Goal: Task Accomplishment & Management: Use online tool/utility

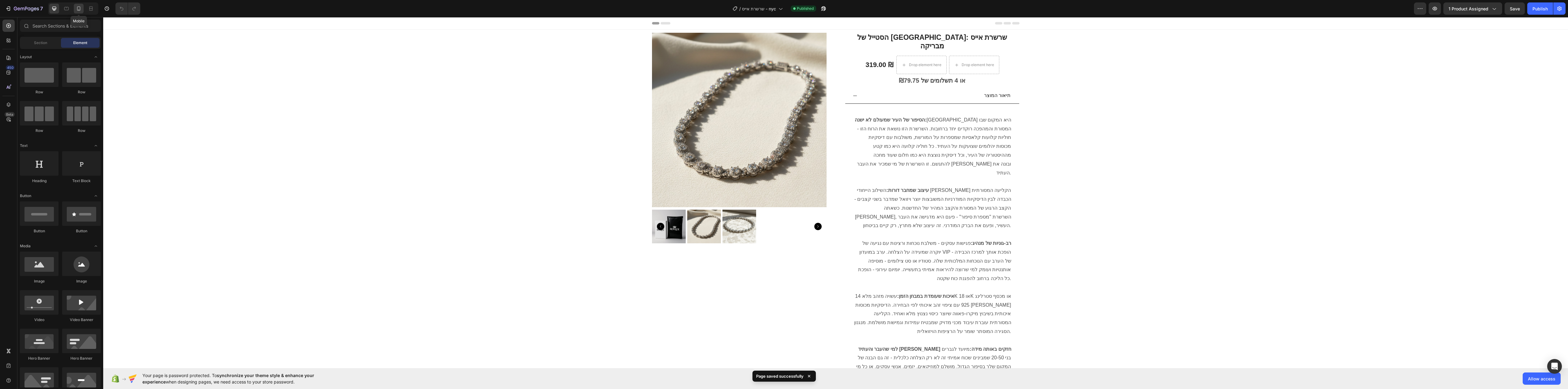
click at [77, 7] on icon at bounding box center [78, 9] width 6 height 6
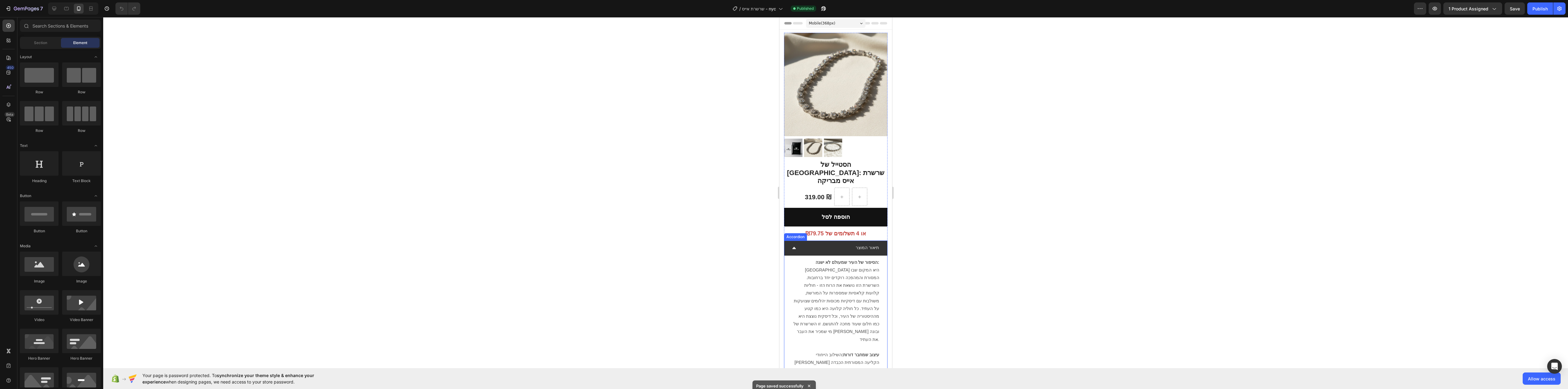
click at [818, 243] on div "תיאור המוצר" at bounding box center [840, 248] width 78 height 10
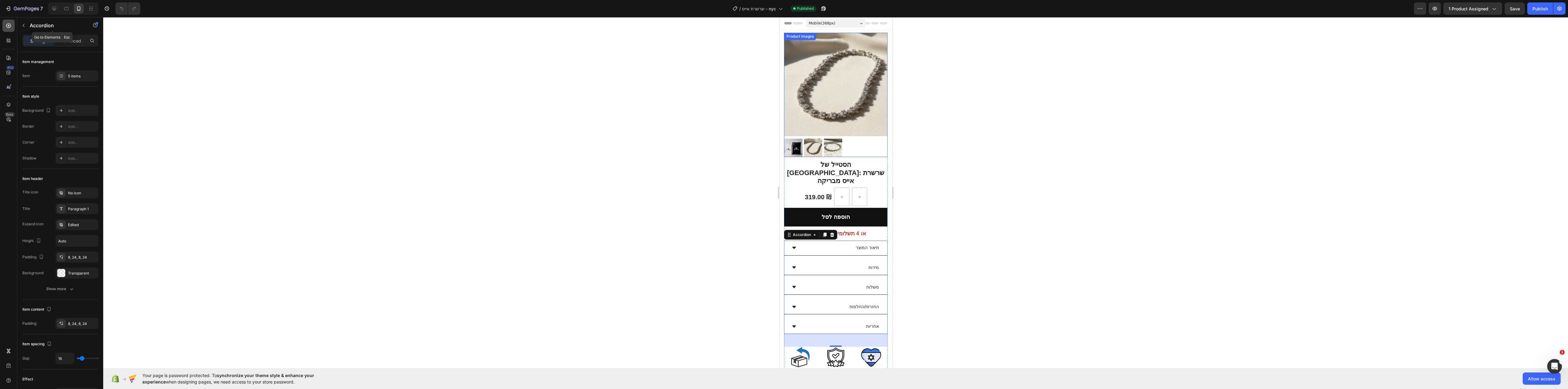
drag, startPoint x: 27, startPoint y: 24, endPoint x: 10, endPoint y: 26, distance: 17.1
click at [28, 24] on button "button" at bounding box center [23, 25] width 10 height 10
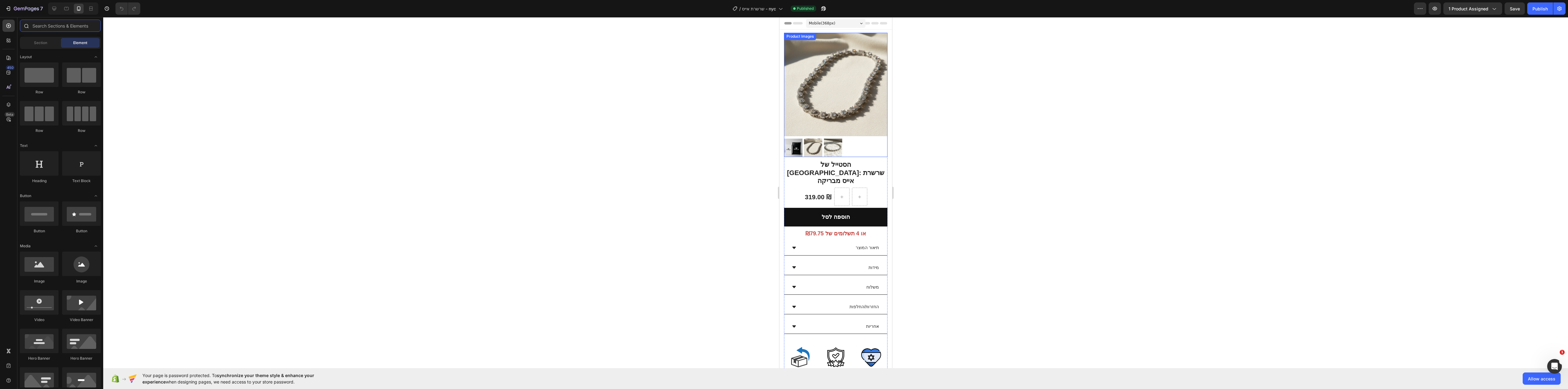
click at [47, 24] on input "text" at bounding box center [60, 26] width 81 height 12
paste input "Product Variant"
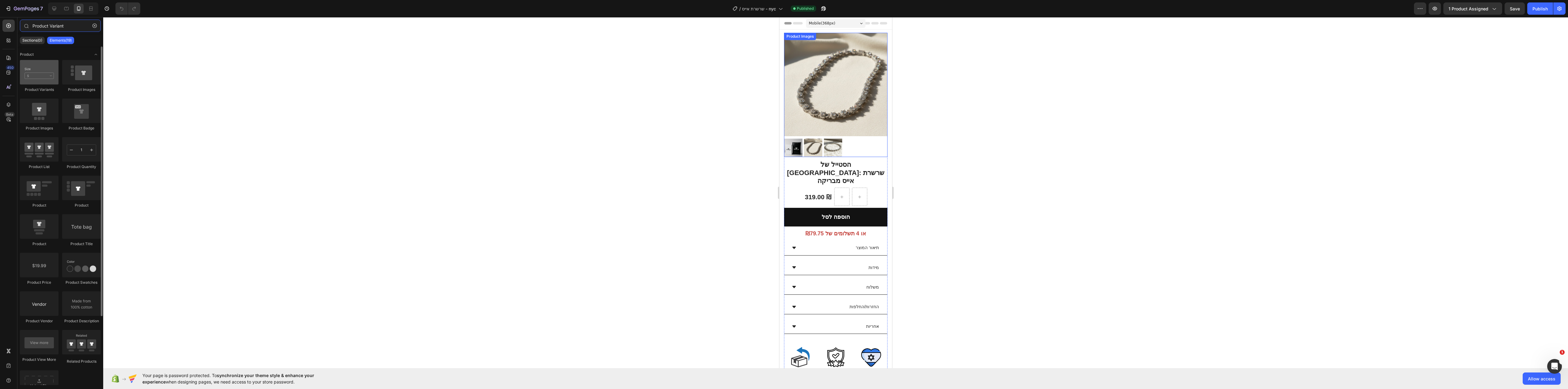
type input "Product Variant"
drag, startPoint x: 822, startPoint y: 95, endPoint x: 833, endPoint y: 216, distance: 121.5
radio input "true"
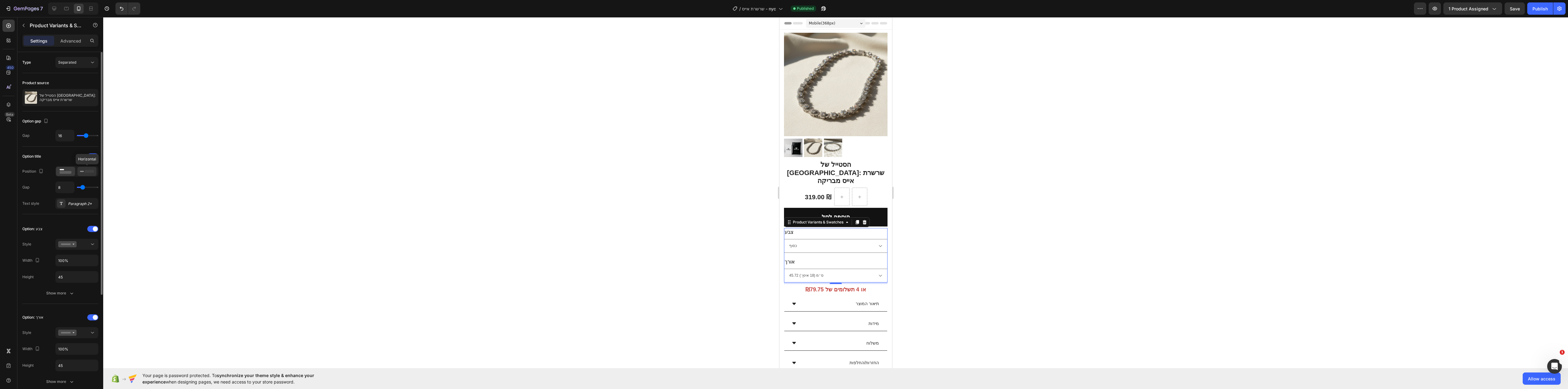
click at [88, 173] on icon at bounding box center [87, 171] width 14 height 7
click at [62, 171] on rect at bounding box center [65, 173] width 12 height 3
click at [65, 243] on icon at bounding box center [67, 244] width 18 height 6
click at [62, 282] on icon at bounding box center [64, 280] width 12 height 9
click at [91, 231] on div at bounding box center [92, 229] width 11 height 6
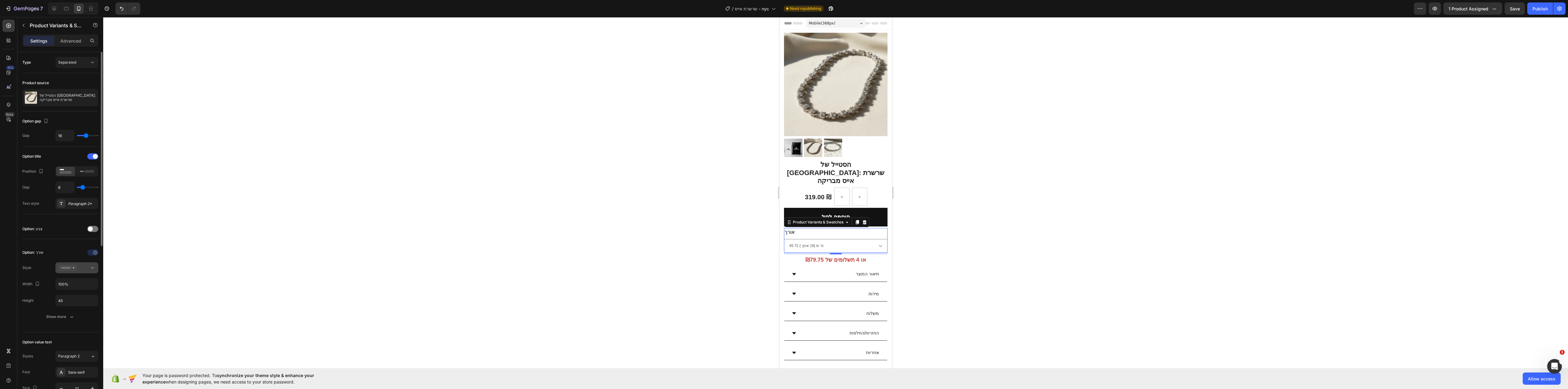
click at [69, 271] on button at bounding box center [77, 267] width 43 height 11
click at [70, 305] on span "Button selection" at bounding box center [79, 304] width 28 height 6
click at [87, 172] on rect at bounding box center [89, 171] width 10 height 3
click at [62, 171] on rect at bounding box center [65, 173] width 12 height 3
click at [74, 204] on div "Paragraph 2*" at bounding box center [82, 204] width 29 height 6
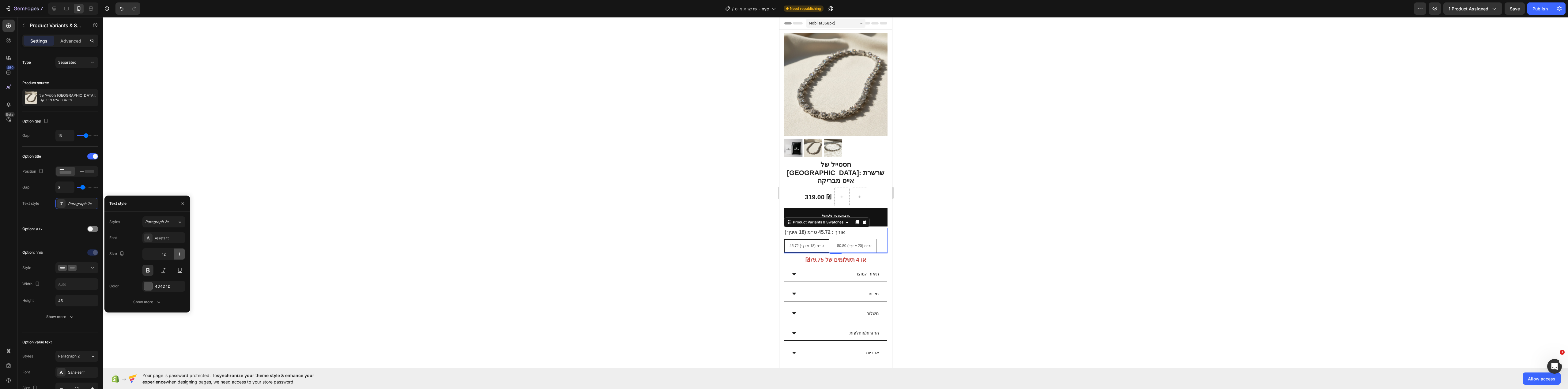
click at [180, 251] on icon "button" at bounding box center [180, 254] width 6 height 6
type input "15"
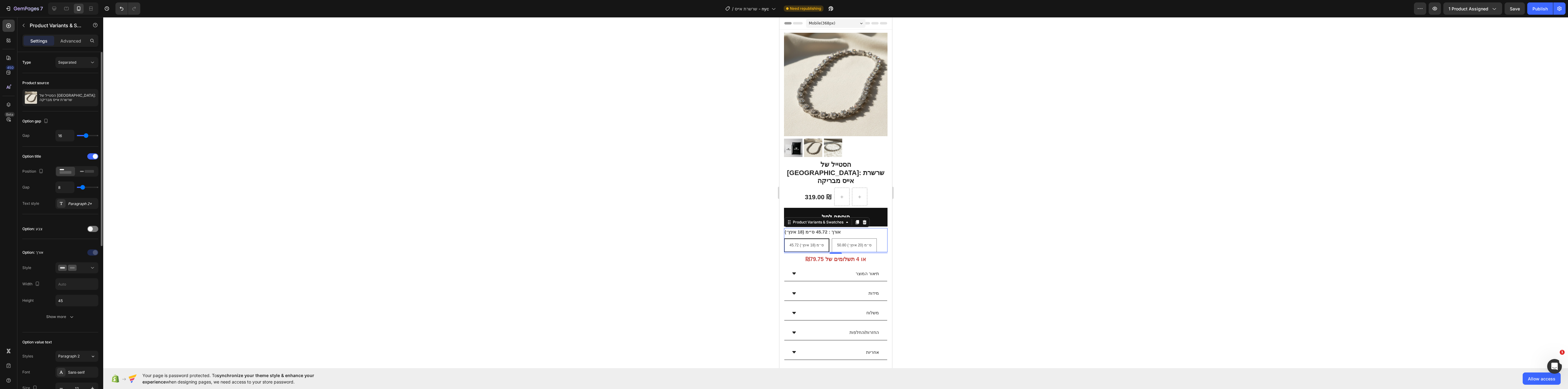
click at [63, 221] on div "Option: צבע" at bounding box center [60, 229] width 76 height 20
click at [70, 223] on input "text" at bounding box center [77, 223] width 43 height 11
type input "4"
click at [75, 224] on input "40" at bounding box center [77, 223] width 43 height 11
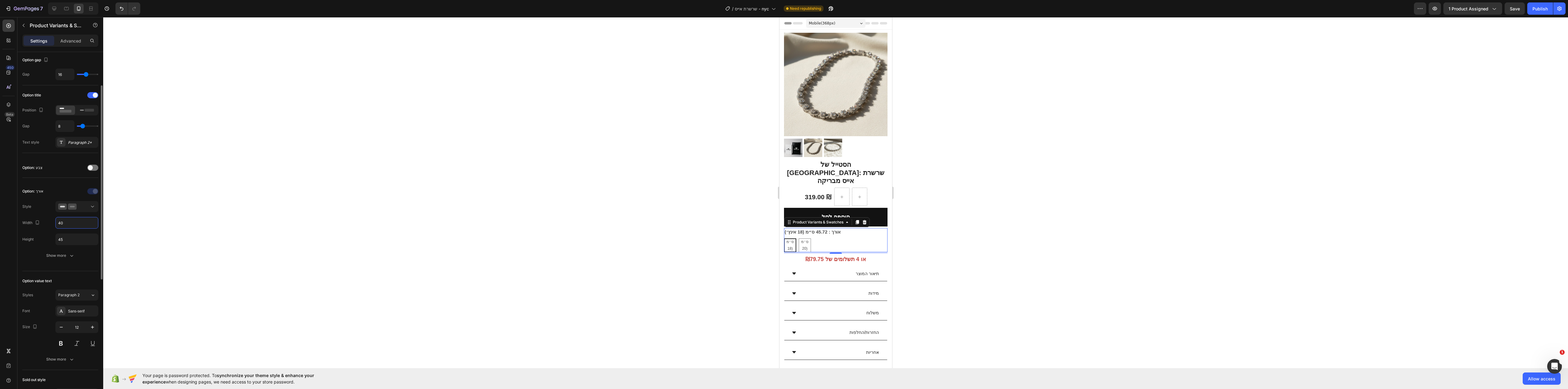
click at [75, 224] on input "40" at bounding box center [77, 223] width 43 height 11
type input "40"
click at [54, 252] on button "Show more" at bounding box center [60, 255] width 76 height 11
click at [58, 273] on div at bounding box center [61, 272] width 8 height 8
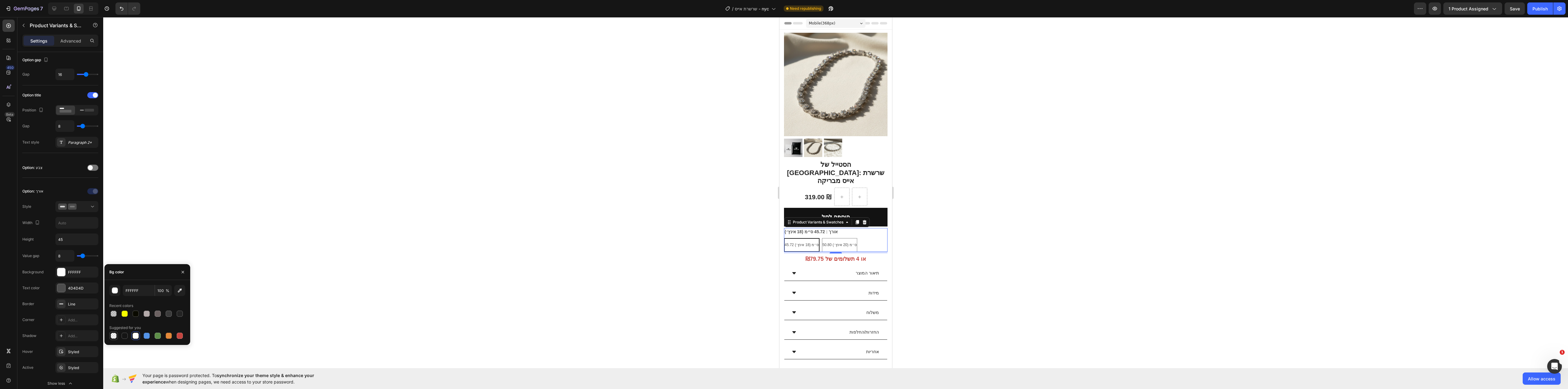
click at [117, 335] on div at bounding box center [114, 336] width 7 height 7
type input "000000"
type input "0"
click at [61, 284] on div at bounding box center [61, 288] width 8 height 8
click at [112, 352] on div at bounding box center [114, 352] width 6 height 6
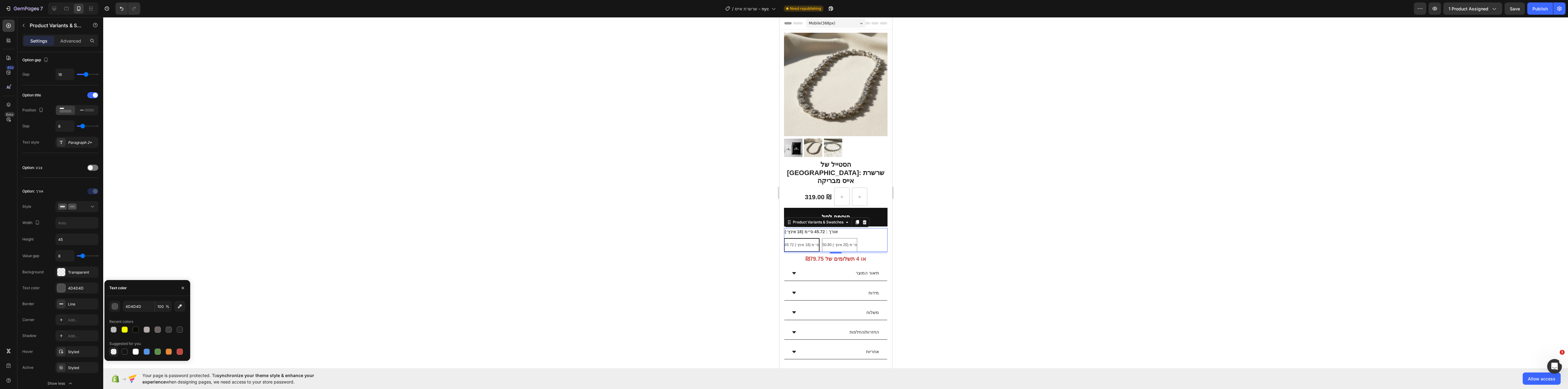
type input "000000"
type input "0"
click at [125, 351] on div at bounding box center [125, 352] width 6 height 6
type input "151515"
type input "100"
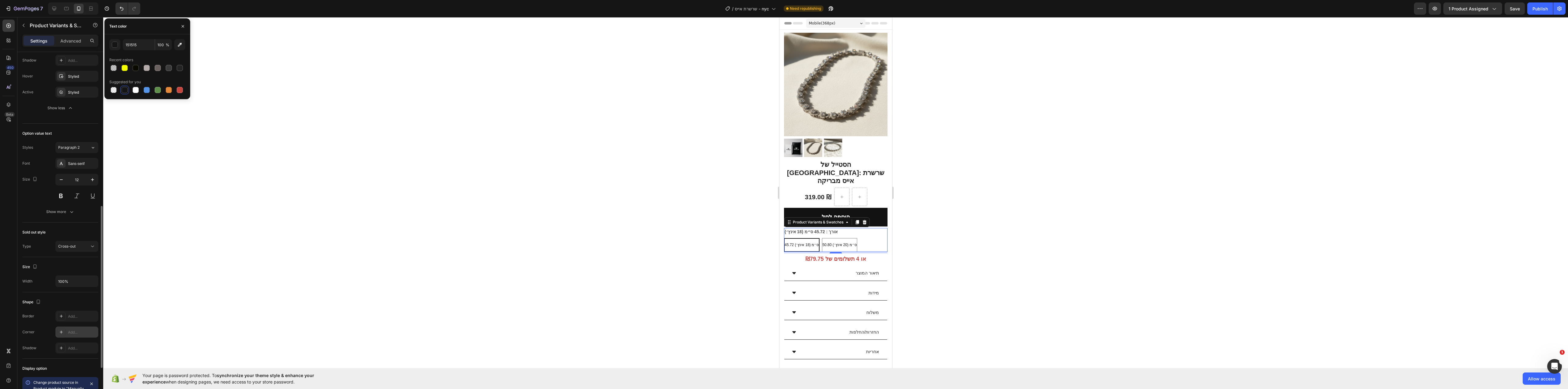
scroll to position [421, 0]
click at [89, 333] on span "No" at bounding box center [87, 333] width 5 height 6
radio input "false"
click at [70, 334] on div "Yes" at bounding box center [66, 333] width 21 height 10
radio input "true"
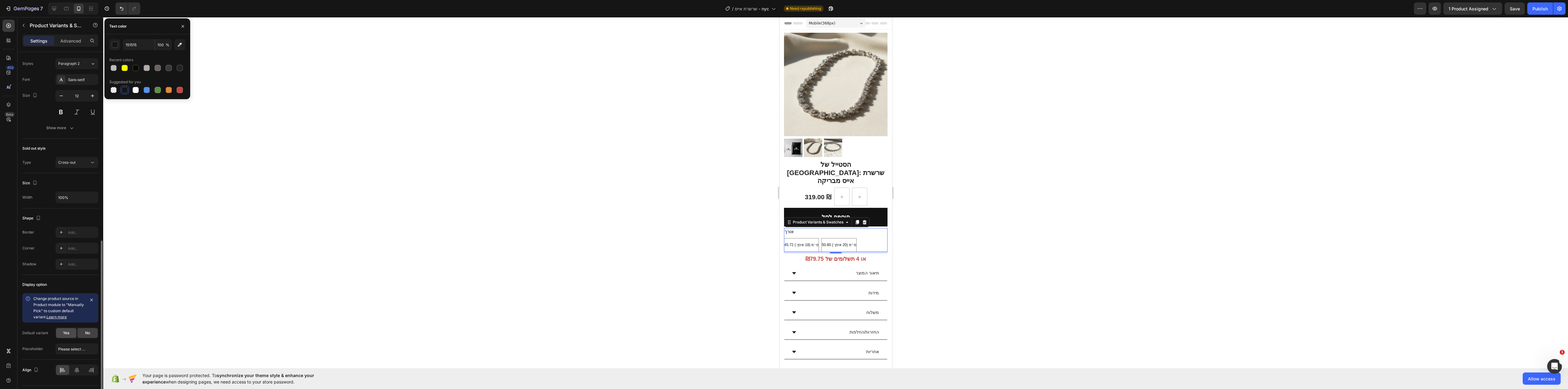
radio input "true"
radio input "false"
click at [88, 334] on span "No" at bounding box center [87, 333] width 5 height 6
radio input "false"
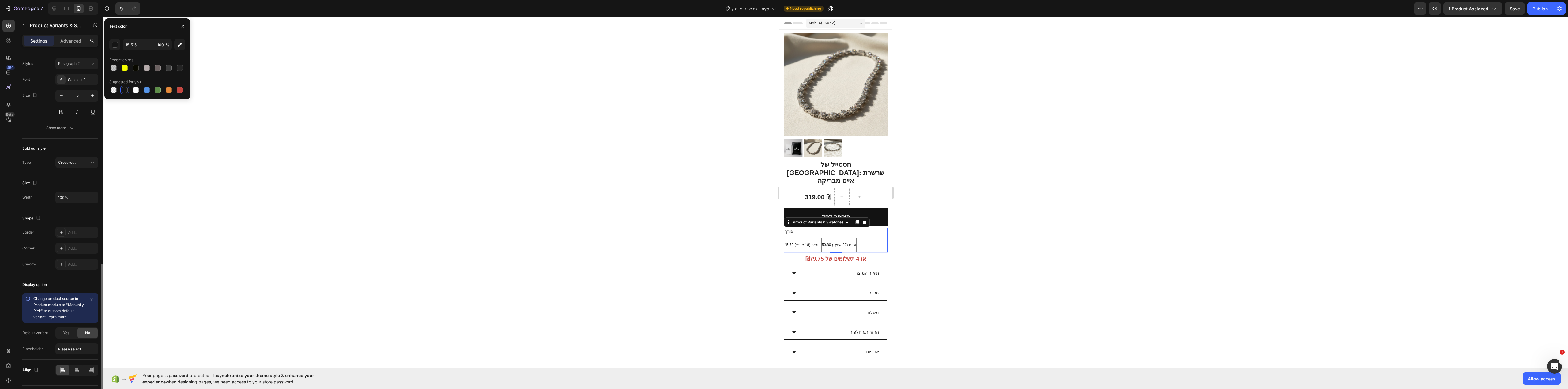
scroll to position [437, 0]
click at [91, 353] on icon at bounding box center [91, 354] width 6 height 6
click at [61, 355] on icon at bounding box center [62, 354] width 6 height 6
click at [65, 337] on input "Please select an option" at bounding box center [77, 333] width 43 height 11
click at [472, 276] on div at bounding box center [836, 203] width 1465 height 372
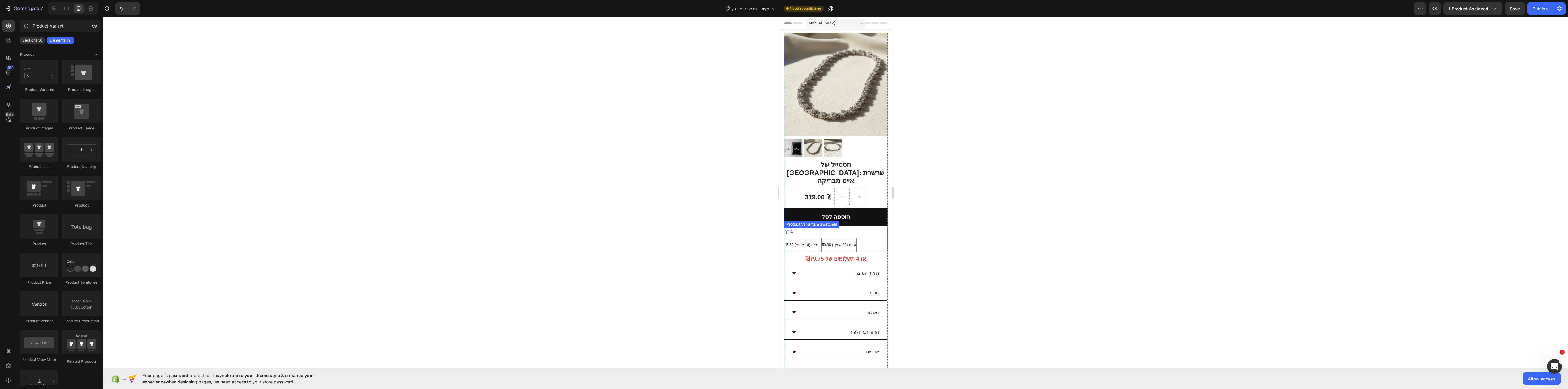
click at [875, 238] on div "45.72 ס״מ (18 אינץ׳) 45.72 ס״מ (18 אינץ׳) 45.72 ס״מ (18 אינץ׳) 50.80 ס״מ (20 אי…" at bounding box center [835, 245] width 103 height 14
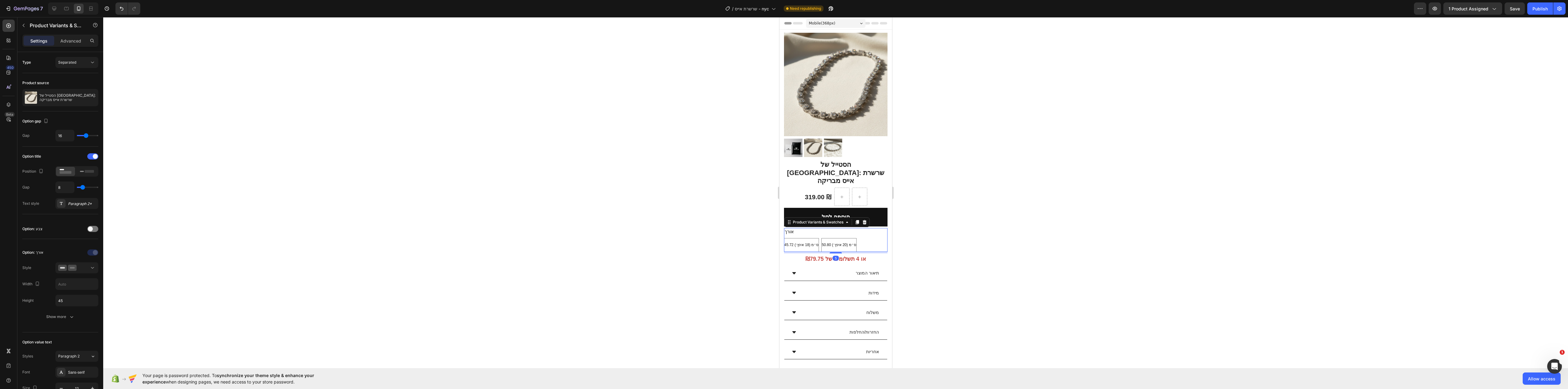
click at [1073, 220] on div at bounding box center [836, 203] width 1465 height 372
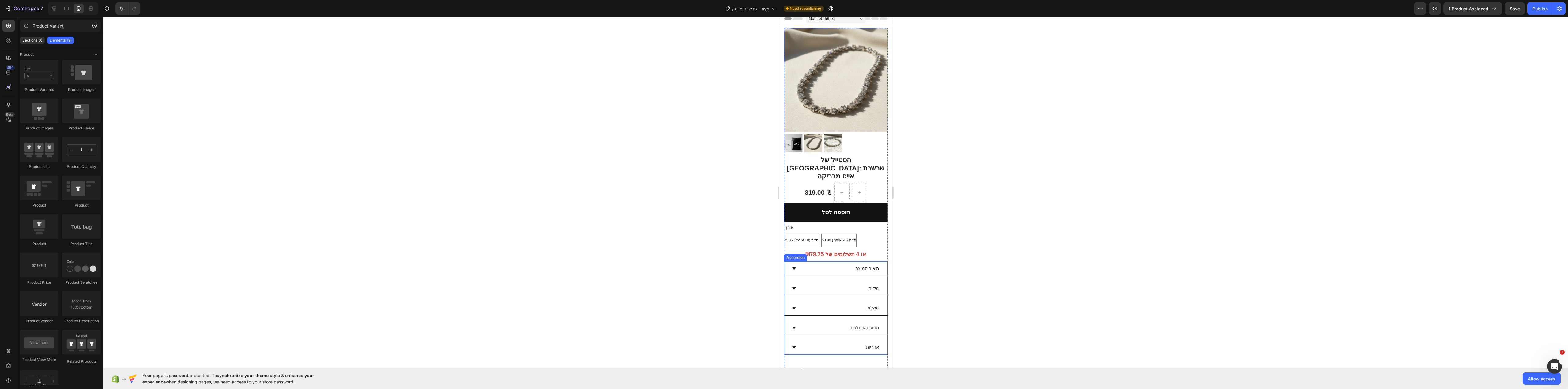
scroll to position [1, 0]
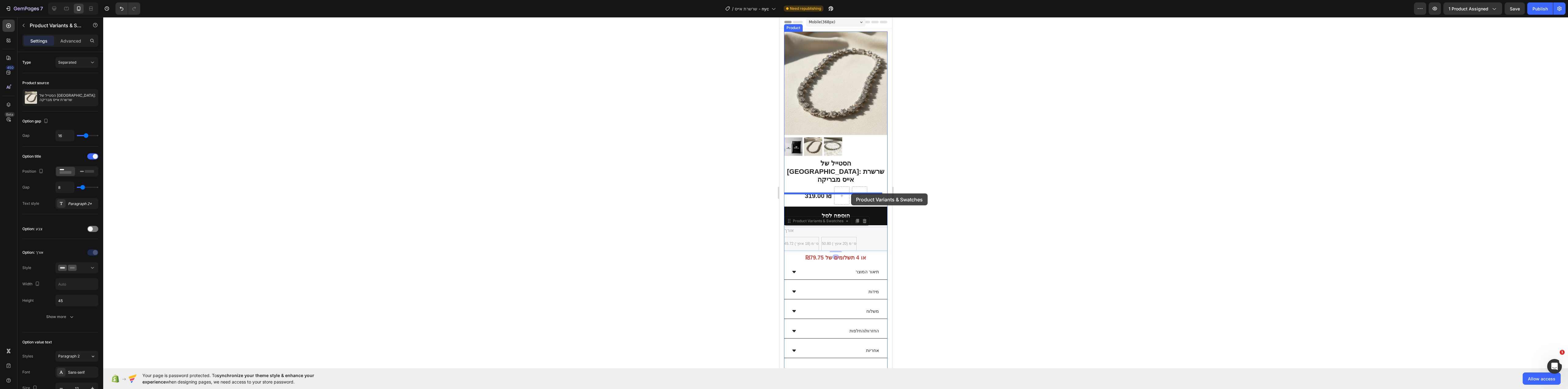
drag, startPoint x: 860, startPoint y: 218, endPoint x: 851, endPoint y: 193, distance: 26.6
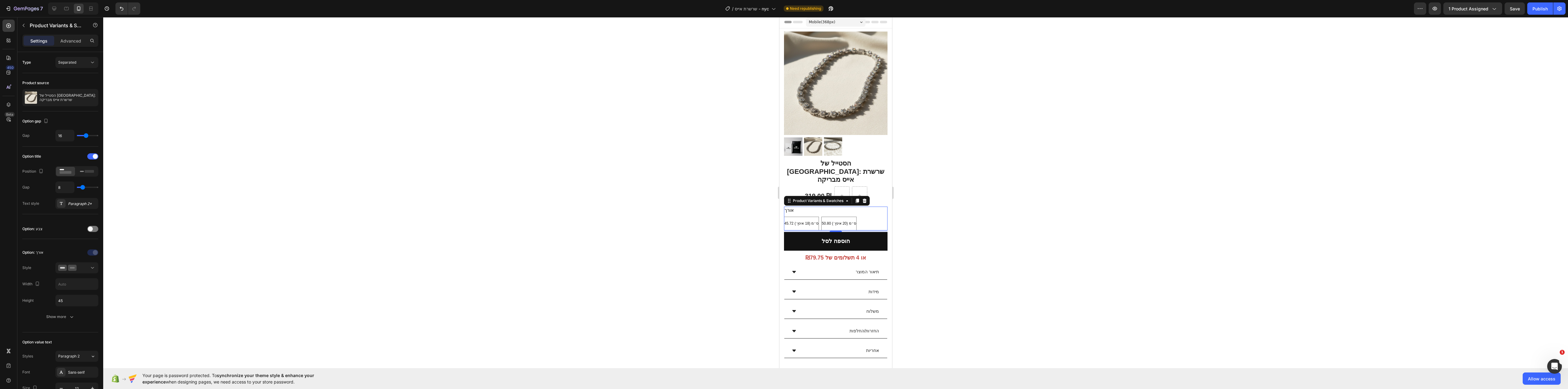
click at [976, 222] on div at bounding box center [836, 203] width 1465 height 372
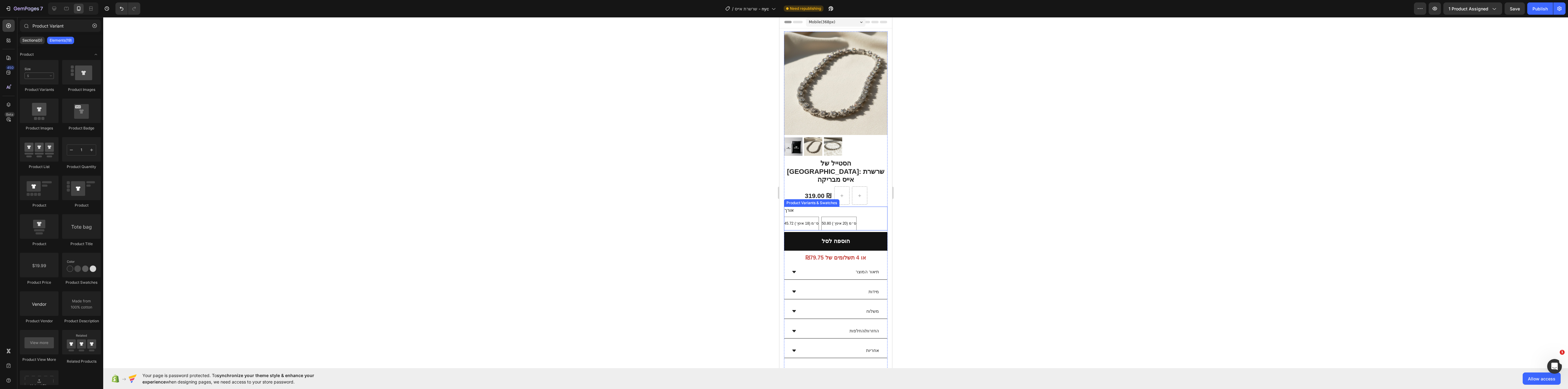
click at [864, 217] on div "45.72 ס״מ (18 אינץ׳) 45.72 ס״מ (18 אינץ׳) 45.72 ס״מ (18 אינץ׳) 50.80 ס״מ (20 אי…" at bounding box center [835, 223] width 103 height 14
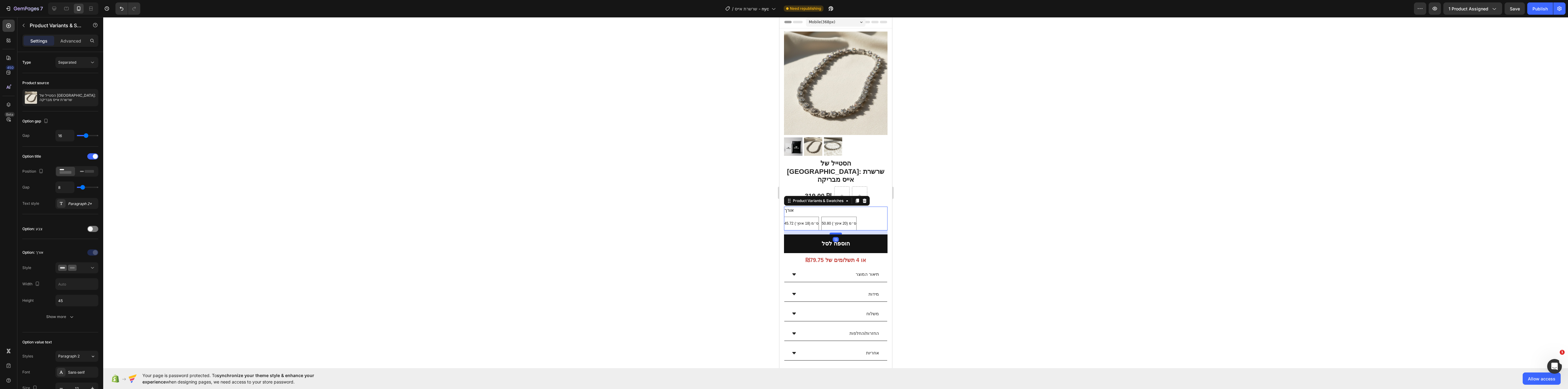
click at [833, 233] on div at bounding box center [835, 234] width 12 height 2
click at [998, 199] on div at bounding box center [836, 203] width 1465 height 372
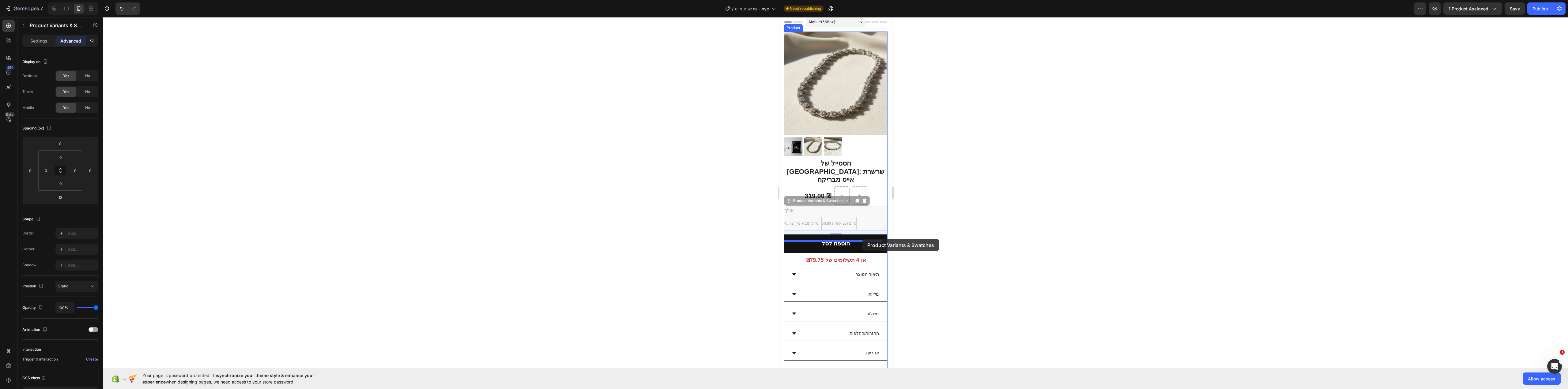
drag, startPoint x: 866, startPoint y: 212, endPoint x: 862, endPoint y: 239, distance: 27.3
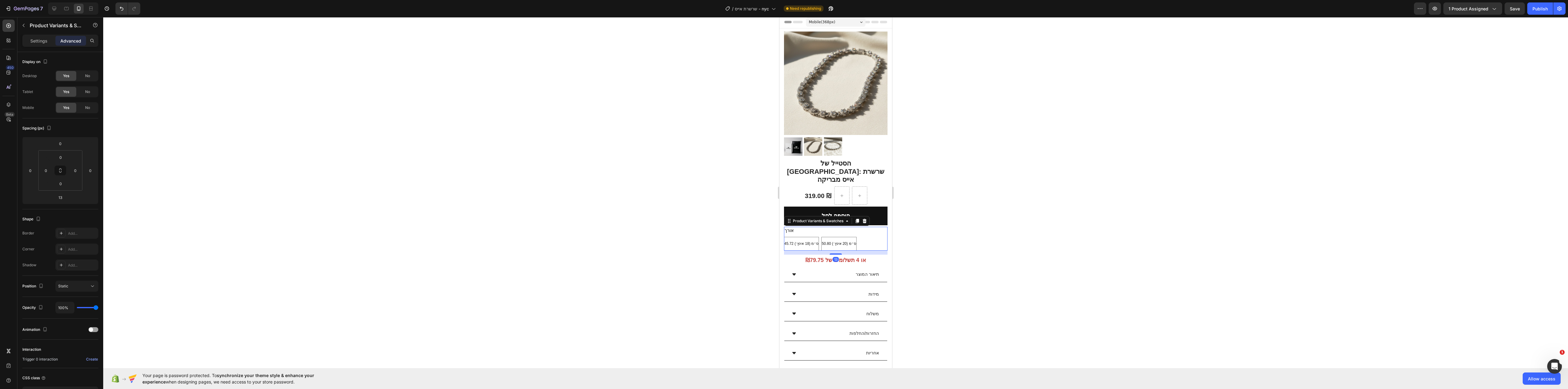
click at [952, 237] on div at bounding box center [836, 203] width 1465 height 372
drag, startPoint x: 863, startPoint y: 223, endPoint x: 853, endPoint y: 192, distance: 32.6
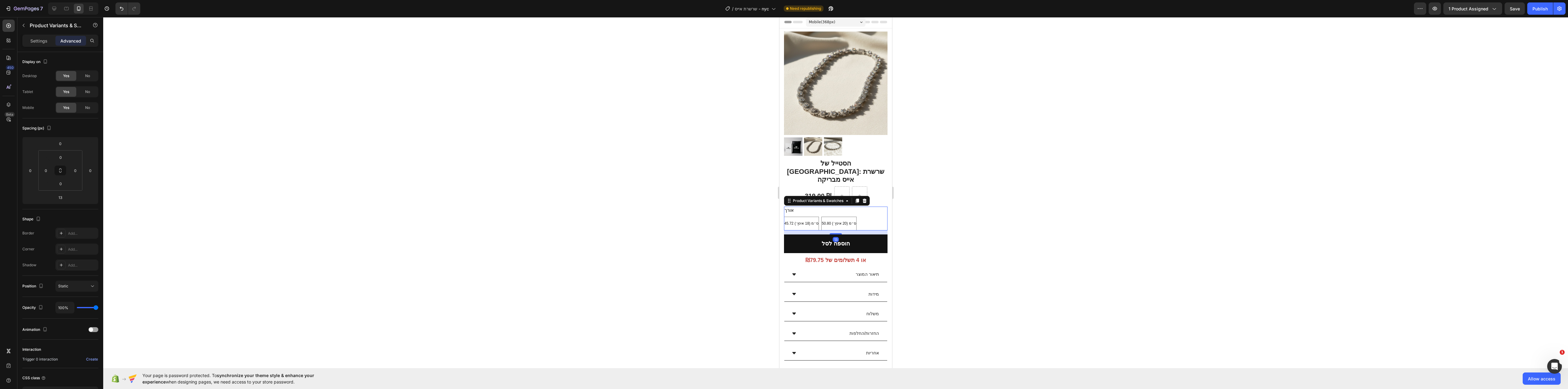
click at [996, 212] on div at bounding box center [836, 203] width 1465 height 372
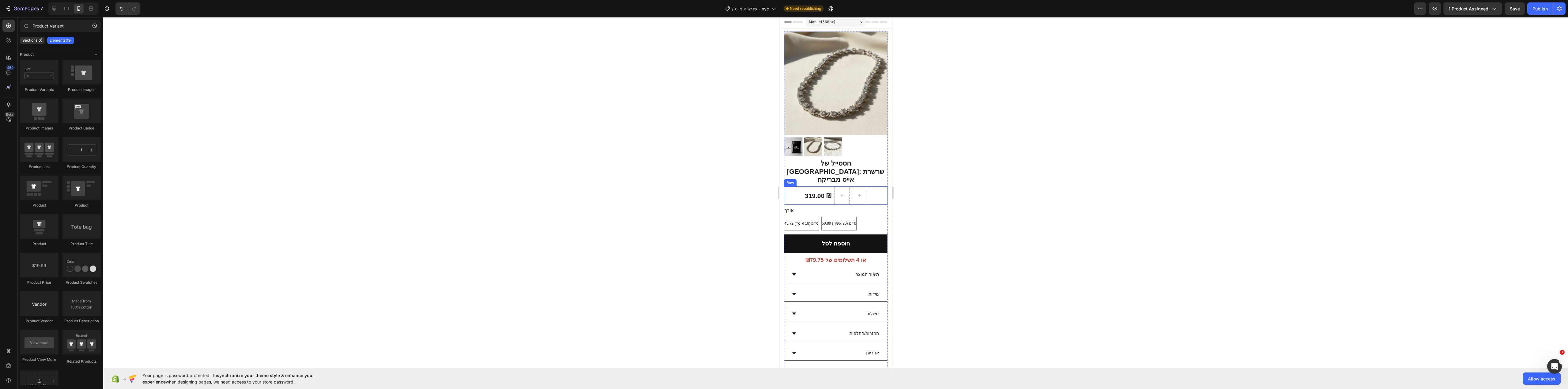
click at [867, 186] on div "319.00 ₪ (P) Price (P) Price Row" at bounding box center [835, 195] width 103 height 18
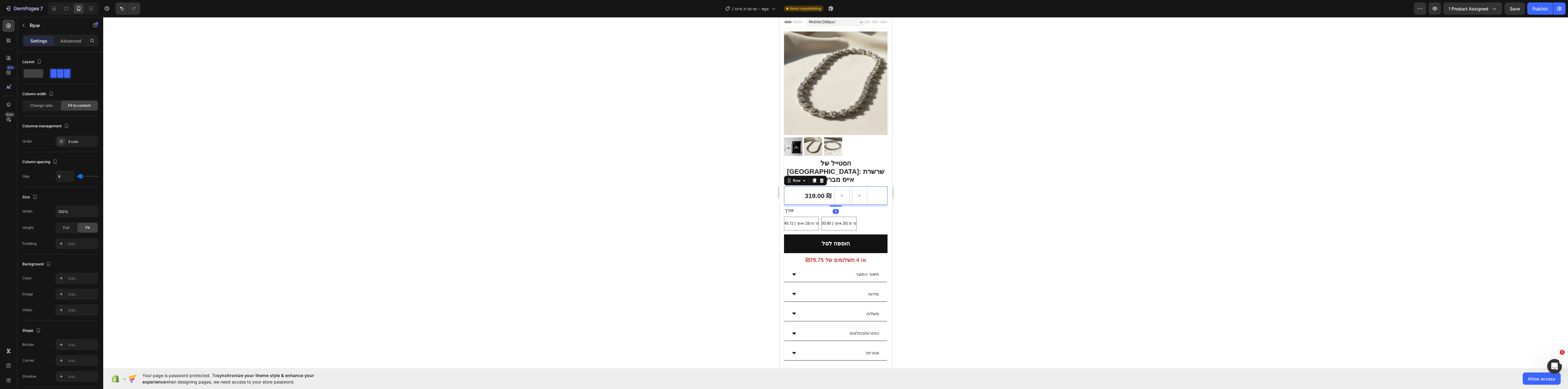
click at [971, 197] on div at bounding box center [836, 203] width 1465 height 372
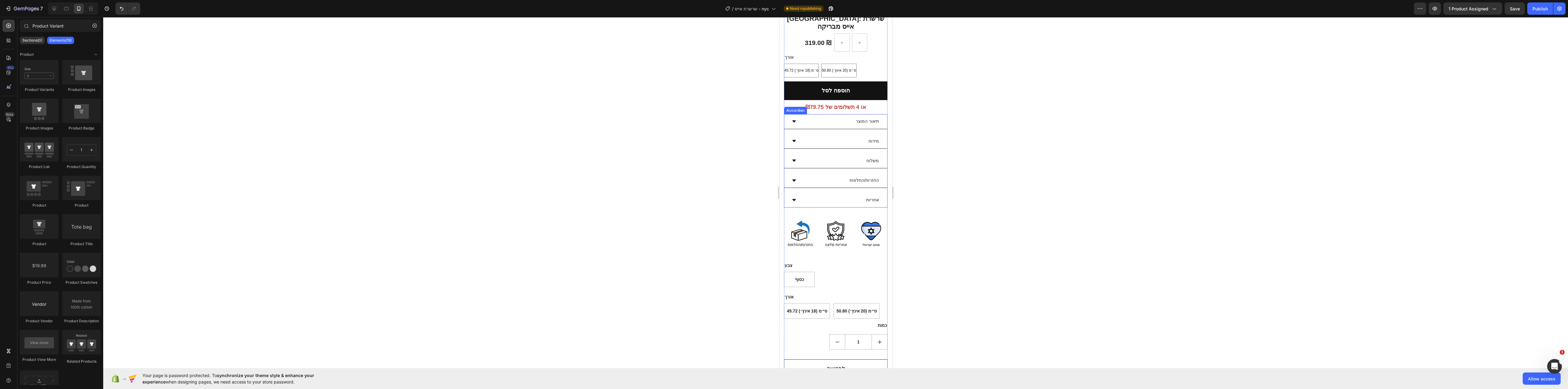
scroll to position [93, 0]
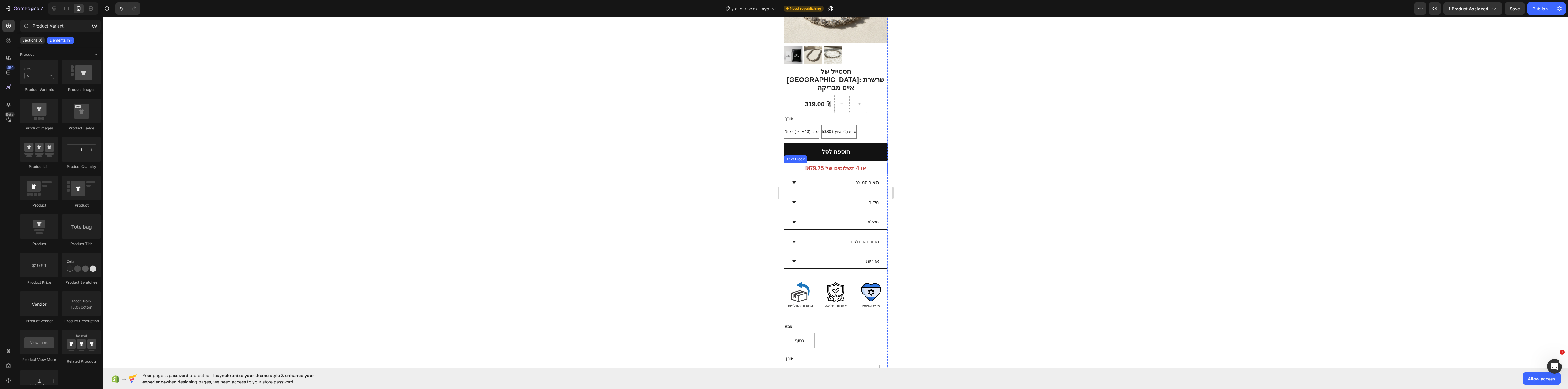
click at [866, 163] on p "או 4 תשלומים של ₪79.75" at bounding box center [836, 168] width 103 height 10
click at [880, 143] on button "הוספה לסל" at bounding box center [835, 152] width 103 height 18
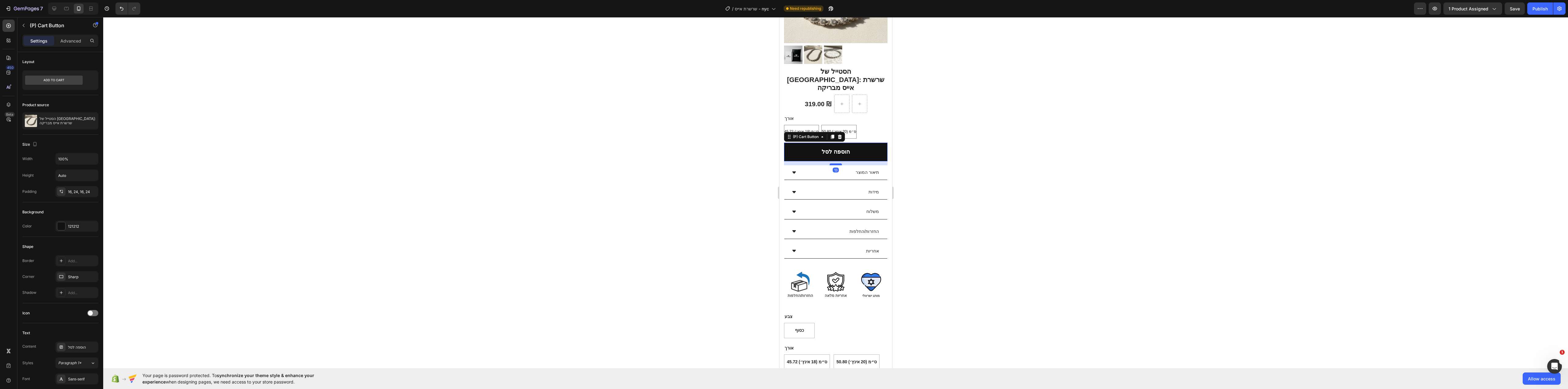
click at [833, 163] on div at bounding box center [835, 164] width 12 height 2
click at [1034, 163] on div at bounding box center [836, 203] width 1465 height 372
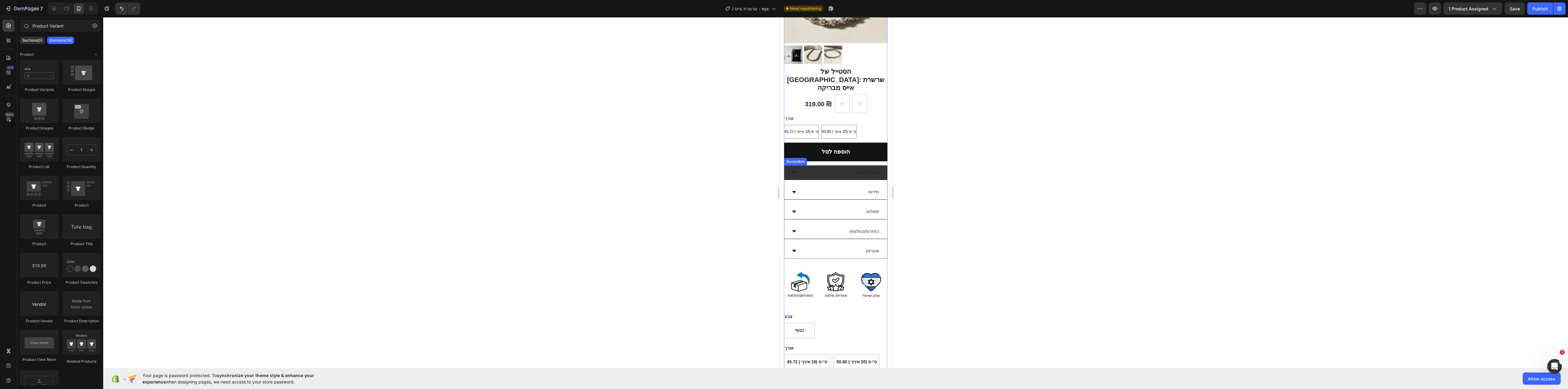
click at [820, 168] on div "תיאור המוצר" at bounding box center [840, 172] width 78 height 10
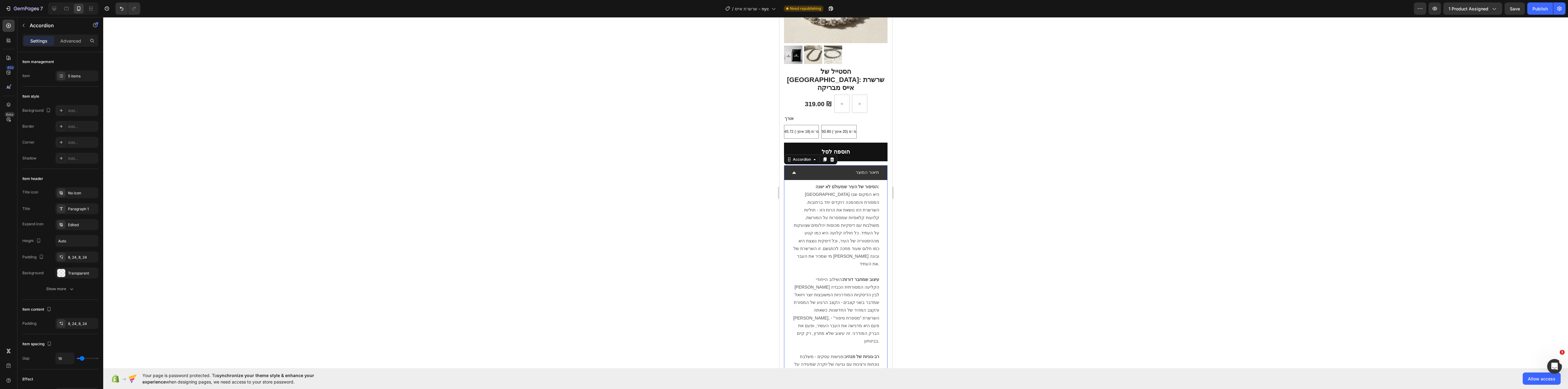
click at [819, 168] on div "תיאור המוצר" at bounding box center [840, 172] width 78 height 10
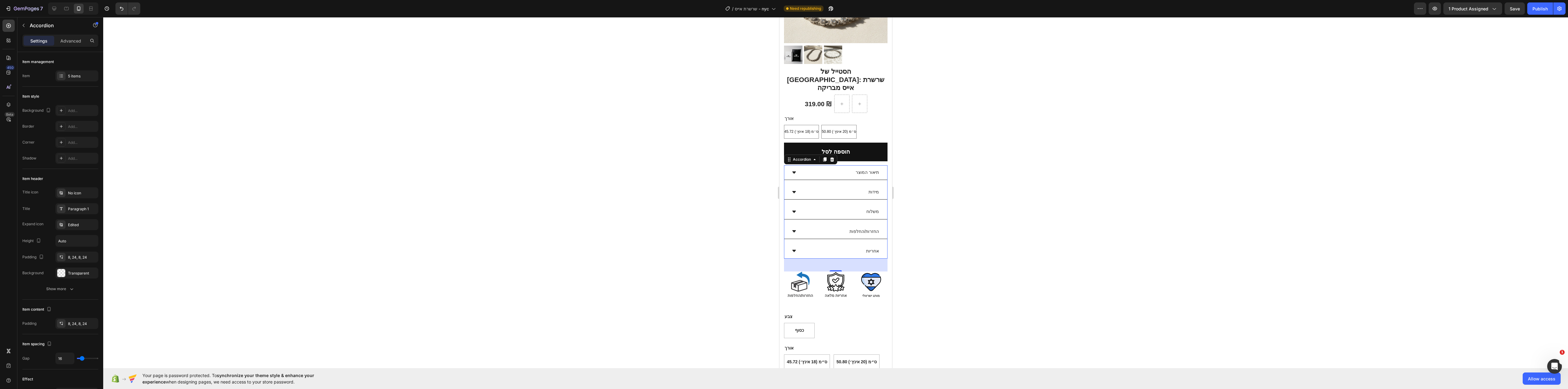
click at [1023, 184] on div at bounding box center [836, 203] width 1465 height 372
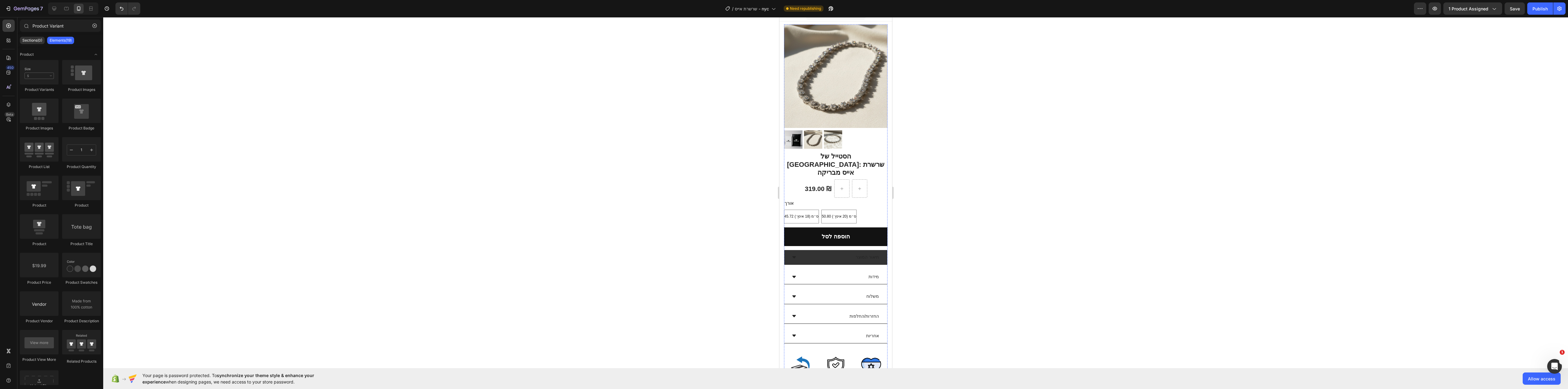
scroll to position [0, 0]
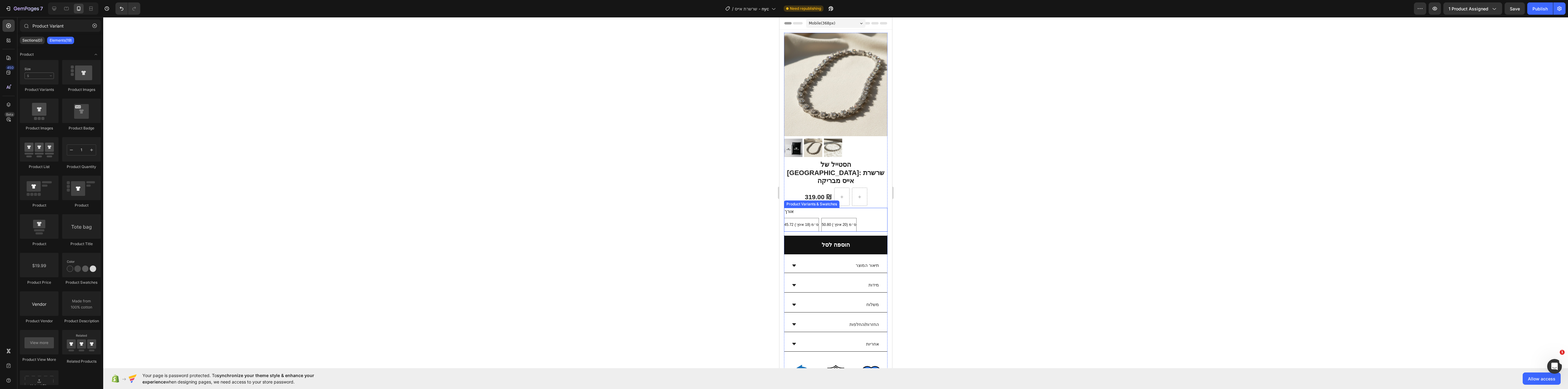
click at [860, 218] on div "45.72 ס״מ (18 אינץ׳) 45.72 ס״מ (18 אינץ׳) 45.72 ס״מ (18 אינץ׳) 50.80 ס״מ (20 אי…" at bounding box center [835, 224] width 103 height 14
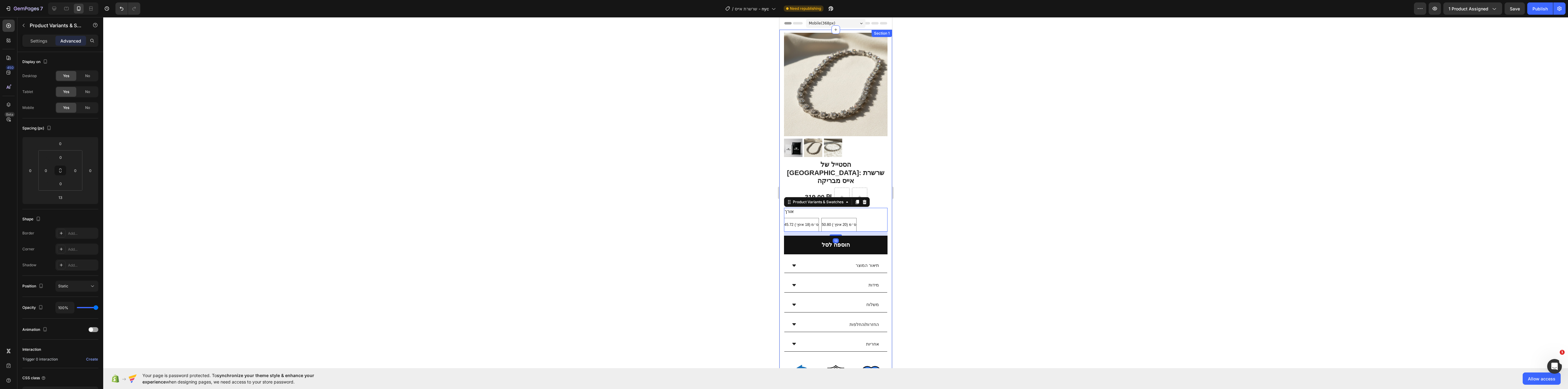
click at [966, 215] on div at bounding box center [836, 203] width 1465 height 372
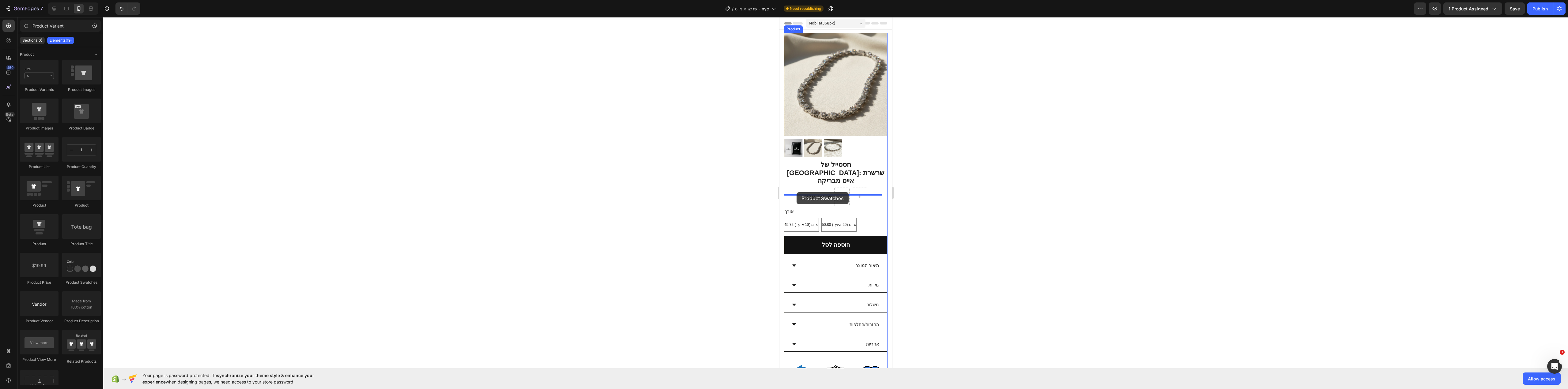
drag, startPoint x: 864, startPoint y: 283, endPoint x: 796, endPoint y: 192, distance: 113.6
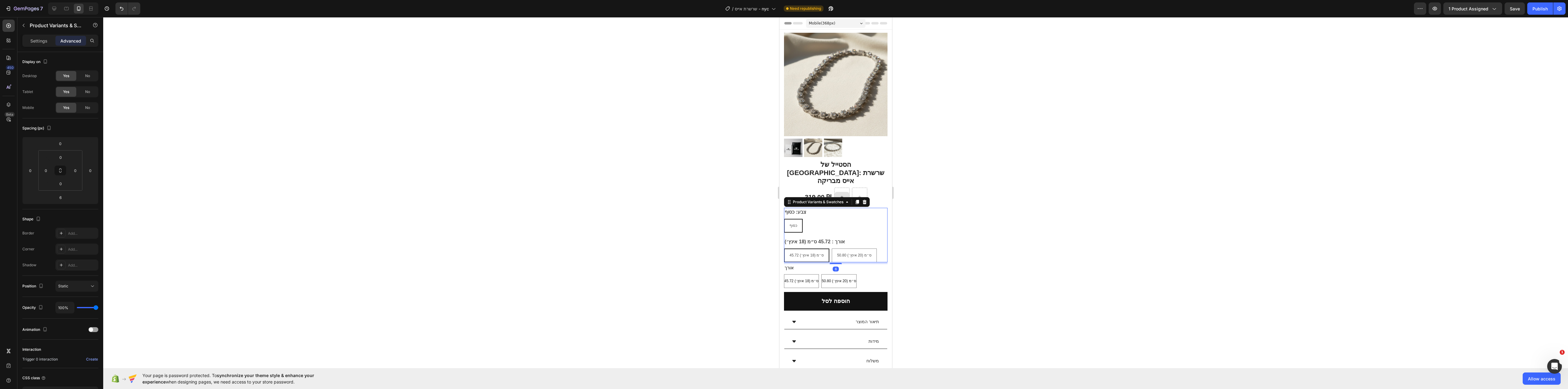
click at [977, 216] on div at bounding box center [836, 203] width 1465 height 372
click at [863, 219] on div "כסוף כסוף כסוף" at bounding box center [835, 226] width 103 height 14
click at [1067, 225] on div at bounding box center [836, 203] width 1465 height 372
click at [809, 208] on div "צבע: כסוף כסוף כסוף כסוף" at bounding box center [835, 221] width 103 height 25
drag, startPoint x: 41, startPoint y: 42, endPoint x: 37, endPoint y: 160, distance: 118.1
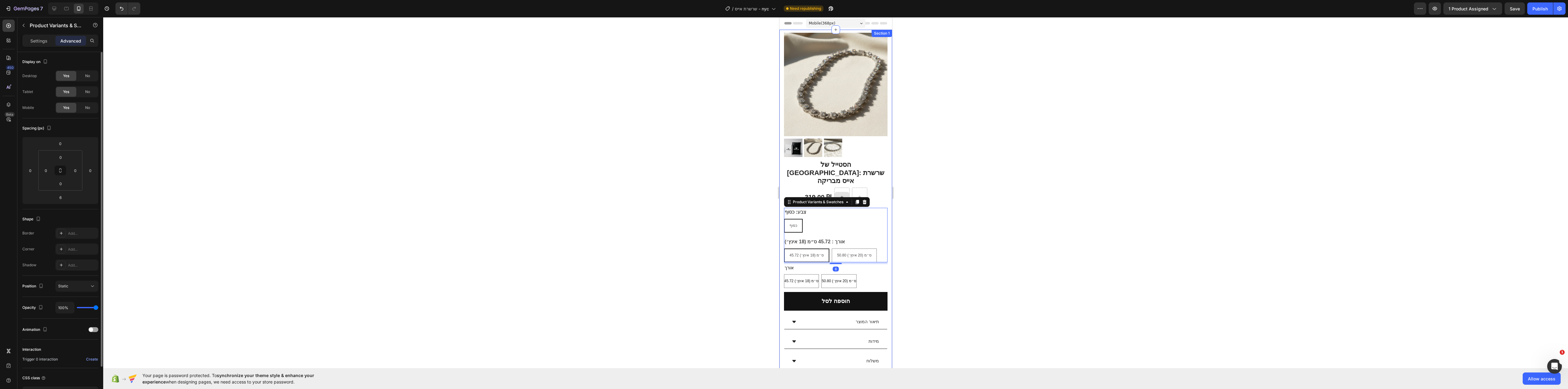
click at [41, 42] on p "Settings" at bounding box center [38, 40] width 17 height 7
radio input "false"
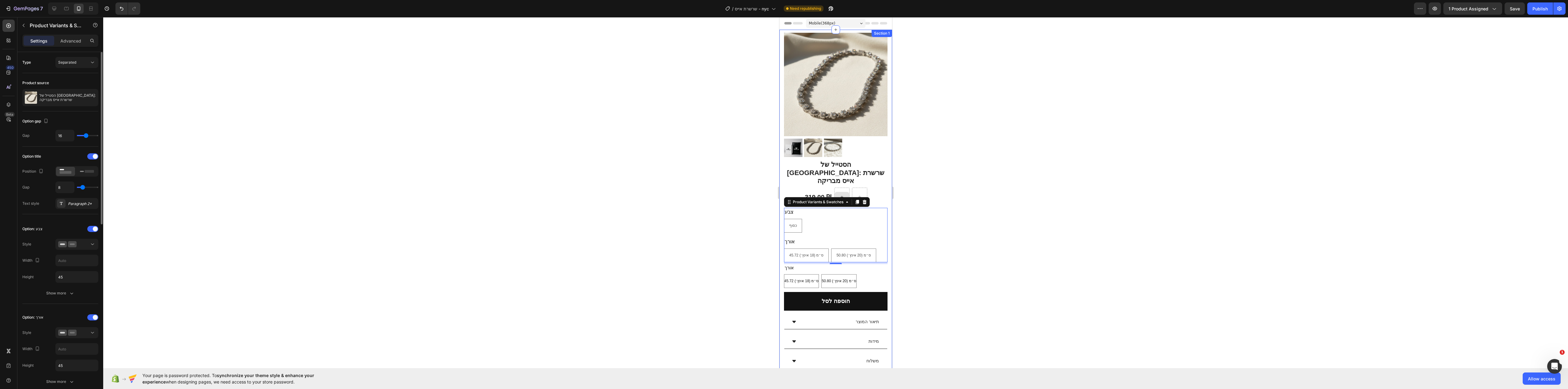
click at [87, 230] on div at bounding box center [77, 229] width 43 height 5
click at [92, 322] on div "Option: אורך Style Width Height 45 Show more" at bounding box center [60, 350] width 76 height 75
click at [91, 316] on div at bounding box center [92, 317] width 11 height 6
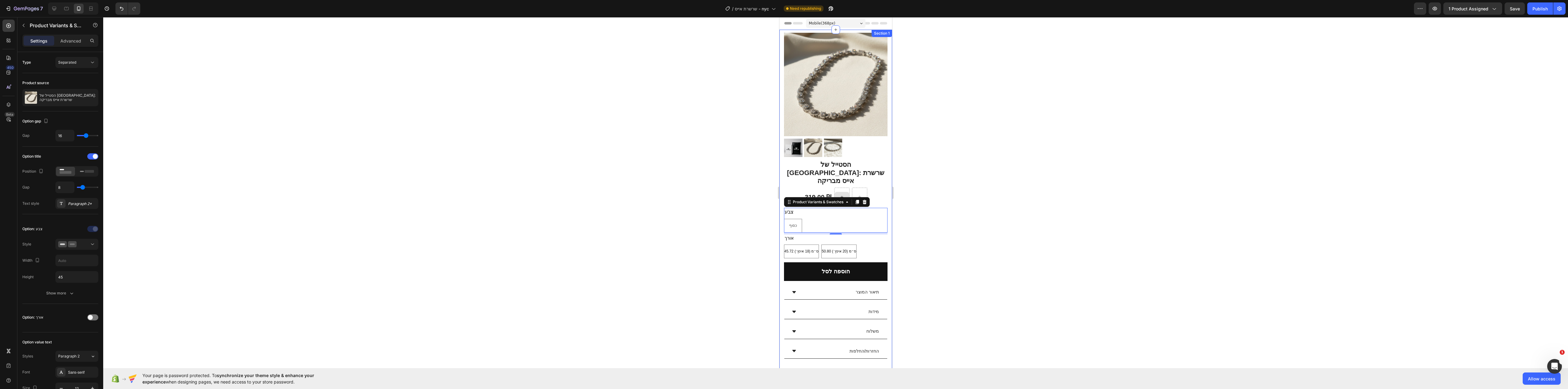
click at [314, 288] on div at bounding box center [836, 203] width 1465 height 372
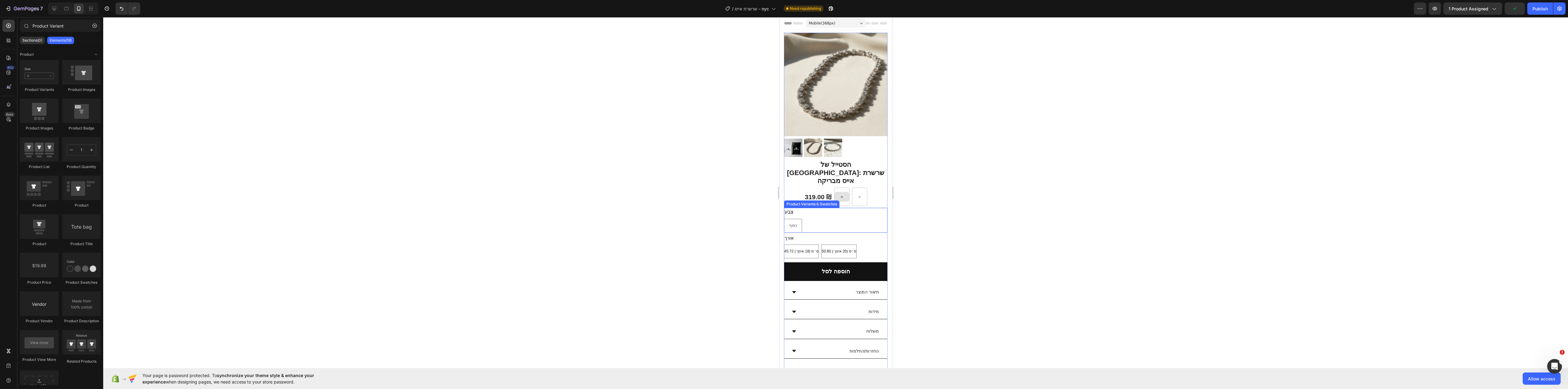
click at [847, 208] on div "צבע כסוף כסוף כסוף" at bounding box center [835, 221] width 103 height 25
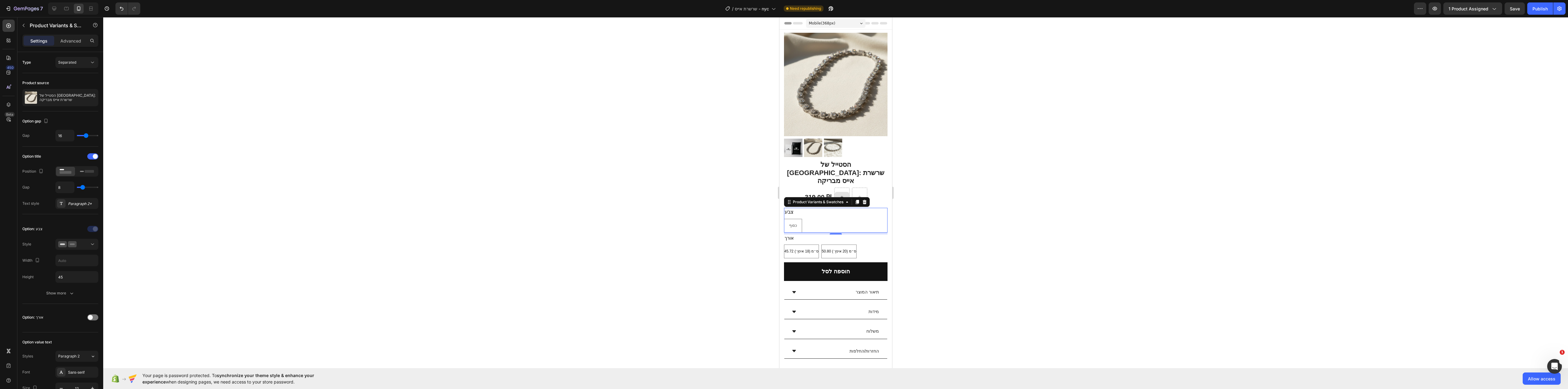
drag, startPoint x: 1050, startPoint y: 210, endPoint x: 1005, endPoint y: 209, distance: 45.0
click at [1047, 210] on div at bounding box center [836, 203] width 1465 height 372
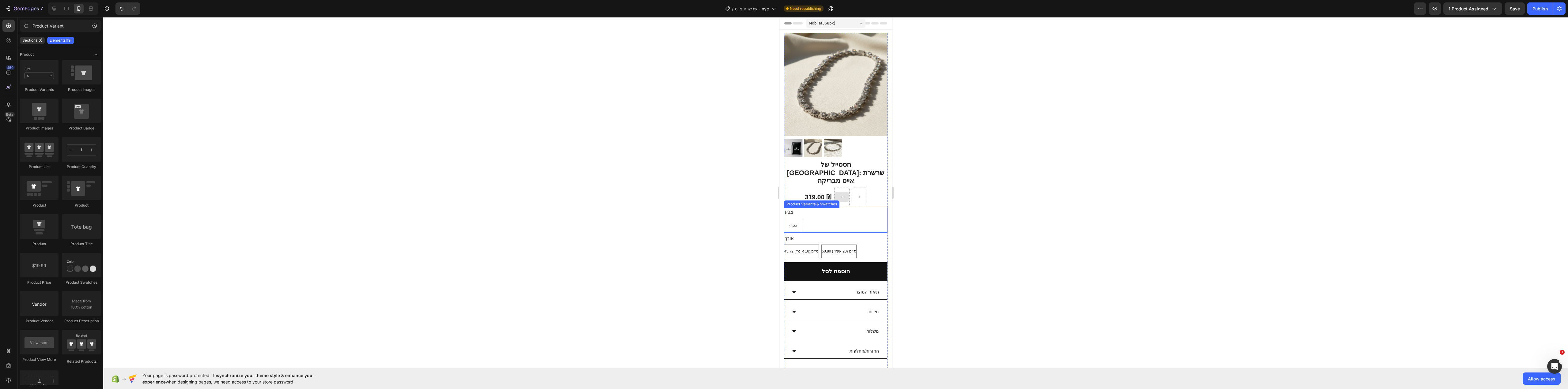
click at [838, 208] on div "צבע כסוף כסוף כסוף" at bounding box center [835, 221] width 103 height 25
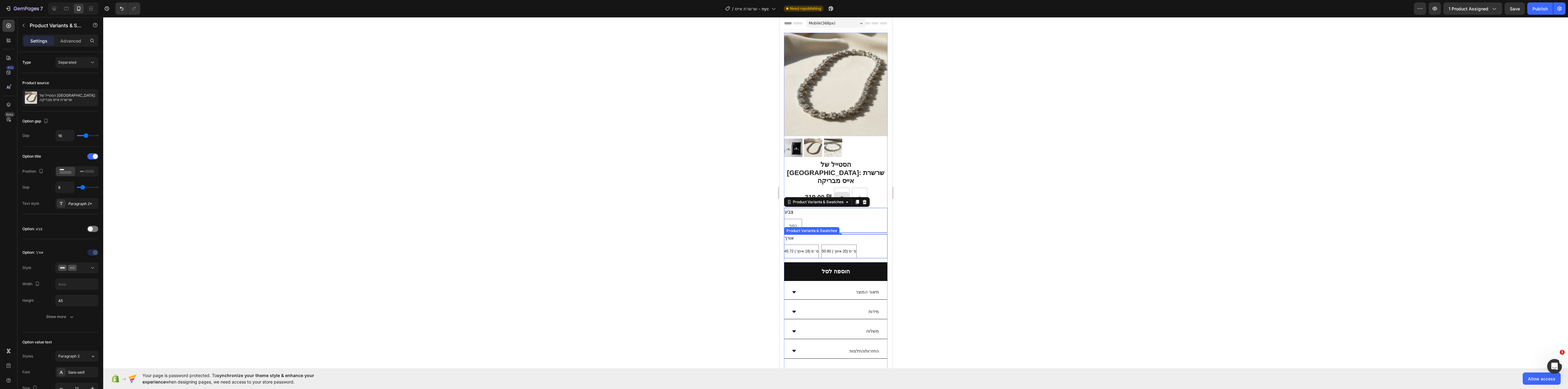
click at [872, 234] on div "אורך 45.72 ס״מ (18 אינץ׳) 45.72 ס״מ (18 אינץ׳) 45.72 ס״מ (18 אינץ׳) 50.80 ס״מ (…" at bounding box center [835, 246] width 103 height 24
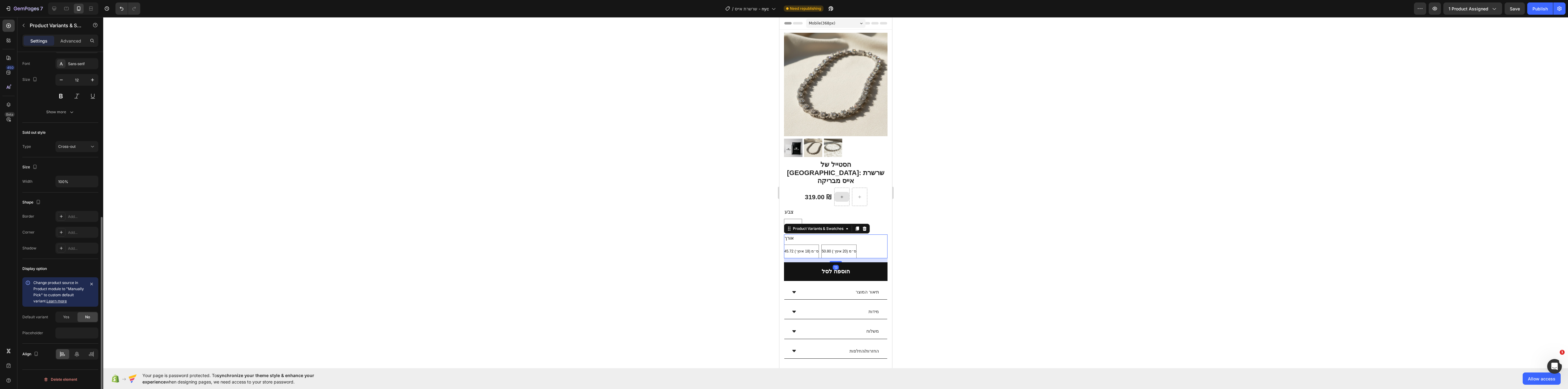
click at [964, 227] on div at bounding box center [836, 203] width 1465 height 372
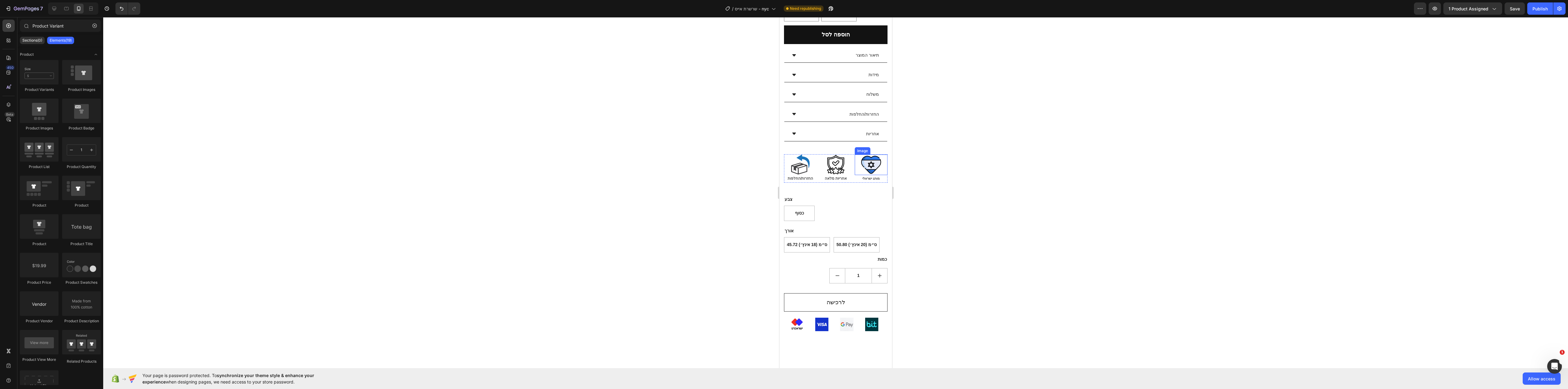
scroll to position [275, 0]
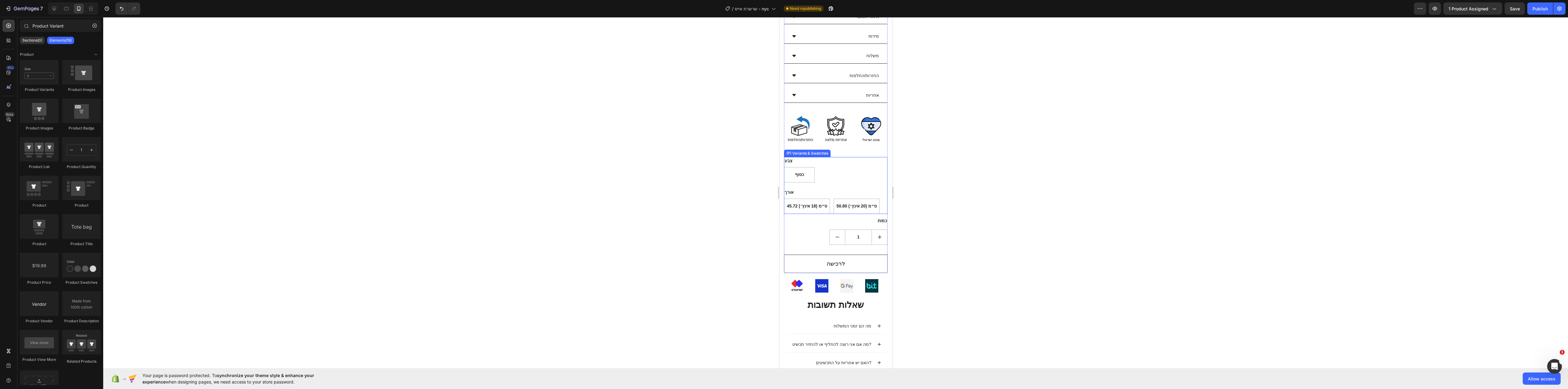
click at [866, 170] on div "צבע כסוף כסוף כסוף אורך 45.72 ס״מ (18 אינץ׳) 45.72 ס״מ (18 אינץ׳) 45.72 ס״מ (18…" at bounding box center [835, 185] width 103 height 57
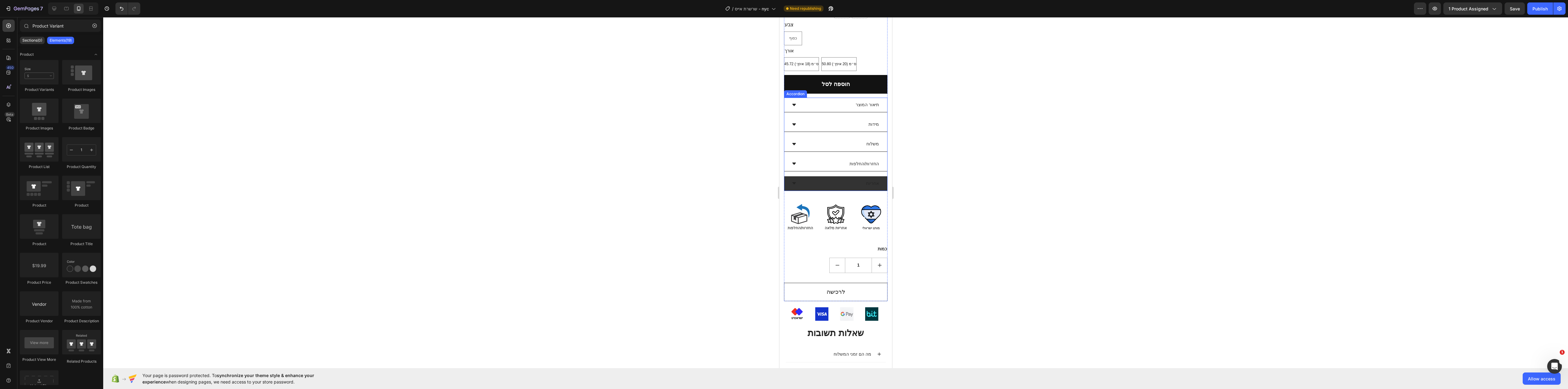
scroll to position [184, 0]
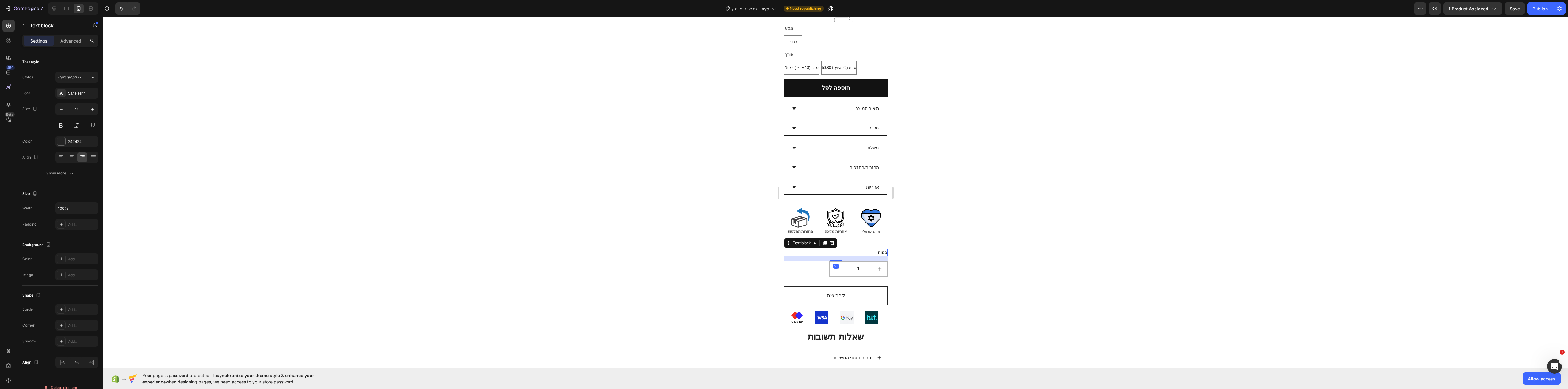
click at [829, 249] on p "כמות" at bounding box center [836, 252] width 103 height 7
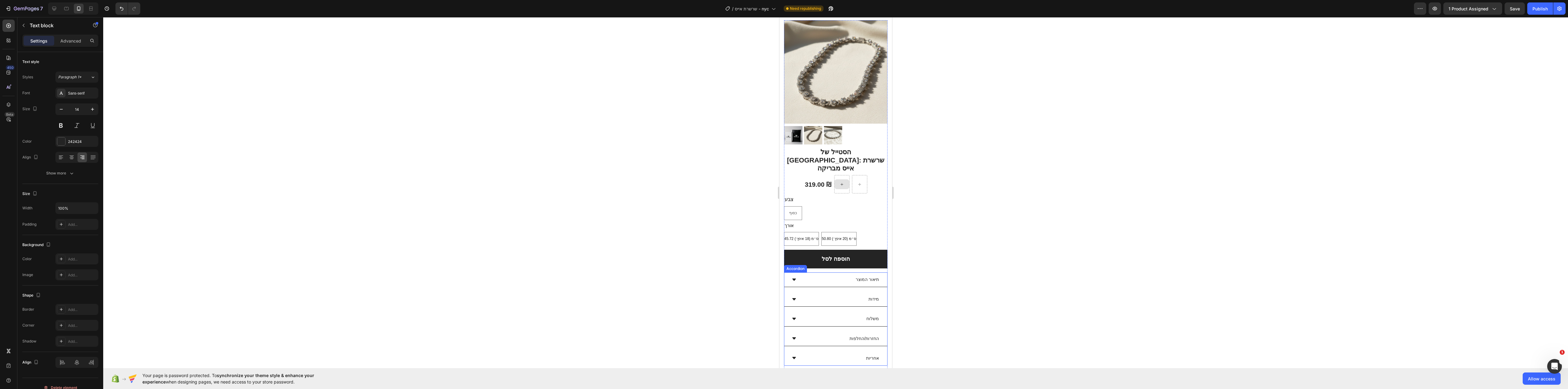
scroll to position [0, 0]
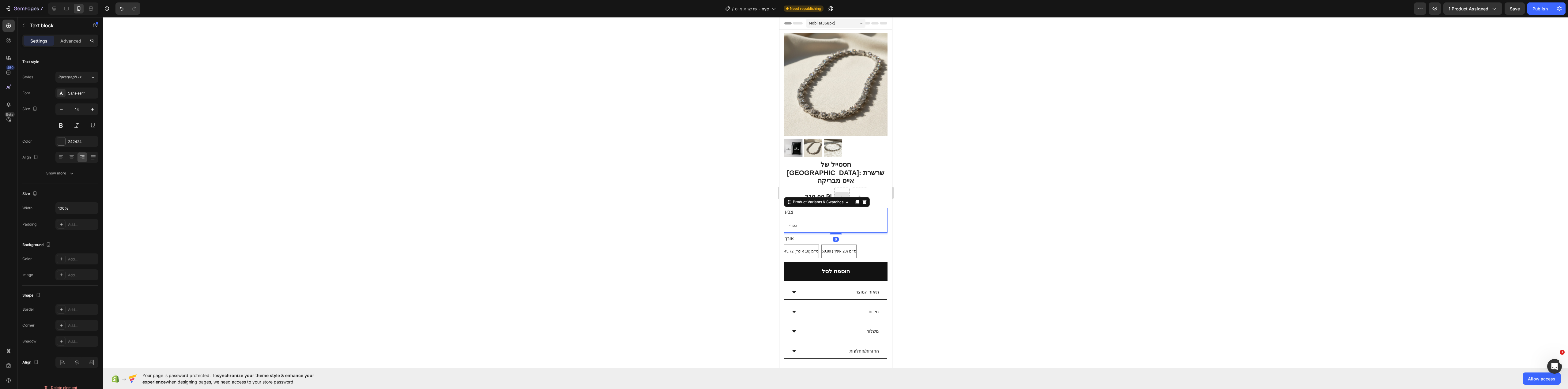
click at [819, 219] on div "כסוף כסוף כסוף" at bounding box center [835, 226] width 103 height 14
click at [77, 42] on p "Advanced" at bounding box center [70, 40] width 21 height 7
click at [59, 153] on input "0" at bounding box center [60, 157] width 12 height 10
click at [60, 152] on div "0" at bounding box center [60, 157] width 15 height 10
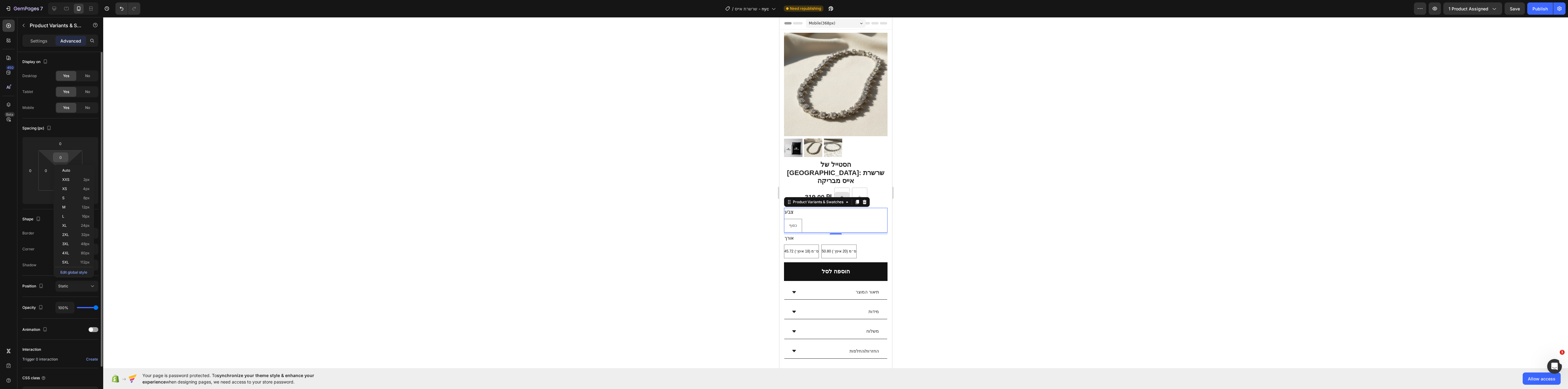
click at [62, 154] on input "0" at bounding box center [60, 157] width 12 height 10
click at [56, 156] on input "20" at bounding box center [60, 157] width 12 height 10
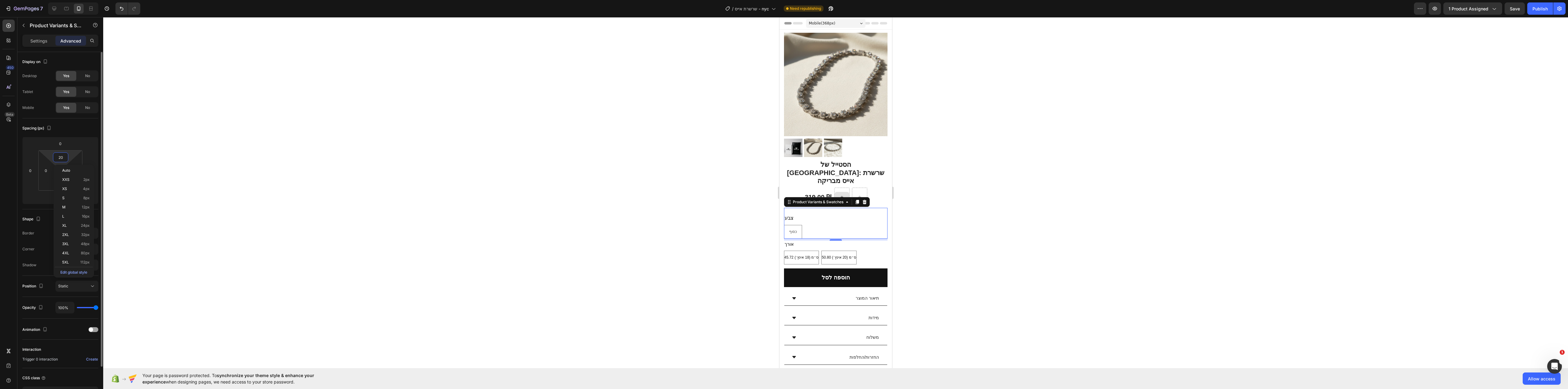
type input "0"
click at [62, 183] on input "0" at bounding box center [60, 183] width 12 height 10
type input "20"
click at [321, 192] on div at bounding box center [836, 203] width 1465 height 372
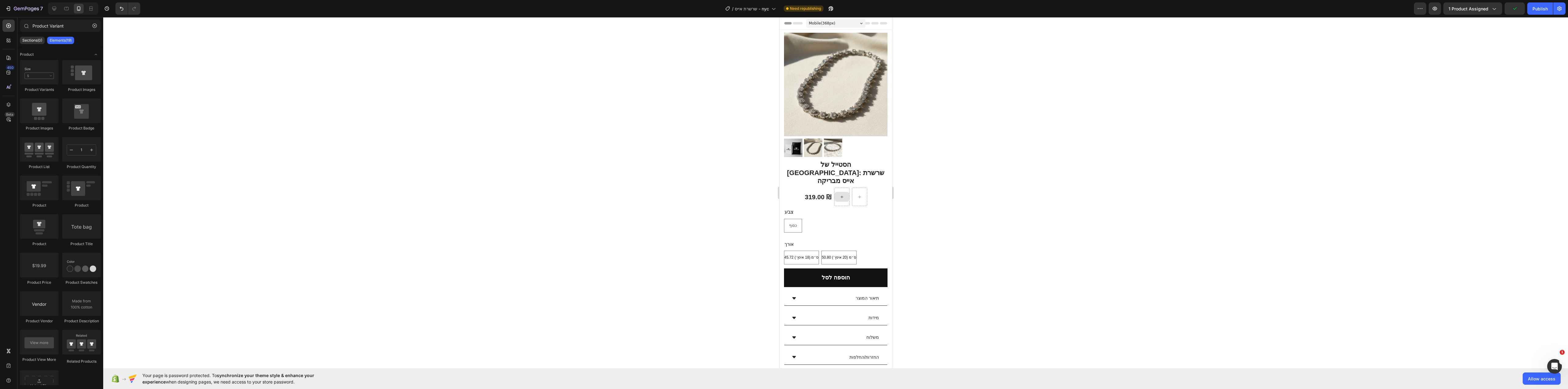
click at [958, 215] on div at bounding box center [836, 203] width 1465 height 372
click at [842, 219] on div "כסוף כסוף כסוף" at bounding box center [835, 226] width 103 height 14
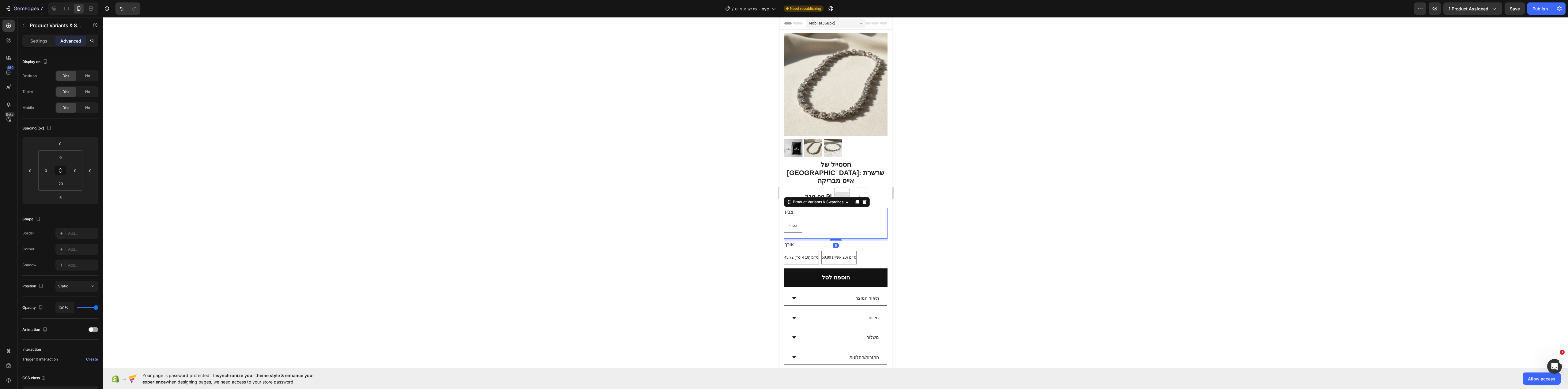
drag, startPoint x: 36, startPoint y: 40, endPoint x: 37, endPoint y: 48, distance: 8.1
click at [36, 40] on p "Settings" at bounding box center [38, 40] width 17 height 7
click at [67, 251] on div "Option: צבע Style Width Height 45 Show more" at bounding box center [60, 262] width 76 height 75
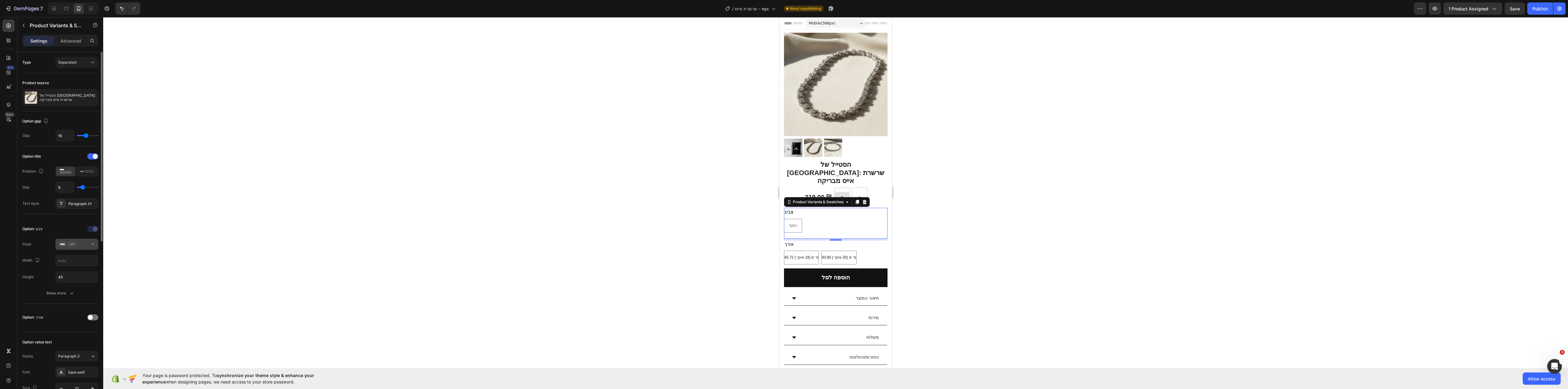
click at [70, 248] on icon at bounding box center [73, 244] width 9 height 6
click at [67, 298] on span "Shopify image" at bounding box center [78, 298] width 25 height 6
type input "64"
click at [67, 249] on button at bounding box center [77, 244] width 43 height 11
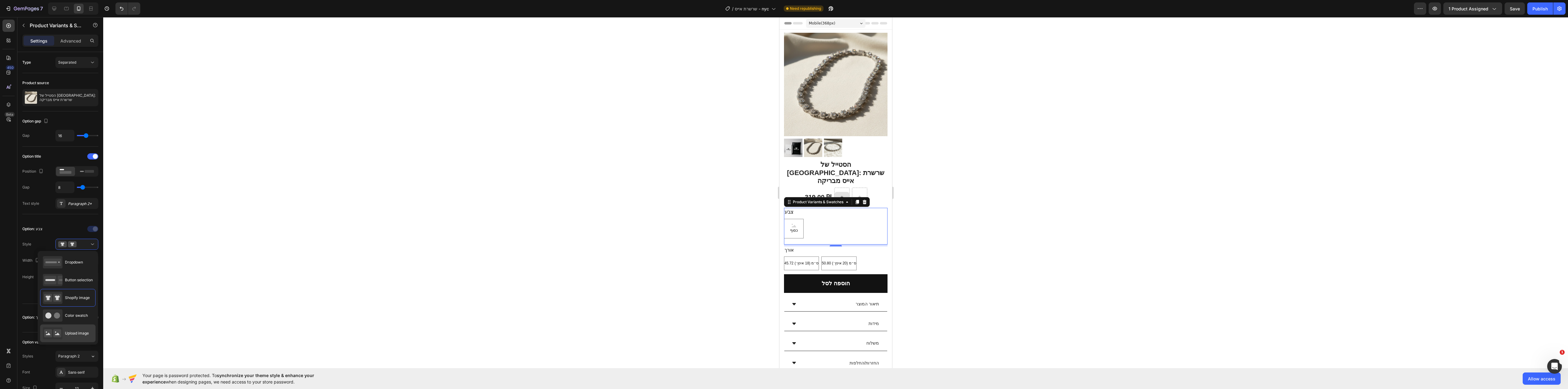
click at [63, 337] on div "Upload image" at bounding box center [65, 333] width 46 height 12
click at [69, 245] on icon at bounding box center [73, 244] width 9 height 6
click at [71, 296] on span "Shopify image" at bounding box center [78, 298] width 25 height 6
click at [254, 274] on div at bounding box center [836, 203] width 1465 height 372
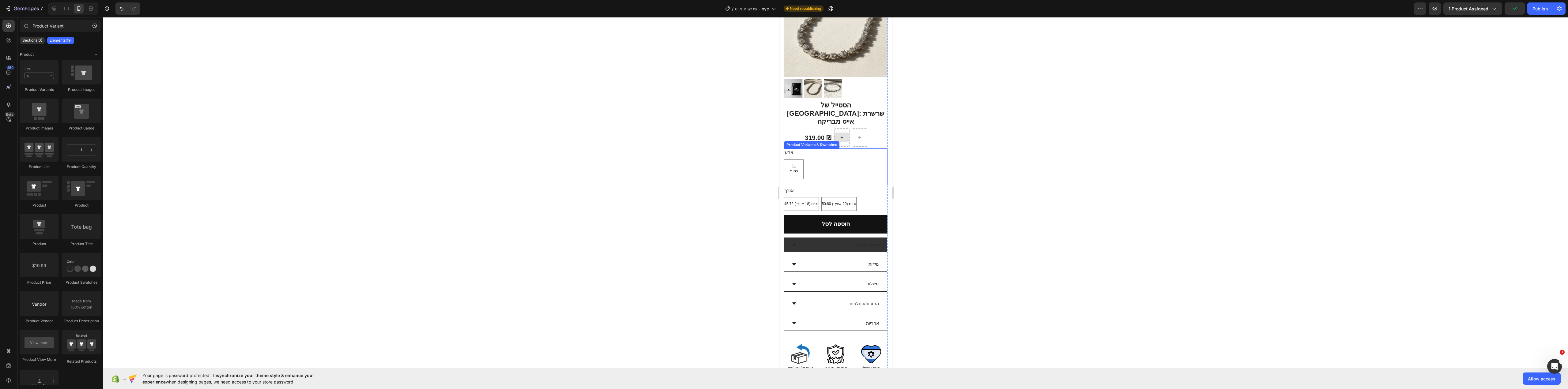
scroll to position [62, 0]
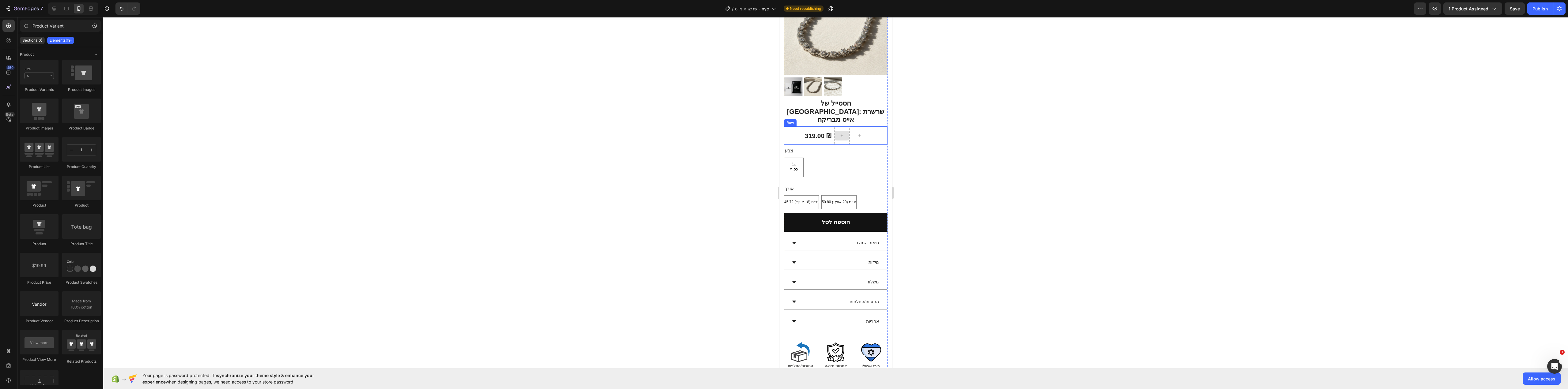
click at [875, 127] on div "319.00 ₪ (P) Price (P) Price Row" at bounding box center [835, 136] width 103 height 18
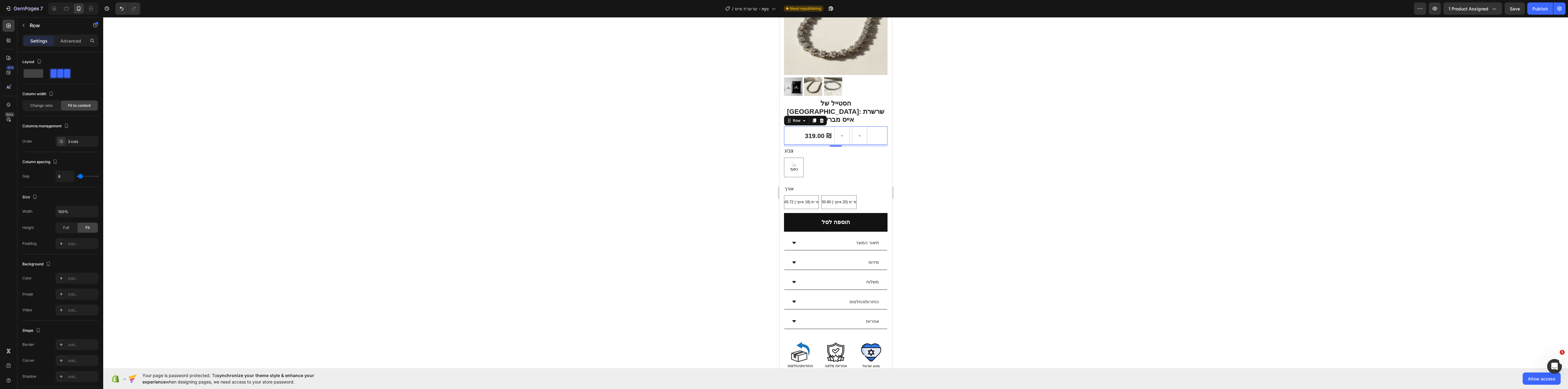
click at [991, 162] on div at bounding box center [836, 203] width 1465 height 372
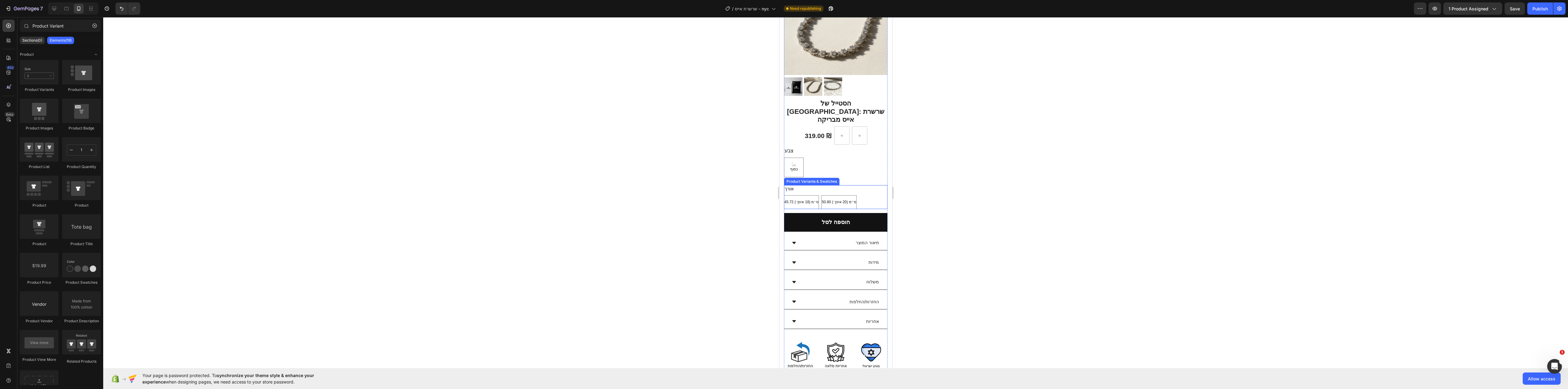
click at [868, 196] on div "45.72 ס״מ (18 אינץ׳) 45.72 ס״מ (18 אינץ׳) 45.72 ס״מ (18 אינץ׳) 50.80 ס״מ (20 אי…" at bounding box center [835, 202] width 103 height 14
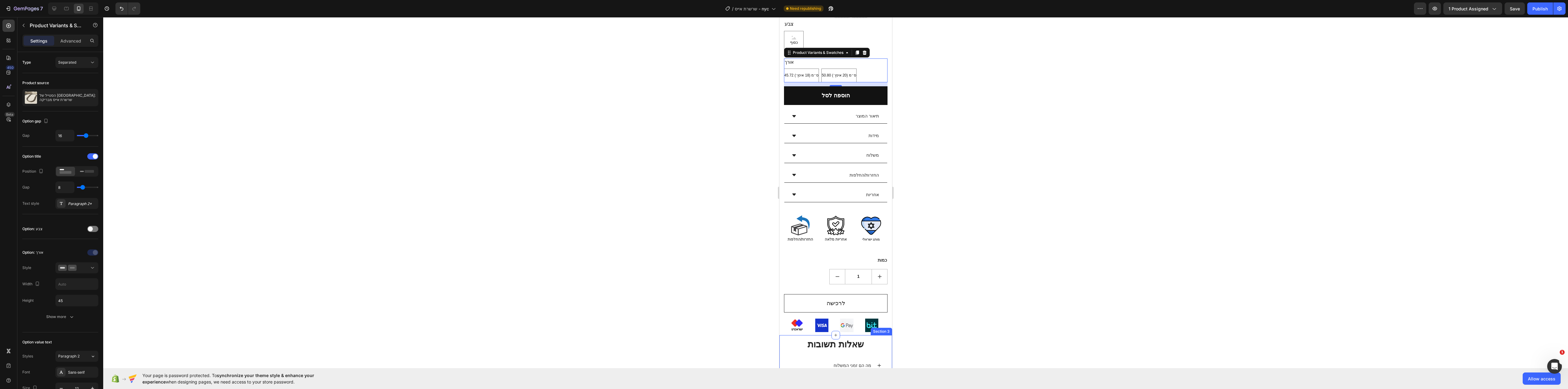
scroll to position [184, 0]
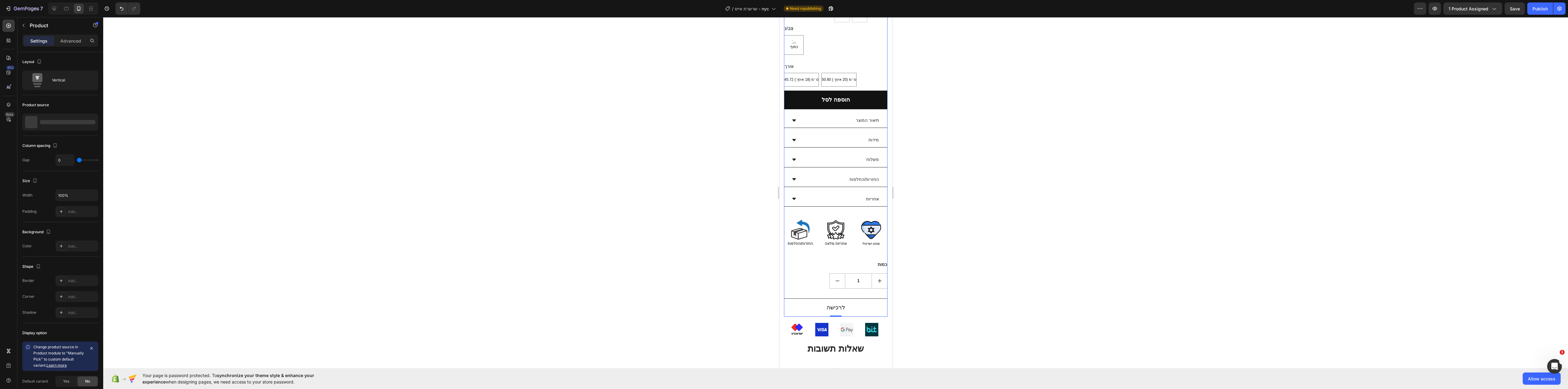
click at [852, 97] on div "הוספה לסל (P) Cart Button" at bounding box center [835, 102] width 103 height 23
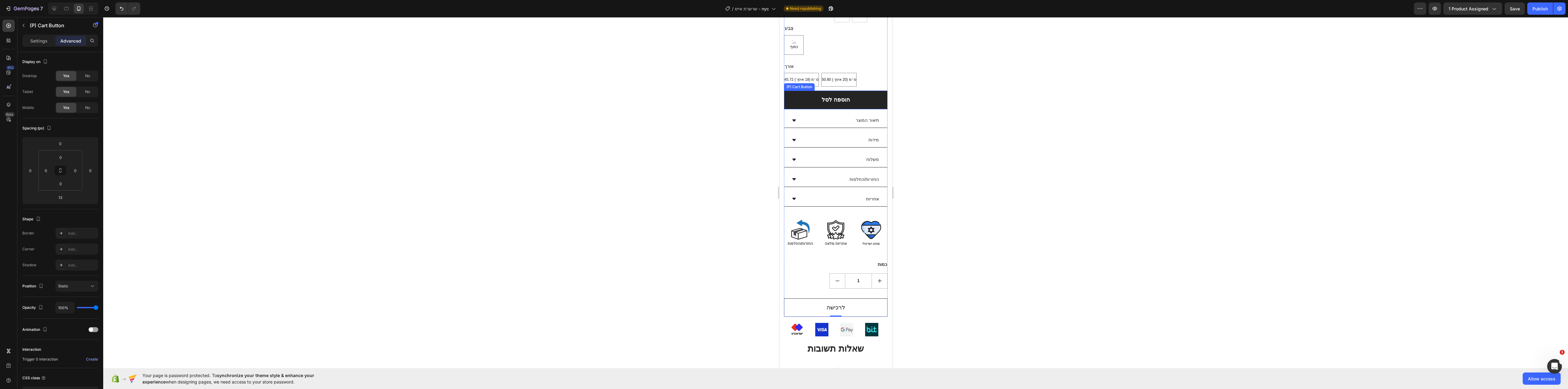
click at [859, 91] on button "הוספה לסל" at bounding box center [835, 100] width 103 height 18
click at [833, 114] on div at bounding box center [835, 114] width 12 height 1
type input "18"
click at [631, 119] on div at bounding box center [836, 203] width 1465 height 372
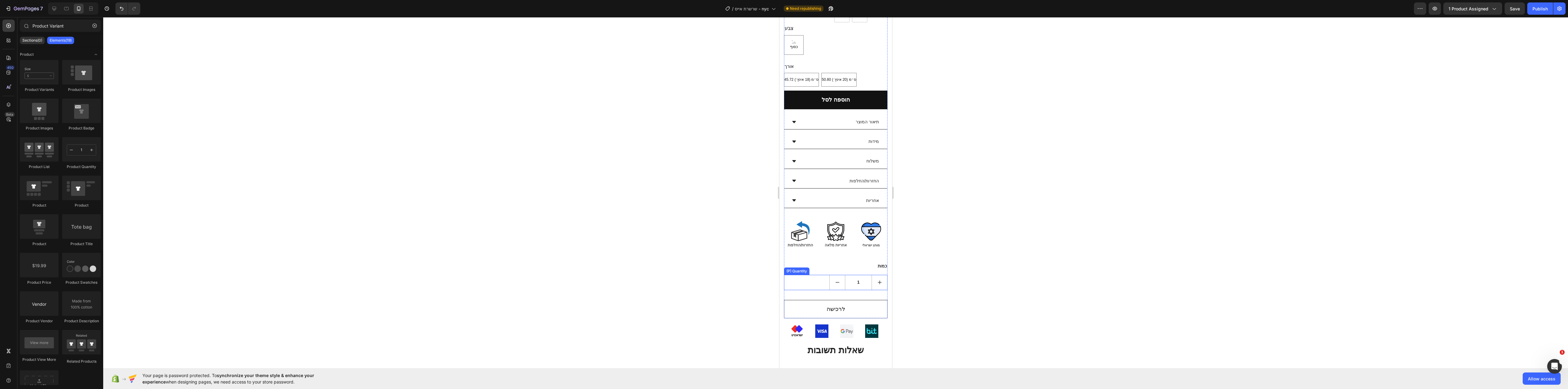
click at [806, 275] on div "1" at bounding box center [835, 282] width 103 height 15
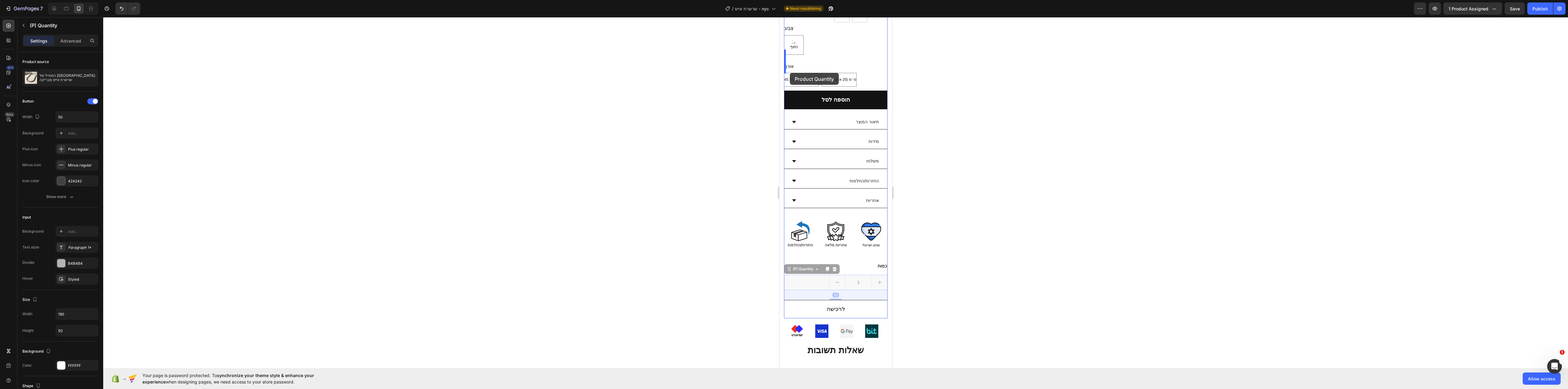
drag, startPoint x: 809, startPoint y: 266, endPoint x: 789, endPoint y: 73, distance: 194.0
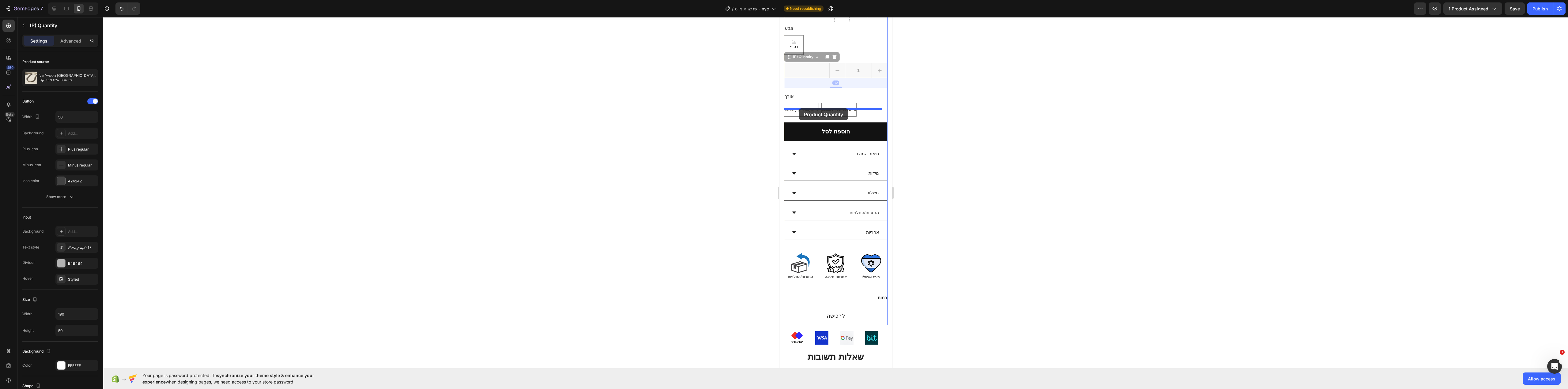
drag, startPoint x: 803, startPoint y: 59, endPoint x: 799, endPoint y: 108, distance: 49.2
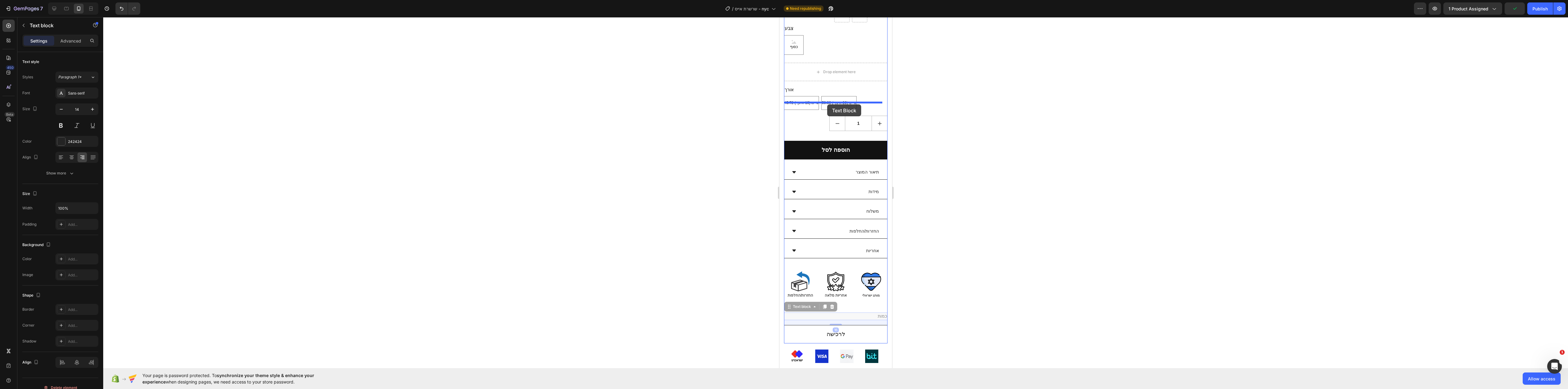
drag, startPoint x: 865, startPoint y: 300, endPoint x: 827, endPoint y: 104, distance: 199.6
click at [827, 104] on div "Mobile ( 368 px) iPhone 13 Mini iPhone 13 Pro iPhone 11 Pro Max iPhone 15 Pro M…" at bounding box center [836, 362] width 113 height 1057
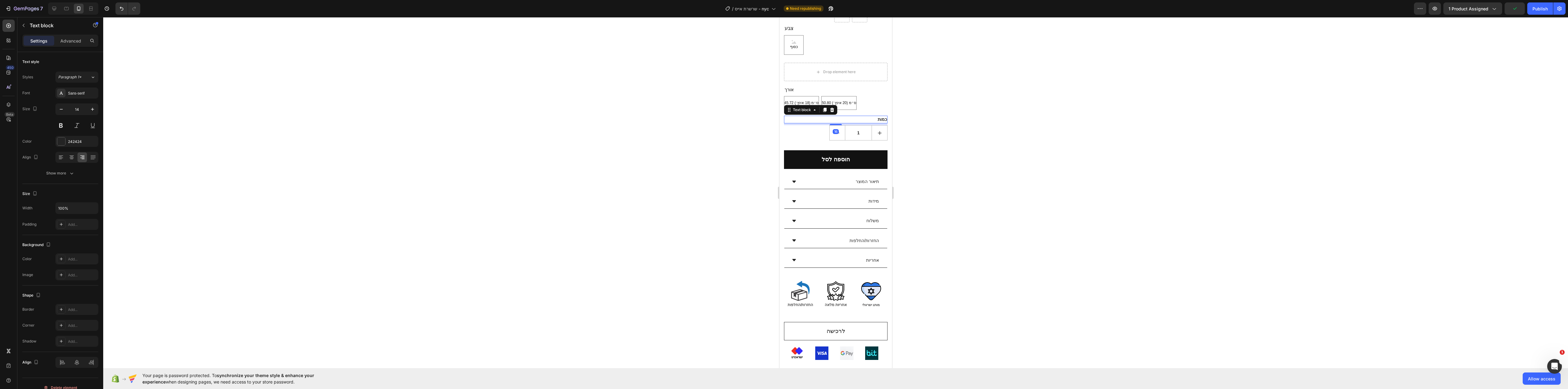
click at [963, 129] on div at bounding box center [836, 203] width 1465 height 372
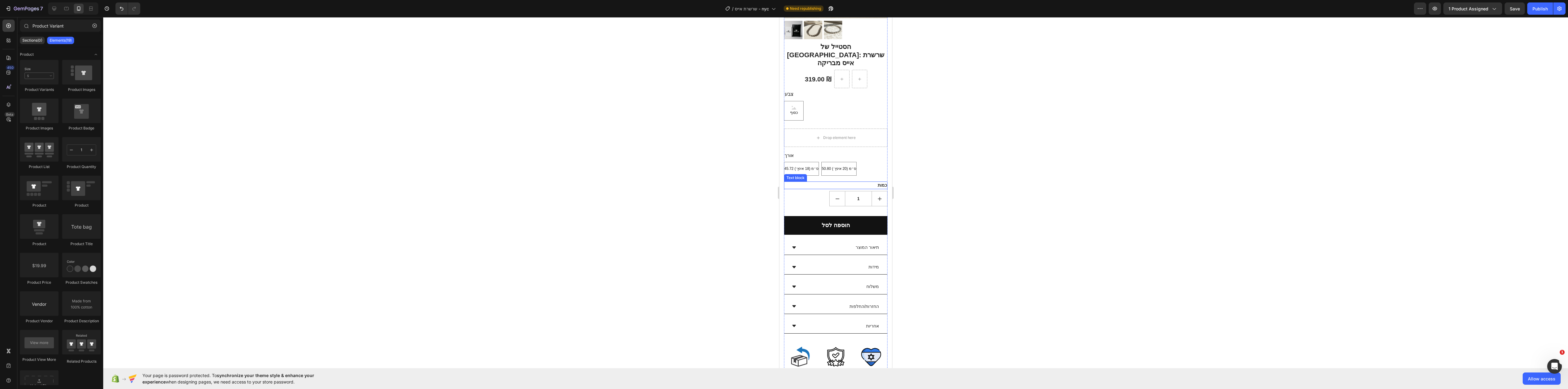
scroll to position [92, 0]
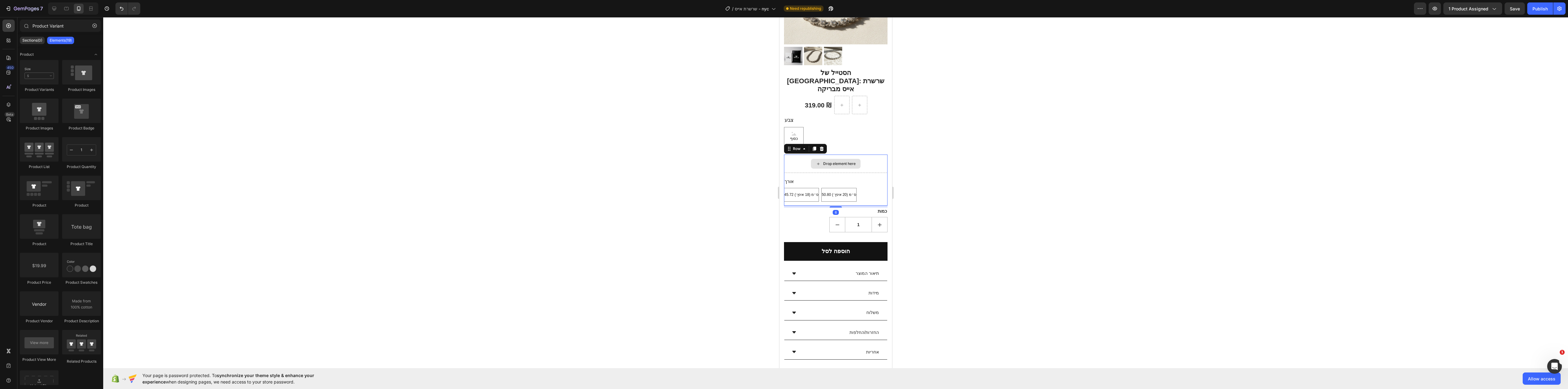
click at [875, 155] on div "Drop element here" at bounding box center [835, 163] width 103 height 18
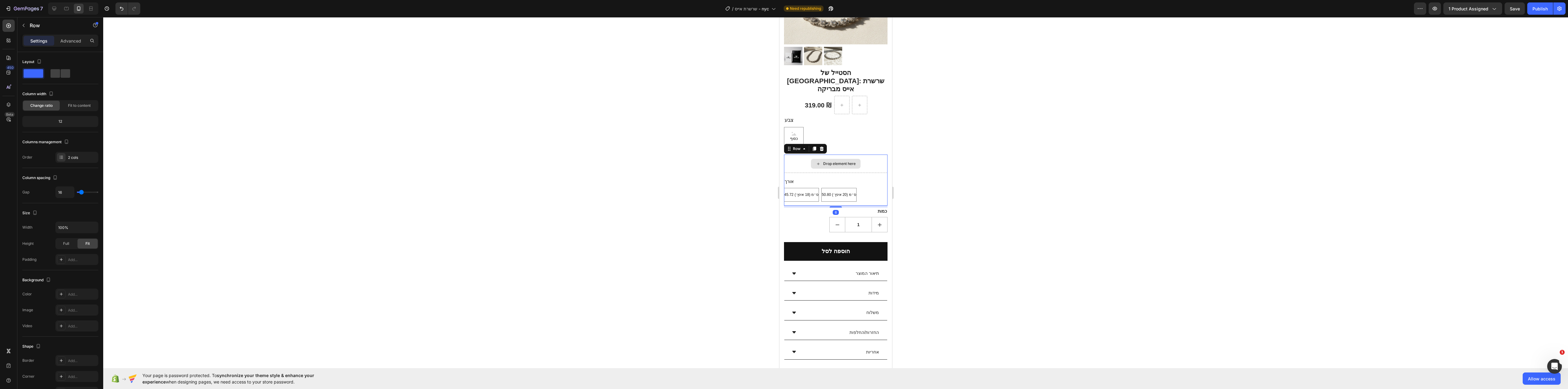
click at [874, 155] on div "Drop element here" at bounding box center [835, 163] width 103 height 18
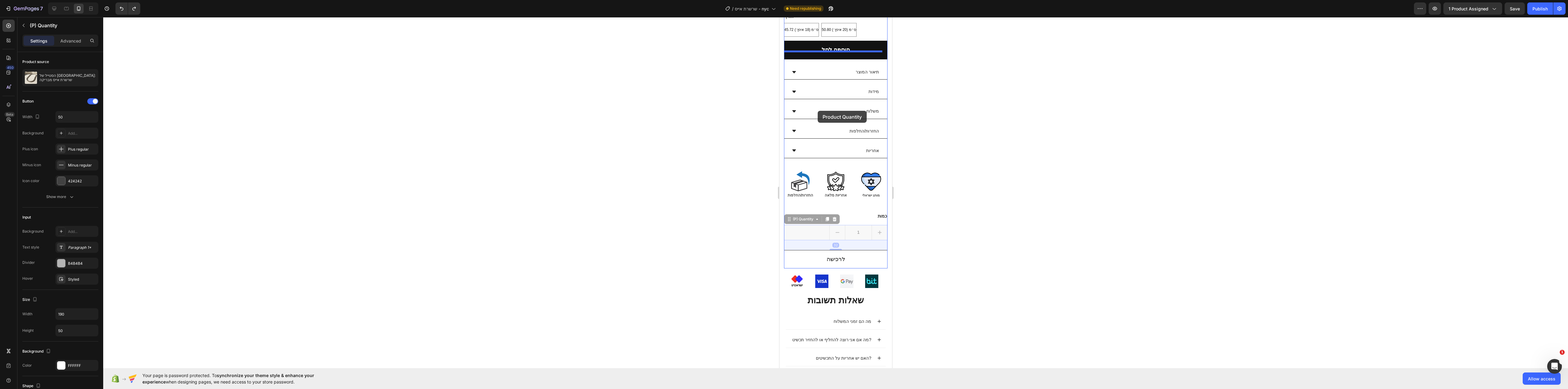
scroll to position [184, 0]
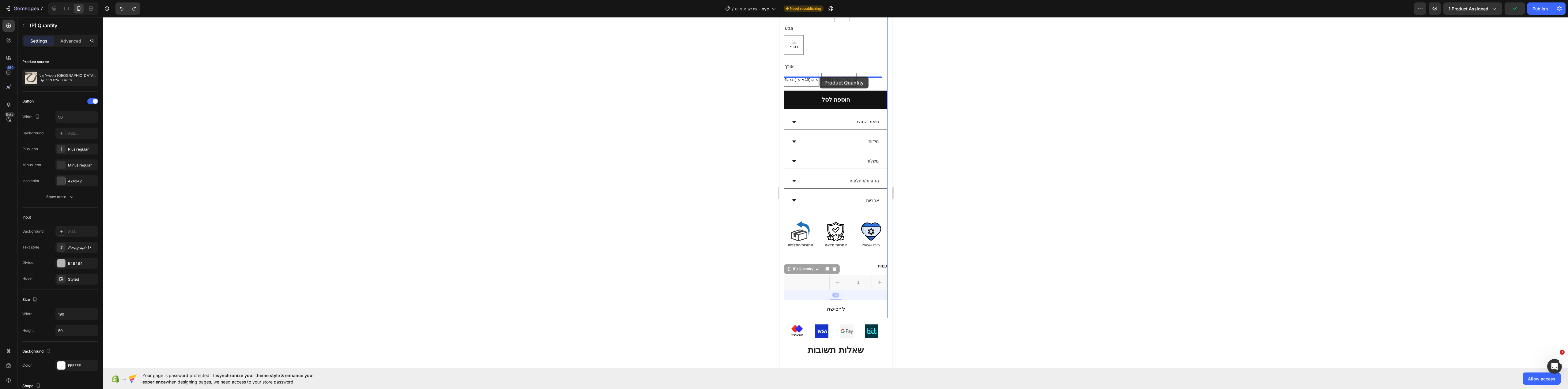
drag, startPoint x: 817, startPoint y: 116, endPoint x: 820, endPoint y: 76, distance: 40.1
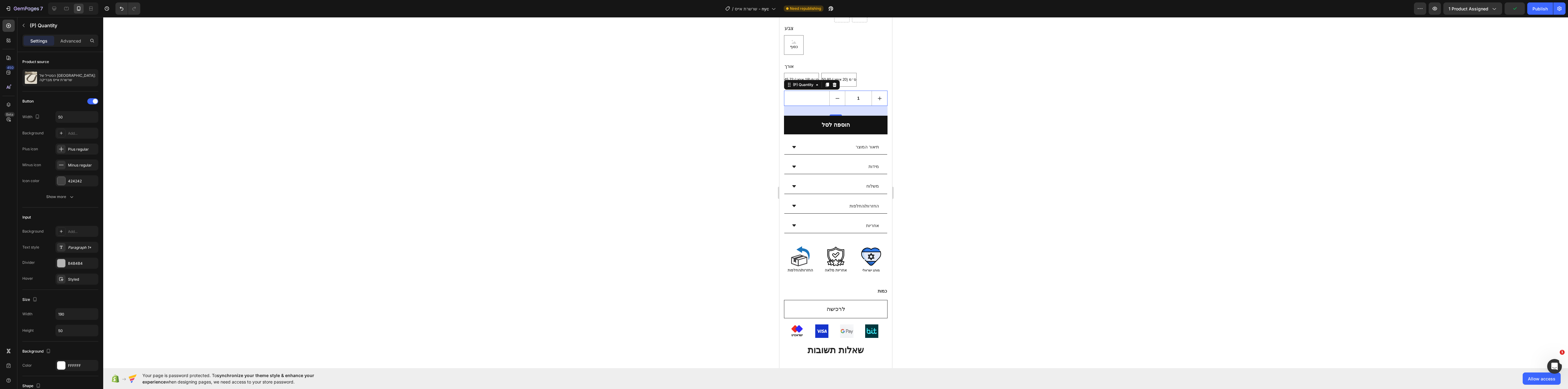
click at [968, 109] on div at bounding box center [836, 203] width 1465 height 372
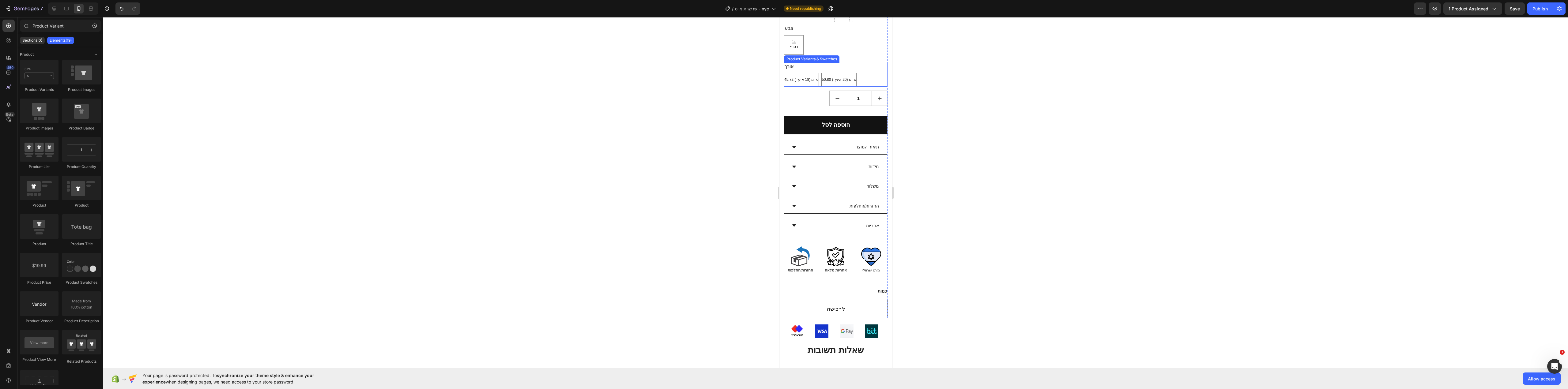
click at [872, 73] on div "45.72 ס״מ (18 אינץ׳) 45.72 ס״מ (18 אינץ׳) 45.72 ס״מ (18 אינץ׳) 50.80 ס״מ (20 אי…" at bounding box center [835, 79] width 103 height 14
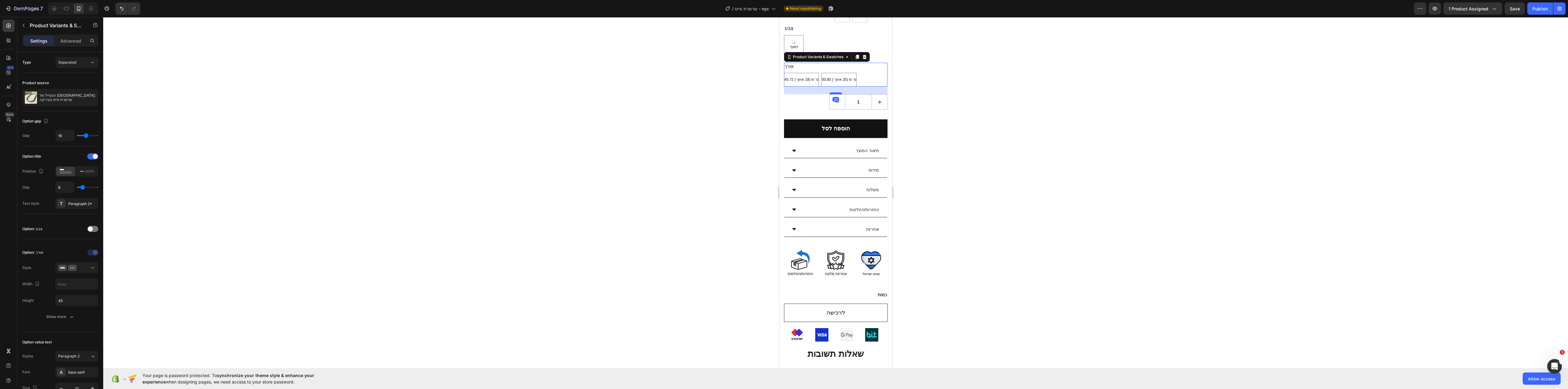
drag, startPoint x: 833, startPoint y: 76, endPoint x: 833, endPoint y: 80, distance: 4.0
click at [833, 92] on div at bounding box center [835, 93] width 12 height 2
click at [957, 82] on div at bounding box center [836, 203] width 1465 height 372
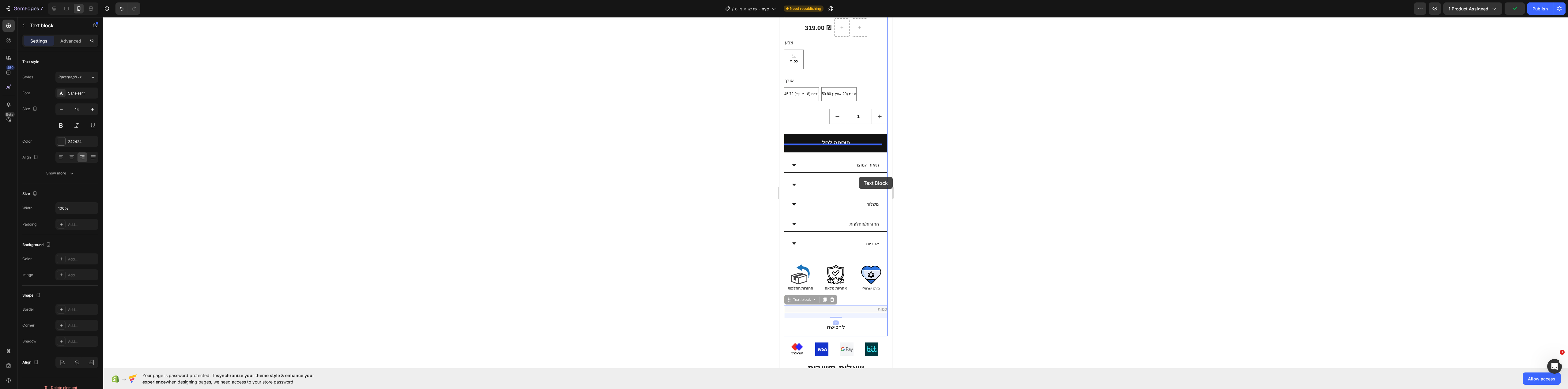
scroll to position [122, 0]
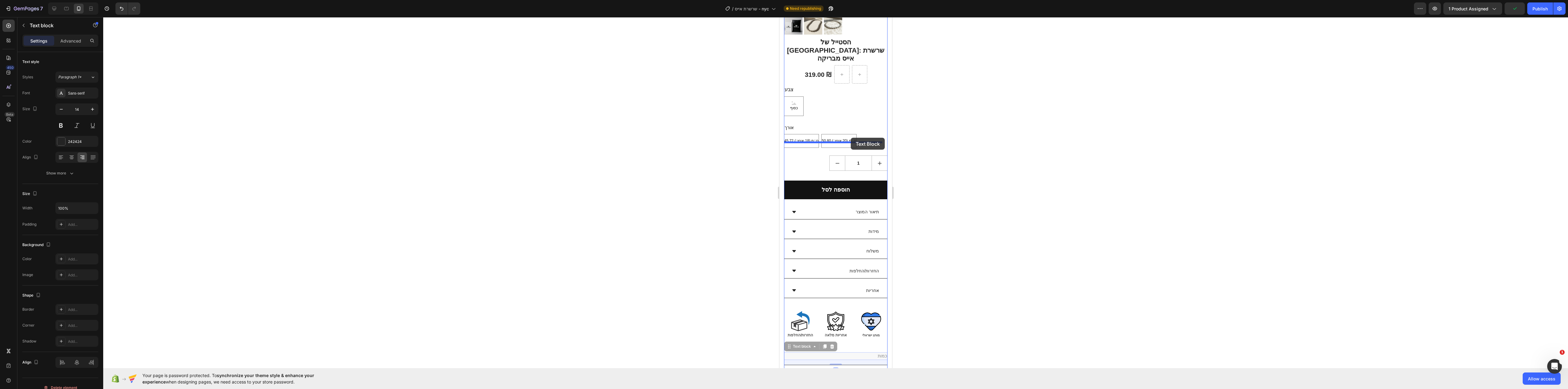
drag, startPoint x: 858, startPoint y: 187, endPoint x: 850, endPoint y: 138, distance: 49.6
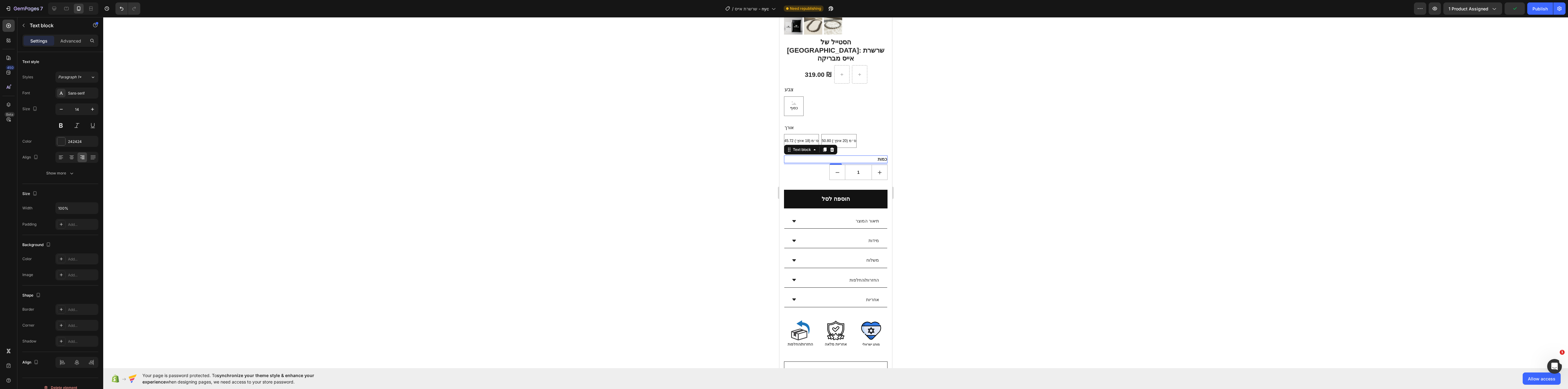
drag, startPoint x: 942, startPoint y: 158, endPoint x: 938, endPoint y: 163, distance: 6.4
click at [942, 158] on div at bounding box center [836, 203] width 1465 height 372
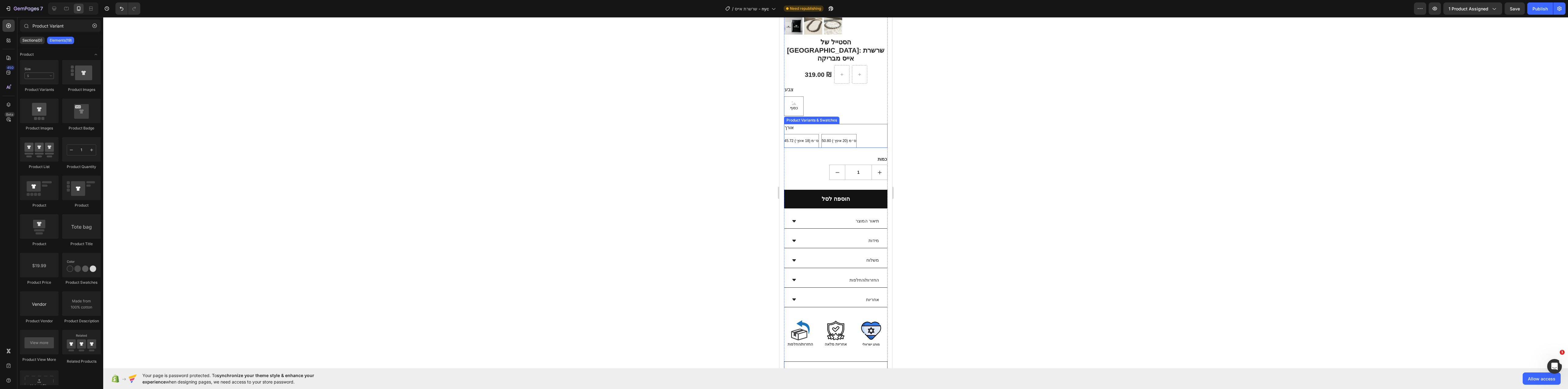
click at [872, 134] on div "45.72 ס״מ (18 אינץ׳) 45.72 ס״מ (18 אינץ׳) 45.72 ס״מ (18 אינץ׳) 50.80 ס״מ (20 אי…" at bounding box center [835, 141] width 103 height 14
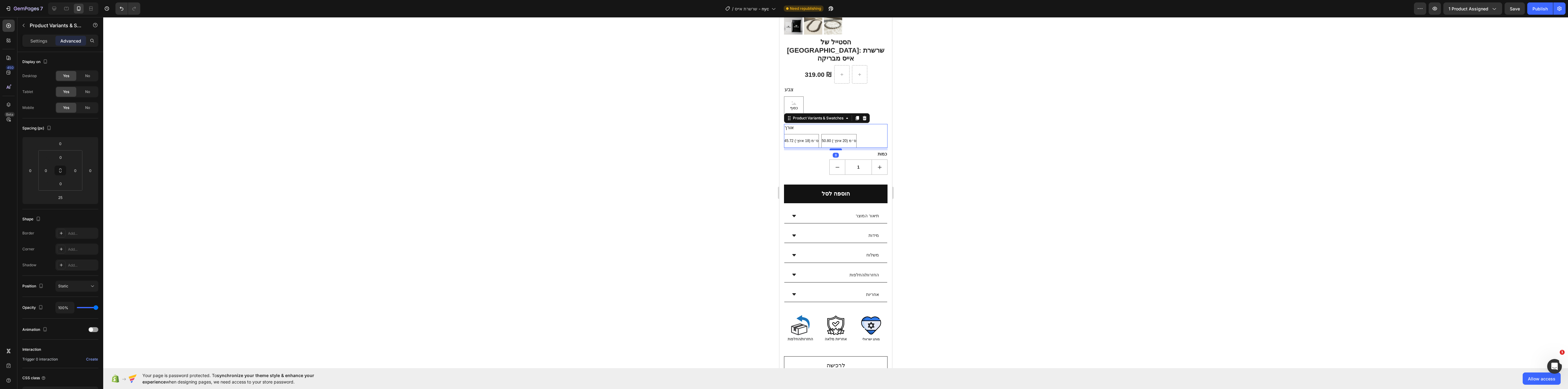
drag, startPoint x: 833, startPoint y: 142, endPoint x: 834, endPoint y: 137, distance: 5.1
click at [834, 149] on div at bounding box center [835, 149] width 12 height 2
type input "8"
click at [985, 152] on div at bounding box center [836, 203] width 1465 height 372
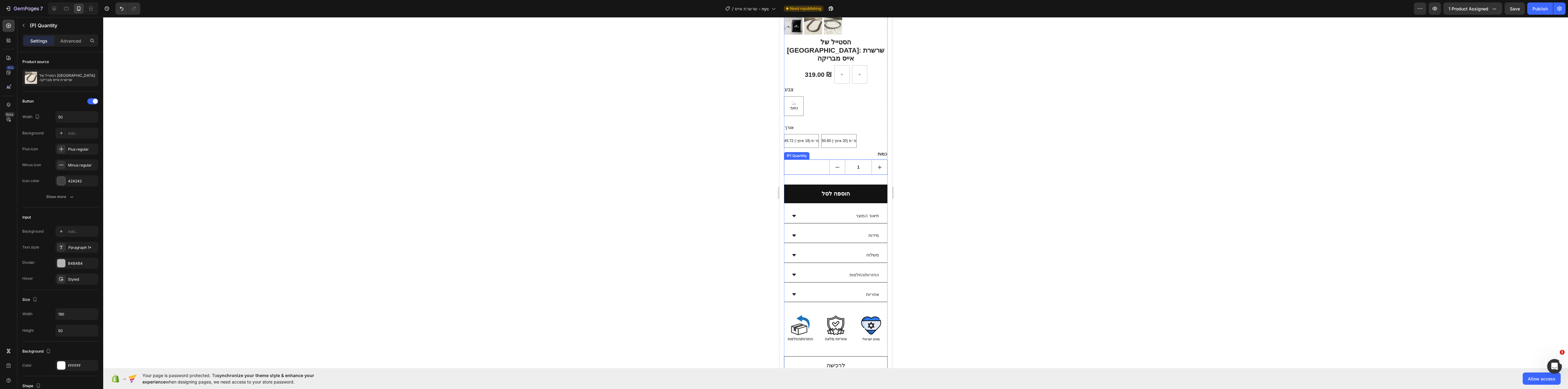
click at [810, 160] on div "1" at bounding box center [835, 167] width 103 height 15
click at [836, 175] on div "32" at bounding box center [835, 179] width 103 height 10
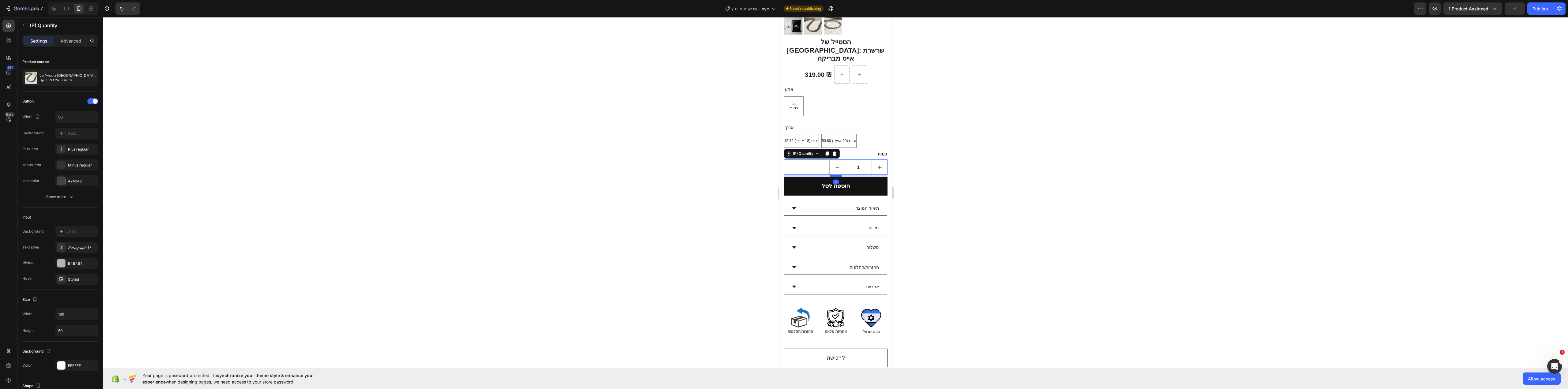
drag, startPoint x: 837, startPoint y: 171, endPoint x: 836, endPoint y: 163, distance: 8.1
click at [836, 175] on div at bounding box center [835, 176] width 12 height 2
click at [988, 171] on div at bounding box center [836, 203] width 1465 height 372
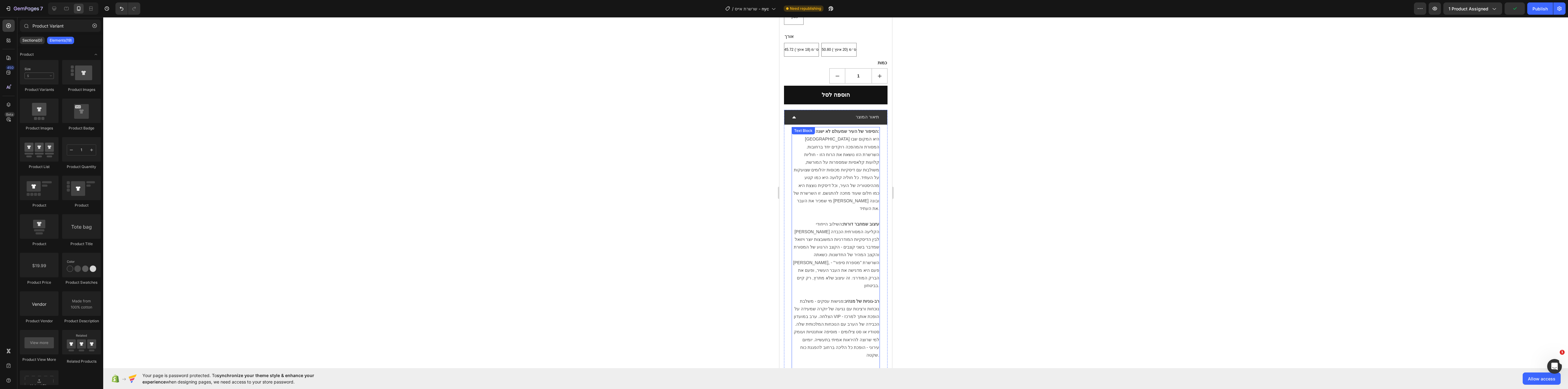
scroll to position [203, 0]
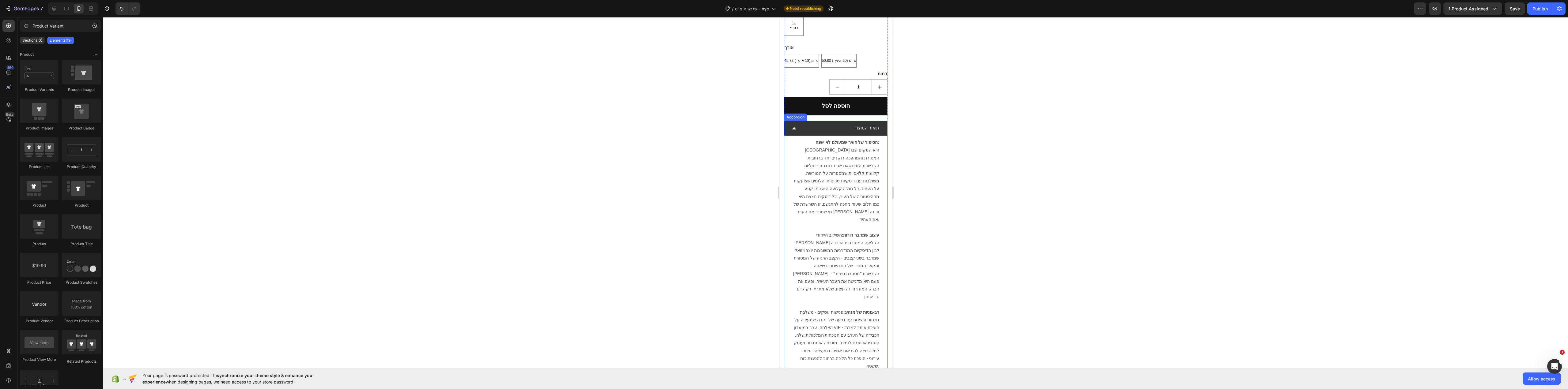
click at [844, 123] on div "תיאור המוצר" at bounding box center [840, 127] width 78 height 10
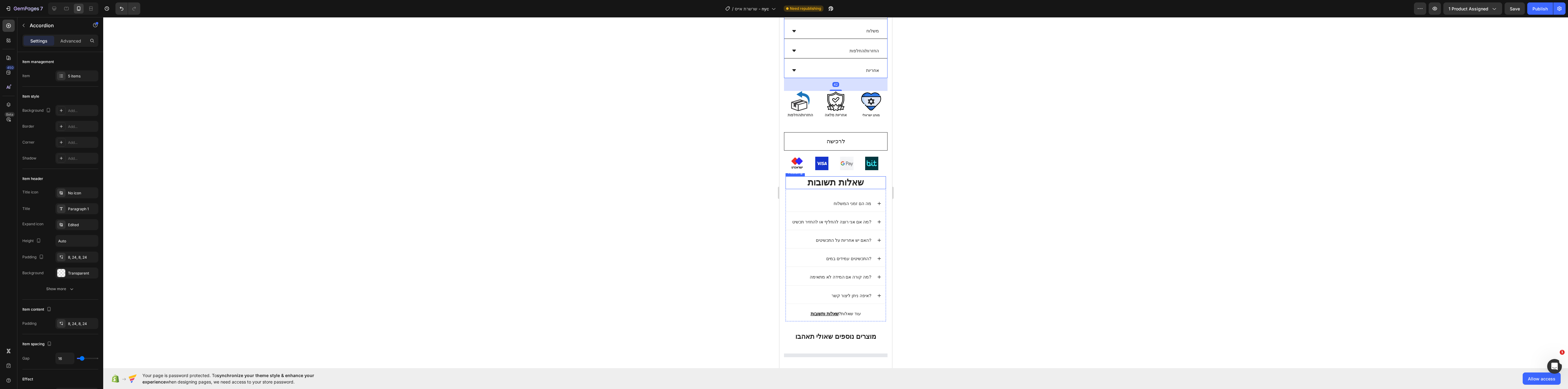
scroll to position [294, 0]
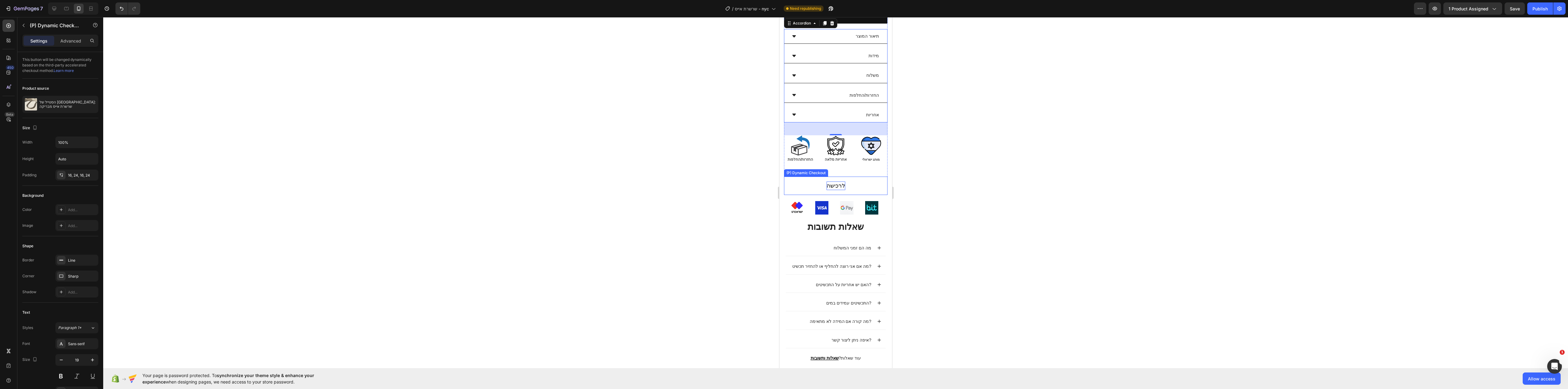
click at [836, 182] on div "לרכישה" at bounding box center [835, 186] width 18 height 9
click at [836, 182] on p "לרכישה" at bounding box center [835, 186] width 18 height 9
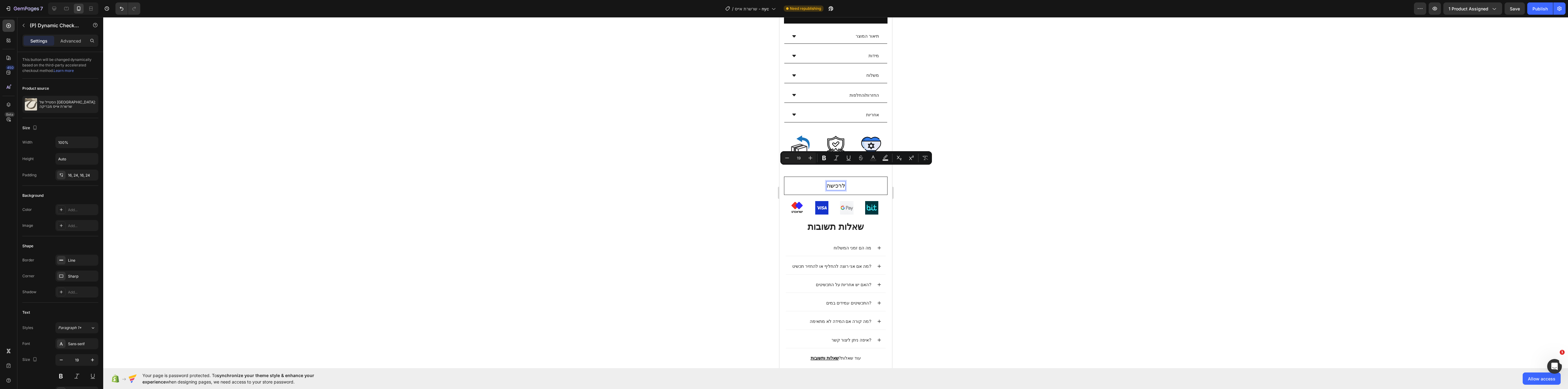
click at [648, 175] on div at bounding box center [836, 203] width 1465 height 372
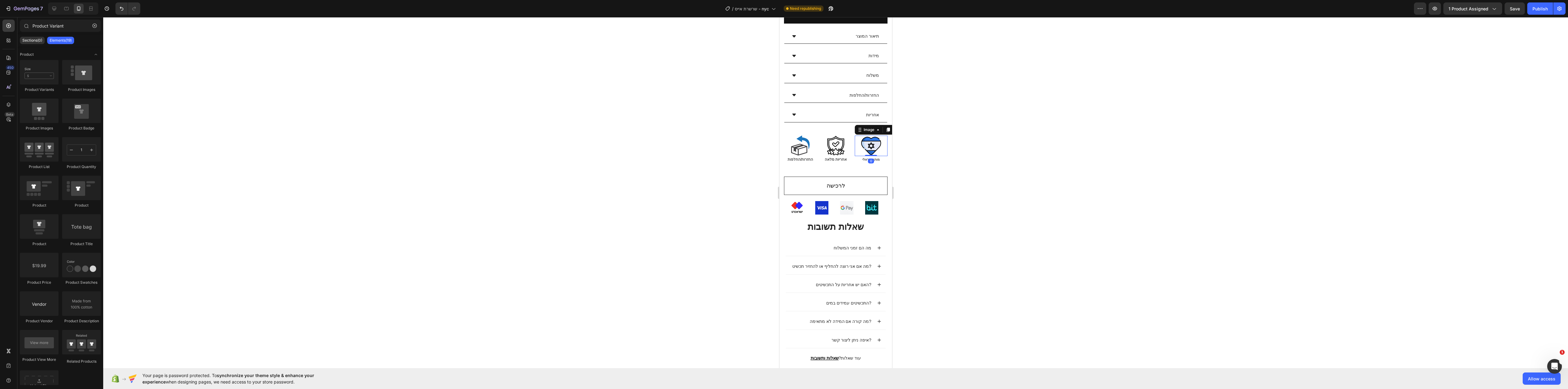
click at [882, 136] on div "Image 0" at bounding box center [871, 146] width 33 height 21
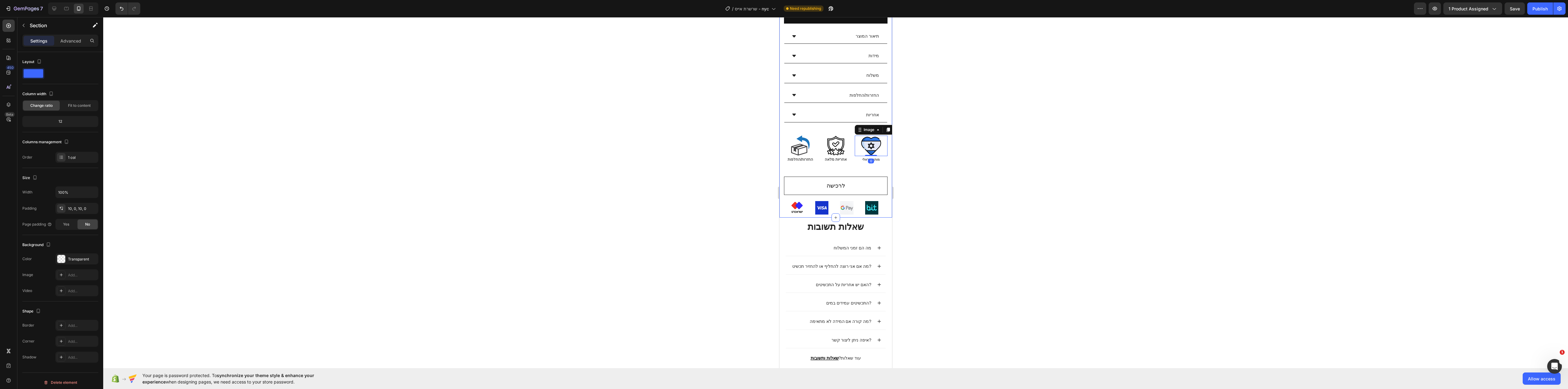
click at [847, 156] on p "אחריות מלאה" at bounding box center [835, 159] width 32 height 7
click at [853, 147] on div "Text Block" at bounding box center [836, 150] width 33 height 7
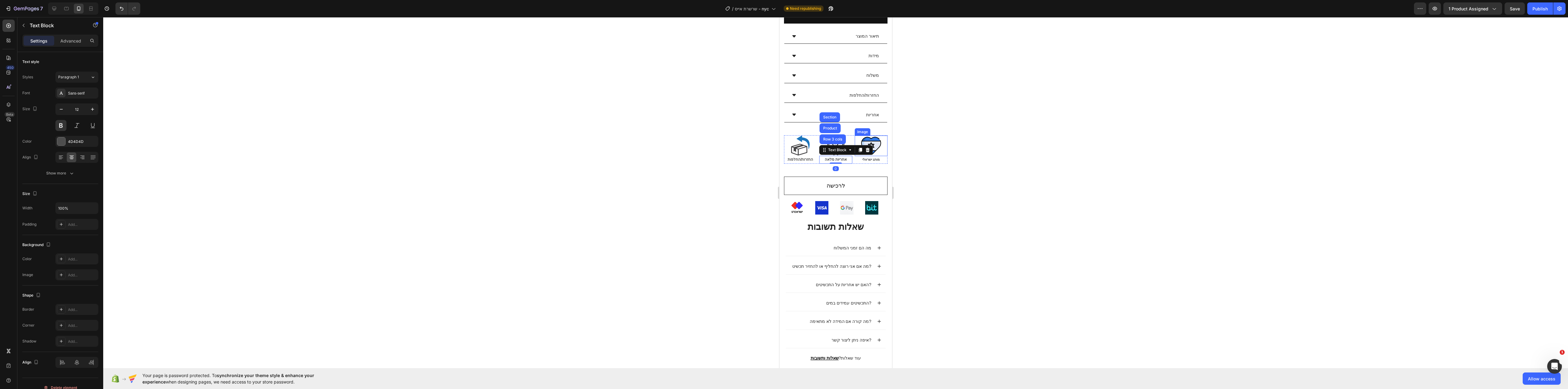
click at [855, 136] on div "Image" at bounding box center [871, 146] width 33 height 21
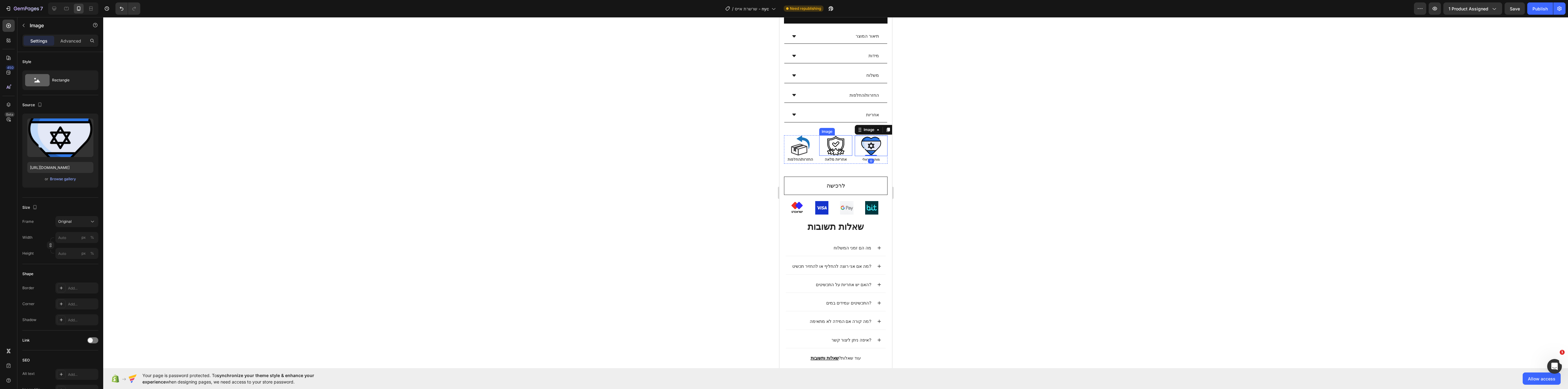
click at [848, 136] on div "Image החזרות/החלפות Text Block Image אחריות מלאה Text Block Image 0 מותג ישראלי…" at bounding box center [835, 149] width 103 height 29
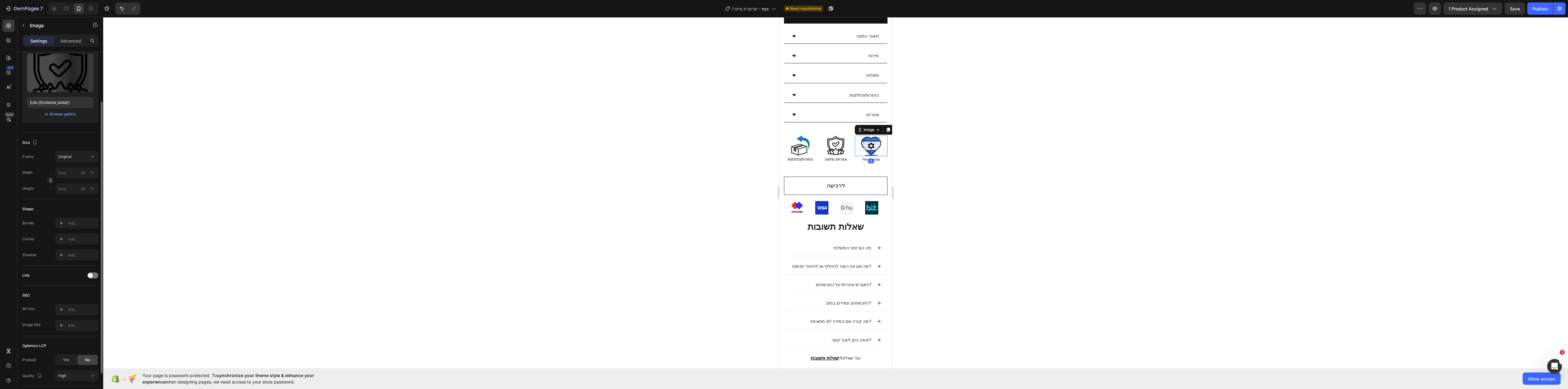
click at [855, 136] on div "Image 0" at bounding box center [871, 146] width 33 height 21
click at [850, 136] on div "Image החזרות/החלפות Text Block Image אחריות מלאה Text Block Image 0 מותג ישראלי…" at bounding box center [835, 149] width 103 height 29
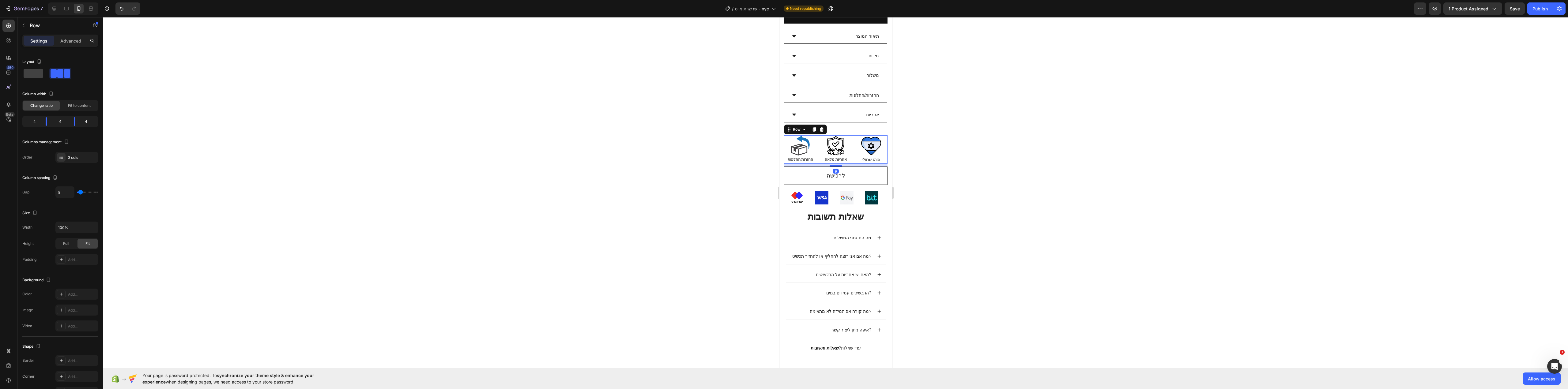
drag, startPoint x: 836, startPoint y: 158, endPoint x: 837, endPoint y: 150, distance: 8.1
click at [837, 165] on div at bounding box center [835, 166] width 12 height 2
click at [991, 168] on div at bounding box center [836, 203] width 1465 height 372
click at [839, 171] on p "לרכישה" at bounding box center [835, 176] width 18 height 9
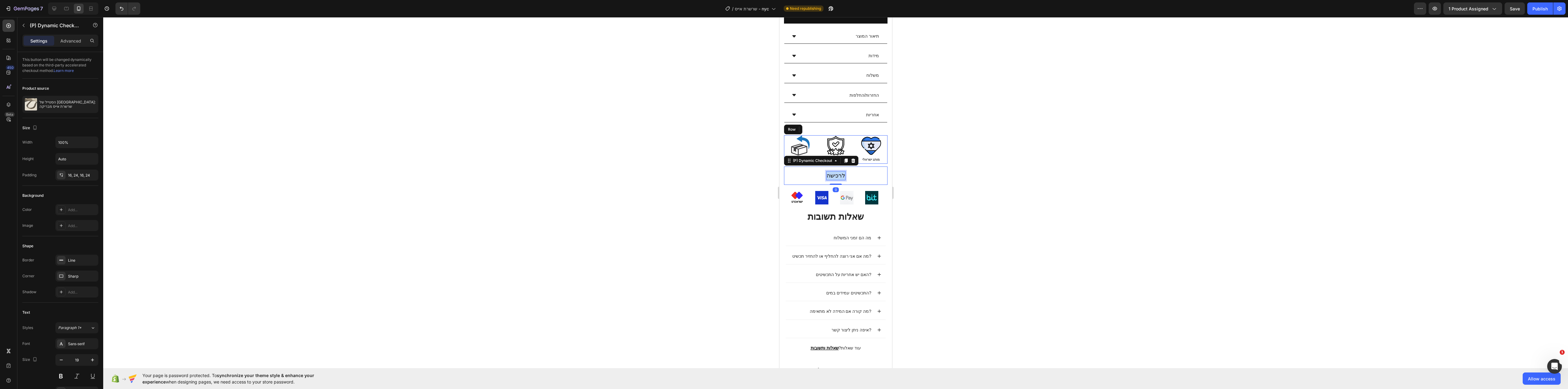
click at [839, 171] on p "לרכישה" at bounding box center [835, 176] width 18 height 9
click at [784, 166] on button "לרכישה" at bounding box center [835, 175] width 103 height 18
click at [689, 201] on div at bounding box center [836, 203] width 1465 height 372
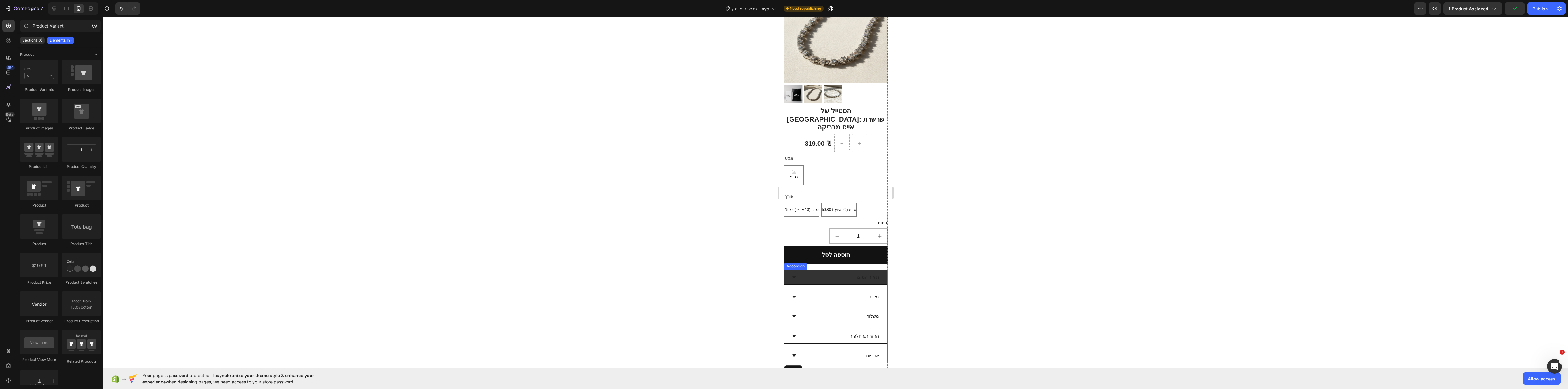
scroll to position [50, 0]
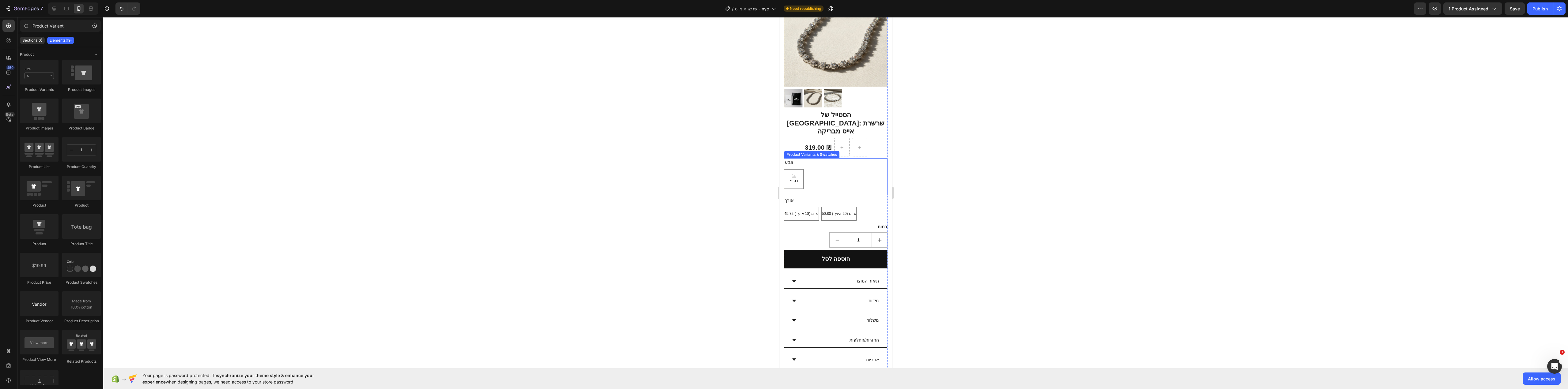
click at [855, 169] on div "כסוף כסוף כסוף" at bounding box center [835, 179] width 103 height 20
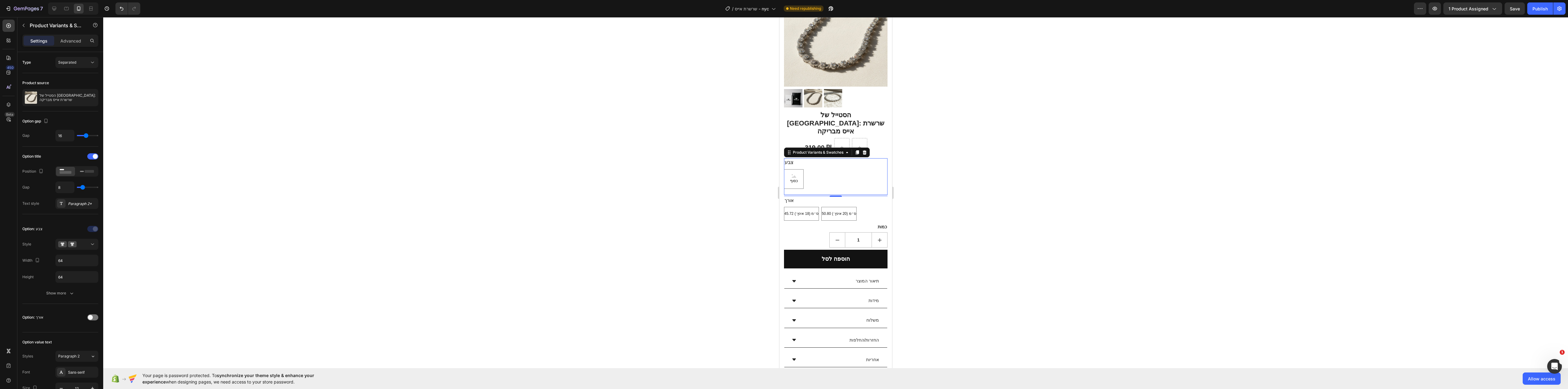
click at [1015, 174] on div at bounding box center [836, 203] width 1465 height 372
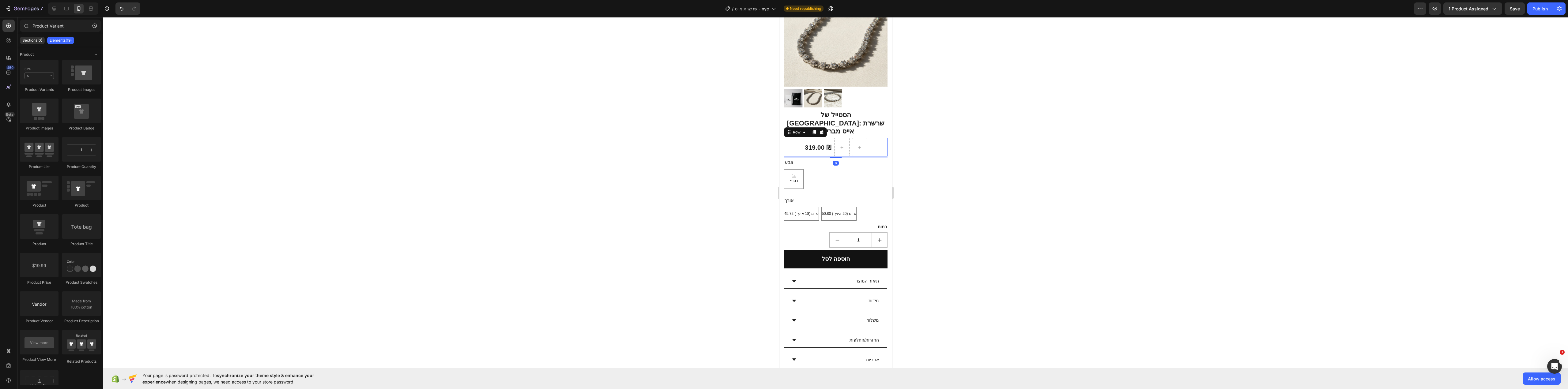
click at [877, 138] on div "319.00 ₪ (P) Price (P) Price Row 6" at bounding box center [835, 147] width 103 height 18
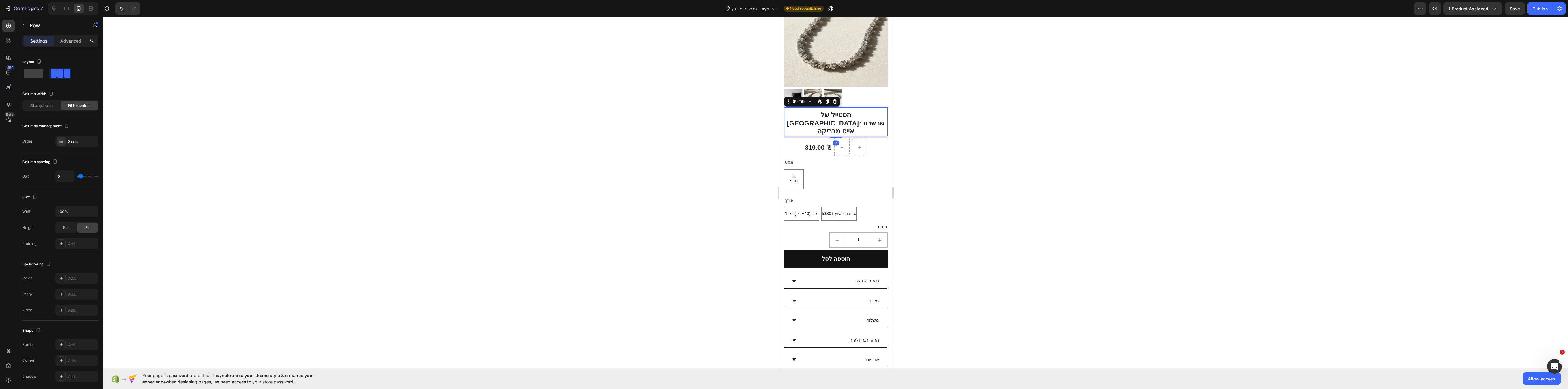
click at [877, 118] on h2 "הסטייל של [GEOGRAPHIC_DATA]: שרשרת אייס מבריקה" at bounding box center [835, 123] width 103 height 26
click at [938, 130] on div at bounding box center [836, 203] width 1465 height 372
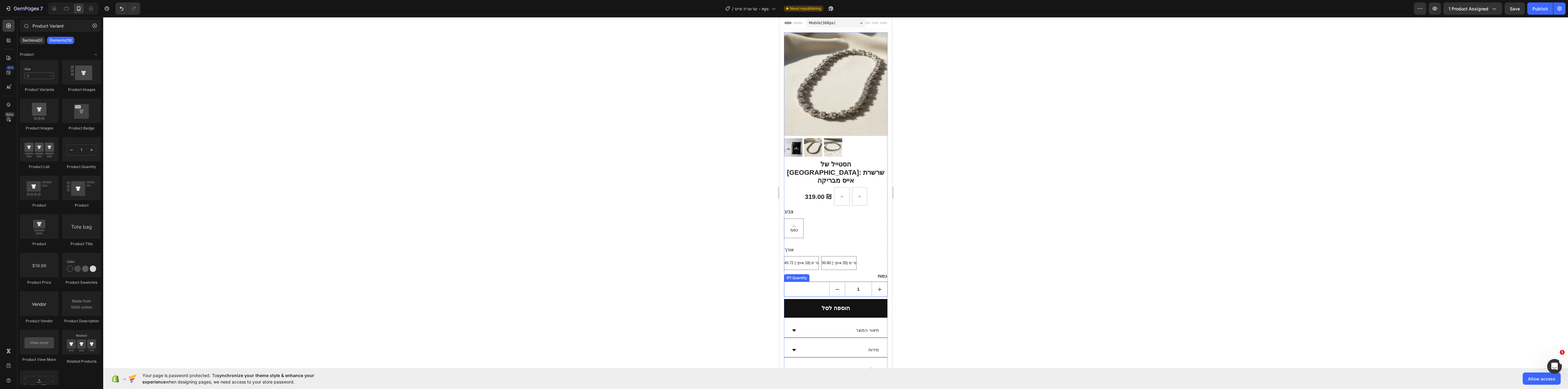
scroll to position [0, 0]
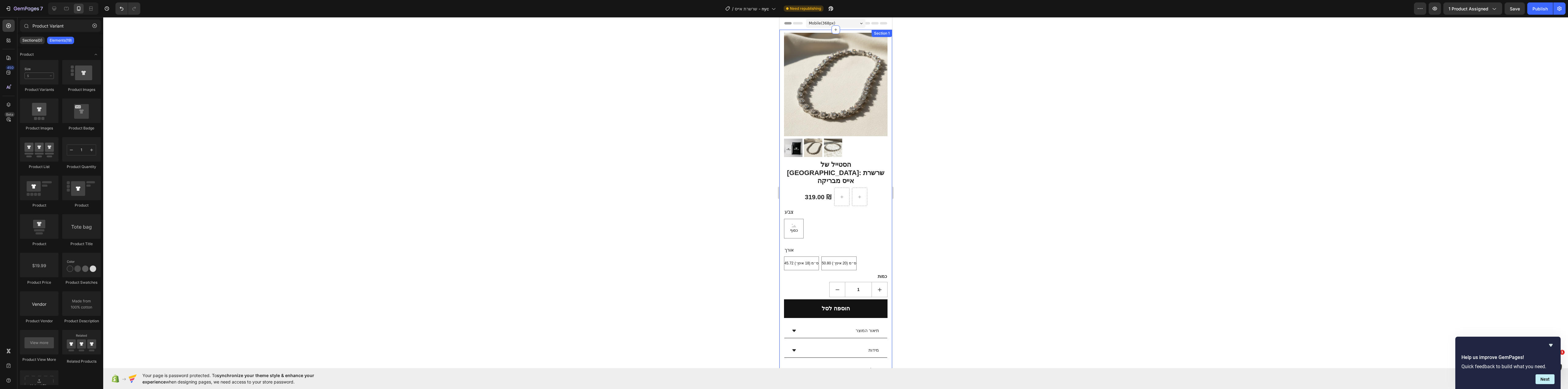
click at [862, 256] on div "45.72 ס״מ (18 אינץ׳) 45.72 ס״מ (18 אינץ׳) 45.72 ס״מ (18 אינץ׳) 50.80 ס״מ (20 אי…" at bounding box center [835, 263] width 103 height 14
click at [844, 219] on div "כסוף כסוף כסוף" at bounding box center [835, 229] width 103 height 20
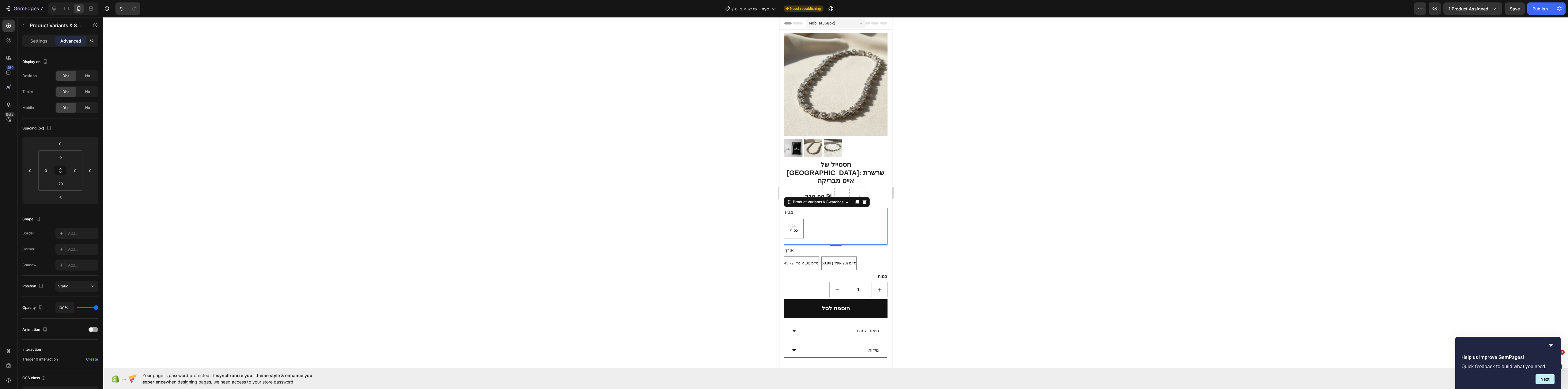
click at [32, 34] on div "Product Variants & Swatches" at bounding box center [52, 26] width 70 height 18
click at [32, 37] on p "Settings" at bounding box center [38, 40] width 17 height 7
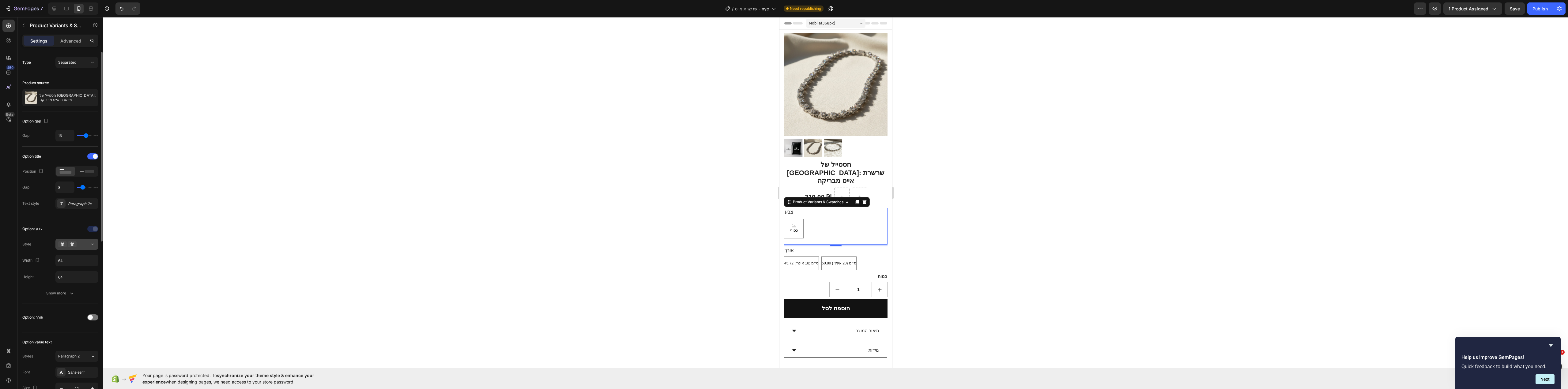
click at [73, 244] on icon at bounding box center [73, 244] width 9 height 6
click at [74, 277] on div "Button selection" at bounding box center [67, 280] width 50 height 12
type input "45"
click at [292, 251] on div at bounding box center [836, 203] width 1465 height 372
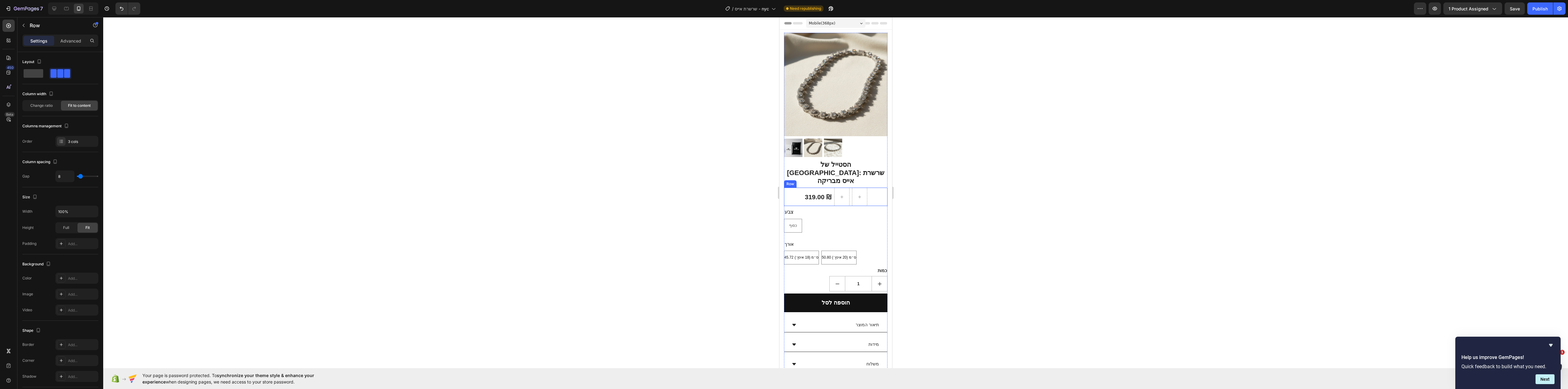
click at [874, 188] on div "319.00 ₪ (P) Price (P) Price Row" at bounding box center [835, 196] width 103 height 18
click at [950, 196] on div at bounding box center [836, 203] width 1465 height 372
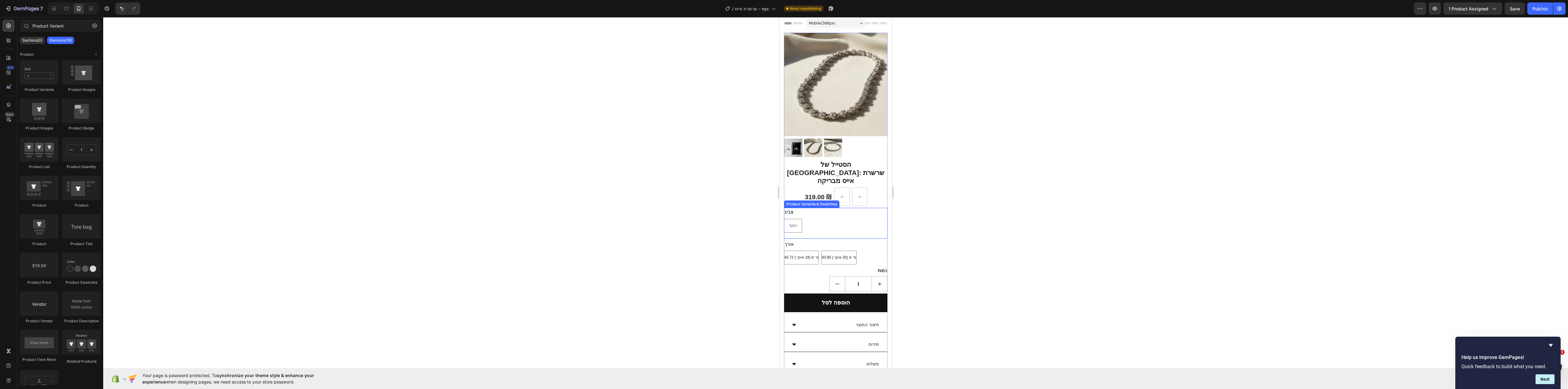
click at [866, 219] on div "כסוף כסוף כסוף" at bounding box center [835, 226] width 103 height 14
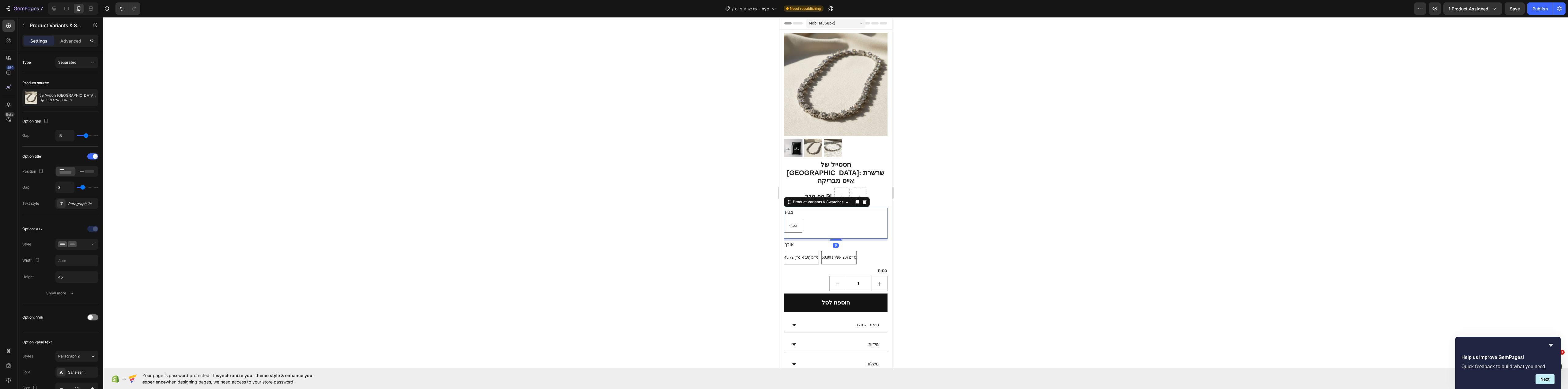
click at [957, 232] on div at bounding box center [836, 203] width 1465 height 372
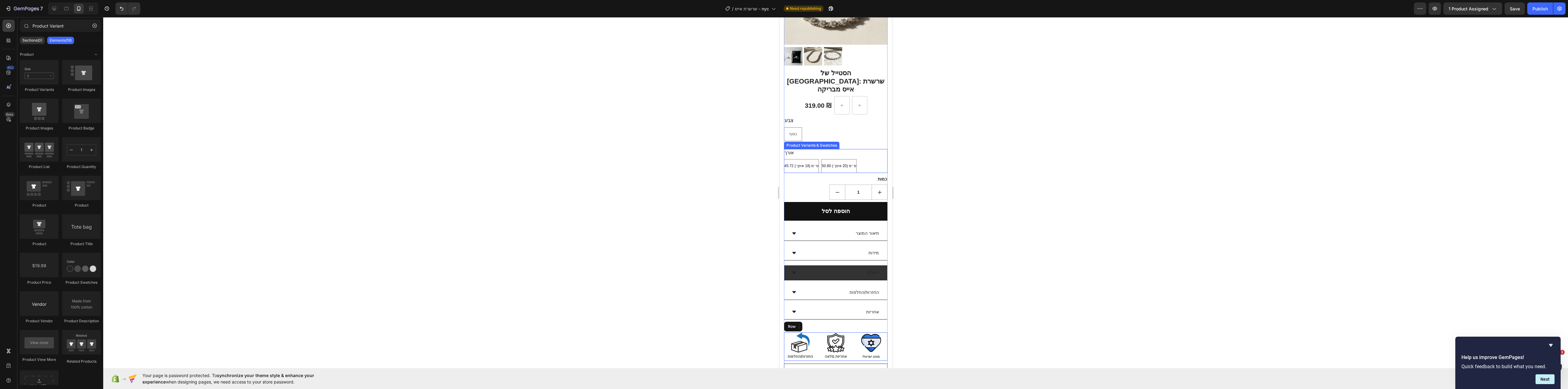
scroll to position [92, 0]
click at [795, 185] on div "1" at bounding box center [835, 192] width 103 height 15
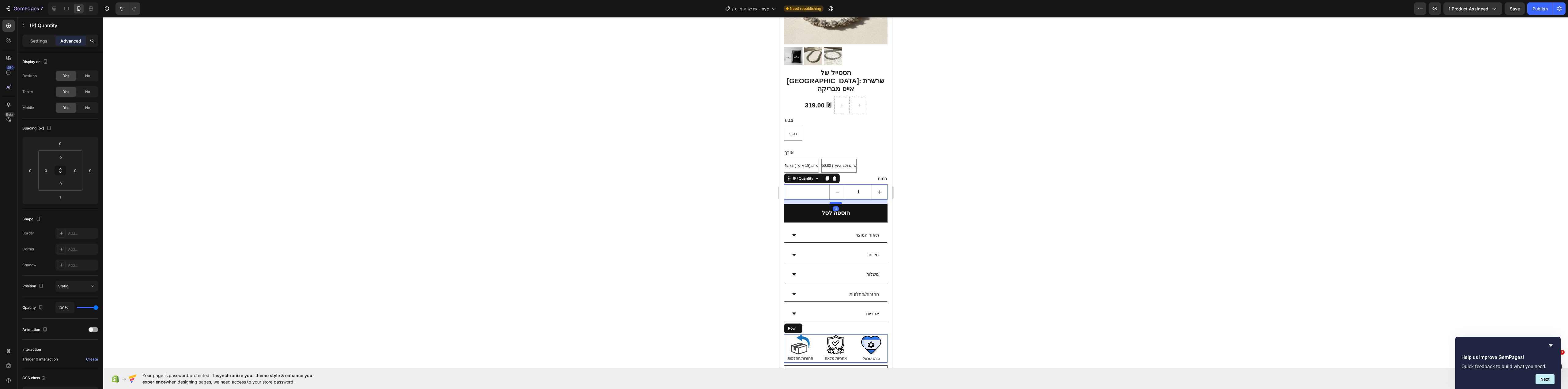
click at [836, 202] on div at bounding box center [835, 203] width 12 height 2
type input "13"
click at [973, 201] on div at bounding box center [836, 203] width 1465 height 372
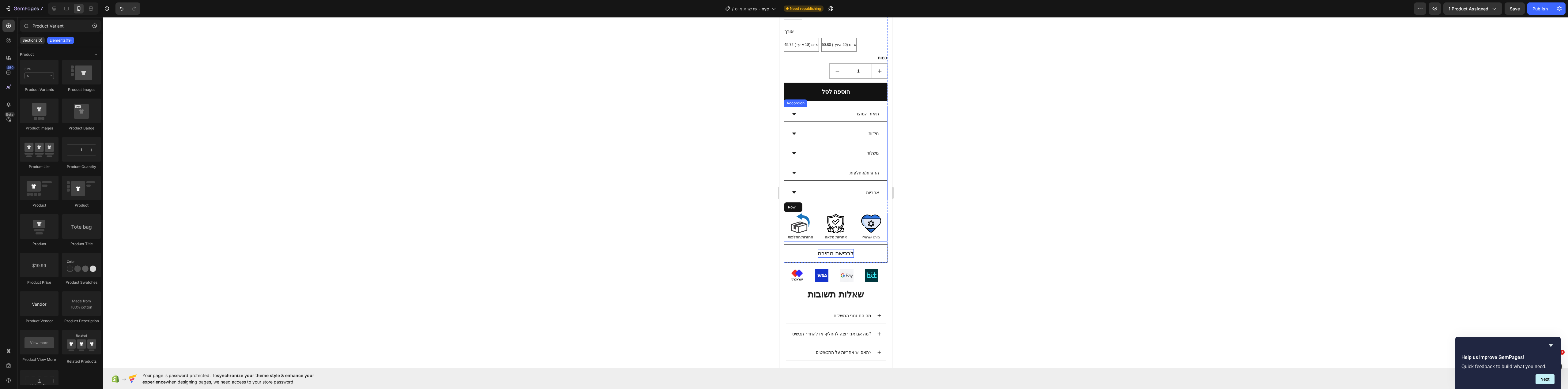
scroll to position [214, 0]
click at [941, 245] on div at bounding box center [836, 203] width 1465 height 372
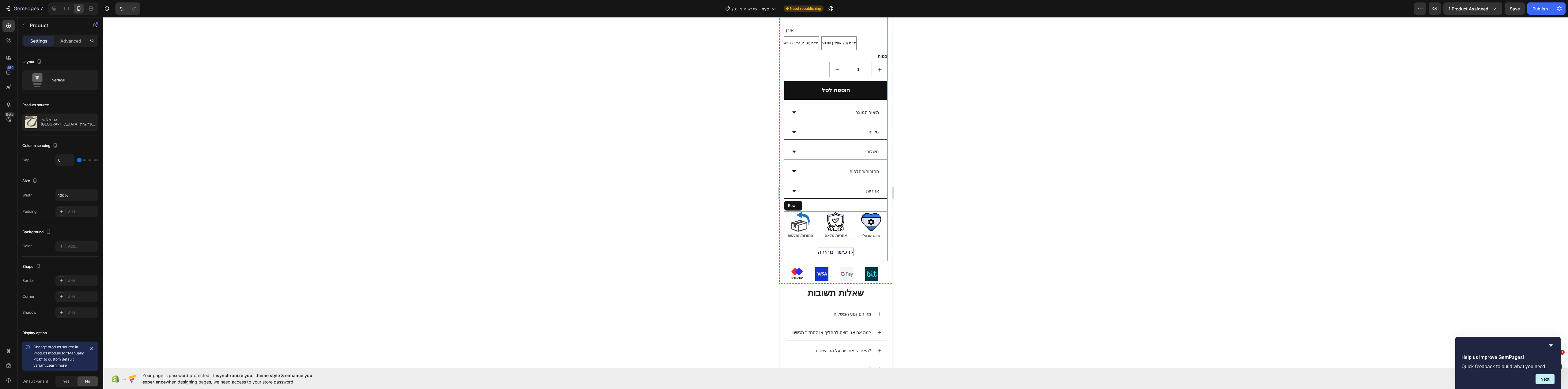
click at [869, 188] on div "הסטייל של [GEOGRAPHIC_DATA]: שרשרת אייס מבריקה (P) Title 319.00 ₪ (P) Price (P)…" at bounding box center [835, 102] width 103 height 318
click at [819, 212] on div "Image" at bounding box center [835, 222] width 33 height 21
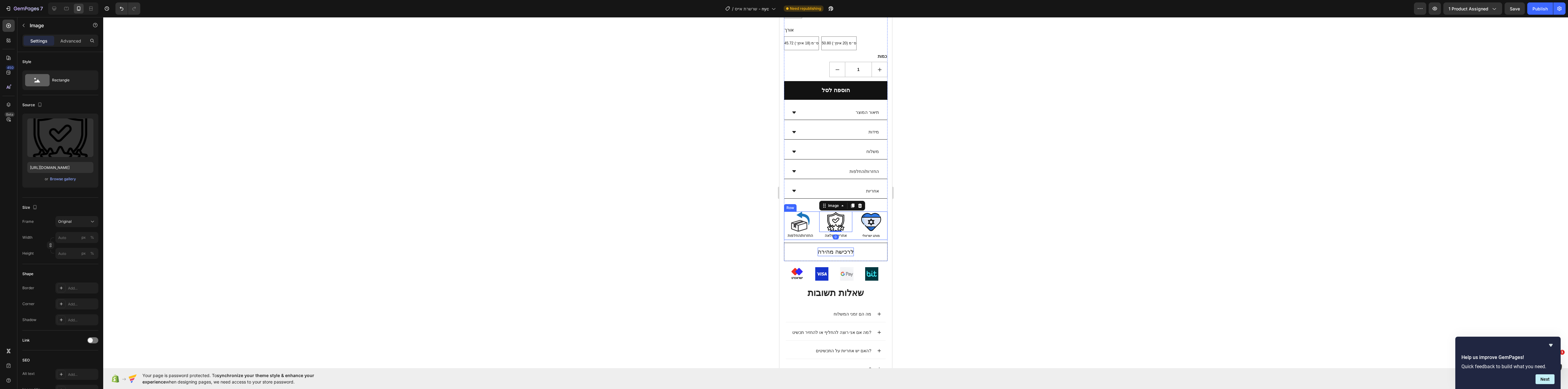
click at [817, 218] on div "Image החזרות/החלפות Text Block Image 0 אחריות מלאה Text Block Image מותג ישראלי…" at bounding box center [835, 226] width 103 height 29
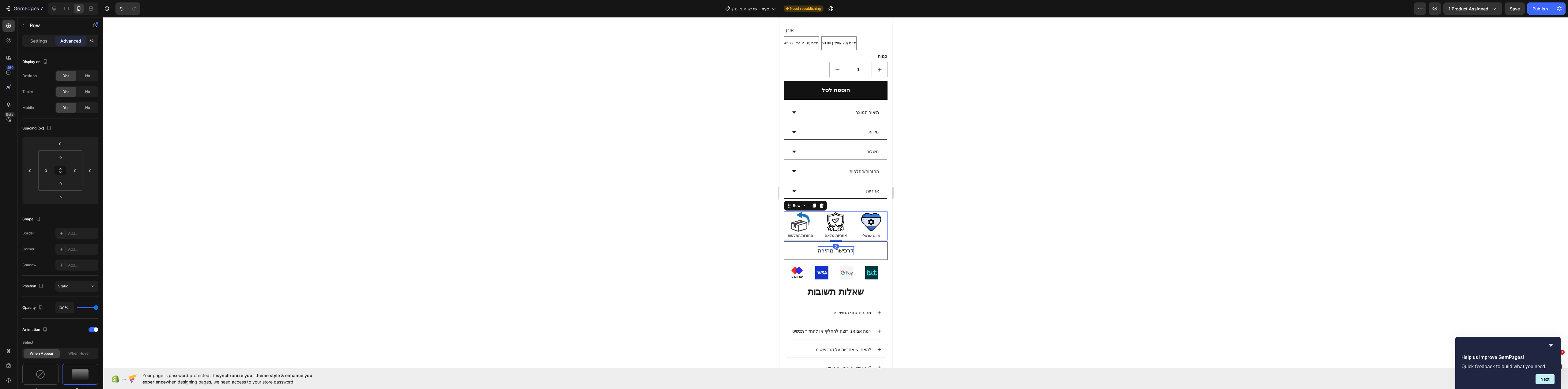
click at [836, 240] on div at bounding box center [835, 240] width 12 height 2
type input "5"
click at [945, 238] on div at bounding box center [836, 203] width 1465 height 372
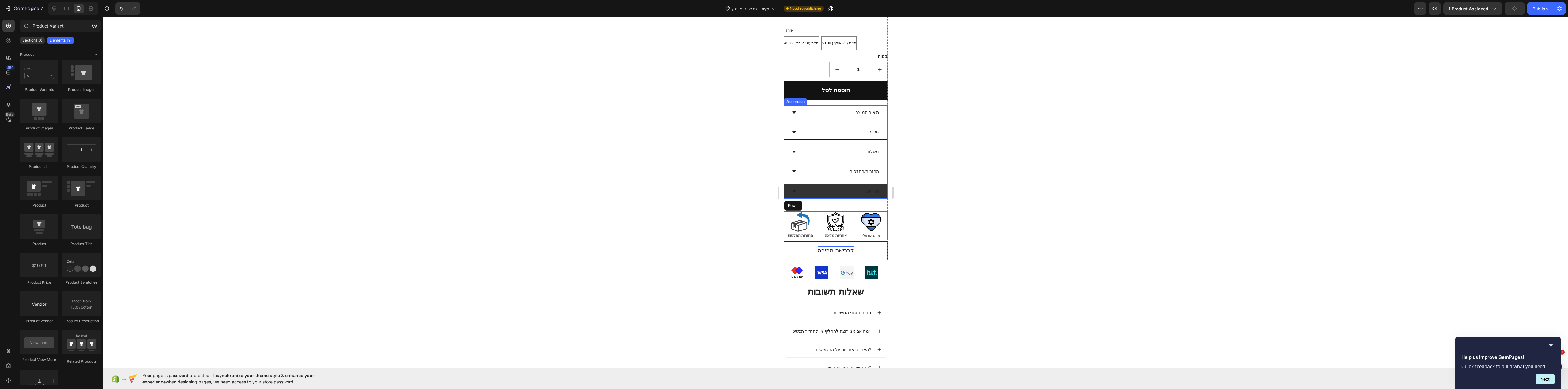
click at [820, 185] on div "תיאור המוצר מידות משלוח החזרות/החלפות אחריות Accordion" at bounding box center [835, 152] width 103 height 93
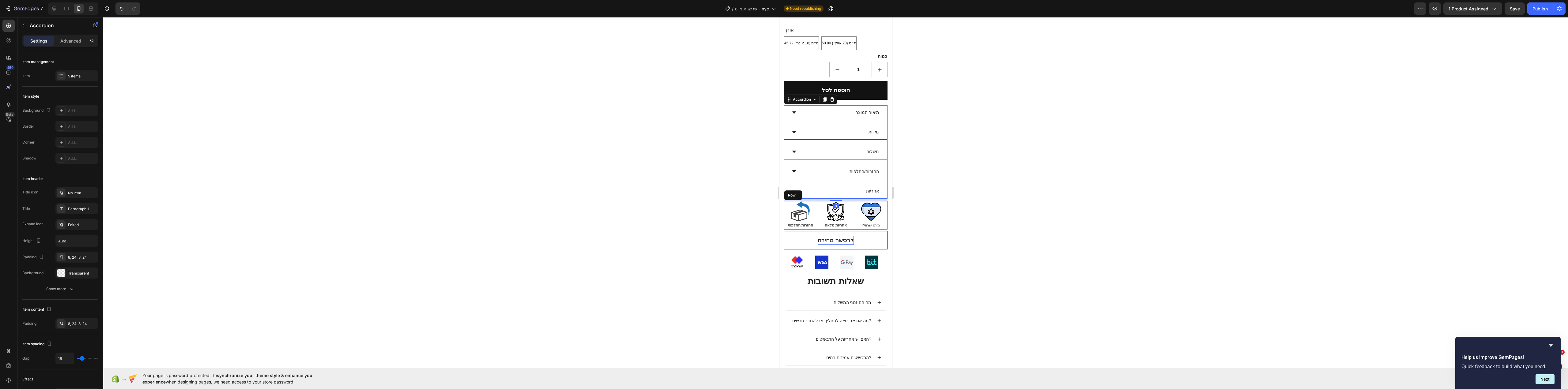
drag, startPoint x: 838, startPoint y: 197, endPoint x: 839, endPoint y: 187, distance: 10.0
click at [839, 199] on div "8" at bounding box center [835, 199] width 103 height 0
type input "100%"
type input "100"
click at [937, 192] on div at bounding box center [836, 203] width 1465 height 372
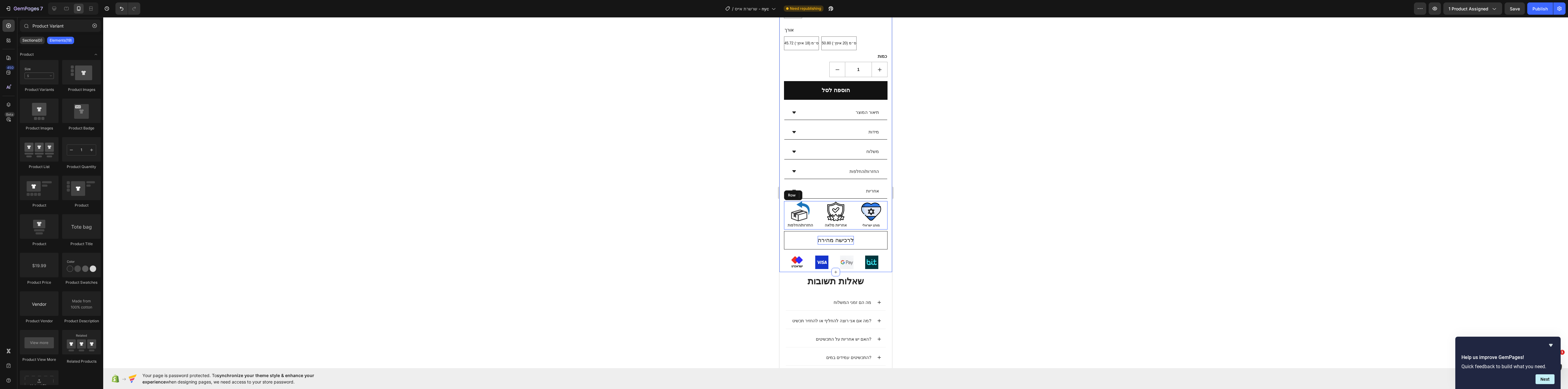
click at [884, 182] on div "Product Images הסטייל של [GEOGRAPHIC_DATA]: שרשרת אייס מבריקה (P) Title 319.00 …" at bounding box center [836, 43] width 113 height 456
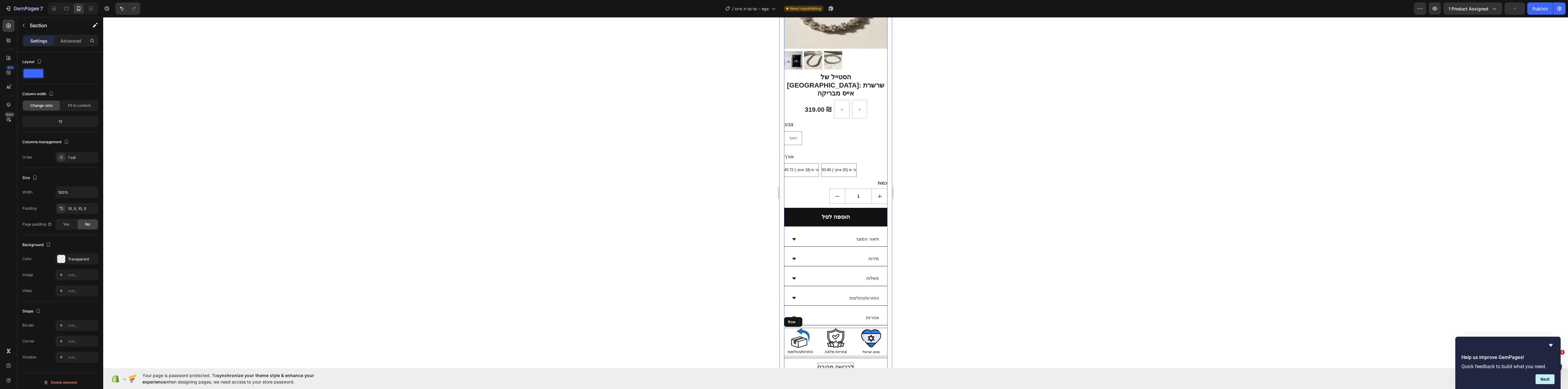
scroll to position [92, 0]
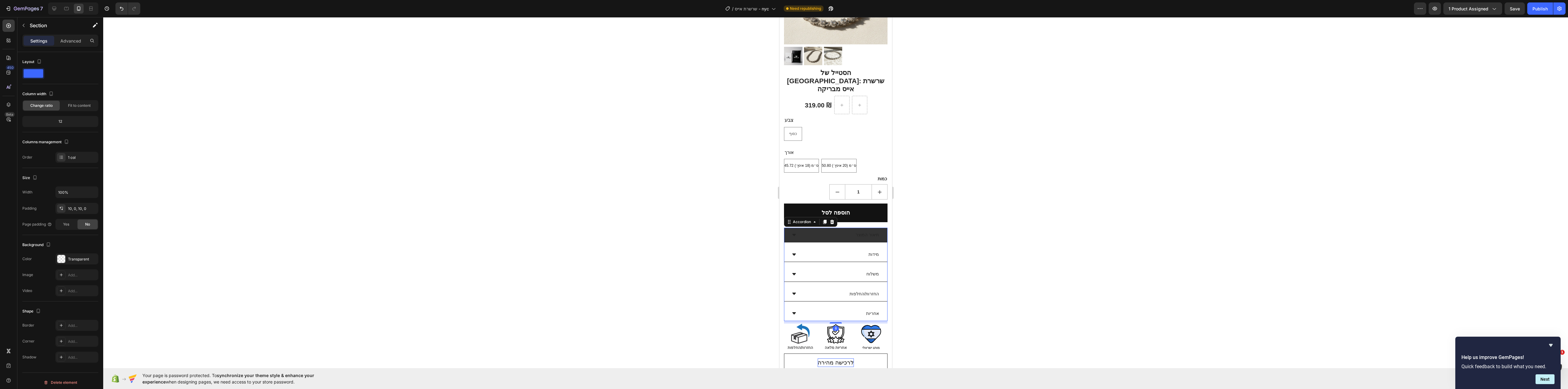
click at [806, 230] on div "תיאור המוצר" at bounding box center [840, 234] width 78 height 10
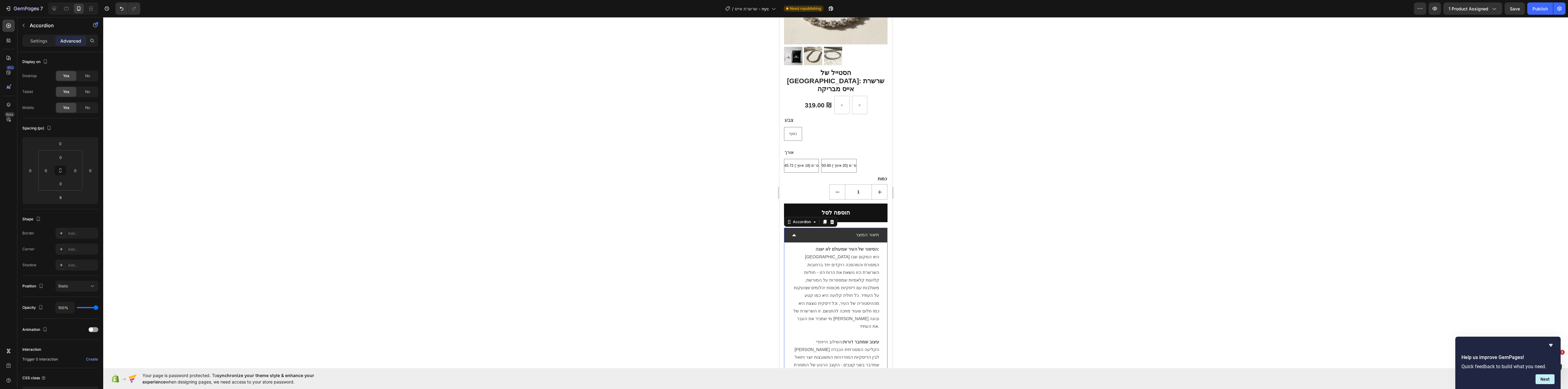
click at [806, 230] on div "תיאור המוצר" at bounding box center [840, 234] width 78 height 10
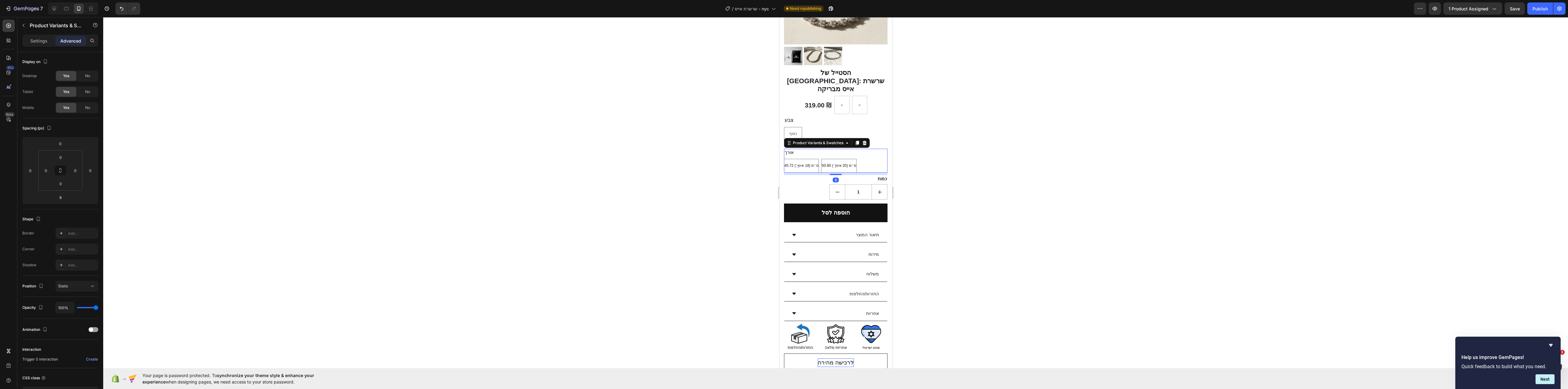
click at [858, 159] on div "45.72 ס״מ (18 אינץ׳) 45.72 ס״מ (18 אינץ׳) 45.72 ס״מ (18 אינץ׳) 50.80 ס״מ (20 אי…" at bounding box center [835, 166] width 103 height 14
drag, startPoint x: 50, startPoint y: 39, endPoint x: 48, endPoint y: 43, distance: 4.5
click at [50, 39] on div "Settings" at bounding box center [39, 40] width 31 height 10
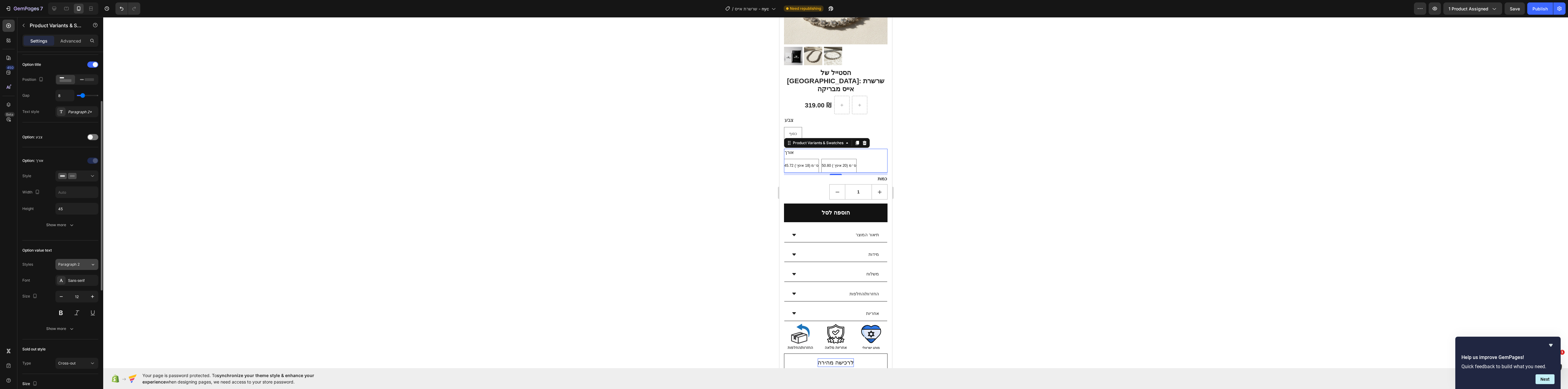
click at [75, 264] on span "Paragraph 2" at bounding box center [68, 264] width 21 height 6
click at [56, 207] on span "Paragraph 1" at bounding box center [48, 210] width 21 height 6
type input "14"
click at [198, 224] on div at bounding box center [836, 203] width 1465 height 372
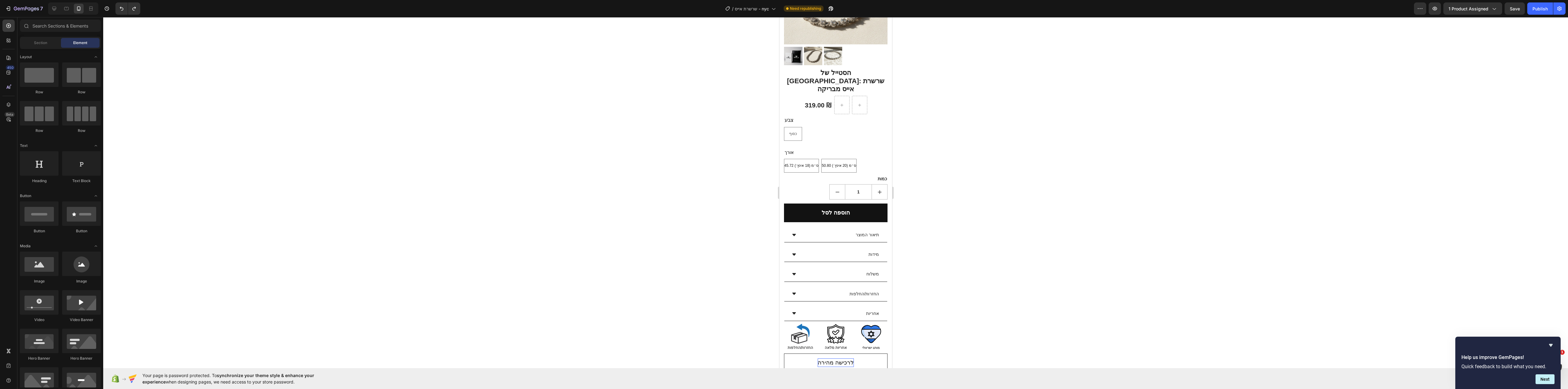
click at [626, 225] on div at bounding box center [836, 203] width 1465 height 372
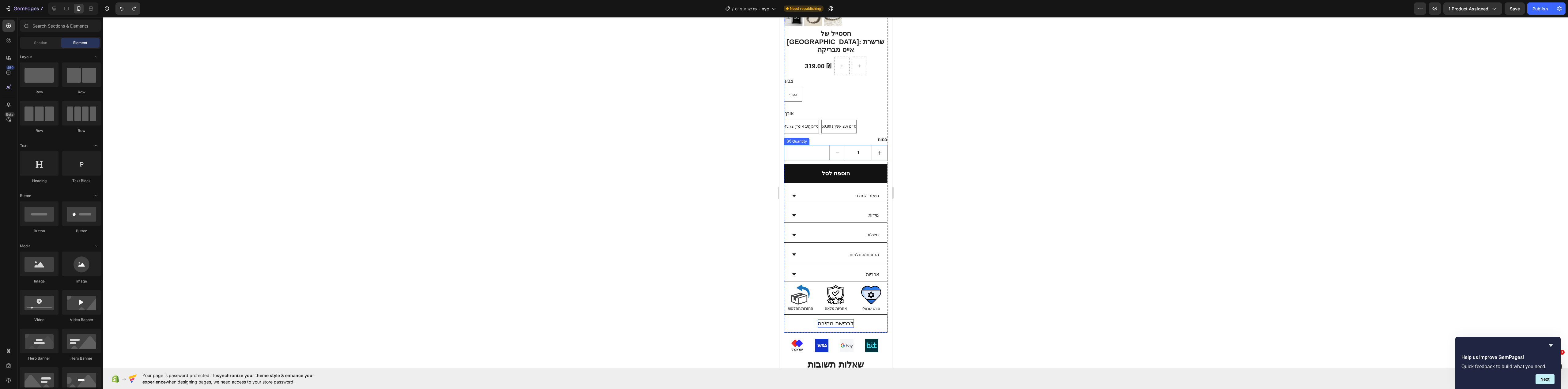
scroll to position [153, 0]
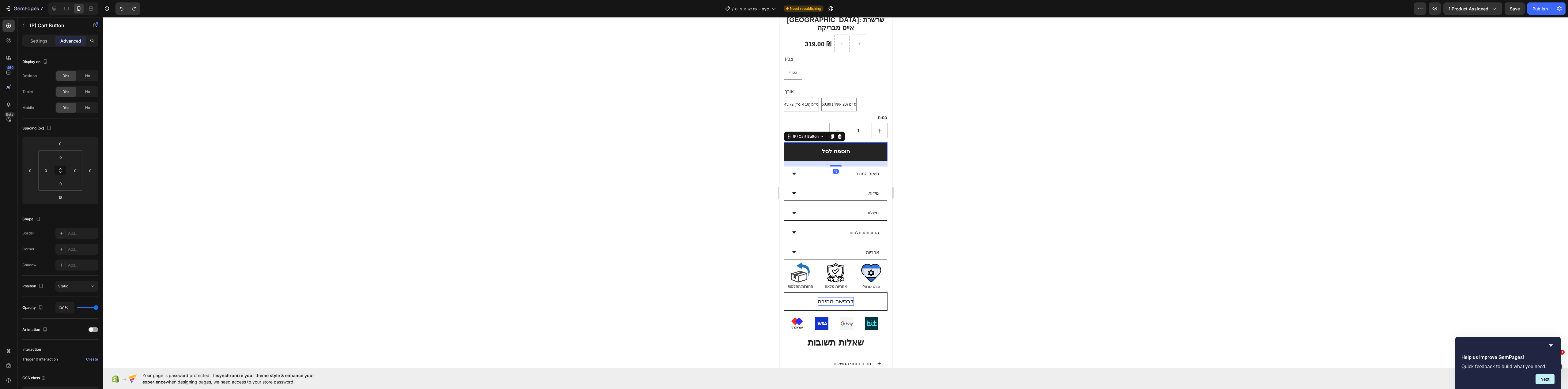
click at [866, 142] on button "הוספה לסל" at bounding box center [835, 151] width 103 height 18
click at [962, 163] on div at bounding box center [836, 203] width 1465 height 372
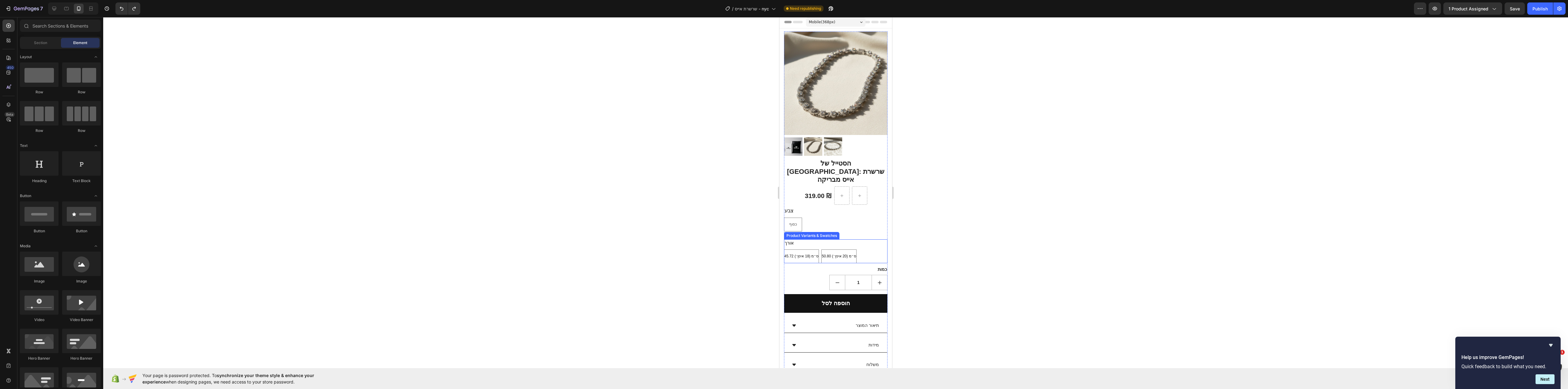
scroll to position [0, 0]
click at [883, 174] on div "Product Images הסטייל של [GEOGRAPHIC_DATA]: שרשרת אייס מבריקה (P) Title 319.00 …" at bounding box center [836, 258] width 113 height 456
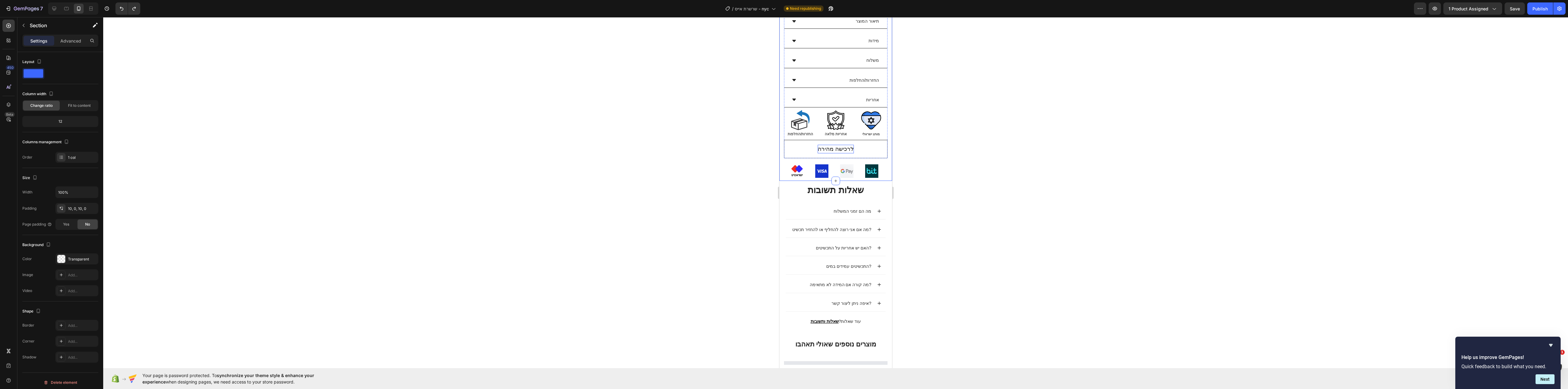
scroll to position [367, 0]
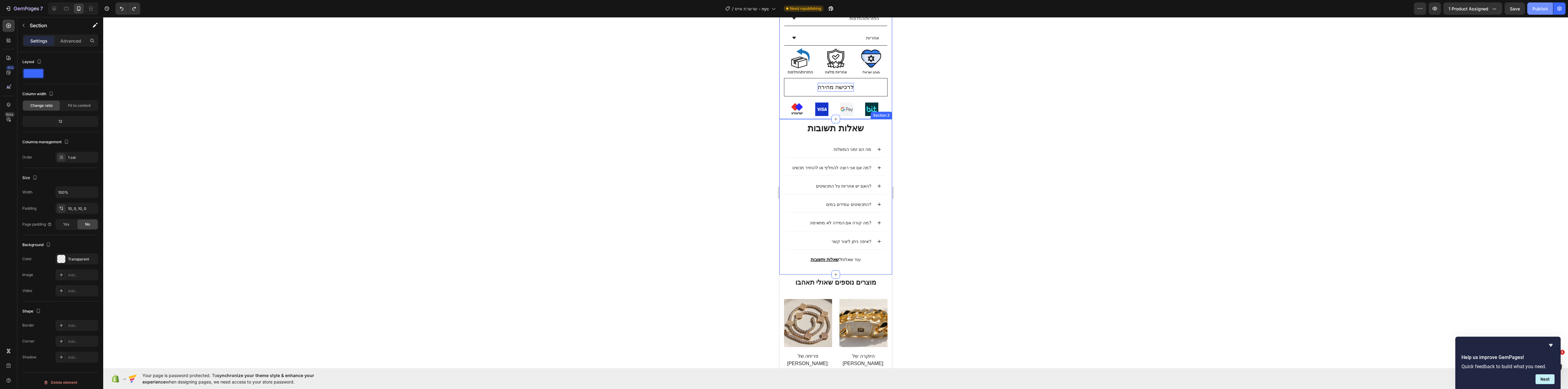
click at [1542, 10] on div "Publish" at bounding box center [1540, 9] width 15 height 7
click at [883, 253] on div "שאלות תשובות Heading מה הם זמני המשלוח מה אם אני רוצה להחליף או להחזיר תכשיט? ה…" at bounding box center [836, 197] width 113 height 155
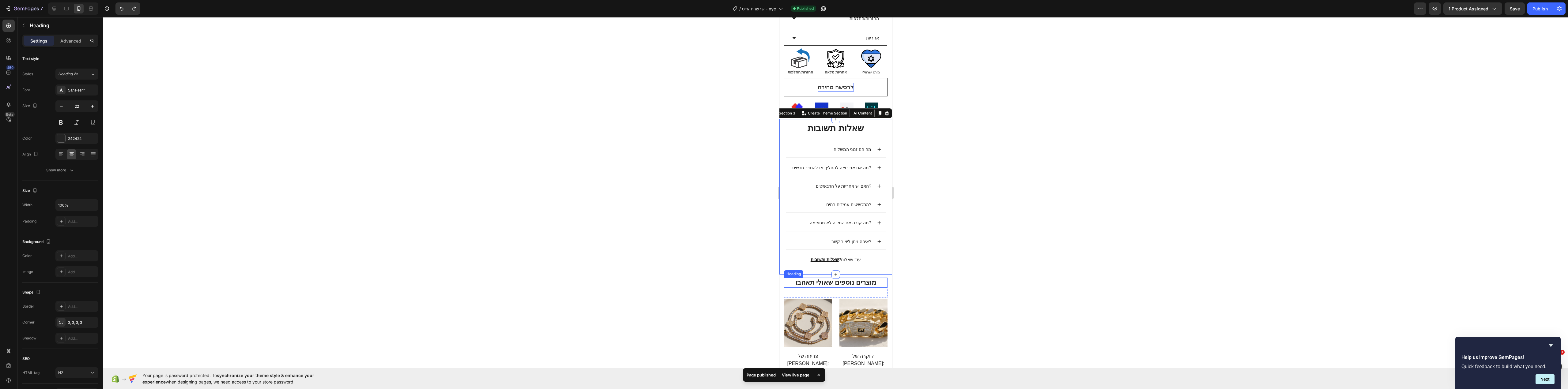
click at [878, 278] on h2 "מוצרים נוספים שאולי תאהבו" at bounding box center [835, 283] width 103 height 10
click at [938, 266] on div at bounding box center [836, 203] width 1465 height 372
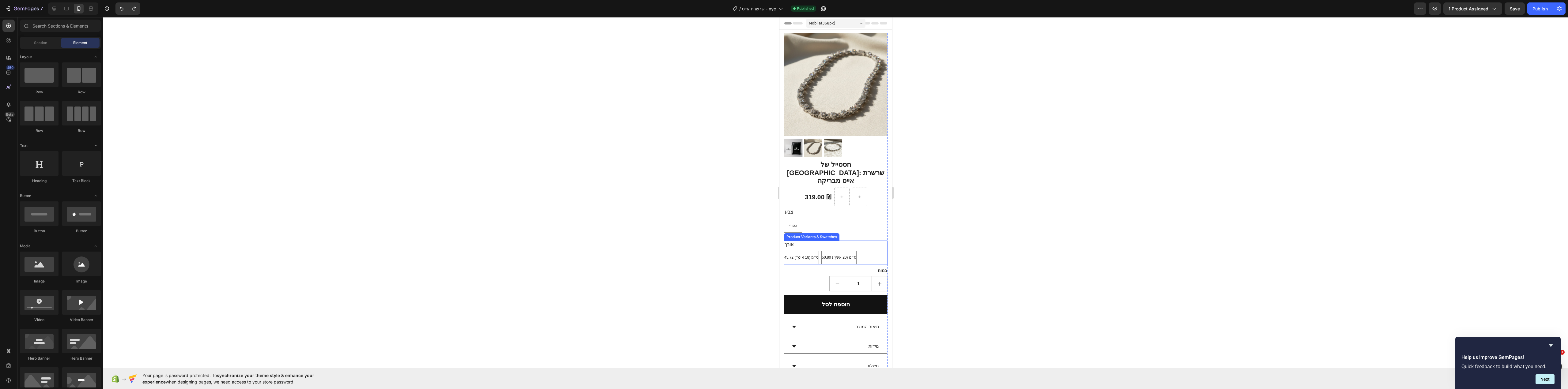
click at [862, 251] on div "45.72 ס״מ (18 אינץ׳) 45.72 ס״מ (18 אינץ׳) 45.72 ס״מ (18 אינץ׳) 50.80 ס״מ (20 אי…" at bounding box center [835, 257] width 103 height 14
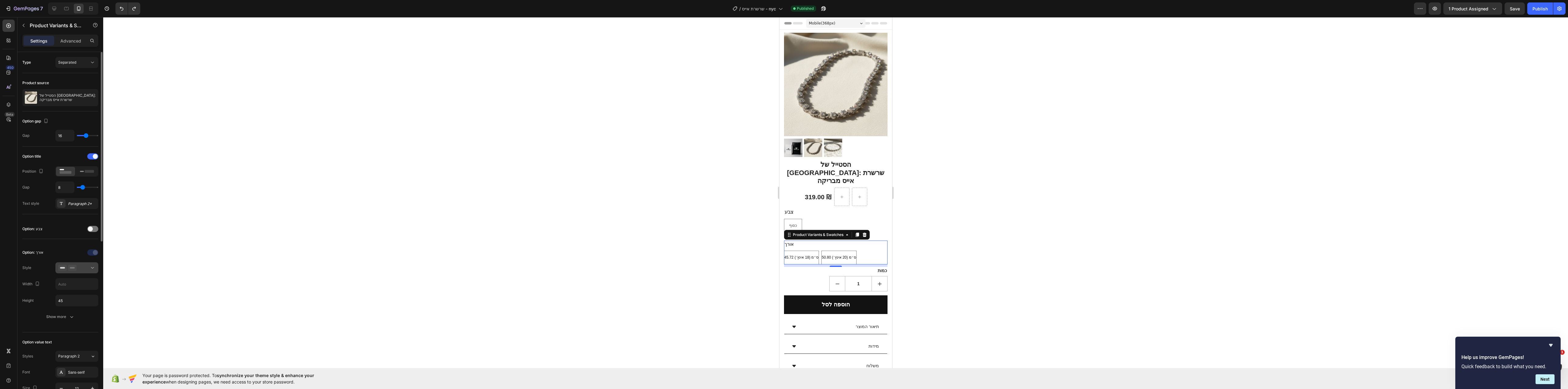
click at [76, 269] on icon at bounding box center [73, 267] width 9 height 6
click at [72, 300] on div "Button selection" at bounding box center [67, 303] width 50 height 12
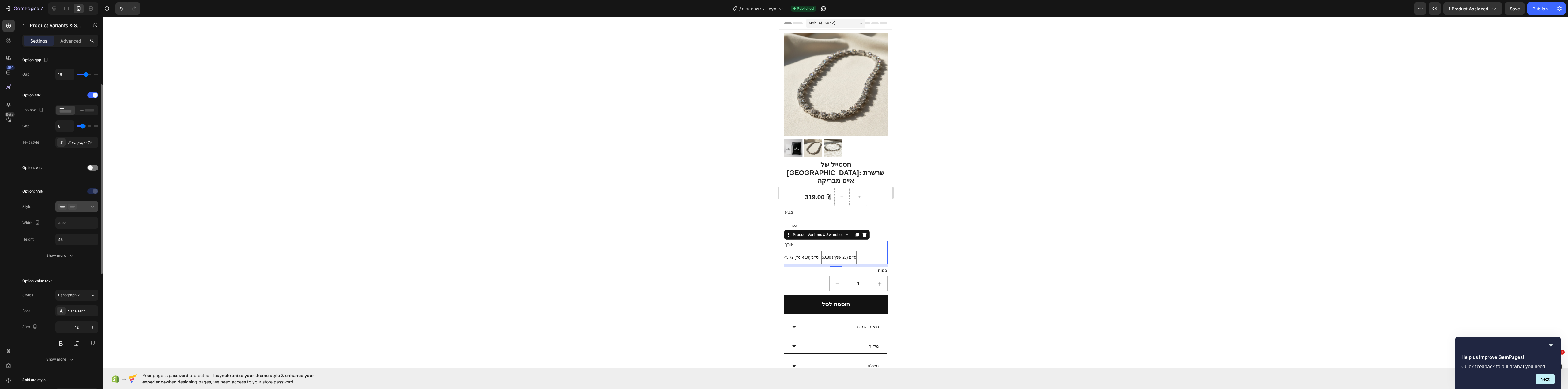
click at [69, 209] on icon at bounding box center [73, 207] width 9 height 6
click at [58, 254] on div "Show more" at bounding box center [60, 256] width 29 height 6
click at [67, 286] on div "151515" at bounding box center [77, 288] width 43 height 11
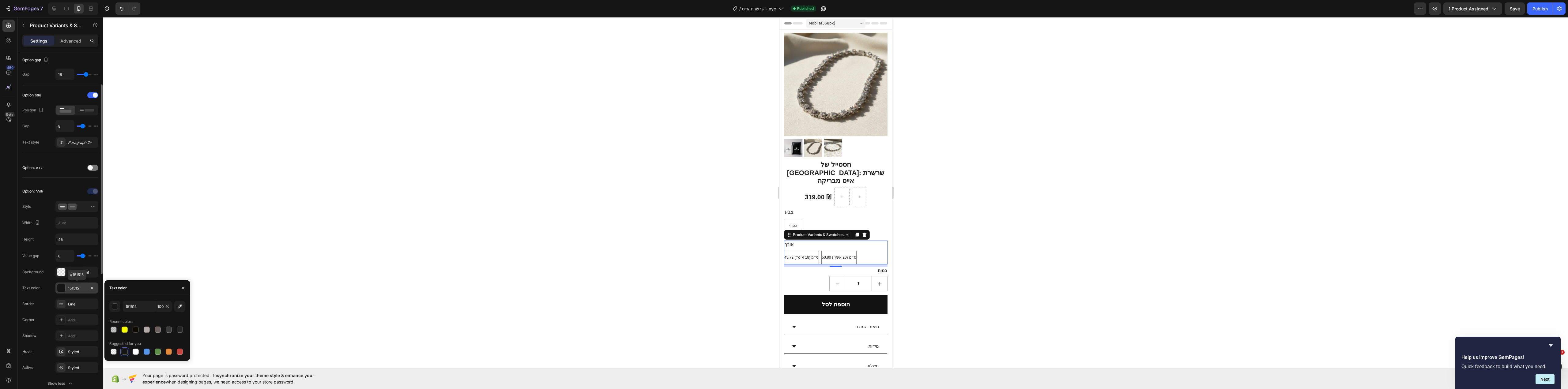
click at [67, 286] on div "151515" at bounding box center [77, 288] width 43 height 11
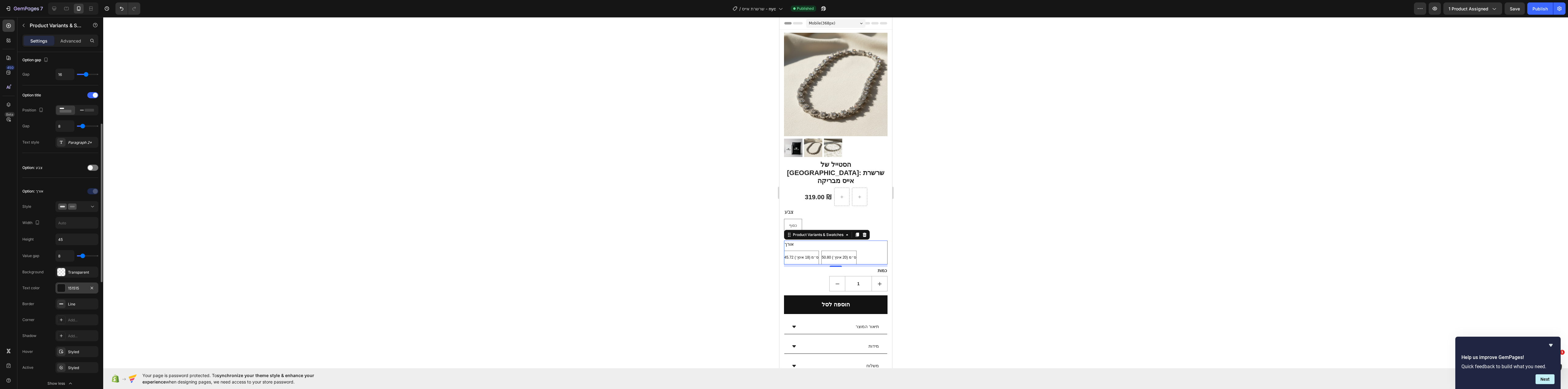
scroll to position [122, 0]
click at [70, 245] on div "Line" at bounding box center [77, 243] width 18 height 6
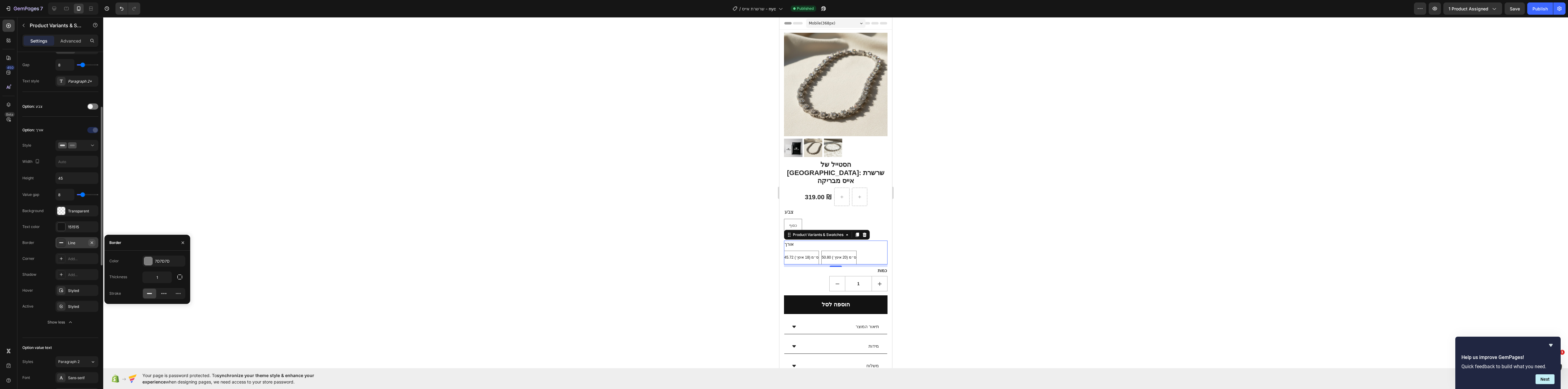
click at [92, 245] on button "button" at bounding box center [92, 242] width 7 height 7
click at [92, 244] on div "Add..." at bounding box center [82, 243] width 29 height 6
click at [73, 247] on div "Add..." at bounding box center [77, 242] width 43 height 11
click at [159, 277] on input "1" at bounding box center [157, 277] width 29 height 11
click at [159, 277] on input "2" at bounding box center [157, 277] width 29 height 11
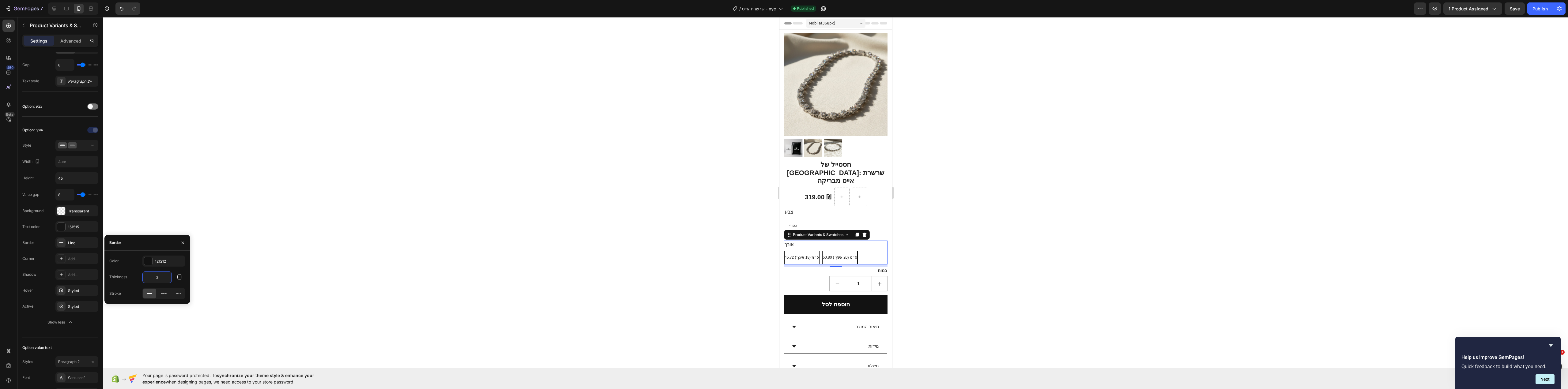
click at [159, 277] on input "2" at bounding box center [157, 277] width 29 height 11
type input "0.6"
click at [68, 257] on div "Add..." at bounding box center [82, 259] width 29 height 6
click at [166, 289] on icon "button" at bounding box center [166, 289] width 2 height 1
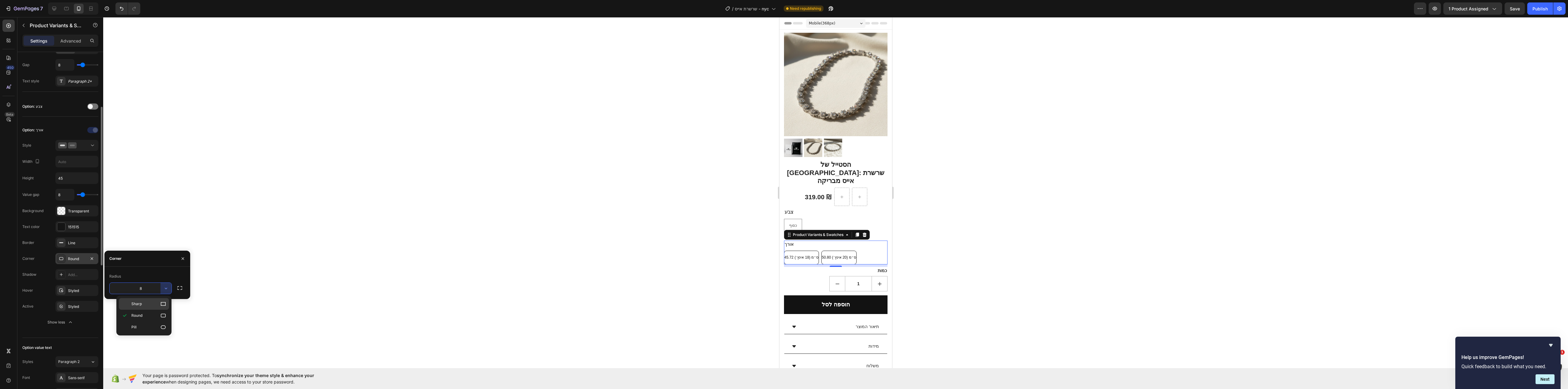
click at [151, 302] on p "Sharp" at bounding box center [149, 304] width 35 height 6
type input "0"
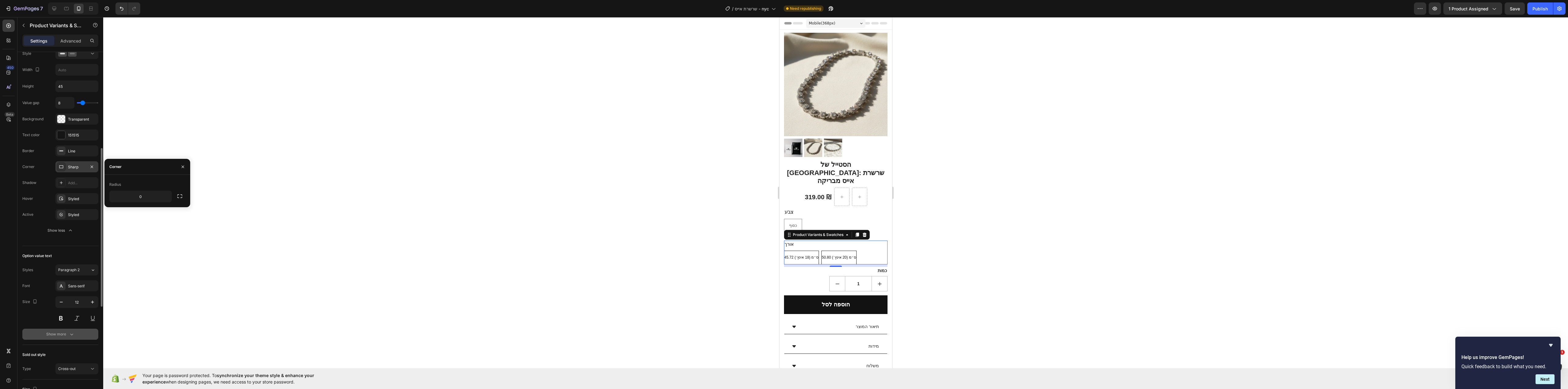
scroll to position [275, 0]
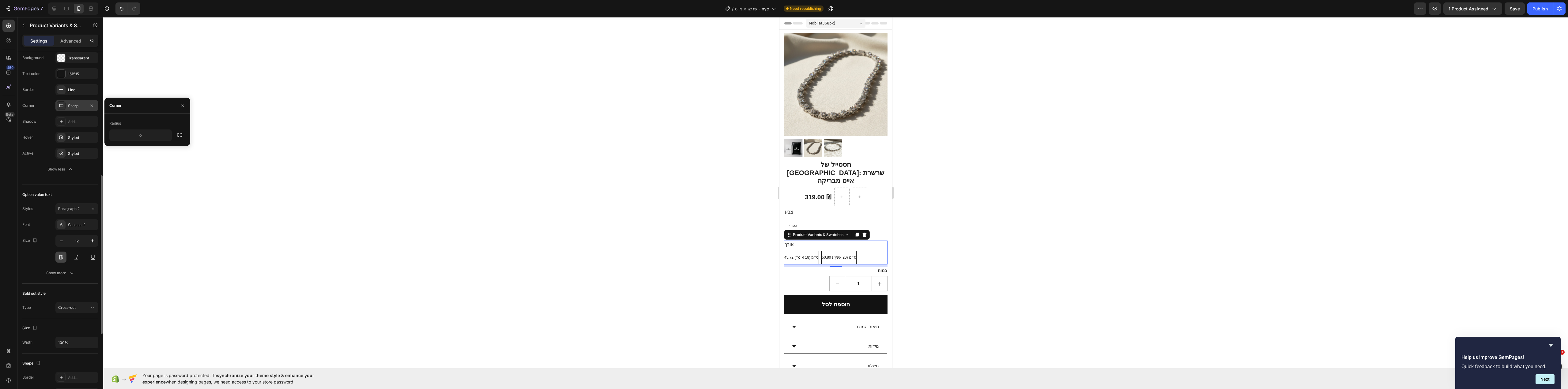
click at [63, 258] on button at bounding box center [61, 256] width 11 height 11
click at [63, 259] on button at bounding box center [61, 256] width 11 height 11
click at [331, 270] on div at bounding box center [836, 203] width 1465 height 372
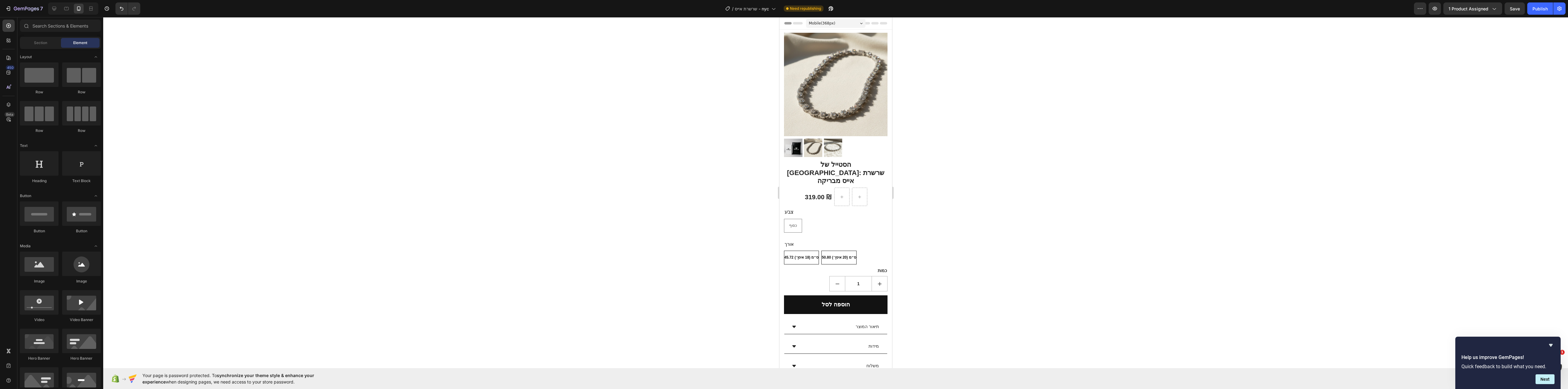
click at [331, 270] on div at bounding box center [836, 203] width 1465 height 372
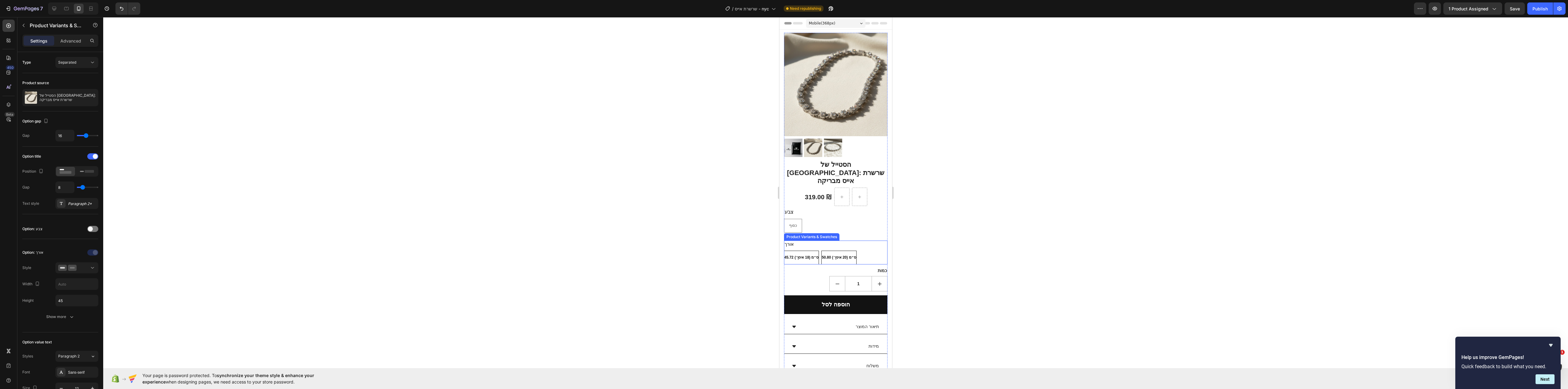
click at [872, 251] on div "45.72 ס״מ (18 אינץ׳) 45.72 ס״מ (18 אינץ׳) 45.72 ס״מ (18 אינץ׳) 50.80 ס״מ (20 אי…" at bounding box center [835, 257] width 103 height 14
click at [864, 219] on div "כסוף כסוף כסוף" at bounding box center [835, 226] width 103 height 14
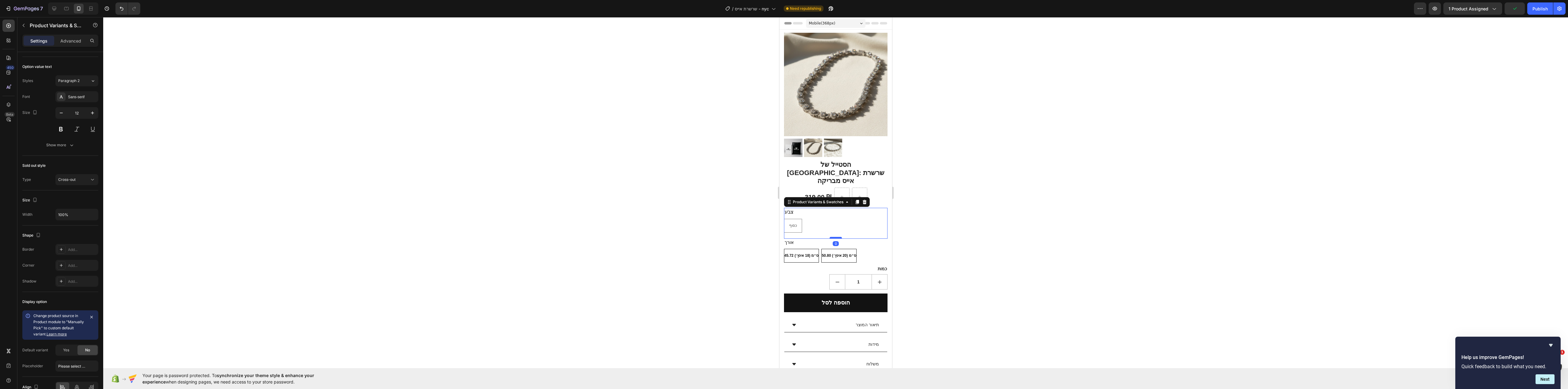
click at [836, 237] on div at bounding box center [835, 237] width 12 height 2
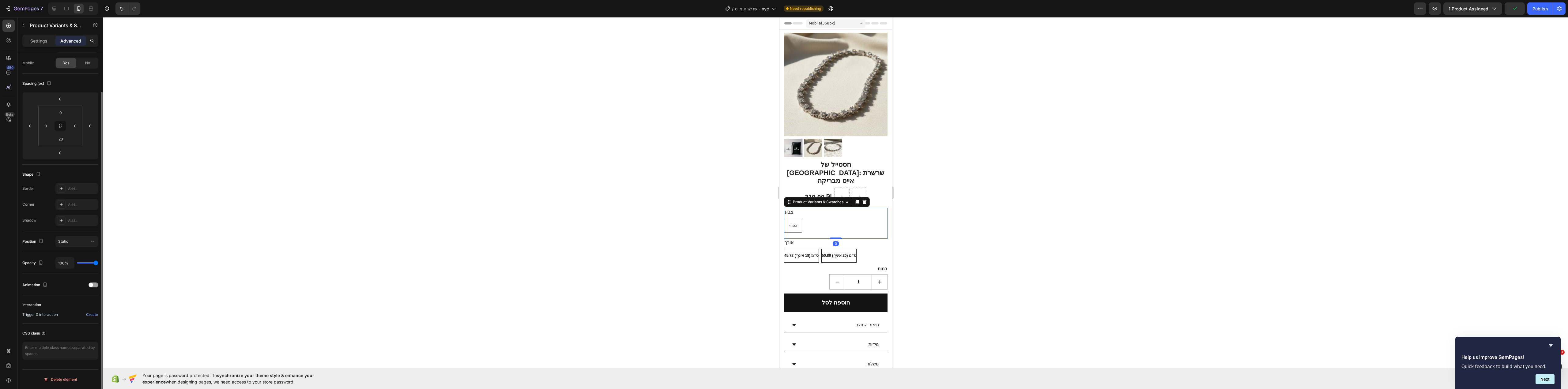
scroll to position [45, 0]
click at [1045, 234] on div at bounding box center [836, 203] width 1465 height 372
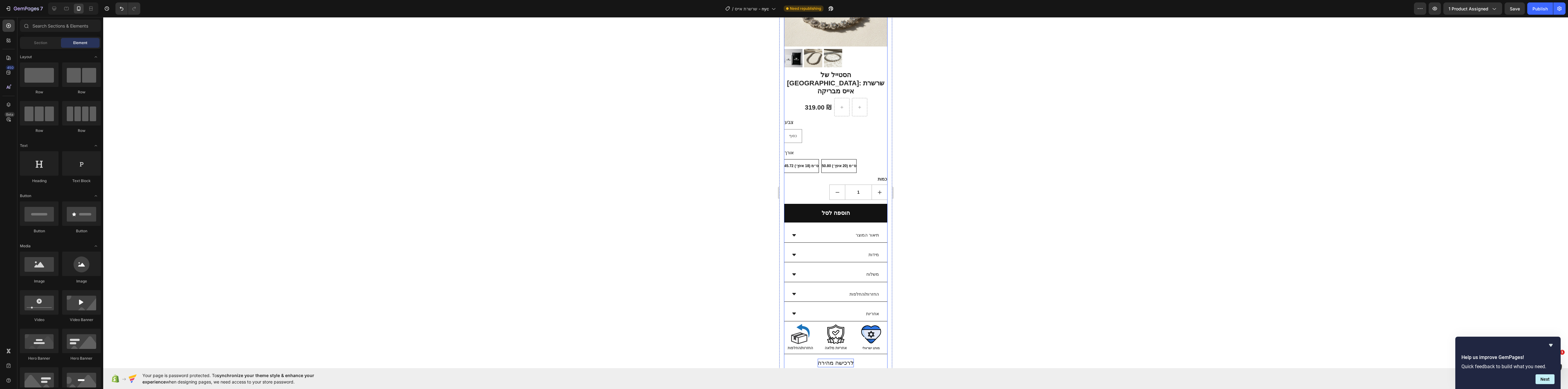
scroll to position [92, 0]
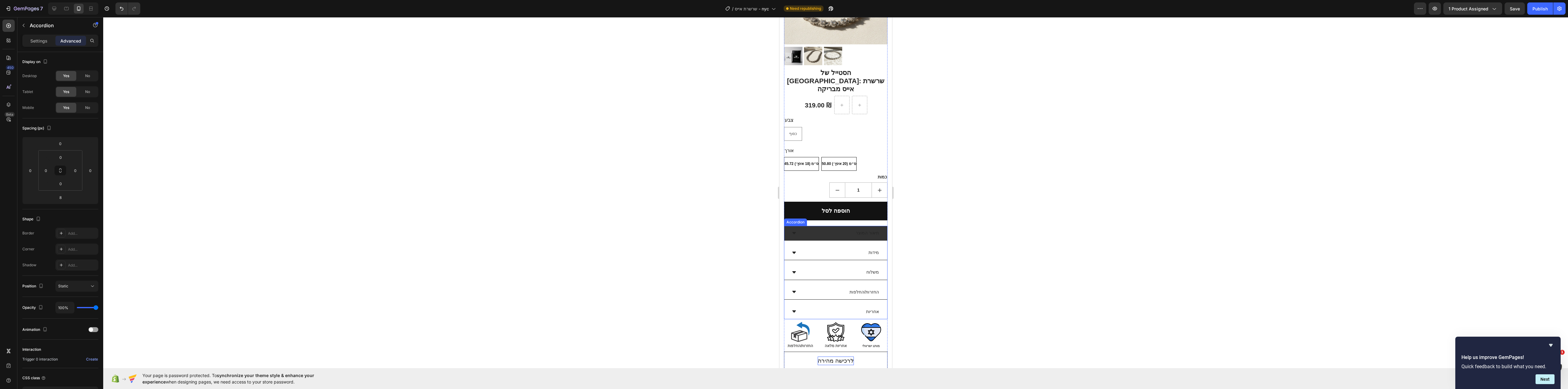
click at [838, 229] on div "תיאור המוצר" at bounding box center [840, 233] width 78 height 10
click at [835, 245] on div "מידות" at bounding box center [836, 253] width 103 height 15
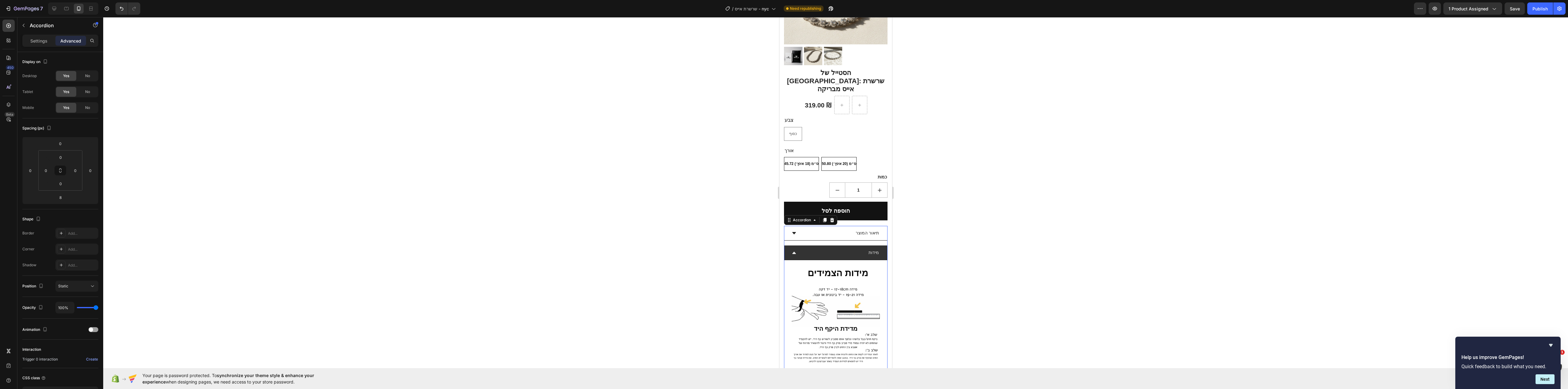
click at [825, 248] on div "מידות" at bounding box center [840, 252] width 78 height 10
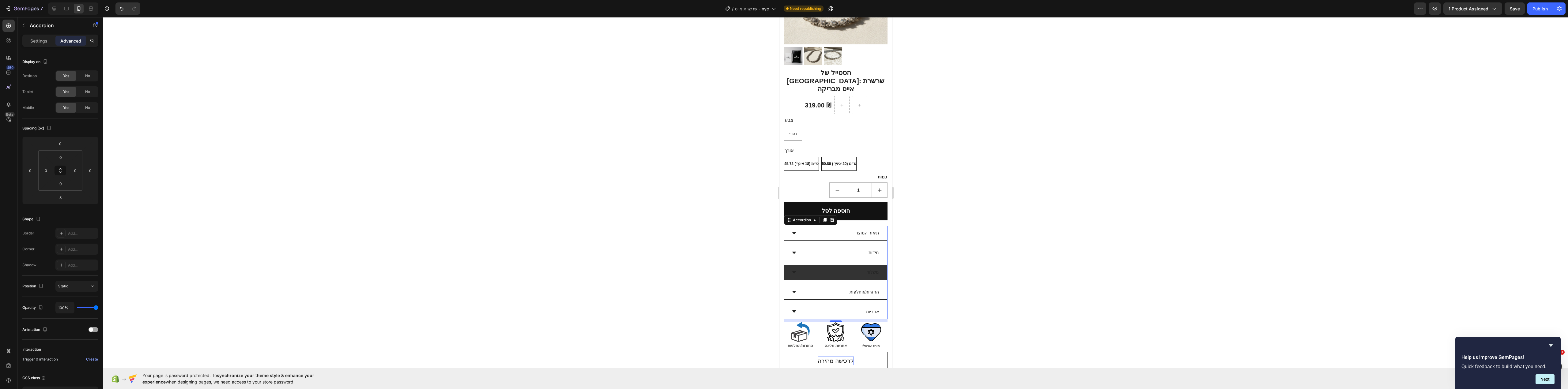
click at [828, 267] on div "משלוח" at bounding box center [840, 272] width 78 height 10
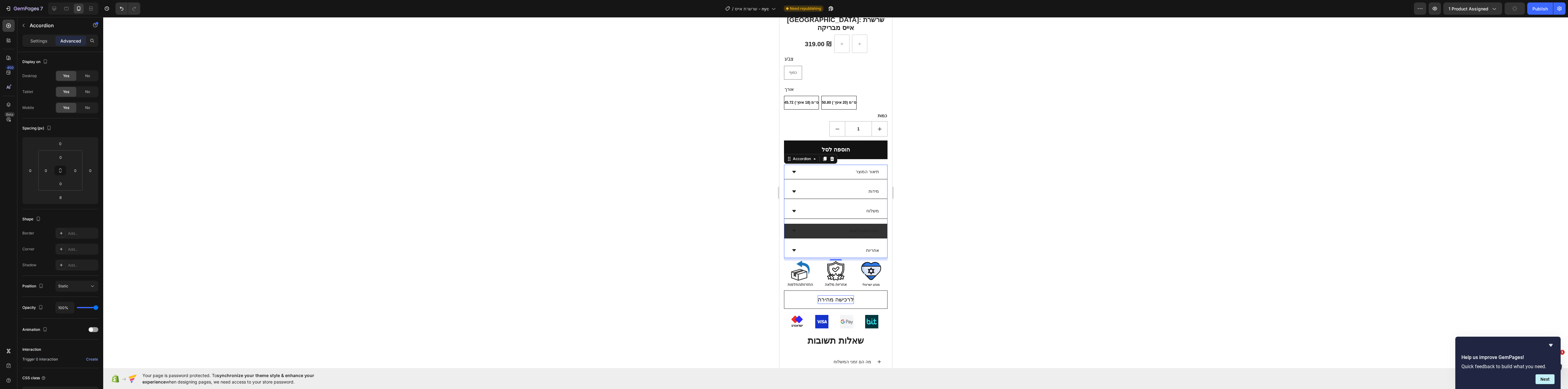
click at [814, 226] on div "החזרות/החלפות" at bounding box center [840, 231] width 78 height 10
click at [810, 226] on div "החזרות/החלפות" at bounding box center [840, 231] width 78 height 10
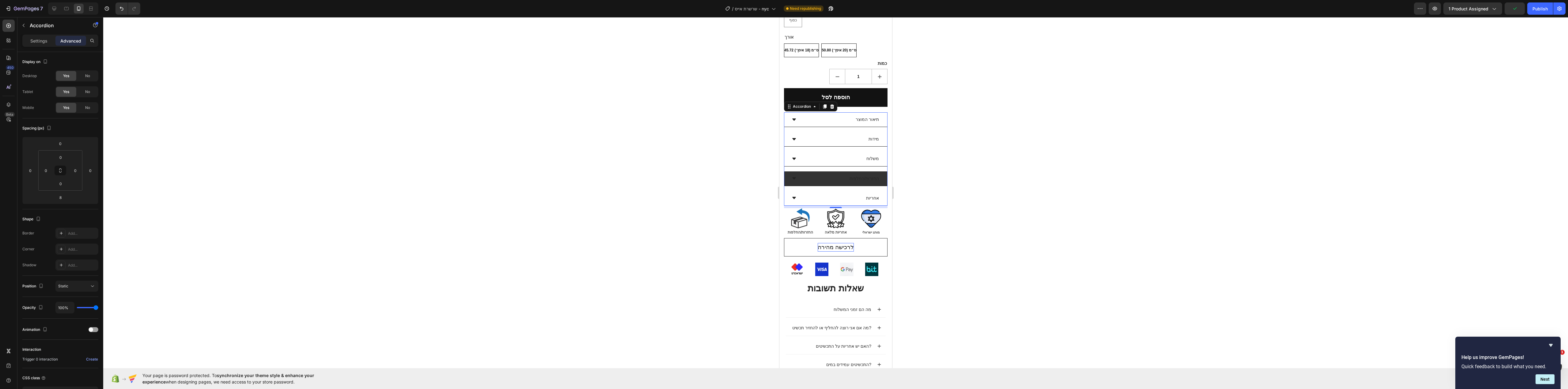
scroll to position [214, 0]
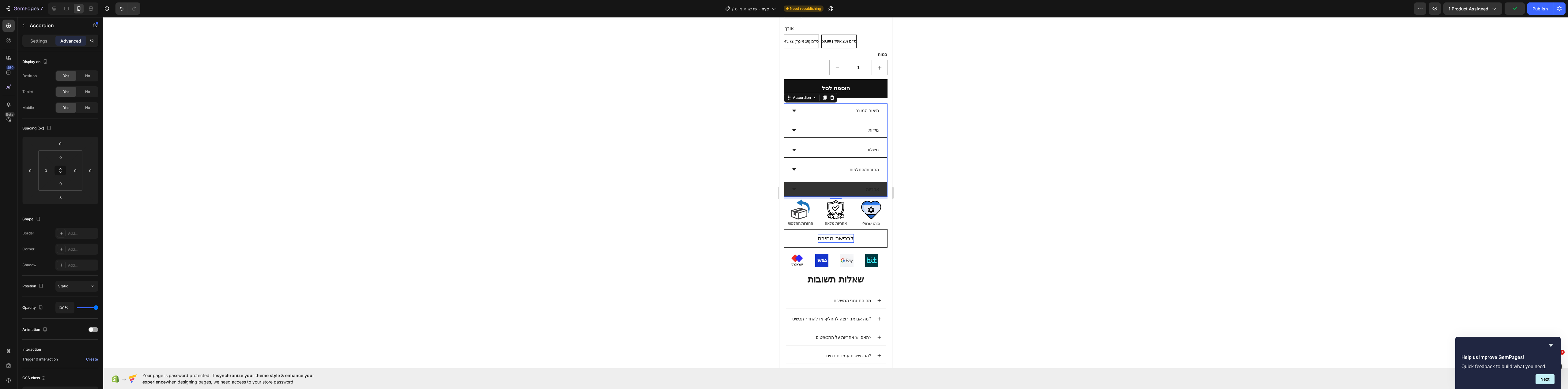
click at [820, 185] on div "אחריות" at bounding box center [840, 189] width 78 height 10
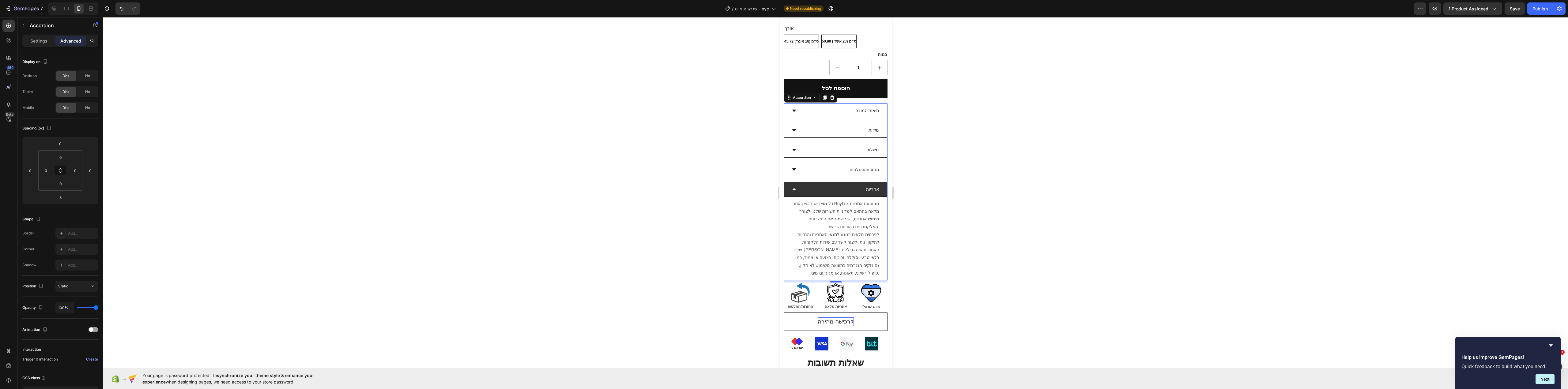
click at [816, 182] on div "אחריות" at bounding box center [836, 190] width 103 height 15
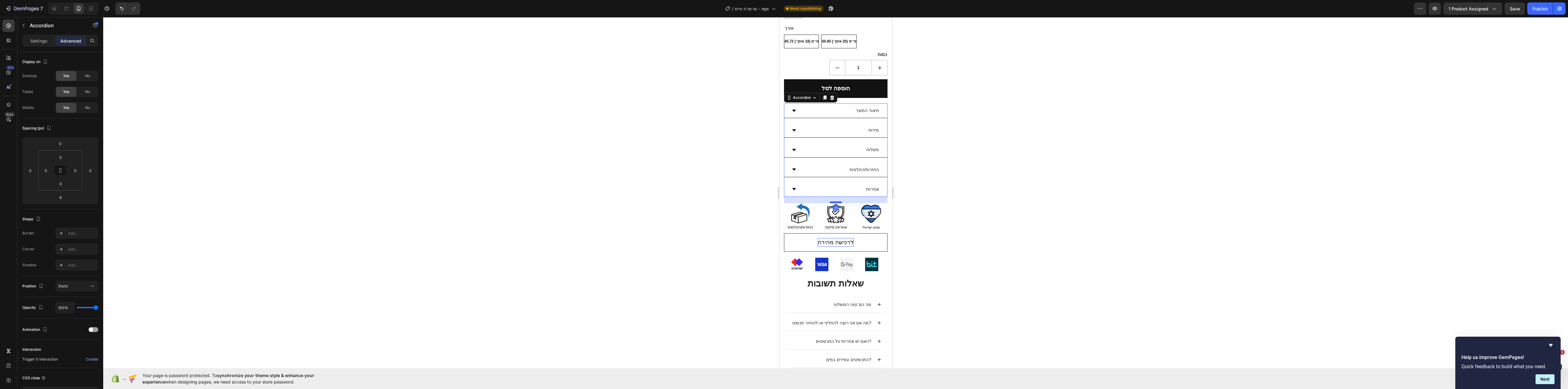
drag, startPoint x: 836, startPoint y: 185, endPoint x: 834, endPoint y: 188, distance: 3.6
click at [834, 201] on div at bounding box center [835, 202] width 12 height 2
type input "21"
click at [971, 195] on div at bounding box center [836, 203] width 1465 height 372
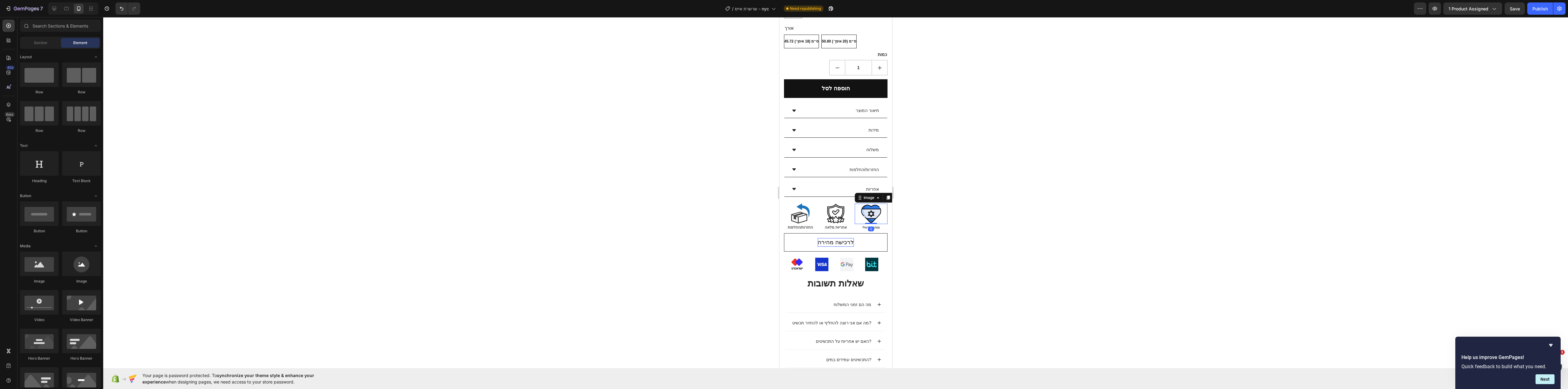
click at [881, 204] on div "Image 0" at bounding box center [871, 214] width 33 height 21
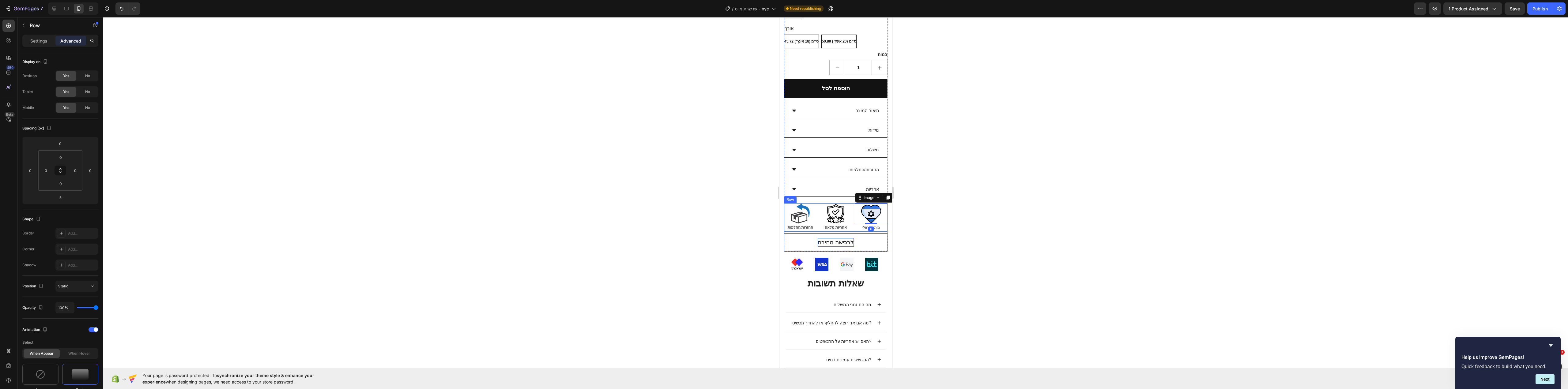
click at [849, 212] on div "Image החזרות/החלפות Text Block Image אחריות מלאה Text Block Image 0 מותג ישראלי…" at bounding box center [835, 217] width 103 height 29
click at [832, 234] on div at bounding box center [835, 235] width 12 height 2
type input "14"
click at [970, 222] on div at bounding box center [836, 203] width 1465 height 372
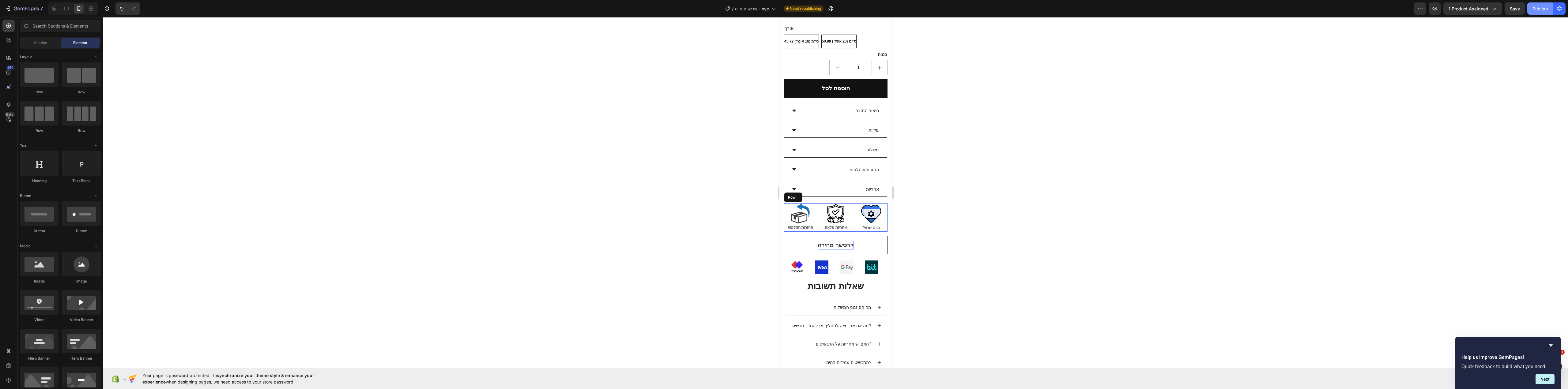
click at [1534, 9] on div "Publish" at bounding box center [1540, 9] width 15 height 7
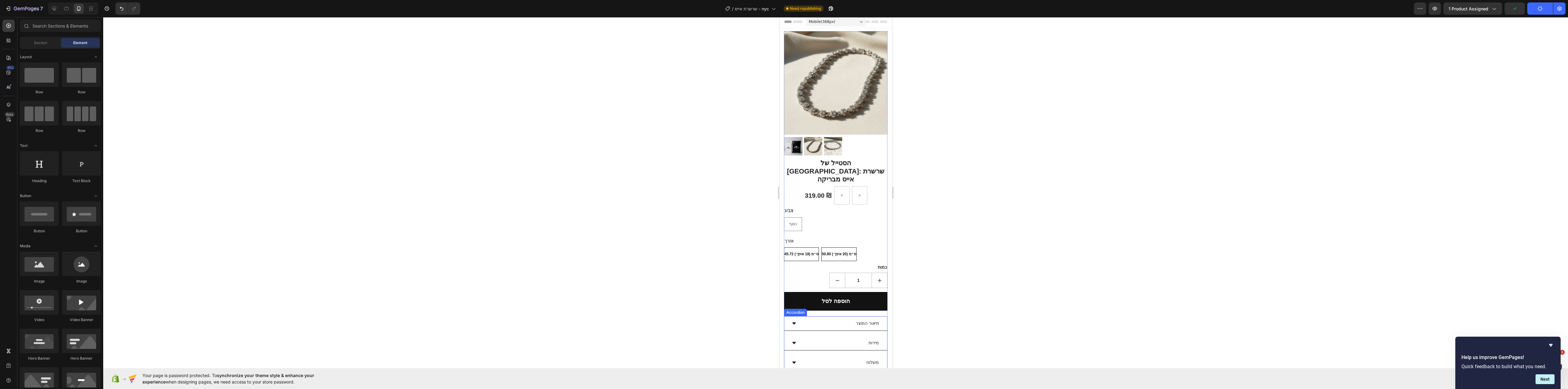
scroll to position [0, 0]
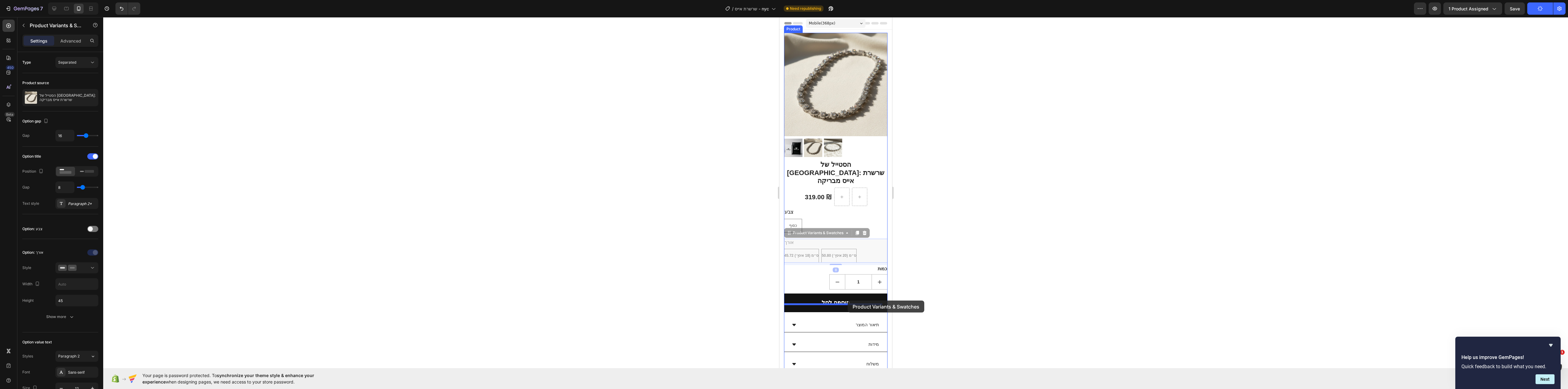
drag, startPoint x: 860, startPoint y: 240, endPoint x: 847, endPoint y: 292, distance: 53.6
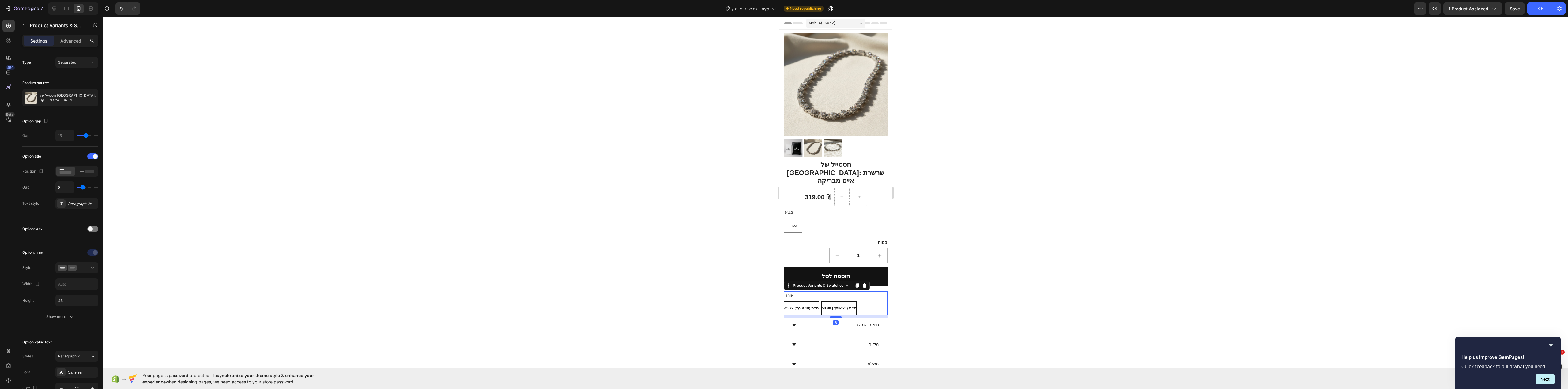
click at [965, 256] on div at bounding box center [836, 203] width 1465 height 372
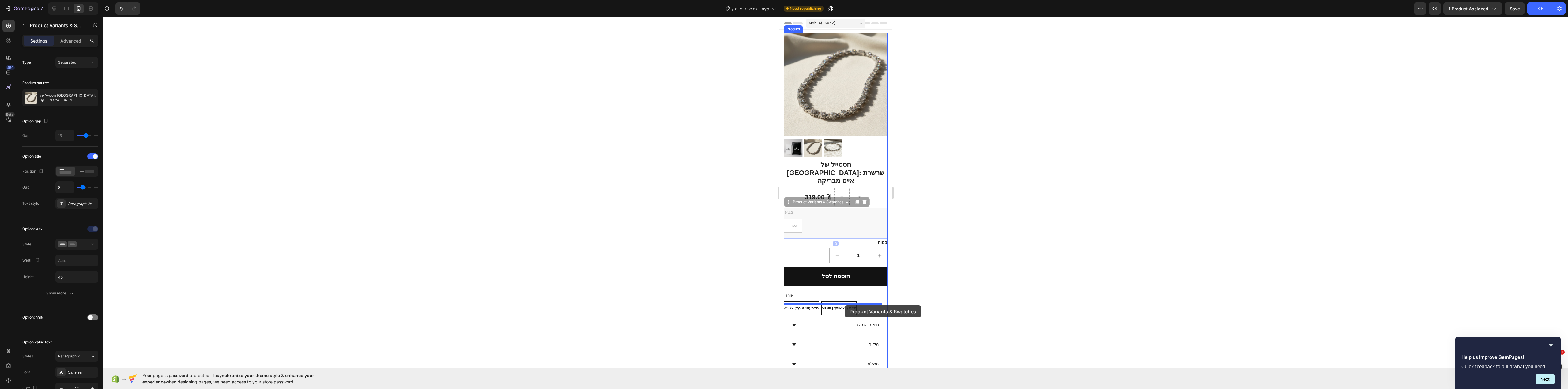
drag, startPoint x: 847, startPoint y: 218, endPoint x: 842, endPoint y: 303, distance: 85.1
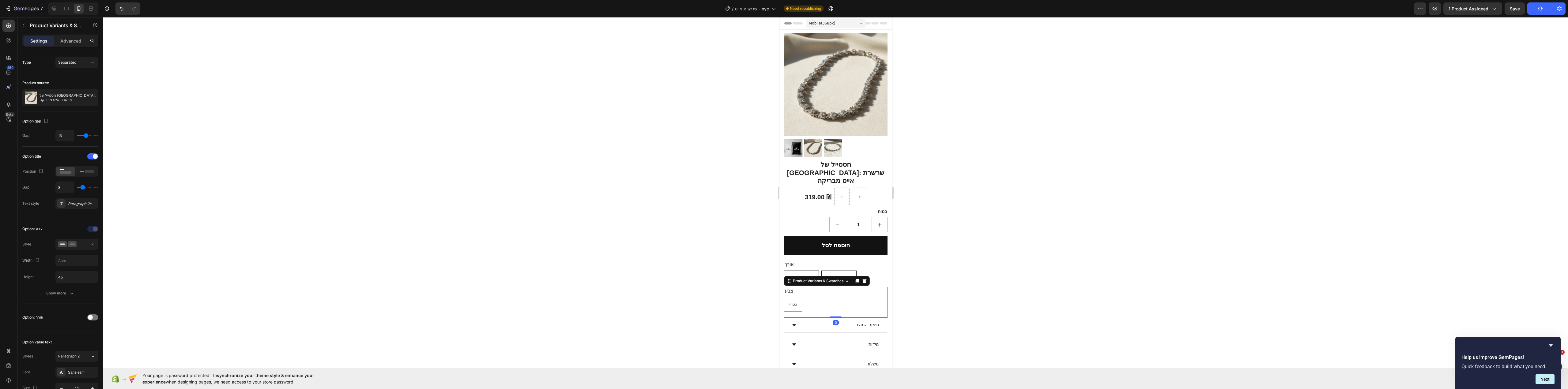
click at [980, 287] on div at bounding box center [836, 203] width 1465 height 372
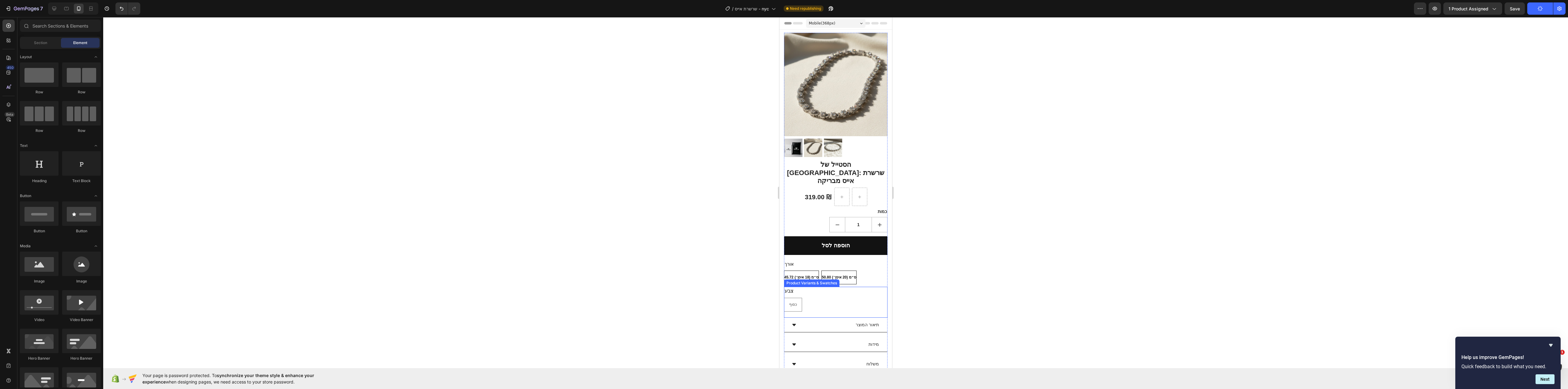
click at [864, 298] on div "כסוף כסוף כסוף" at bounding box center [835, 305] width 103 height 14
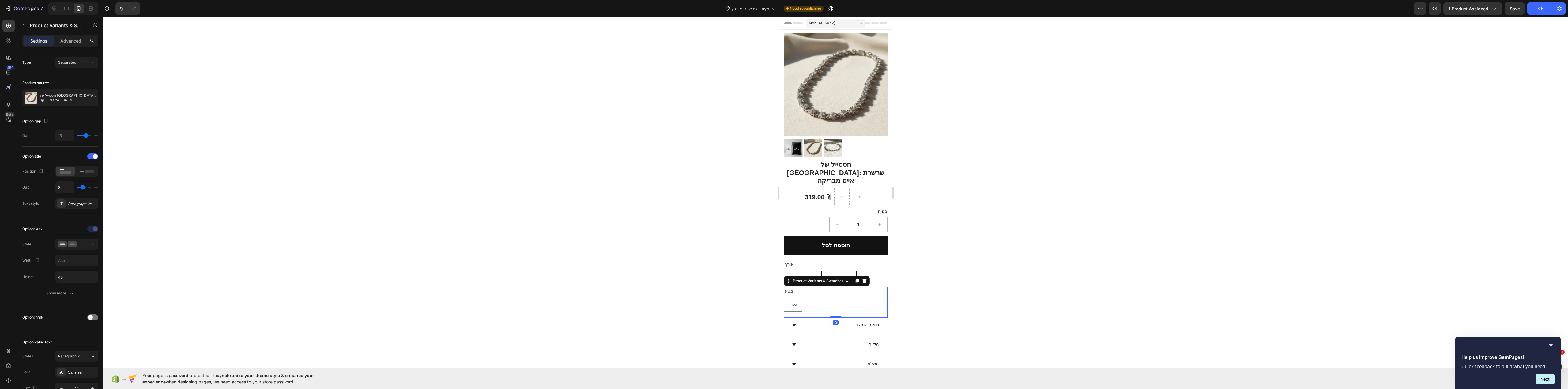
drag, startPoint x: 833, startPoint y: 303, endPoint x: 834, endPoint y: 299, distance: 4.1
click at [834, 299] on div "צבע כסוף כסוף כסוף Product Variants & Swatches 0" at bounding box center [835, 302] width 103 height 31
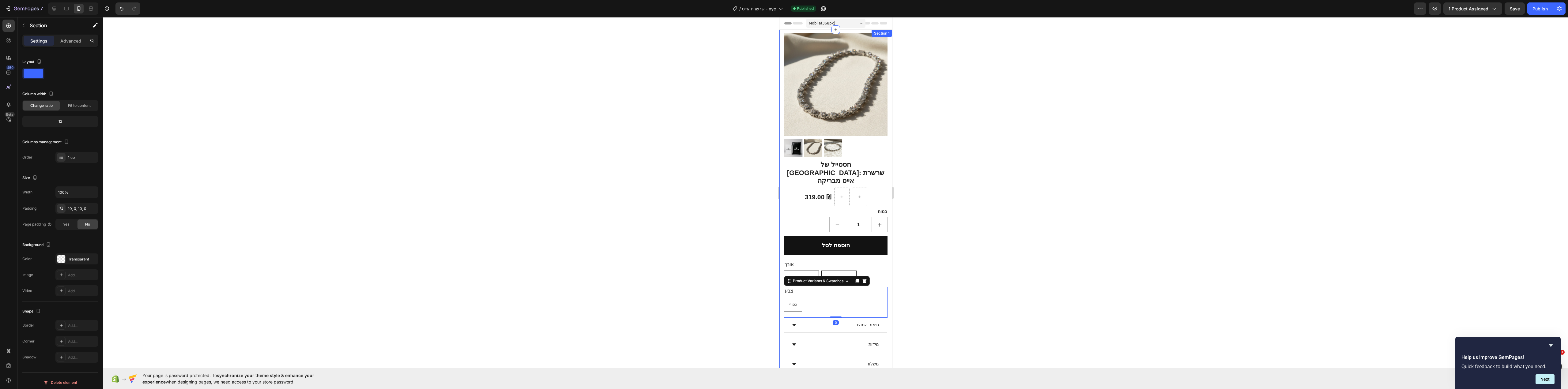
click at [885, 284] on div "Product Images הסטייל של [GEOGRAPHIC_DATA]: שרשרת אייס מבריקה (P) Title 319.00 …" at bounding box center [836, 261] width 113 height 462
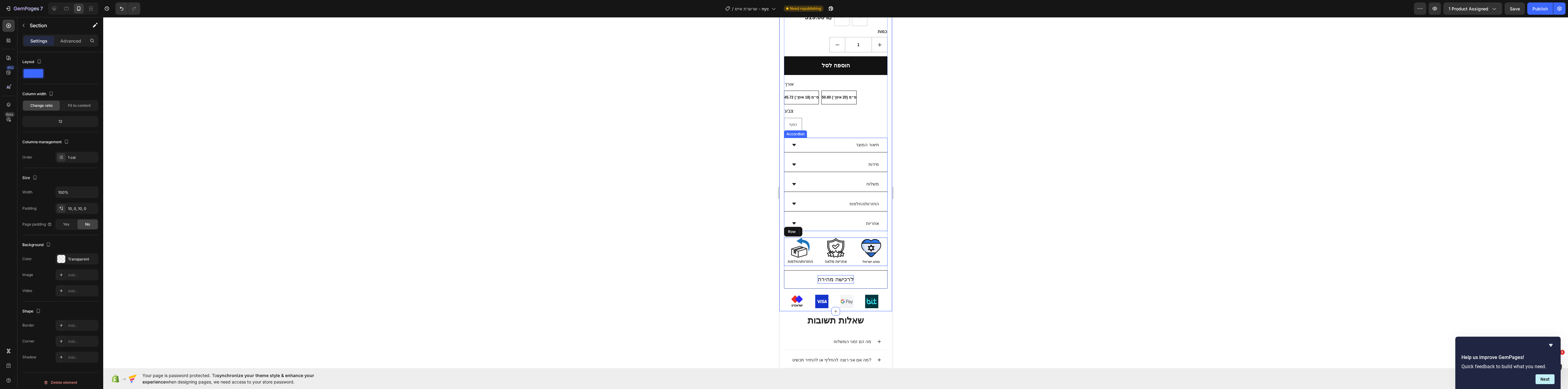
scroll to position [184, 0]
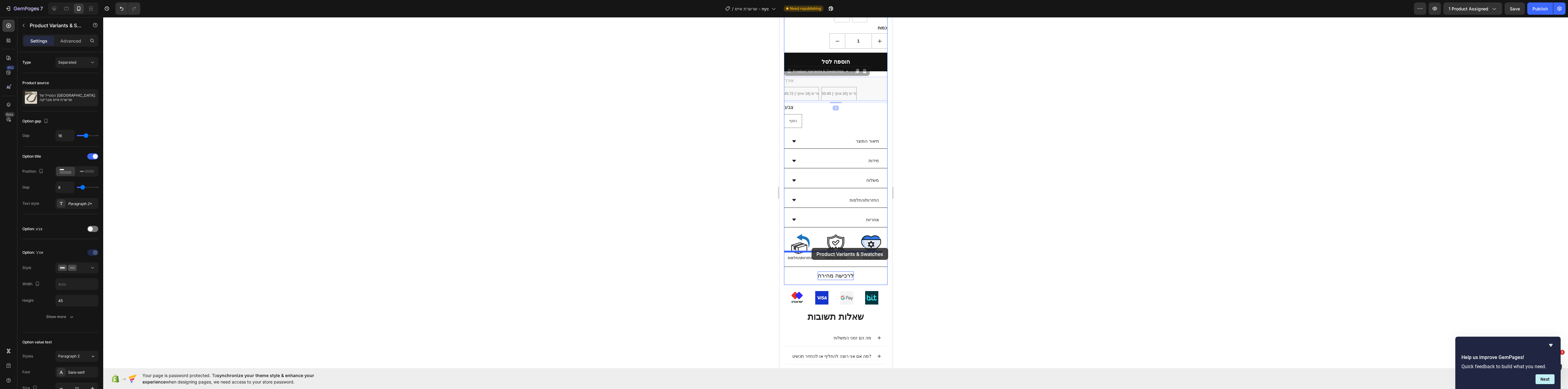
drag, startPoint x: 872, startPoint y: 70, endPoint x: 811, endPoint y: 248, distance: 188.2
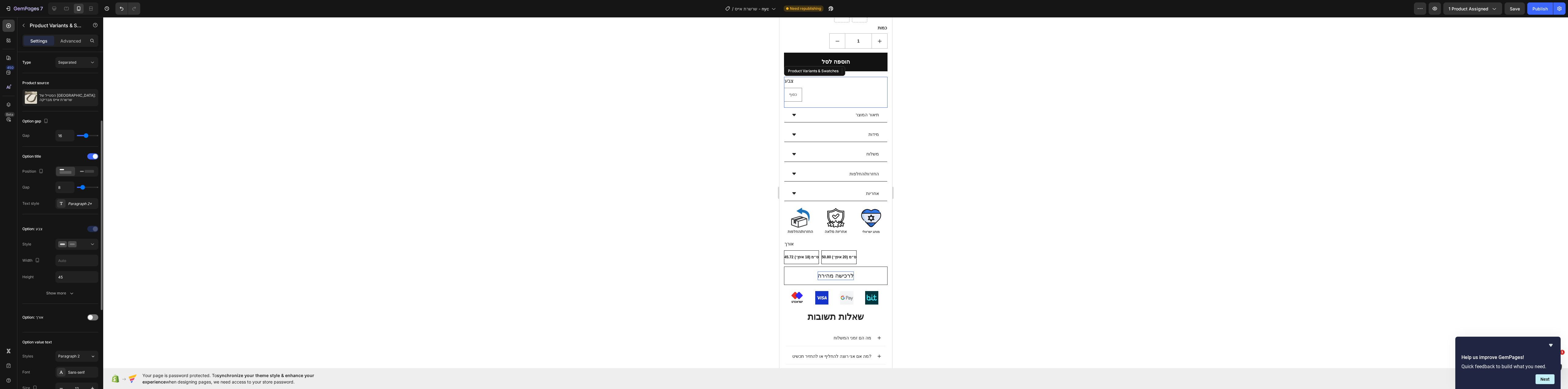
scroll to position [45, 0]
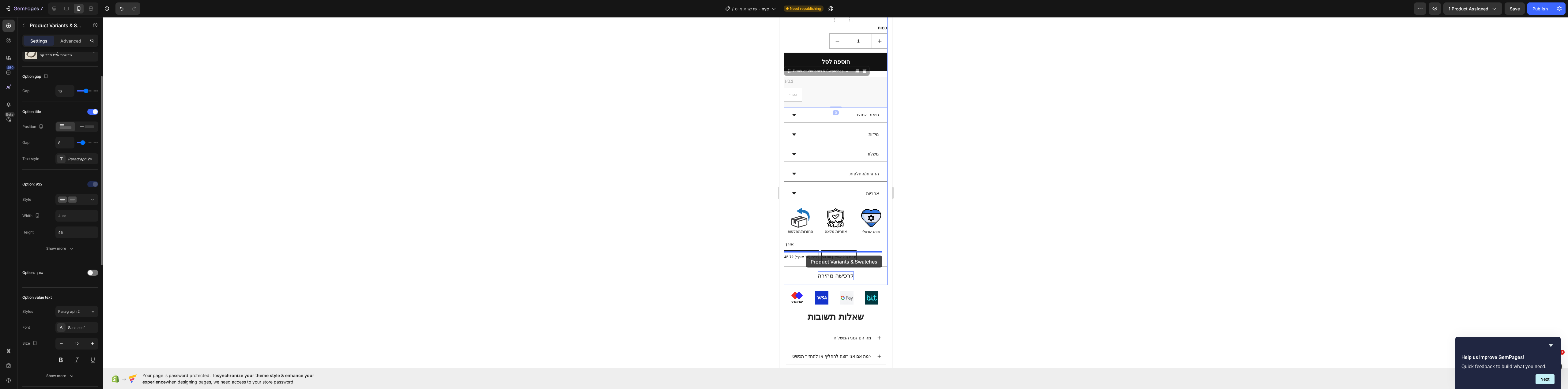
drag, startPoint x: 868, startPoint y: 78, endPoint x: 806, endPoint y: 255, distance: 187.5
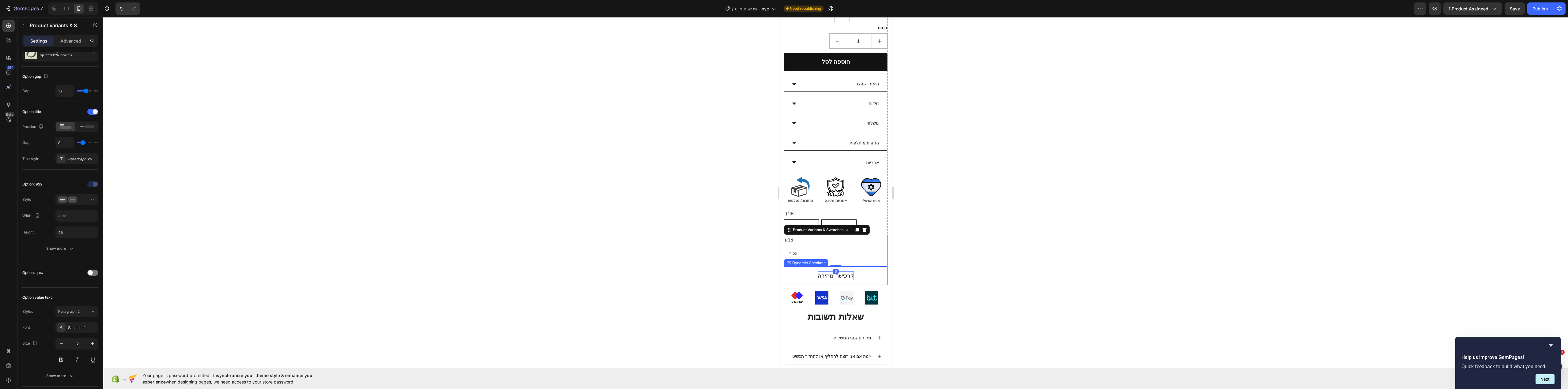
click at [943, 248] on div at bounding box center [836, 203] width 1465 height 372
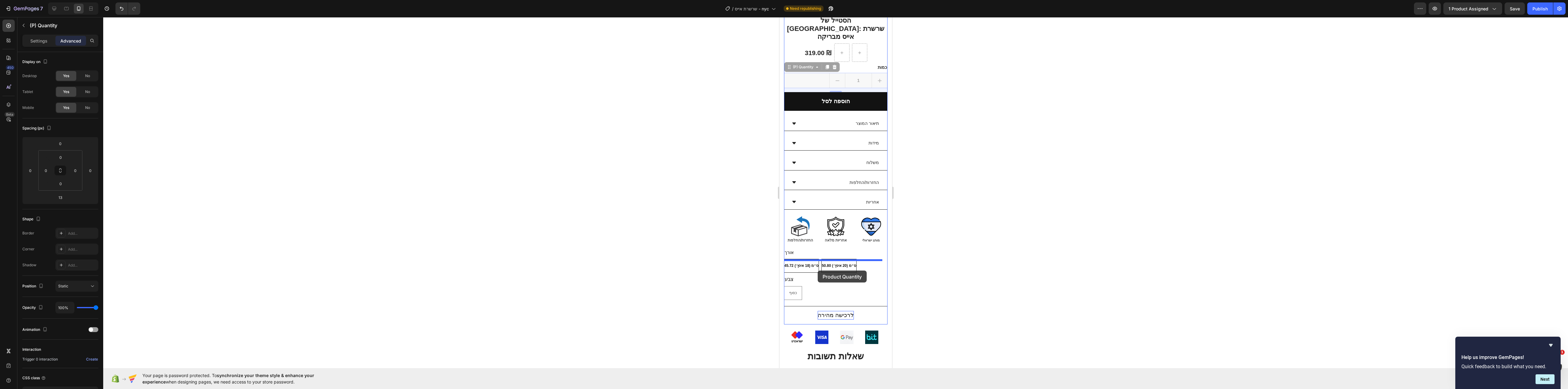
scroll to position [153, 0]
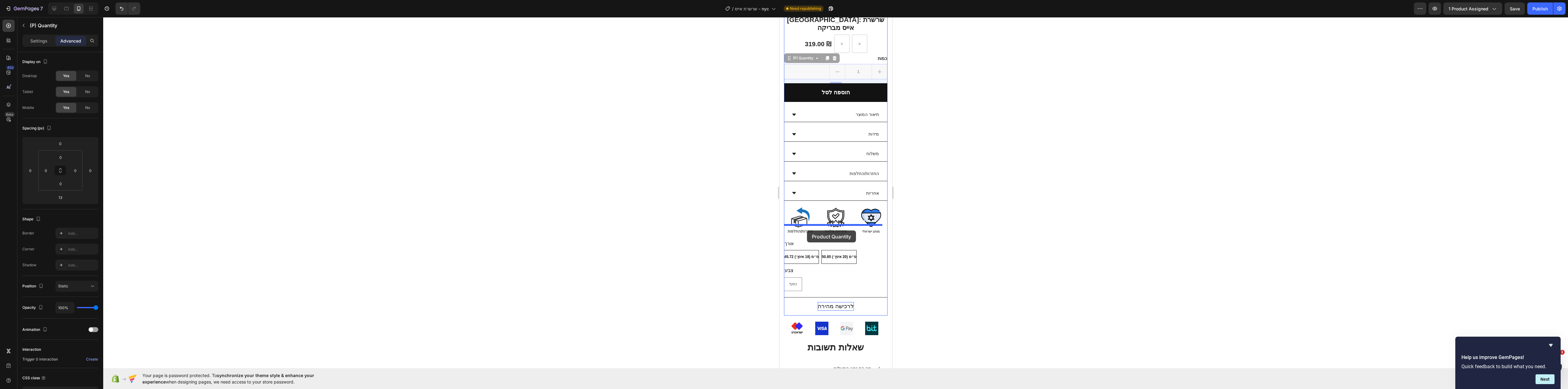
drag, startPoint x: 807, startPoint y: 209, endPoint x: 806, endPoint y: 228, distance: 19.0
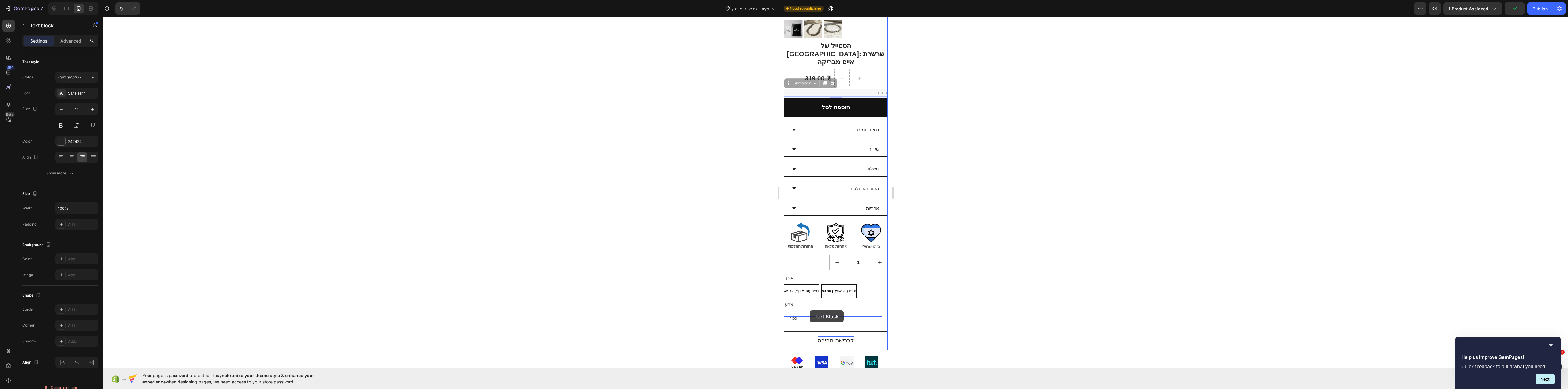
scroll to position [122, 0]
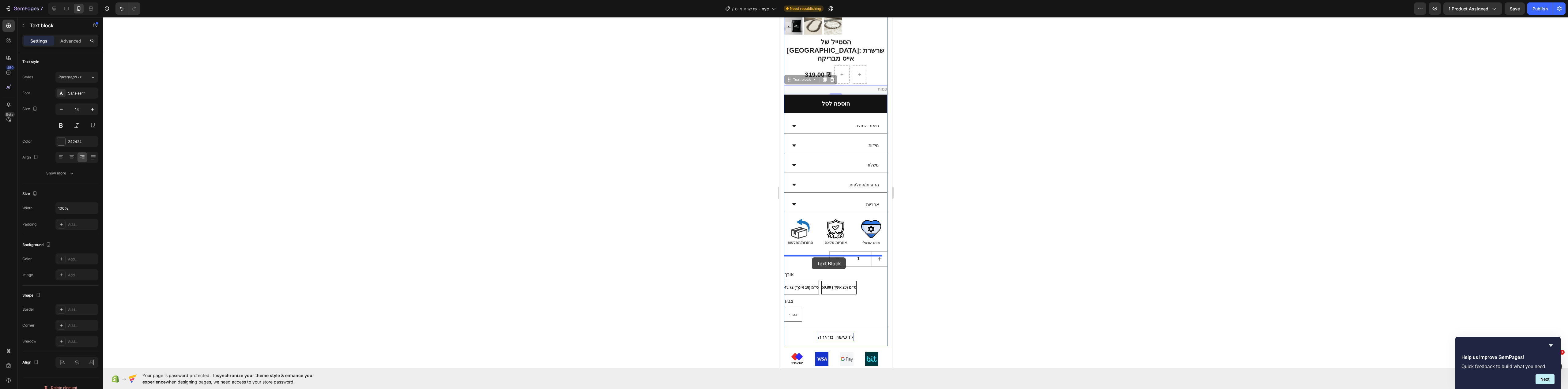
drag, startPoint x: 864, startPoint y: 165, endPoint x: 812, endPoint y: 256, distance: 104.8
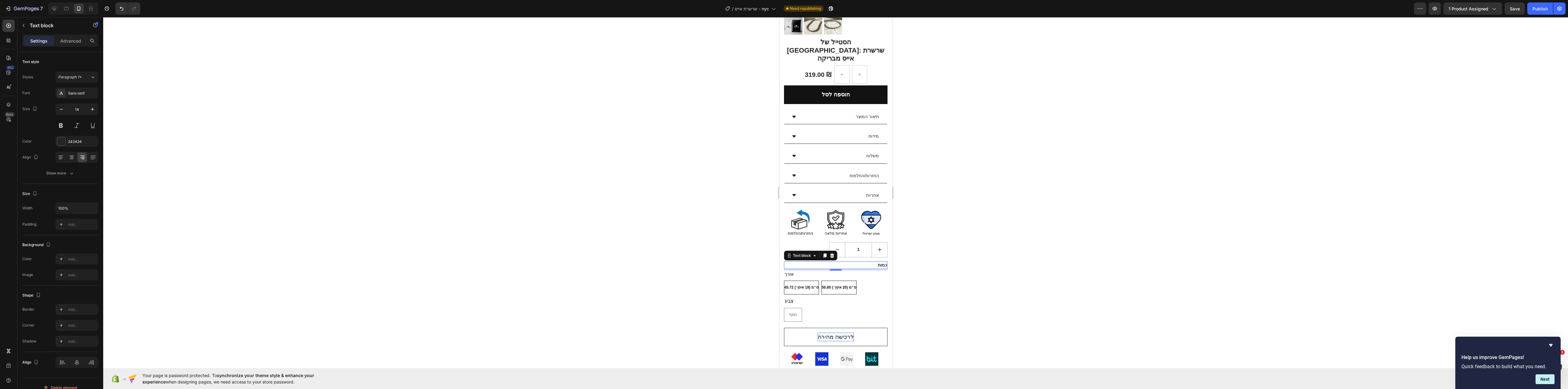
click at [1020, 257] on div at bounding box center [836, 203] width 1465 height 372
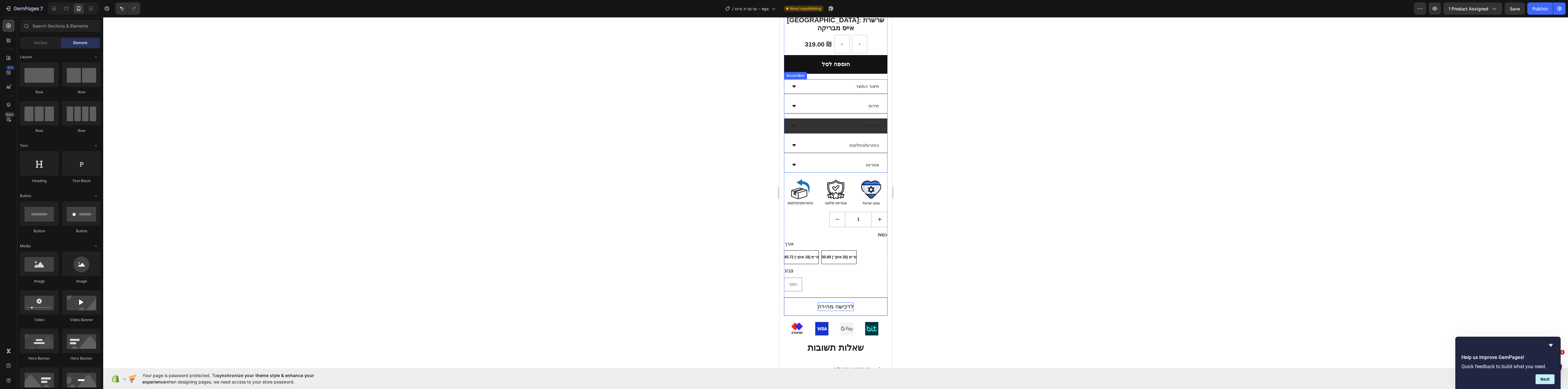
scroll to position [153, 0]
click at [1550, 10] on button "Publish" at bounding box center [1539, 8] width 26 height 12
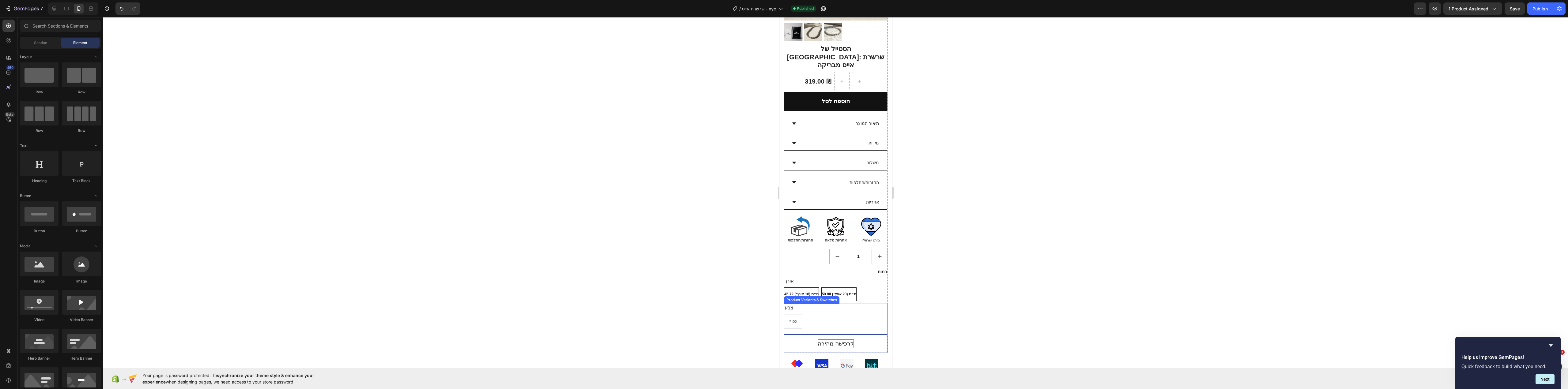
scroll to position [0, 0]
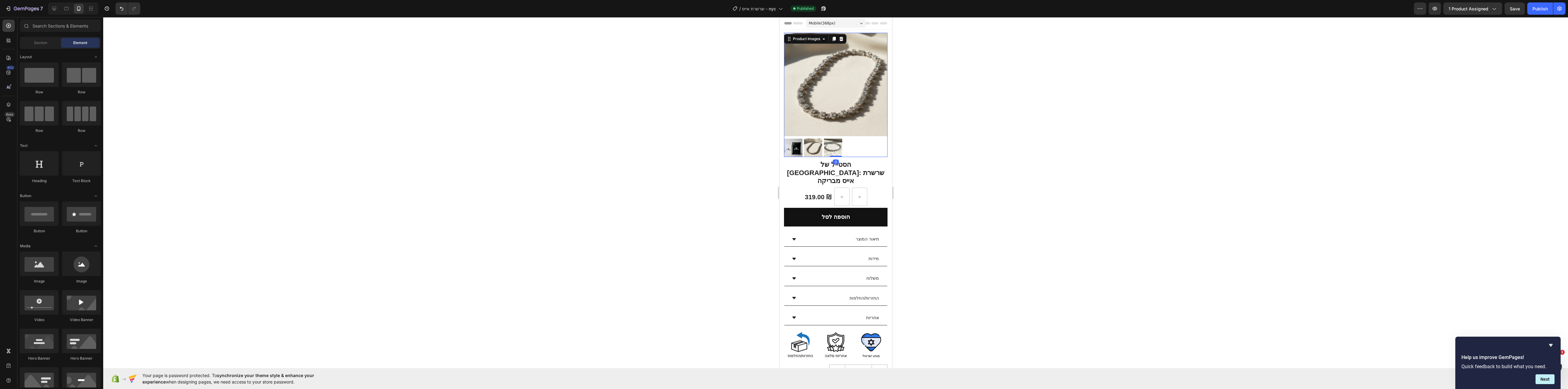
click at [819, 143] on img at bounding box center [812, 147] width 18 height 18
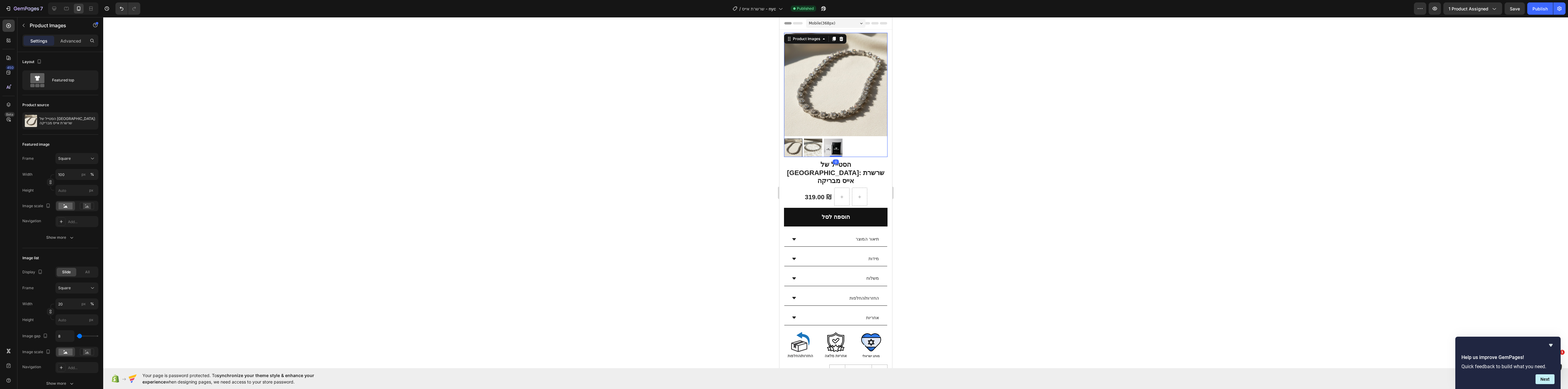
click at [817, 142] on img at bounding box center [812, 147] width 18 height 18
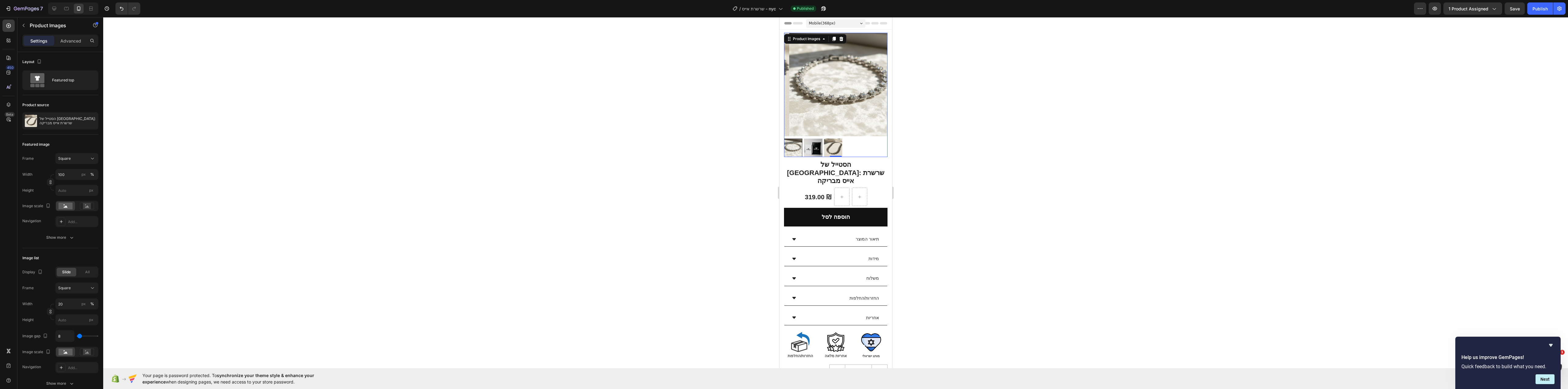
click at [790, 147] on div at bounding box center [792, 147] width 18 height 18
click at [826, 141] on img at bounding box center [832, 147] width 18 height 18
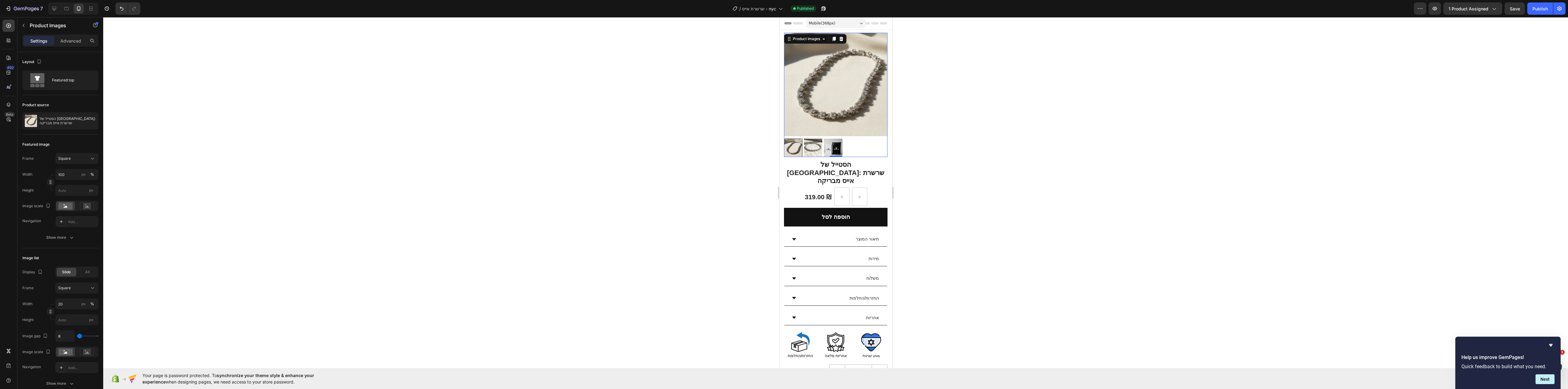
click at [831, 143] on img at bounding box center [832, 147] width 18 height 18
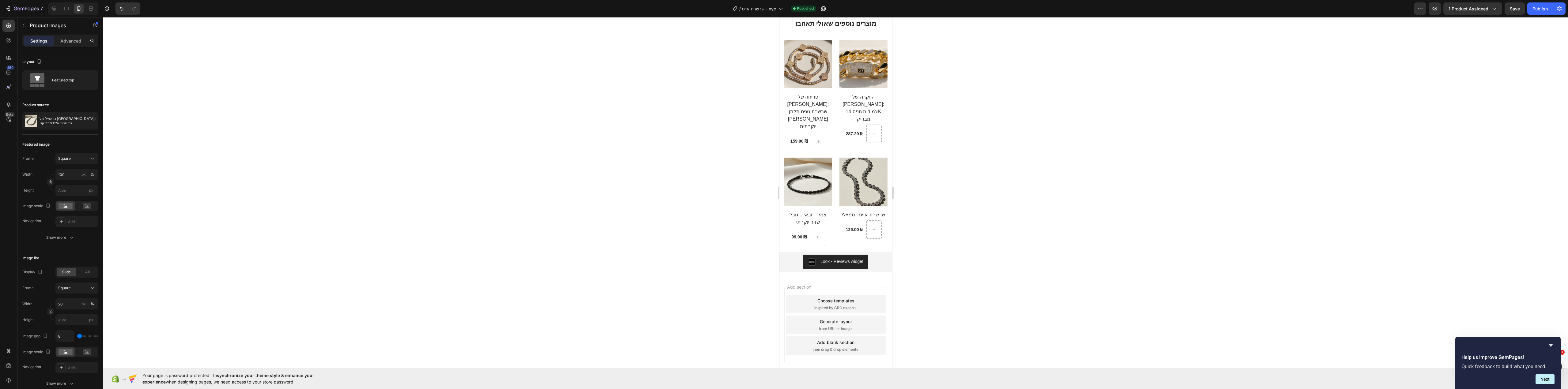
scroll to position [631, 0]
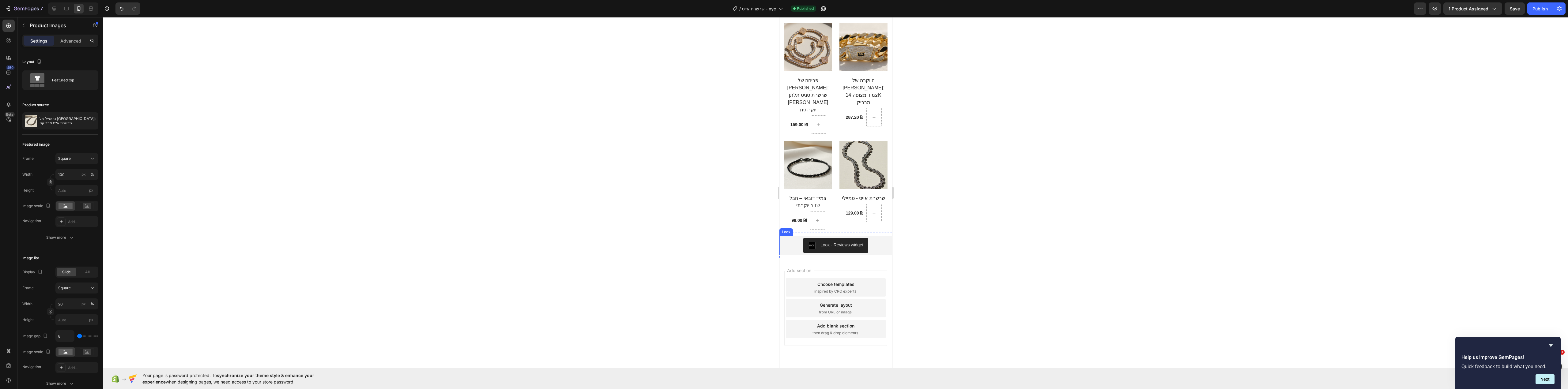
click at [873, 238] on div "Loox - Reviews widget" at bounding box center [835, 245] width 108 height 15
click at [874, 233] on div "Loox - Reviews widget Loox Section 5 Create Theme Section AI Content Write with…" at bounding box center [836, 245] width 113 height 26
click at [883, 223] on div at bounding box center [886, 227] width 7 height 7
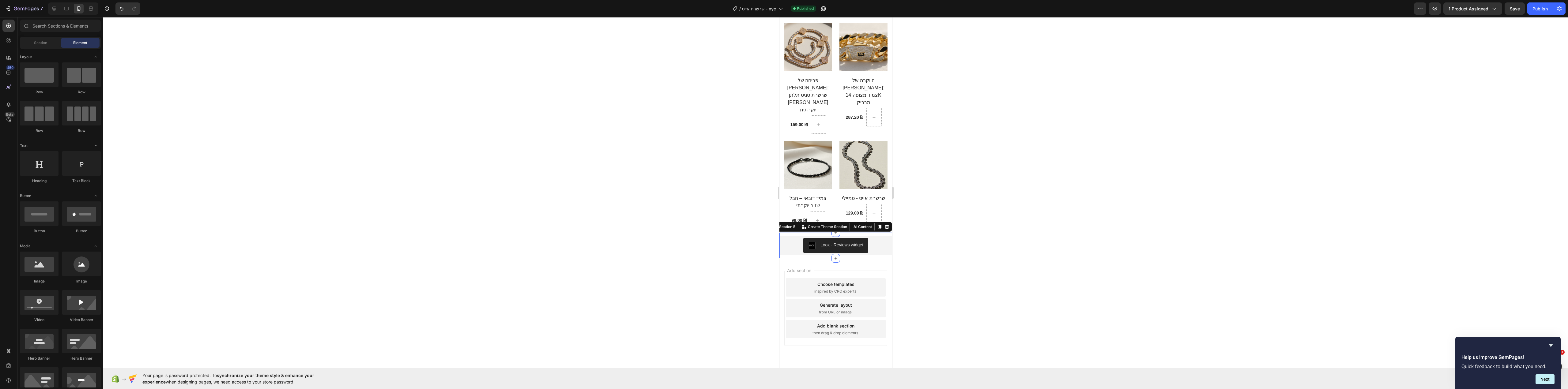
scroll to position [606, 0]
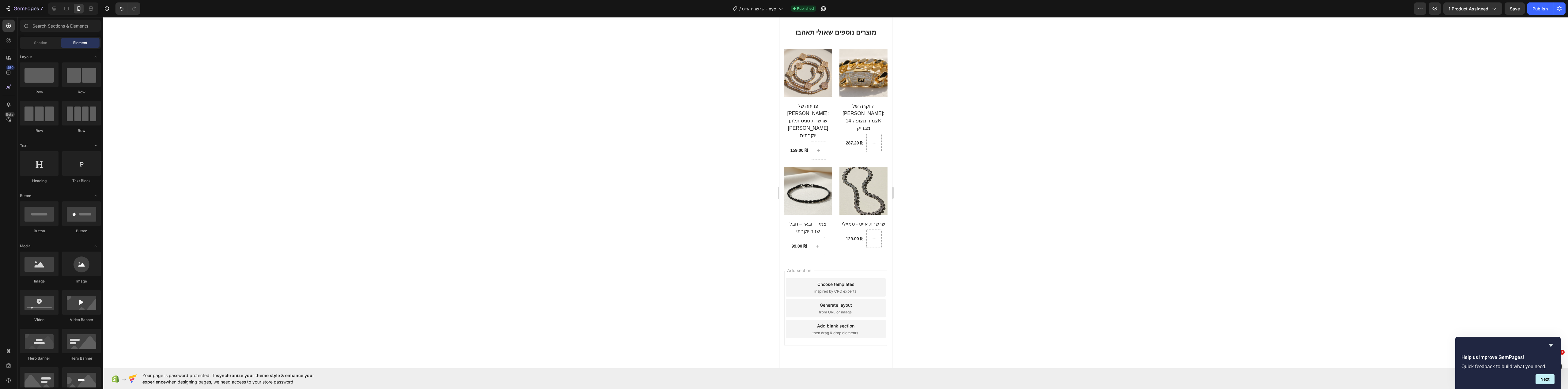
drag, startPoint x: 1542, startPoint y: 13, endPoint x: 1527, endPoint y: 42, distance: 32.6
click at [1542, 14] on button "Publish" at bounding box center [1539, 8] width 26 height 12
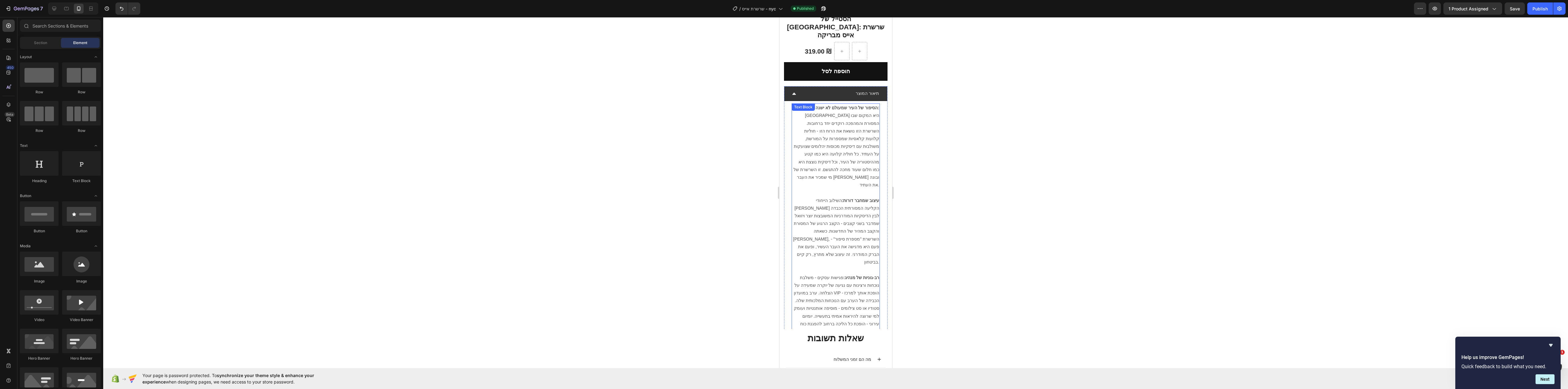
scroll to position [0, 0]
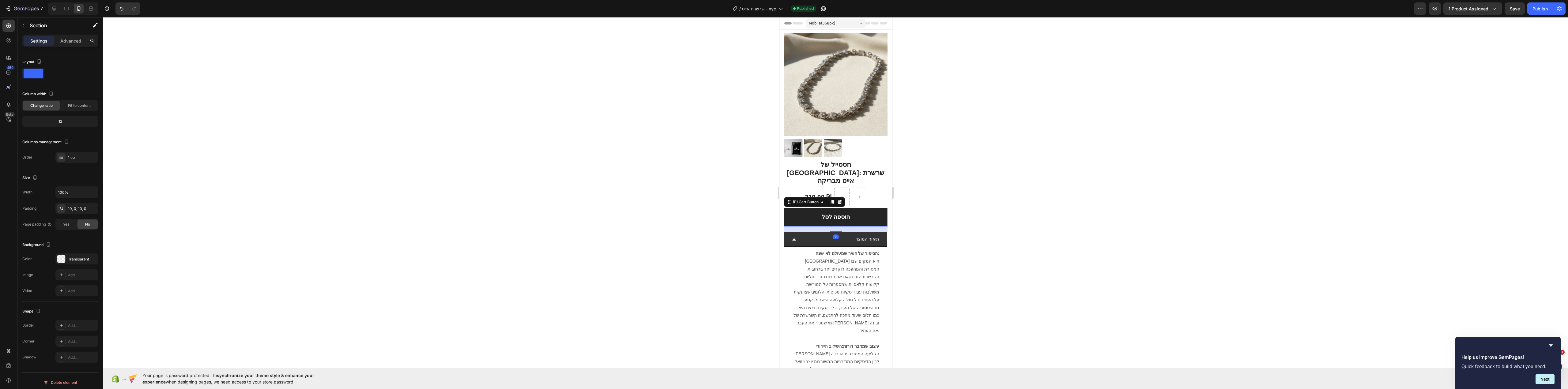
click at [874, 208] on button "הוספה לסל" at bounding box center [835, 217] width 103 height 18
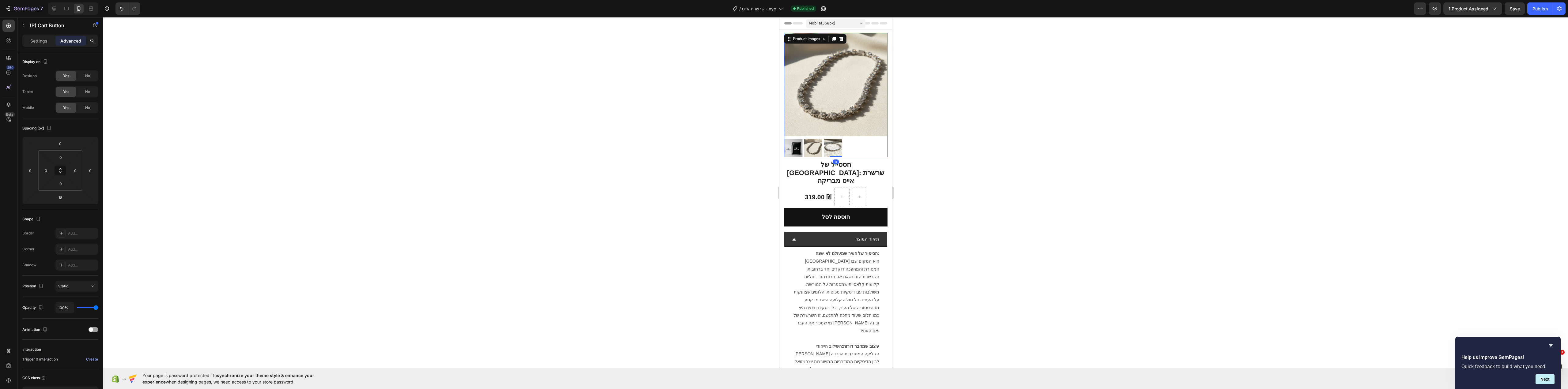
click at [871, 146] on div at bounding box center [835, 147] width 103 height 18
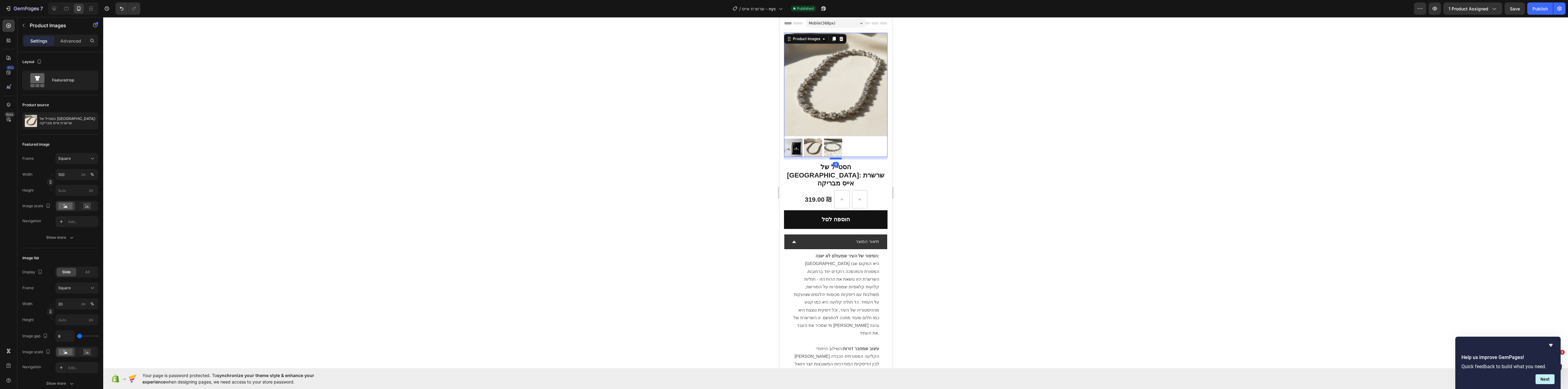
click at [835, 158] on div at bounding box center [835, 158] width 12 height 2
click at [1011, 169] on div at bounding box center [836, 203] width 1465 height 372
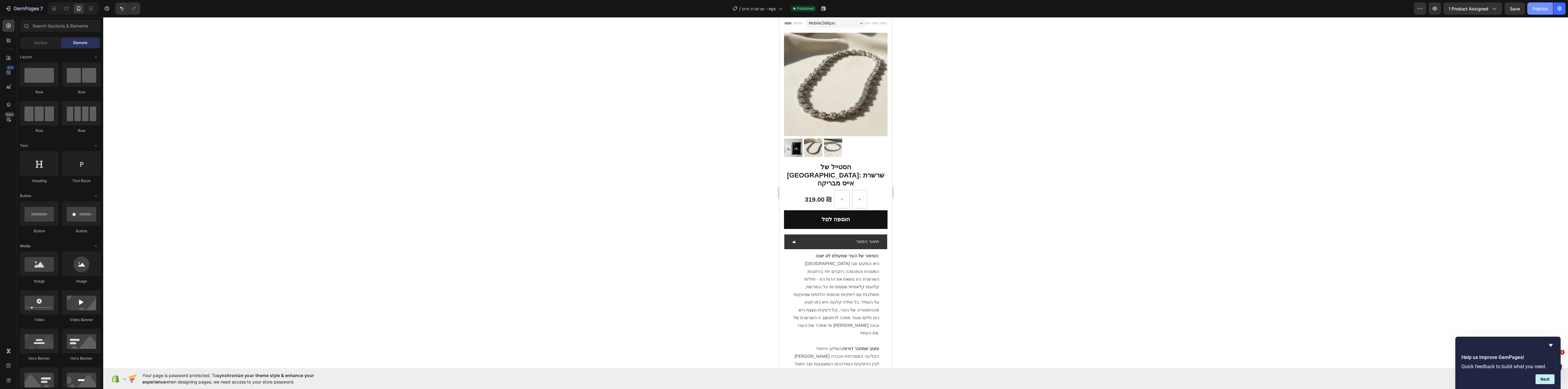
click at [1546, 11] on div "Publish" at bounding box center [1540, 9] width 15 height 7
click at [826, 237] on div "תיאור המוצר" at bounding box center [840, 241] width 78 height 10
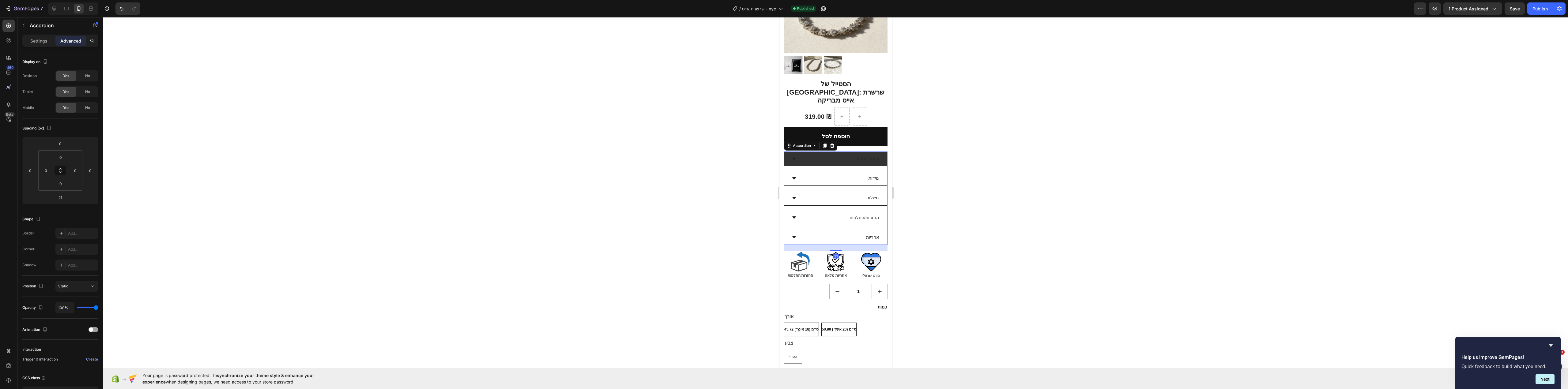
scroll to position [92, 0]
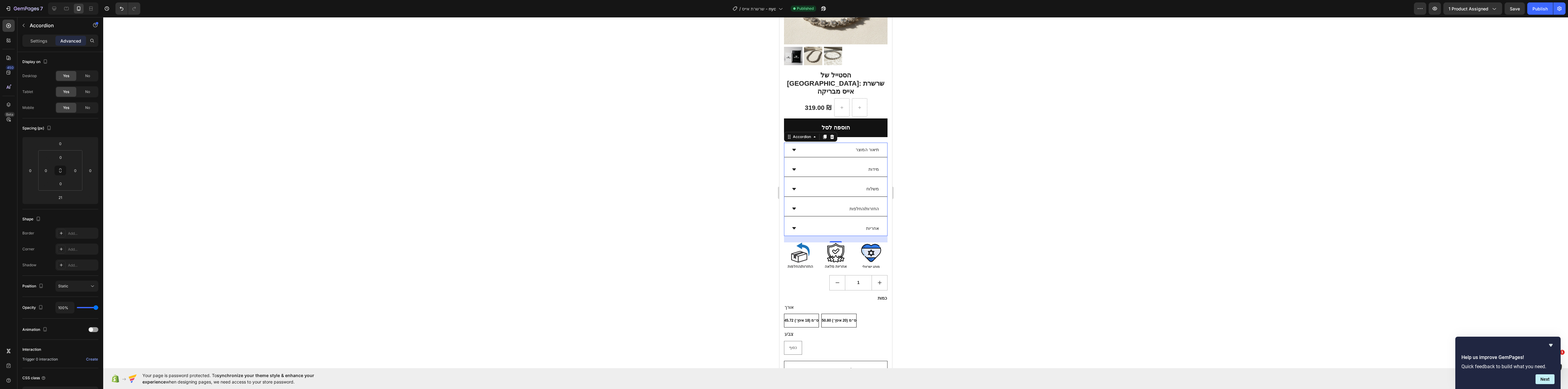
click at [998, 156] on div at bounding box center [836, 203] width 1465 height 372
click at [815, 145] on div "תיאור המוצר" at bounding box center [840, 149] width 78 height 10
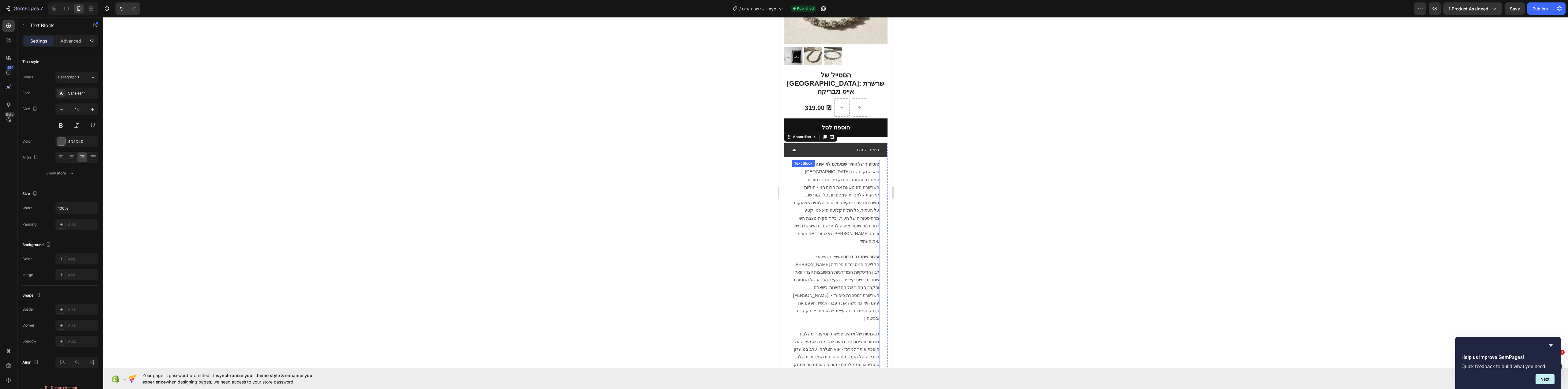
click at [861, 160] on p "הסיפור של העיר שמעולם לא ישנה: [GEOGRAPHIC_DATA] היא המקום שבו המסורת והמהפכה ר…" at bounding box center [835, 203] width 87 height 85
click at [864, 162] on strong "הסיפור של העיר שמעולם לא ישנה:" at bounding box center [847, 164] width 64 height 5
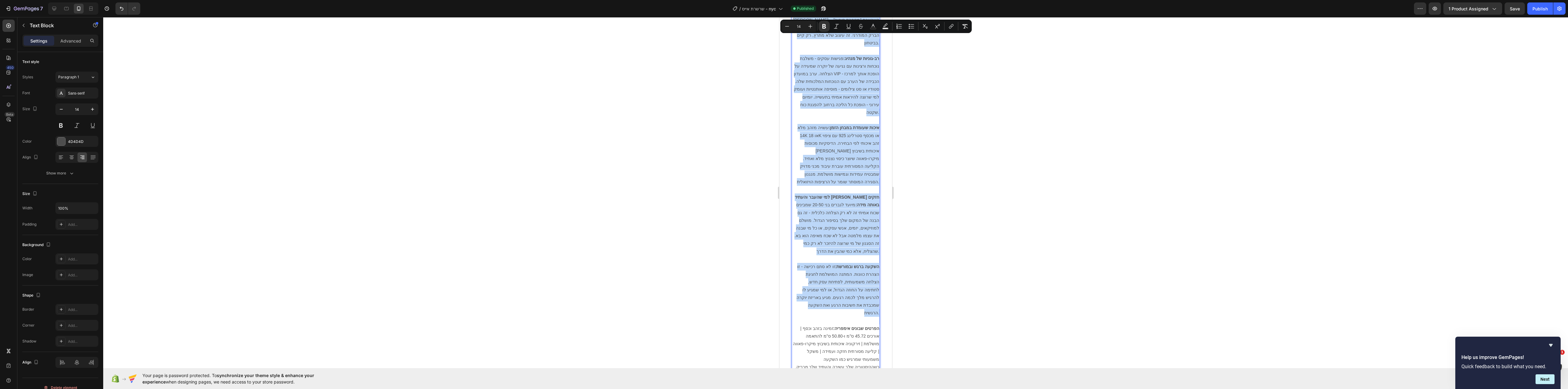
scroll to position [398, 0]
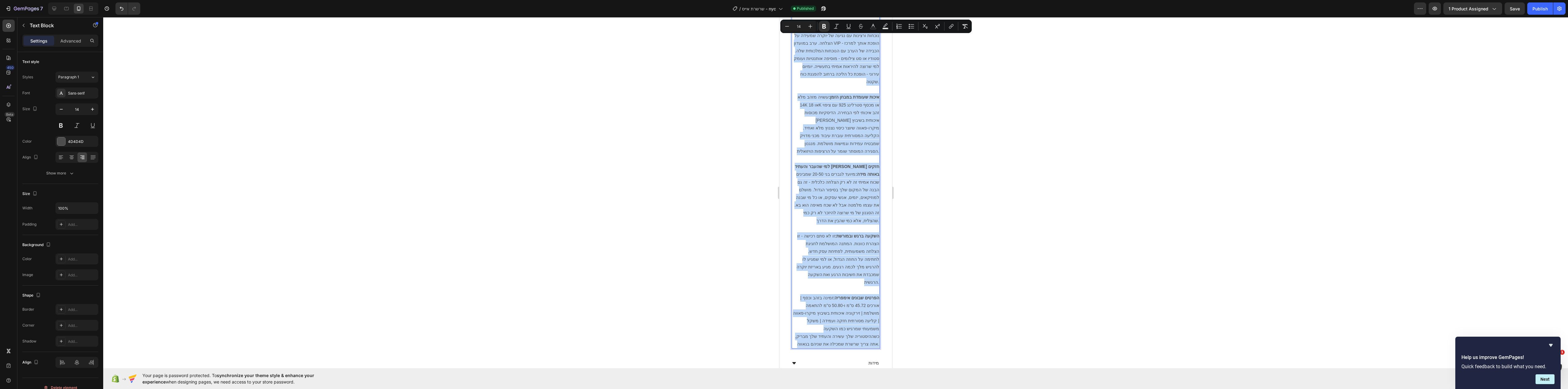
drag, startPoint x: 864, startPoint y: 152, endPoint x: 858, endPoint y: 303, distance: 151.1
click at [858, 304] on div "הסיפור של העיר שמעולם לא ישנה: [GEOGRAPHIC_DATA] היא המקום שבו המסורת והמהפכה ר…" at bounding box center [836, 101] width 88 height 495
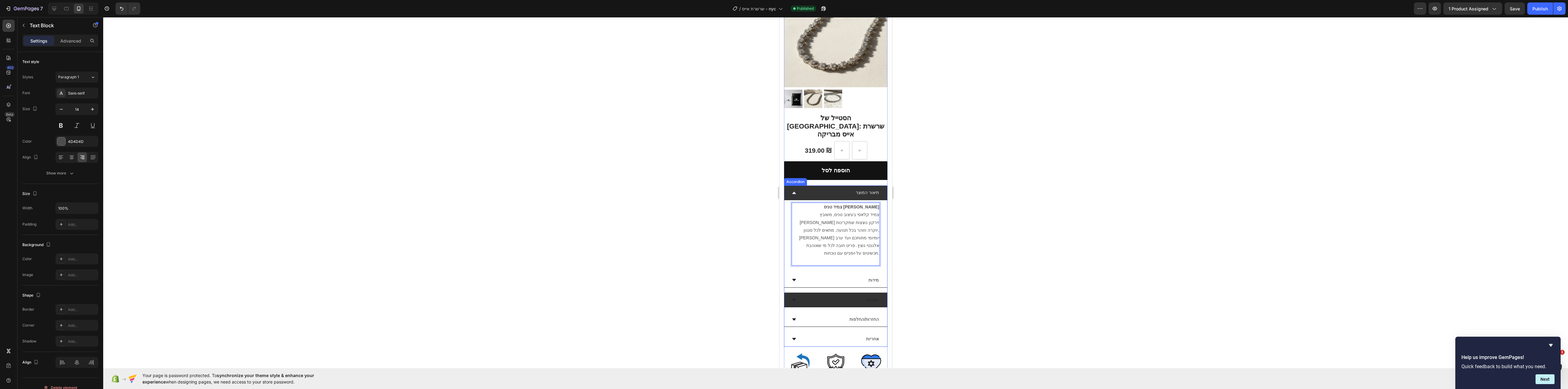
scroll to position [48, 0]
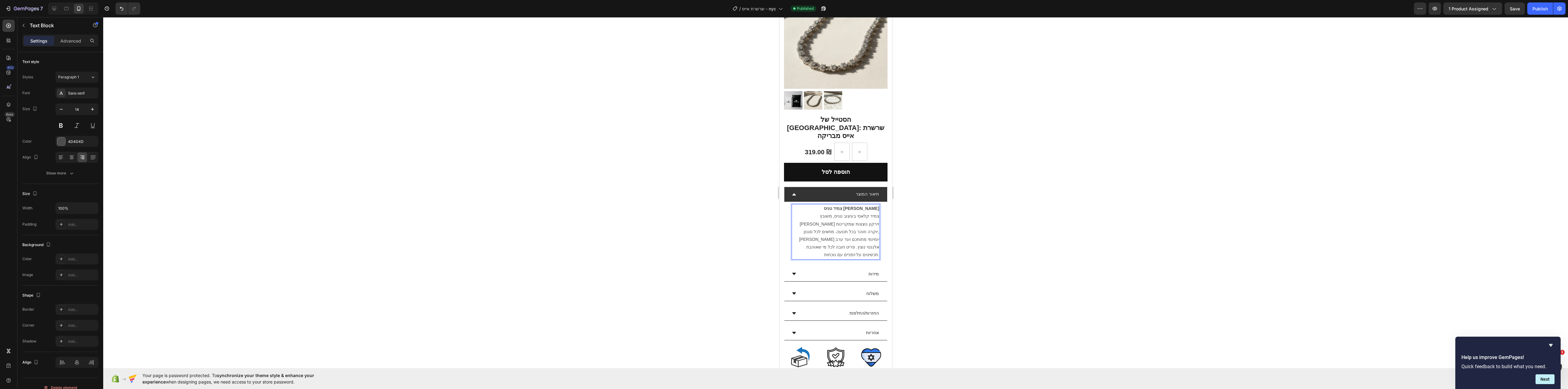
click at [971, 242] on div at bounding box center [836, 203] width 1465 height 372
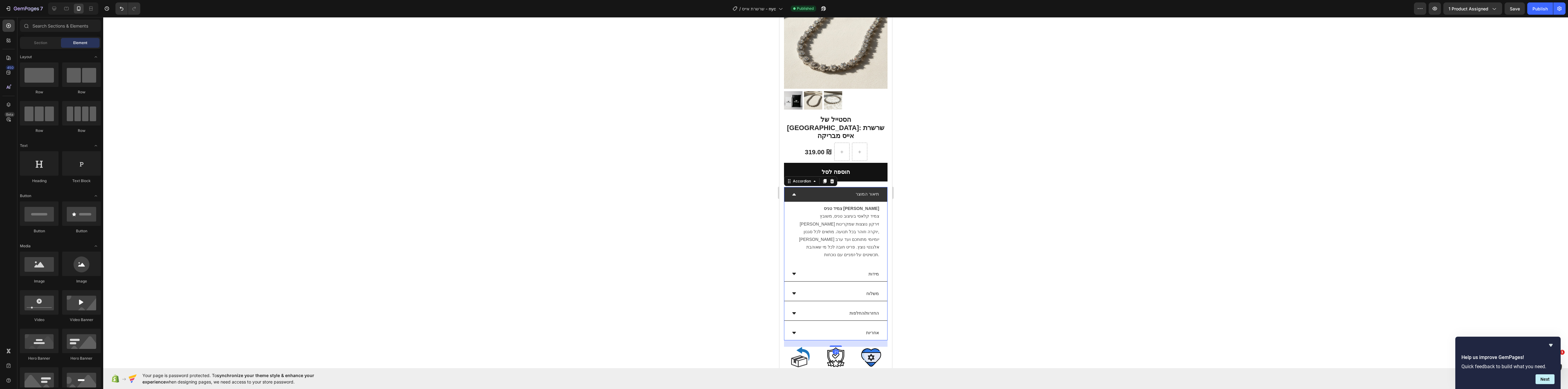
click at [832, 187] on div "תיאור המוצר" at bounding box center [836, 194] width 103 height 15
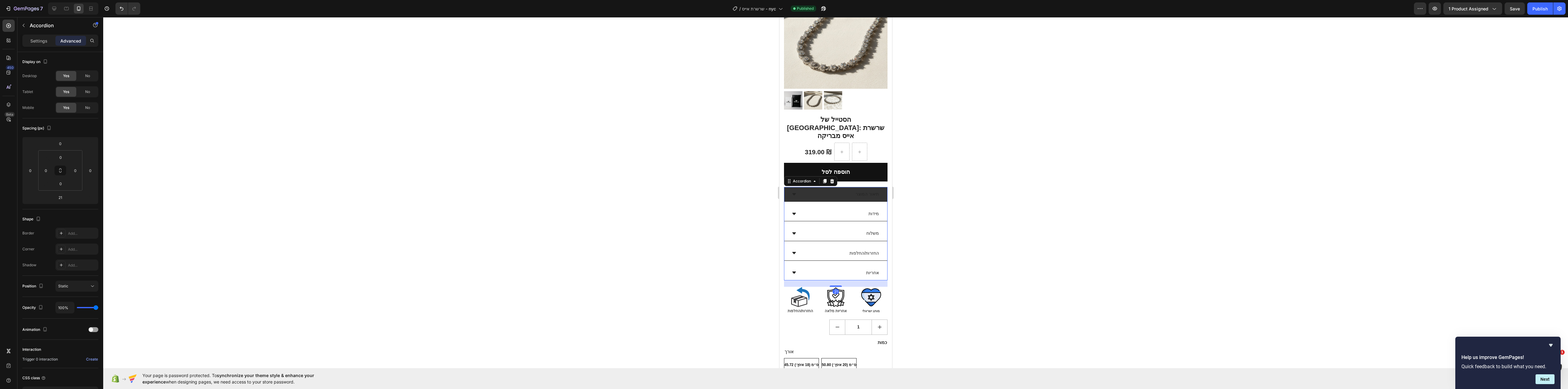
click at [836, 190] on div "תיאור המוצר" at bounding box center [840, 194] width 78 height 10
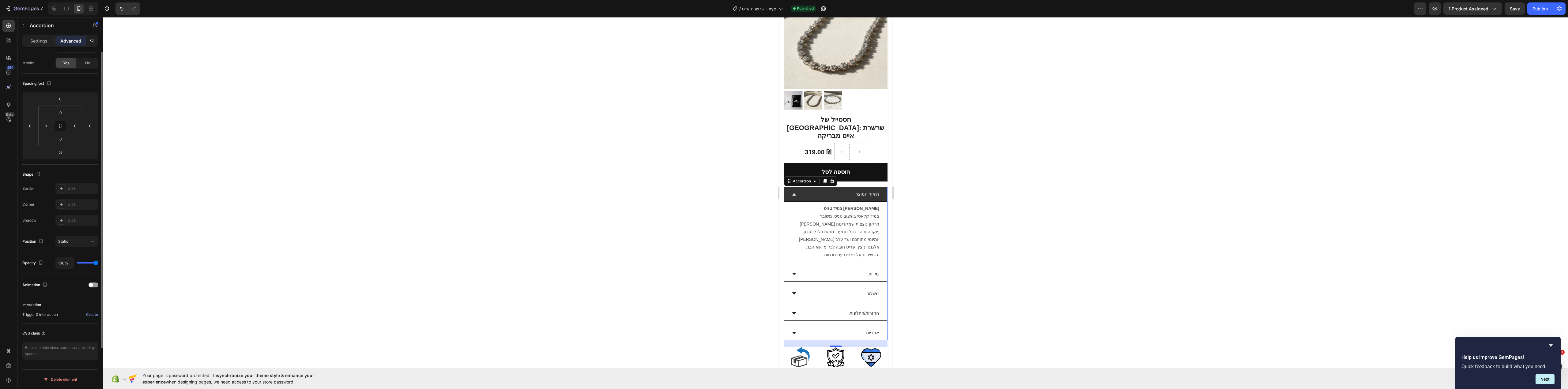
scroll to position [0, 0]
click at [45, 41] on p "Settings" at bounding box center [38, 40] width 17 height 7
type input "16"
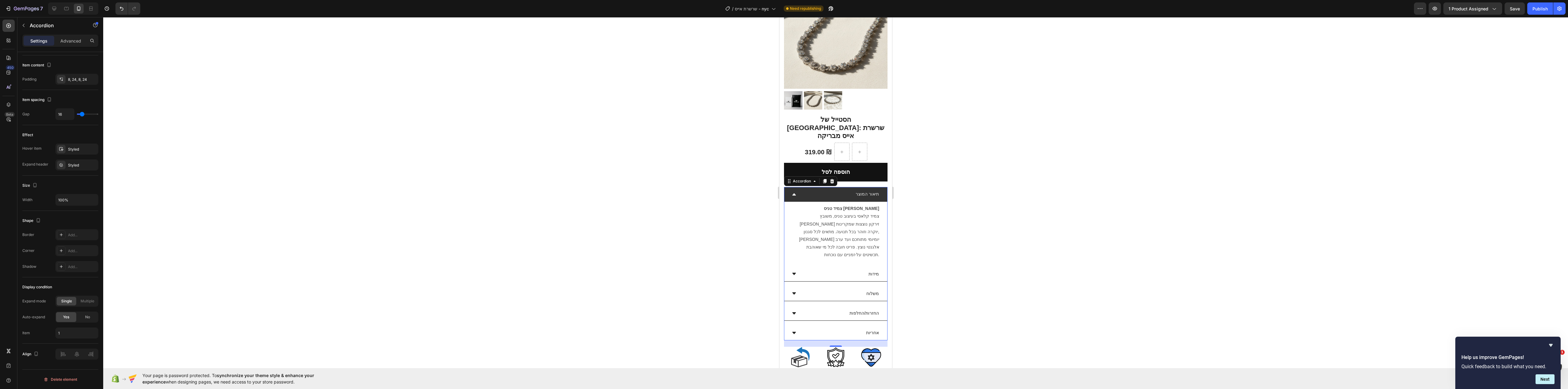
click at [392, 277] on div at bounding box center [836, 203] width 1465 height 372
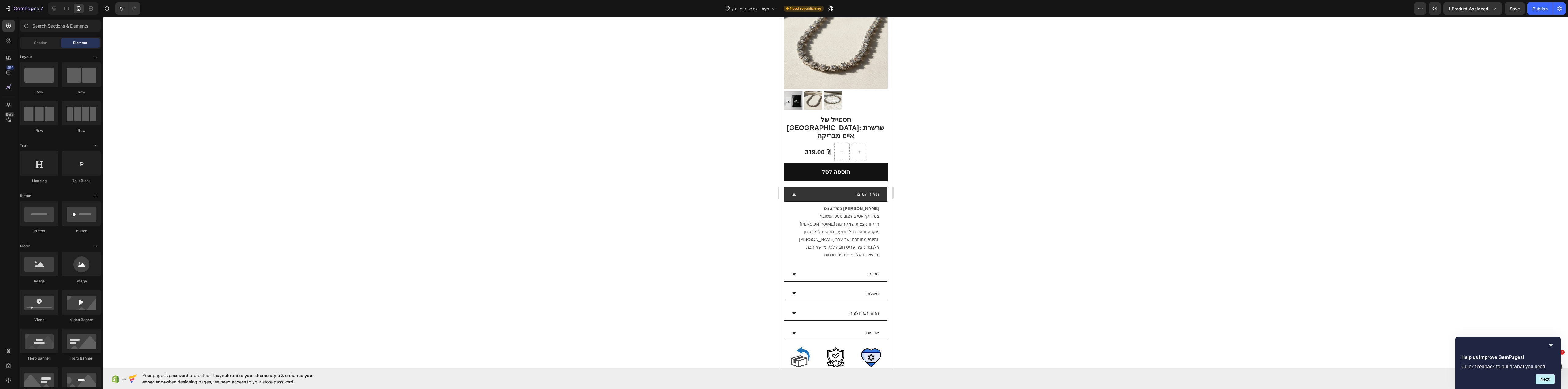
click at [716, 199] on div at bounding box center [836, 203] width 1465 height 372
click at [1234, 73] on div at bounding box center [836, 203] width 1465 height 372
click at [1215, 108] on div at bounding box center [836, 203] width 1465 height 372
click at [840, 270] on div "מידות" at bounding box center [840, 274] width 78 height 10
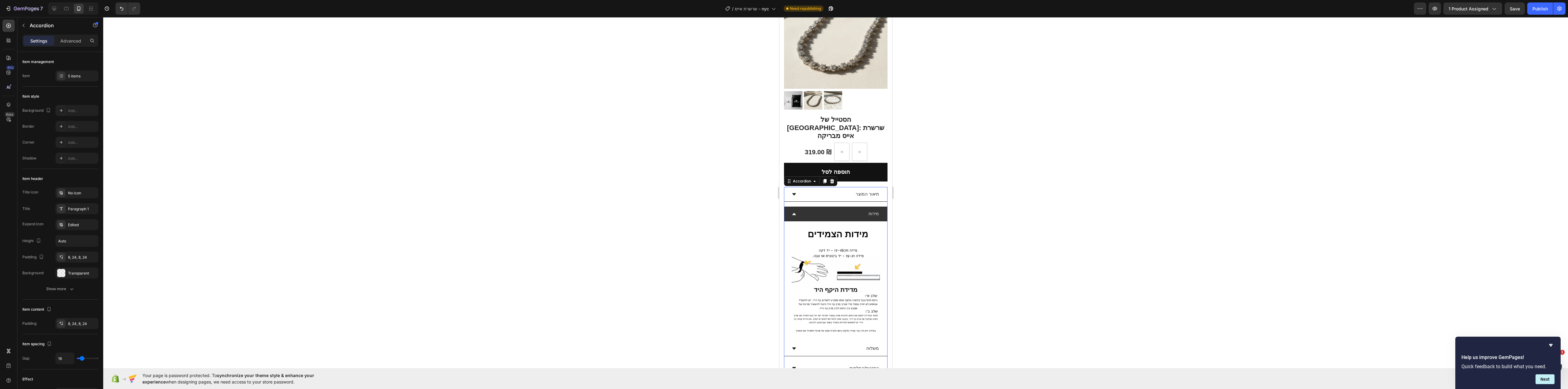
click at [834, 209] on div "מידות" at bounding box center [840, 213] width 78 height 10
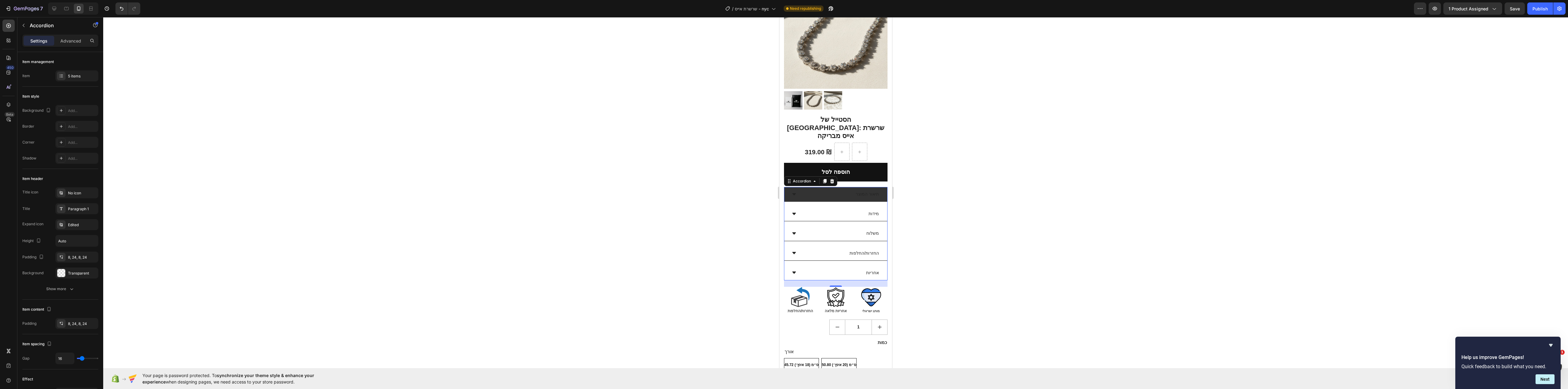
click at [839, 190] on div "תיאור המוצר" at bounding box center [840, 194] width 78 height 10
click at [1180, 135] on div at bounding box center [836, 203] width 1465 height 372
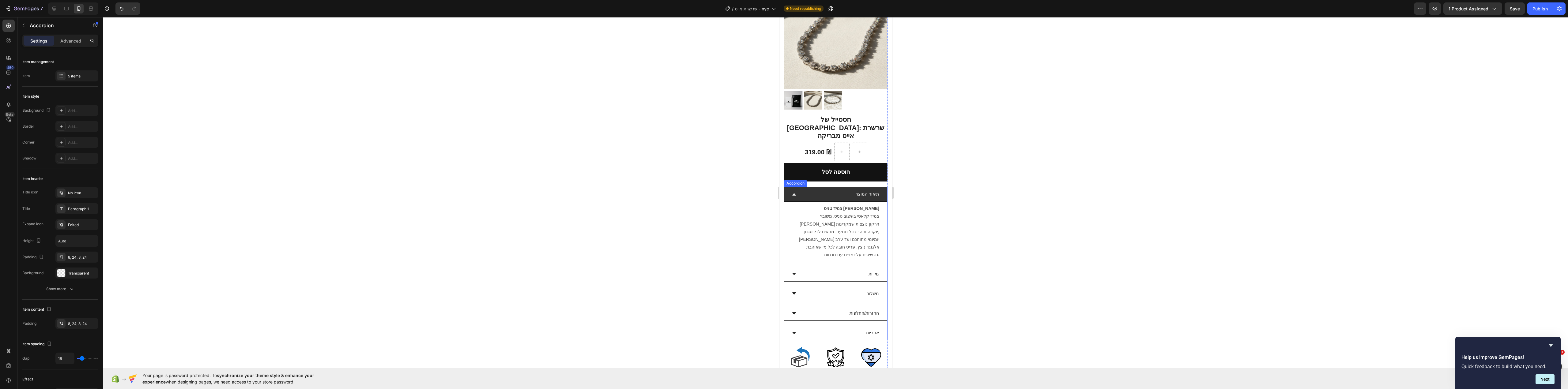
click at [857, 190] on p "תיאור המוצר" at bounding box center [867, 194] width 23 height 7
click at [955, 199] on div at bounding box center [836, 203] width 1465 height 372
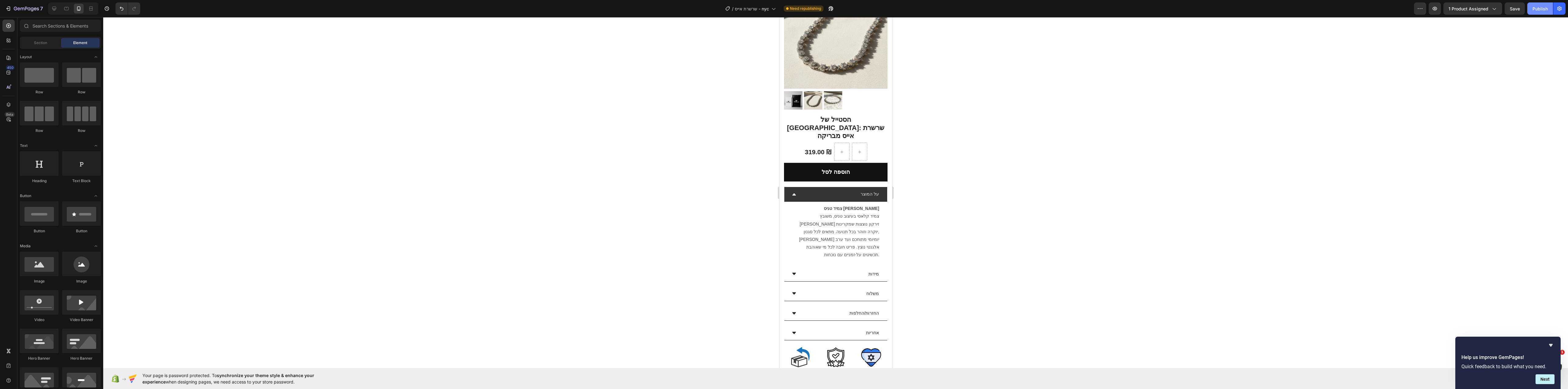
click at [1543, 9] on div "Publish" at bounding box center [1540, 9] width 15 height 7
drag, startPoint x: 53, startPoint y: 9, endPoint x: 97, endPoint y: 114, distance: 113.8
click at [54, 9] on icon at bounding box center [54, 8] width 4 height 4
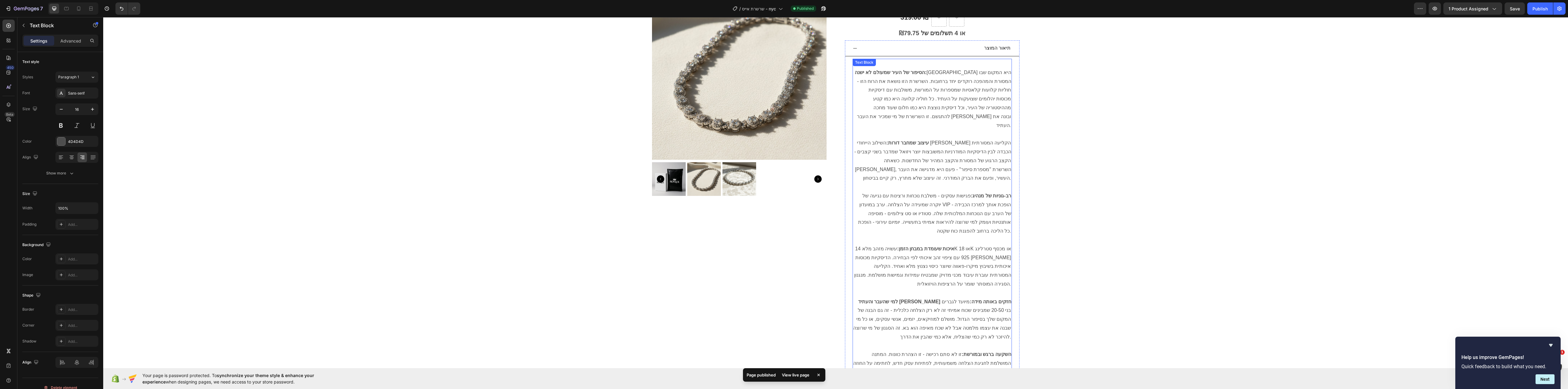
click at [927, 70] on strong "הסיפור של העיר שמעולם לא ישנה:" at bounding box center [891, 72] width 72 height 5
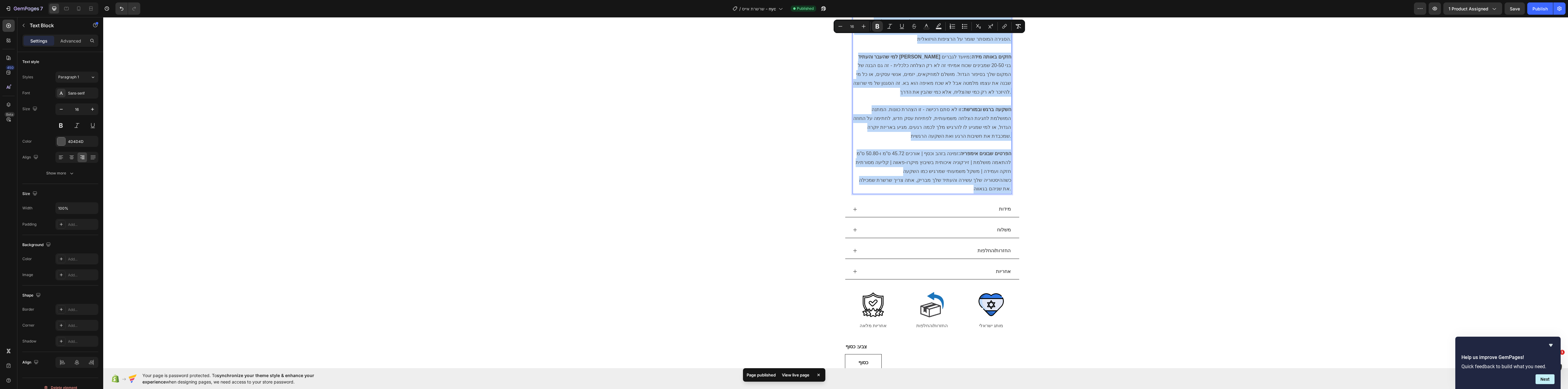
drag, startPoint x: 956, startPoint y: 65, endPoint x: 960, endPoint y: 165, distance: 100.1
click at [960, 165] on div "הסיפור של העיר שמעולם לא ישנה: [GEOGRAPHIC_DATA] היא המקום שבו המסורת והמהפכה ר…" at bounding box center [932, 4] width 159 height 380
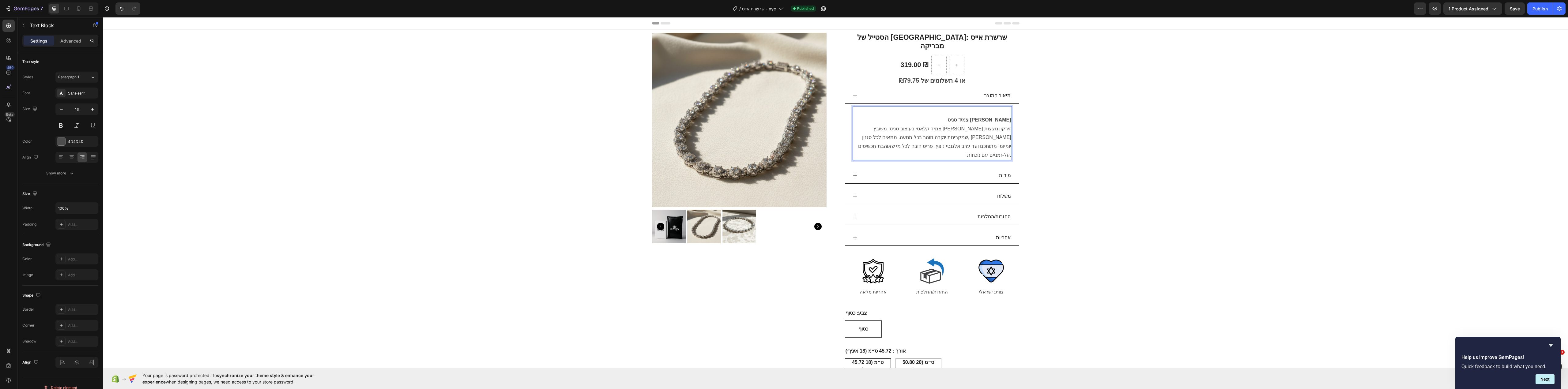
click at [986, 107] on p "Rich Text Editor. Editing area: main" at bounding box center [932, 111] width 158 height 9
click at [1072, 107] on div "Product Images הסטייל של [GEOGRAPHIC_DATA]: שרשרת אייס מבריקה (P) Title 319.00 …" at bounding box center [836, 258] width 1456 height 451
click at [968, 90] on div "תיאור המוצר" at bounding box center [937, 95] width 150 height 11
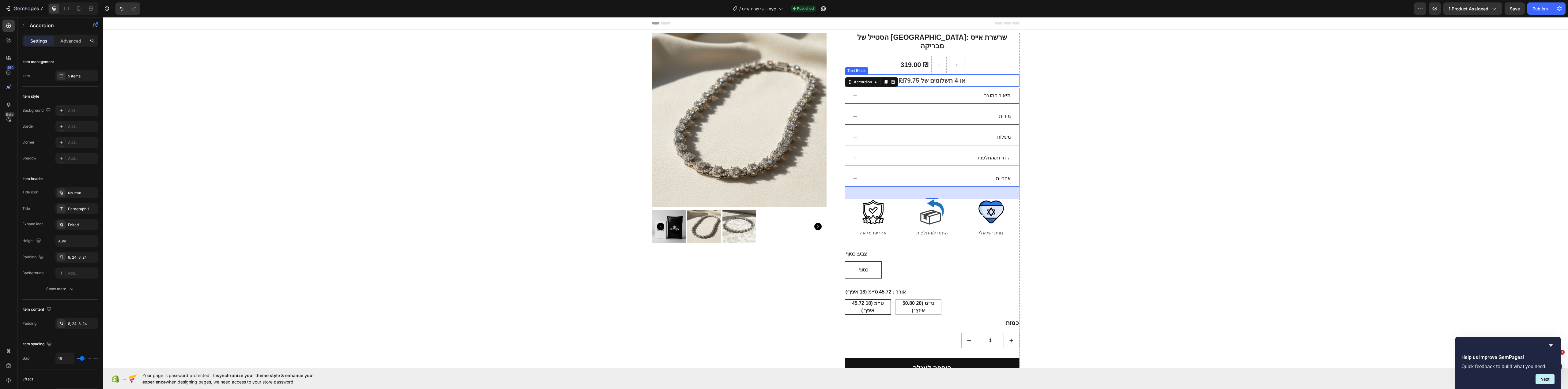
click at [986, 75] on p "או 4 תשלומים של ₪79.75" at bounding box center [932, 80] width 173 height 11
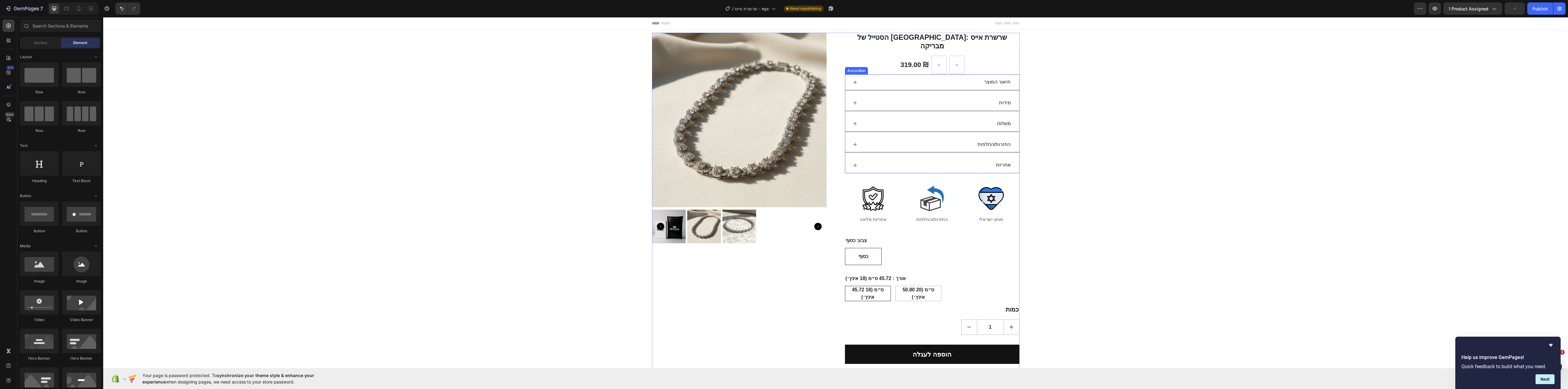
click at [913, 77] on div "תיאור המוצר" at bounding box center [937, 82] width 150 height 11
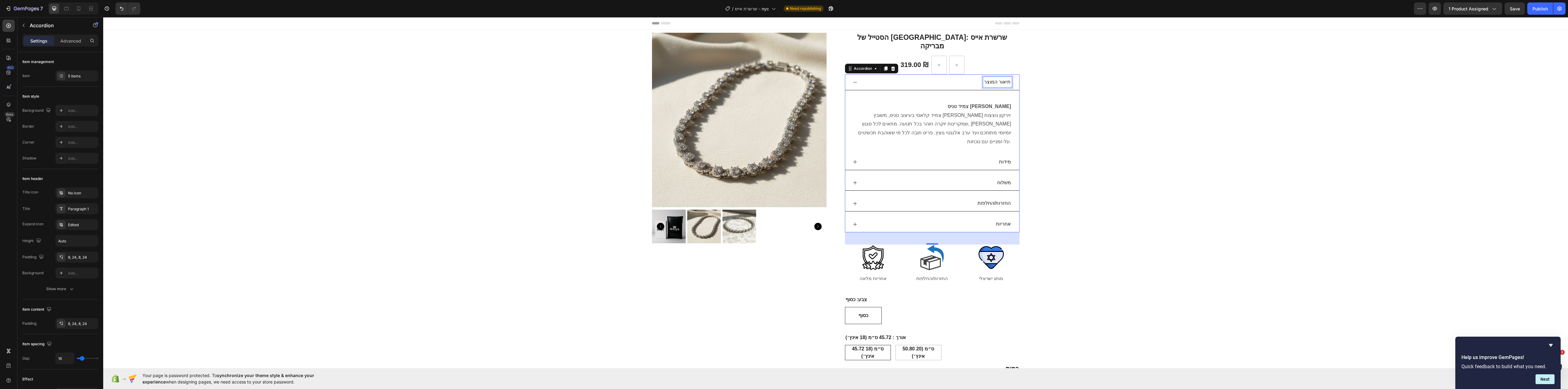
click at [997, 79] on div "תיאור המוצר" at bounding box center [997, 82] width 29 height 11
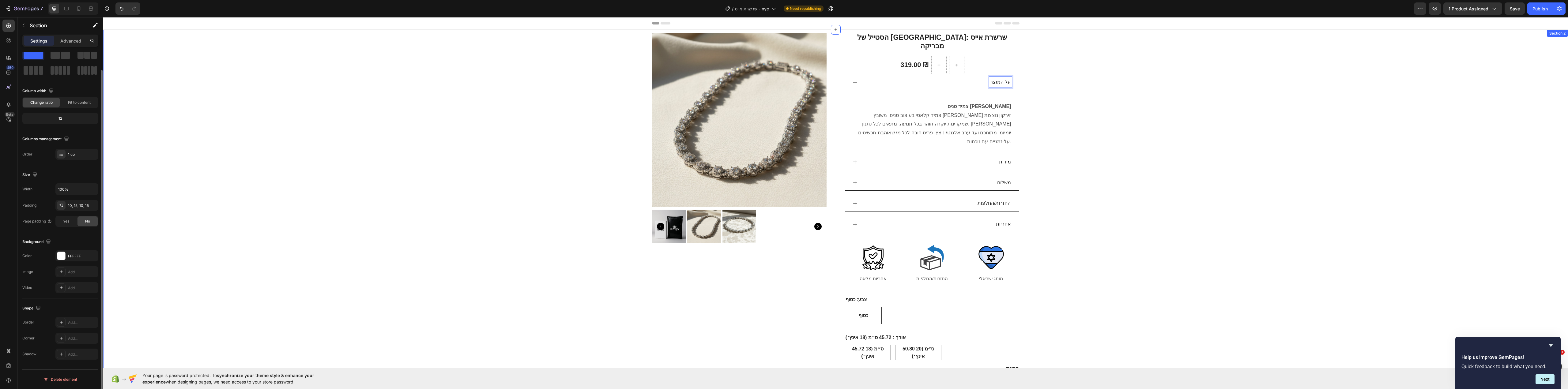
click at [339, 292] on div "Product Images הסטייל של [GEOGRAPHIC_DATA]: שרשרת אייס מבריקה (P) Title 319.00 …" at bounding box center [836, 251] width 1456 height 437
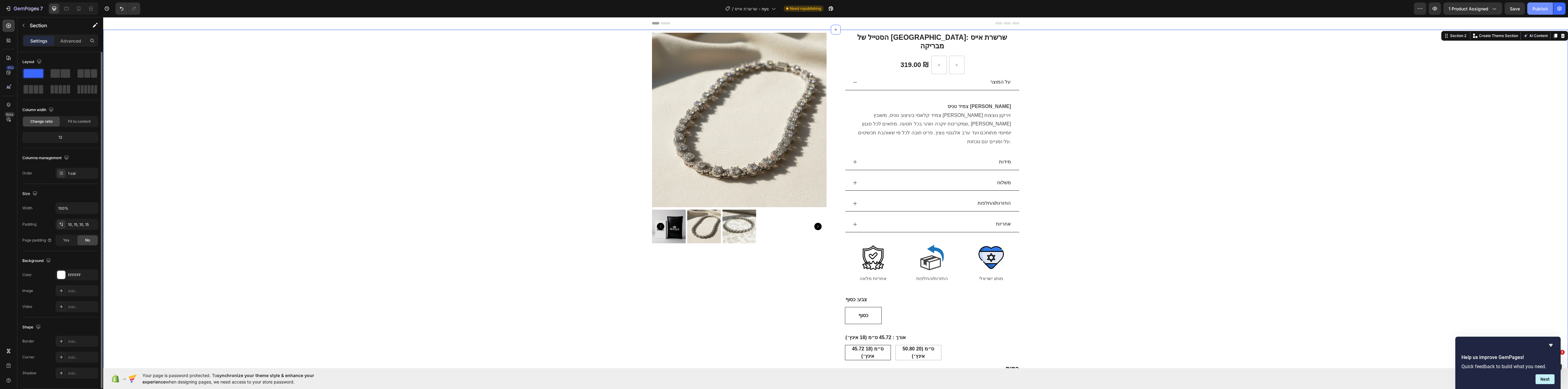
click at [1539, 6] on div "Publish" at bounding box center [1540, 9] width 15 height 7
click at [1330, 103] on div "Product Images הסטייל של [GEOGRAPHIC_DATA]: שרשרת אייס מבריקה (P) Title 319.00 …" at bounding box center [836, 251] width 1456 height 437
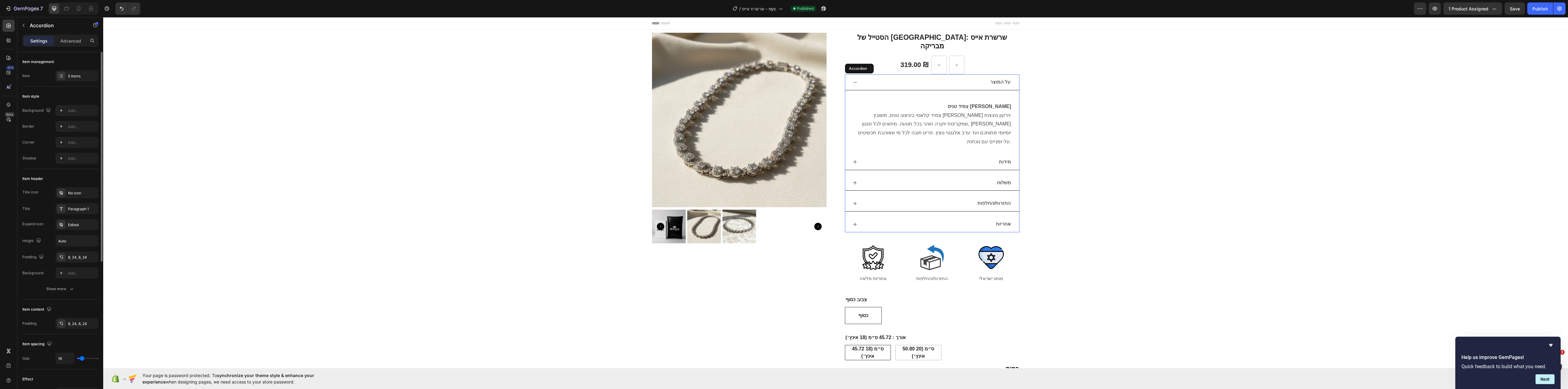
click at [1010, 127] on div "צמיד טניס [PERSON_NAME] צמיד קלאסי בעיצוב טניס, משובץ [PERSON_NAME] זירקון נוצצ…" at bounding box center [932, 119] width 174 height 59
click at [1006, 128] on p "צמיד טניס [PERSON_NAME] צמיד קלאסי בעיצוב טניס, משובץ [PERSON_NAME] זירקון נוצצ…" at bounding box center [932, 125] width 158 height 44
click at [1105, 144] on div "Product Images הסטייל של [GEOGRAPHIC_DATA]: שרשרת אייס מבריקה (P) Title 319.00 …" at bounding box center [836, 251] width 1456 height 437
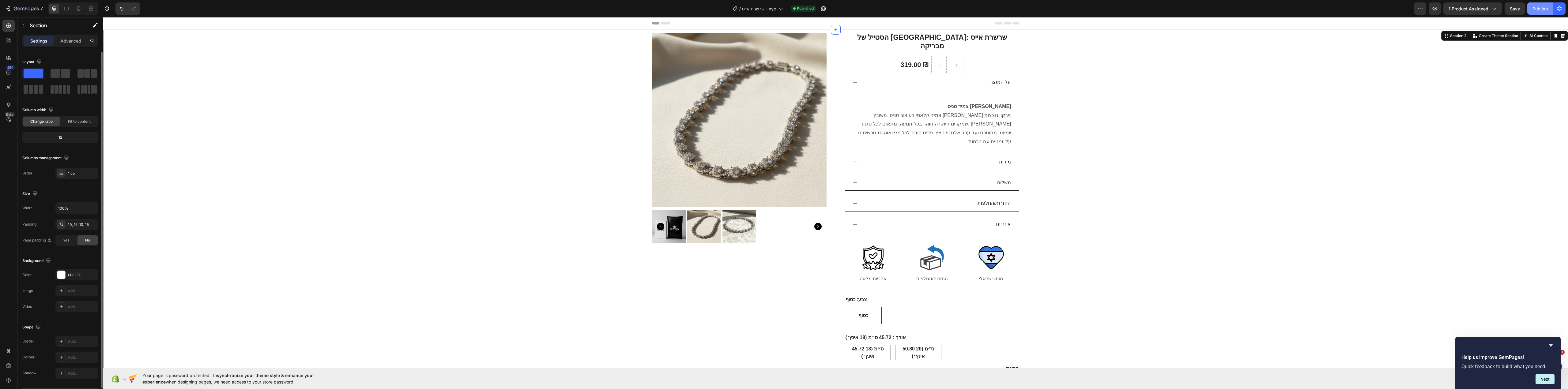
click at [1544, 8] on div "Publish" at bounding box center [1540, 9] width 15 height 7
click at [944, 155] on div "מידות" at bounding box center [932, 163] width 174 height 16
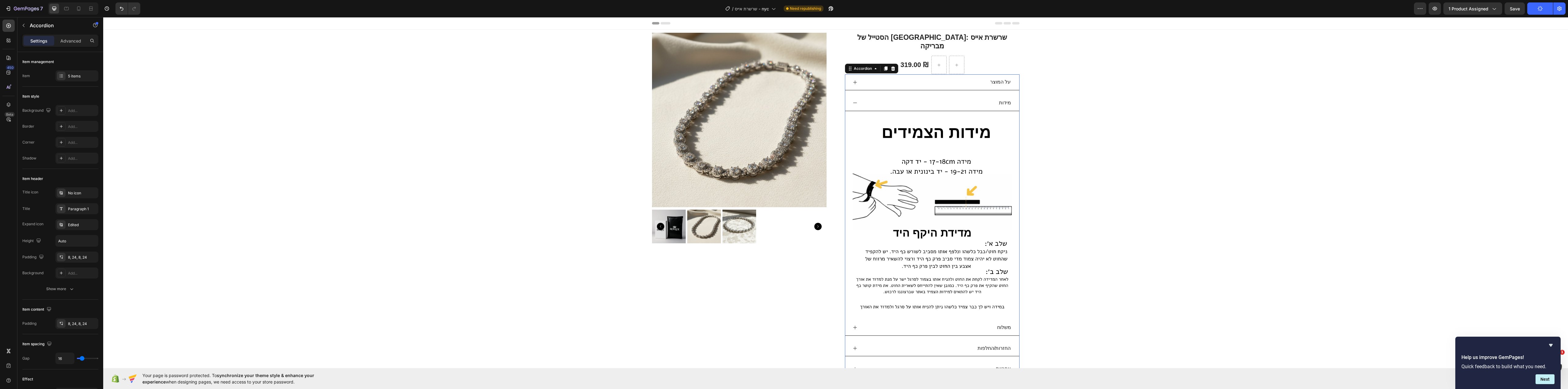
click at [949, 100] on div "מידות" at bounding box center [932, 103] width 174 height 16
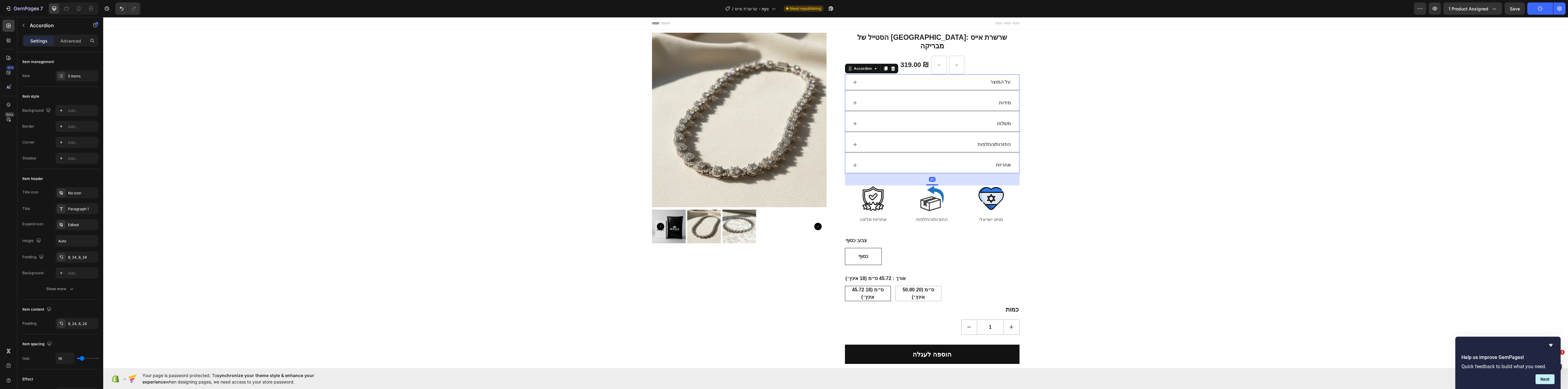
click at [948, 97] on div "מידות" at bounding box center [937, 103] width 150 height 11
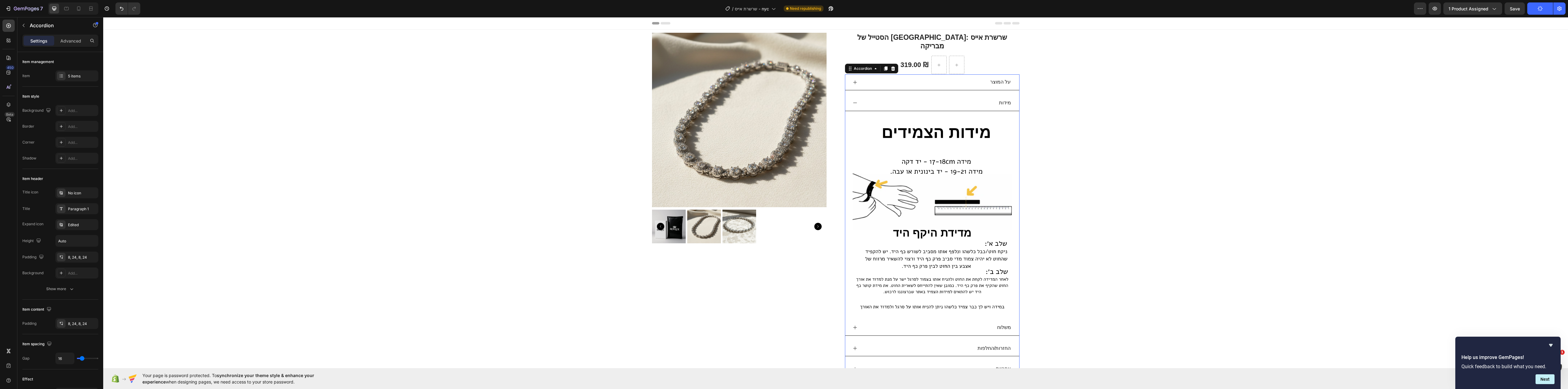
click at [948, 97] on div "מידות" at bounding box center [937, 103] width 150 height 11
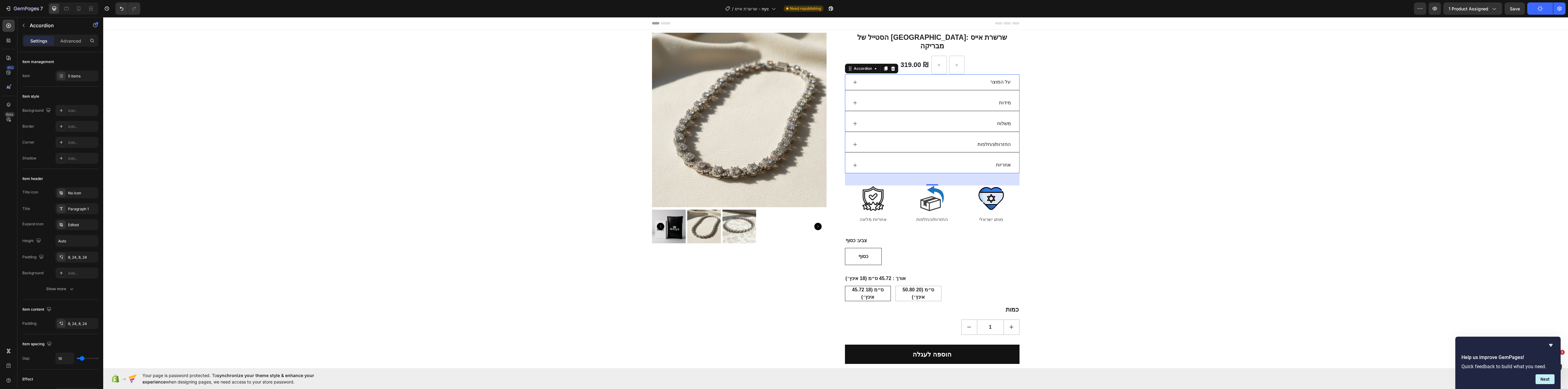
click at [946, 77] on div "על המוצר" at bounding box center [937, 82] width 150 height 11
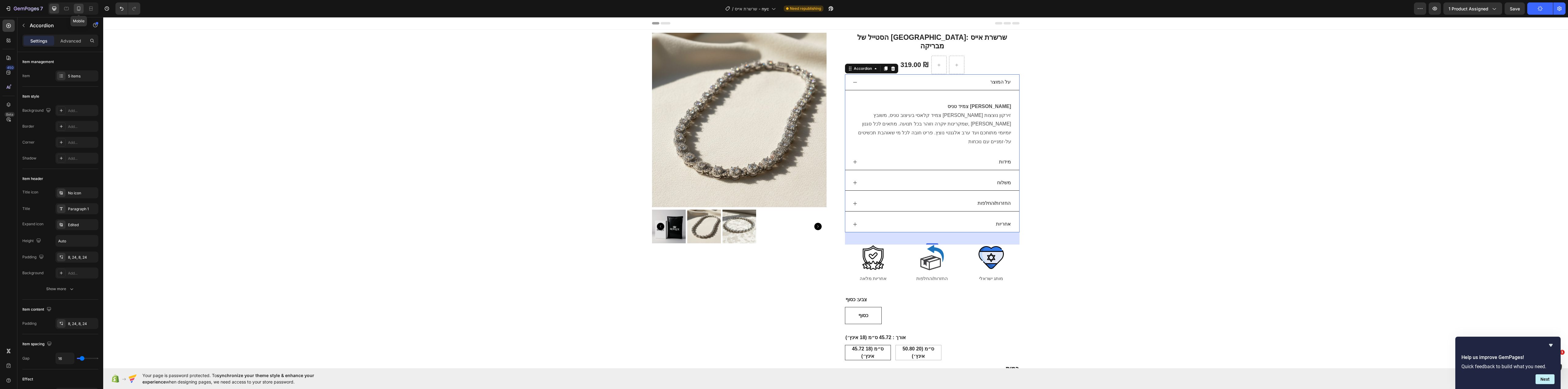
click at [83, 10] on div at bounding box center [78, 8] width 10 height 10
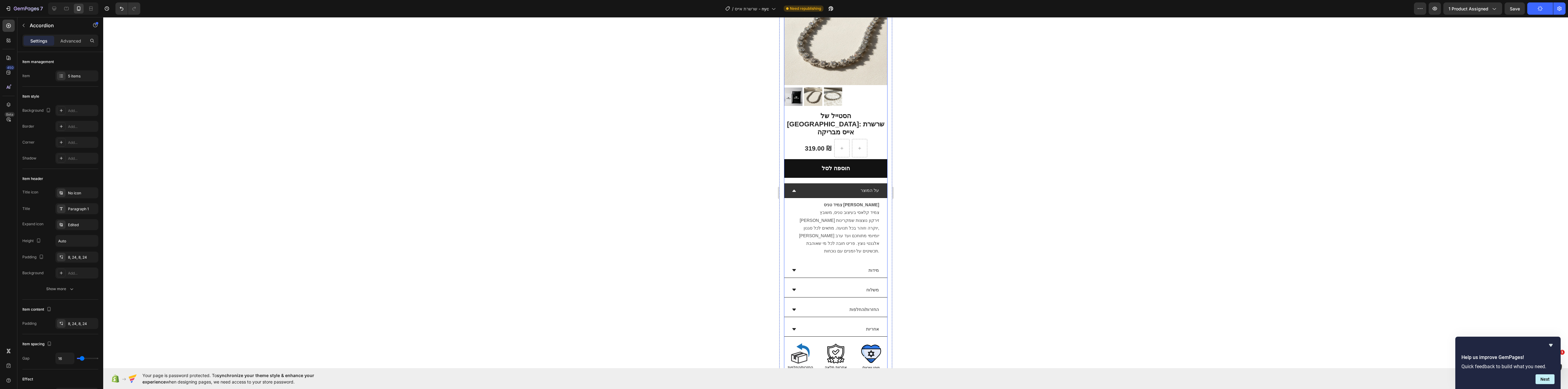
scroll to position [62, 0]
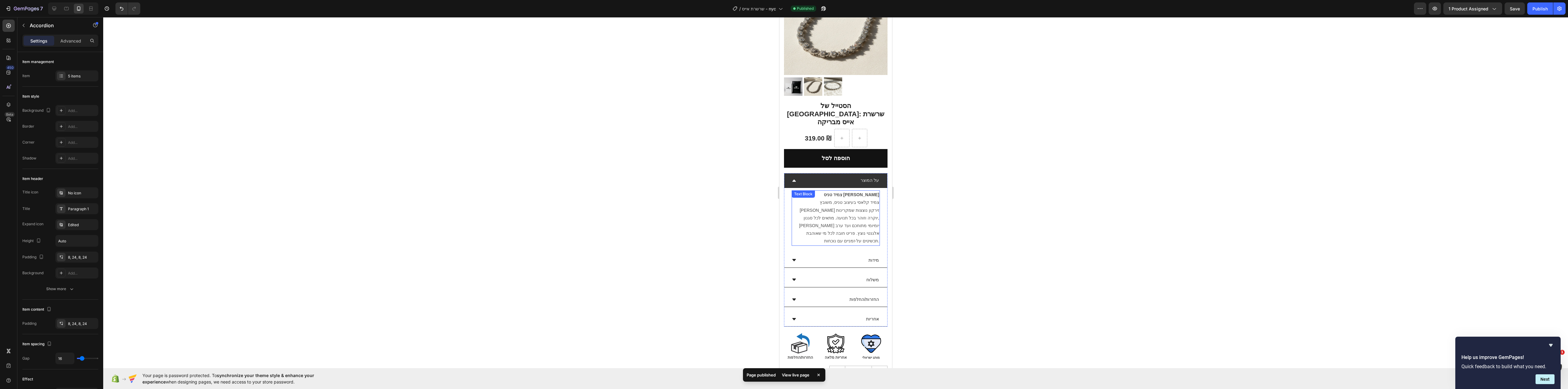
click at [864, 221] on p "צמיד טניס [PERSON_NAME] צמיד קלאסי בעיצוב טניס, משובץ [PERSON_NAME] זירקון נוצצ…" at bounding box center [835, 218] width 87 height 54
click at [872, 219] on p "צמיד טניס [PERSON_NAME] צמיד קלאסי בעיצוב טניס, משובץ [PERSON_NAME] זירקון נוצצ…" at bounding box center [835, 218] width 87 height 54
click at [1203, 209] on div at bounding box center [836, 203] width 1465 height 372
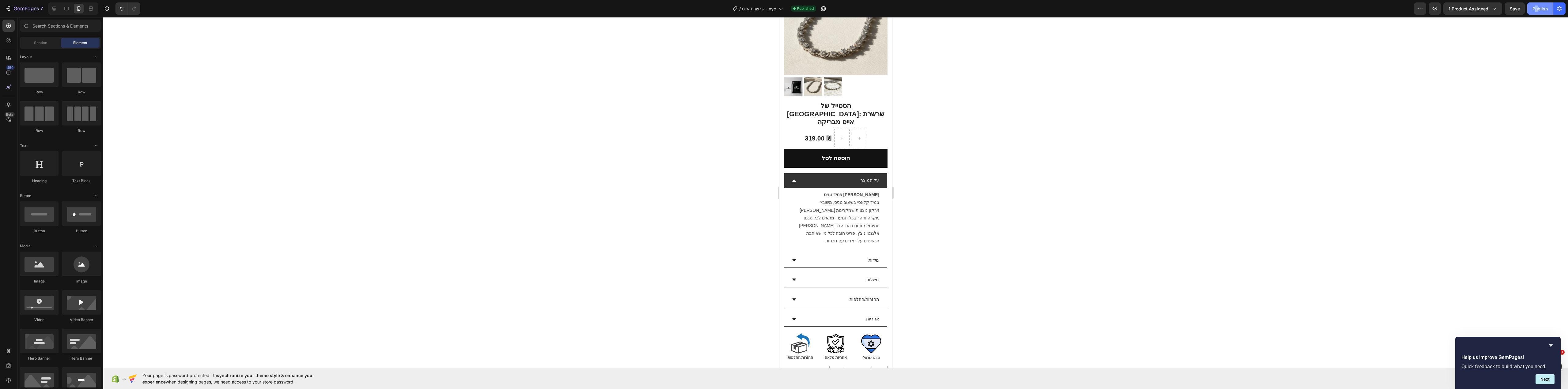
drag, startPoint x: 1529, startPoint y: 15, endPoint x: 1538, endPoint y: 8, distance: 11.4
click at [1537, 9] on div "7 Version history / שרשרת אייס - nyc Published Preview 1 product assigned Save …" at bounding box center [784, 9] width 1568 height 18
click at [1539, 7] on div "Publish" at bounding box center [1540, 9] width 15 height 7
